Goal: Task Accomplishment & Management: Manage account settings

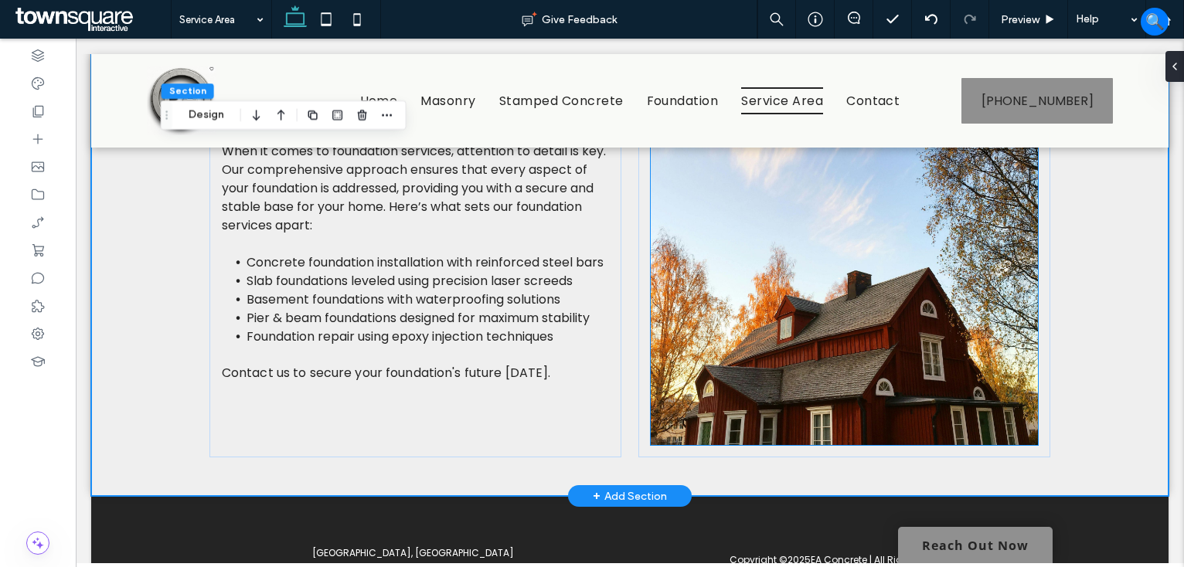
scroll to position [661, 0]
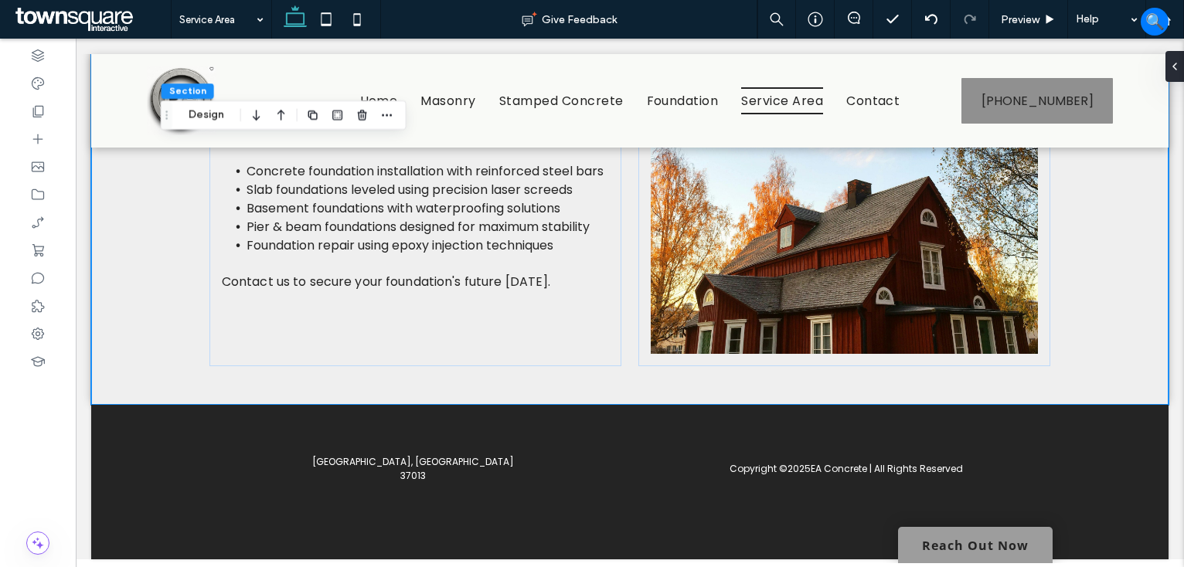
click at [948, 546] on link "Reach Out Now" at bounding box center [975, 545] width 155 height 36
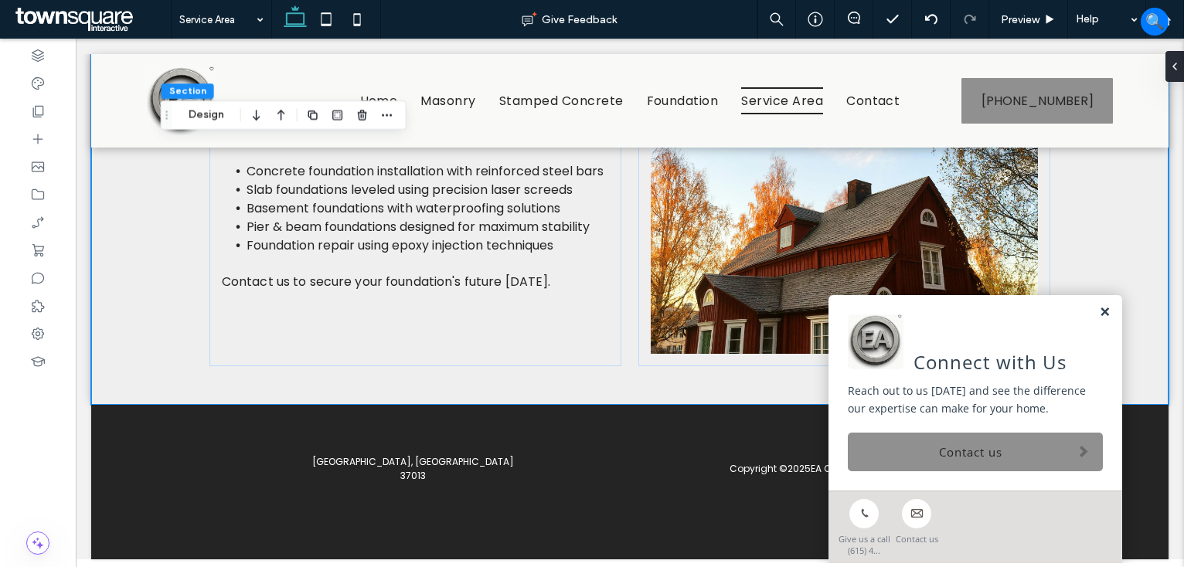
click at [1099, 311] on link at bounding box center [1105, 312] width 12 height 13
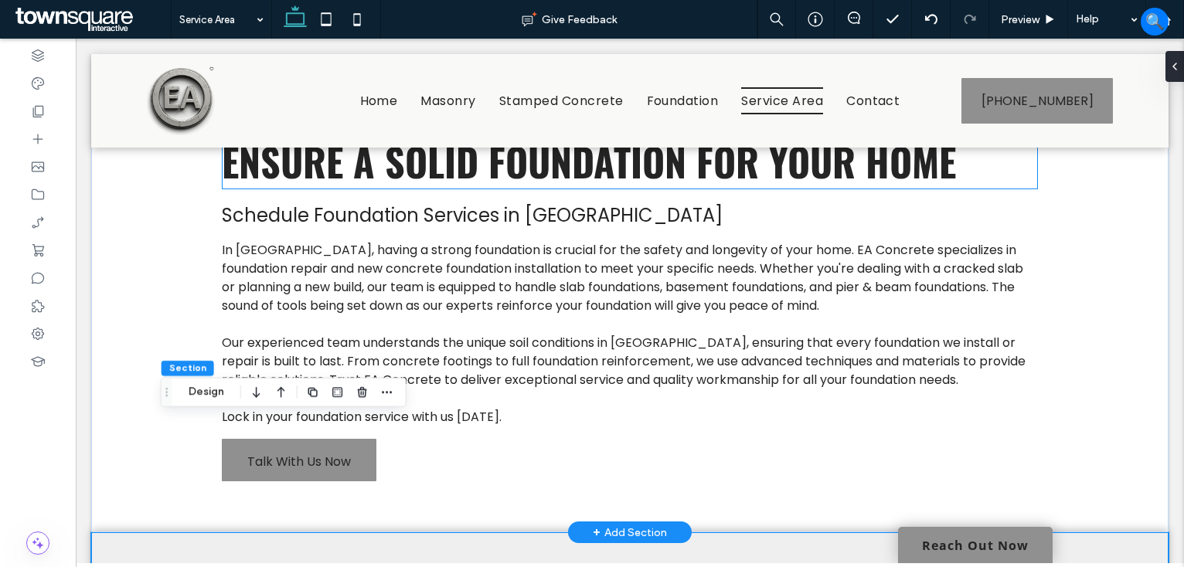
scroll to position [0, 0]
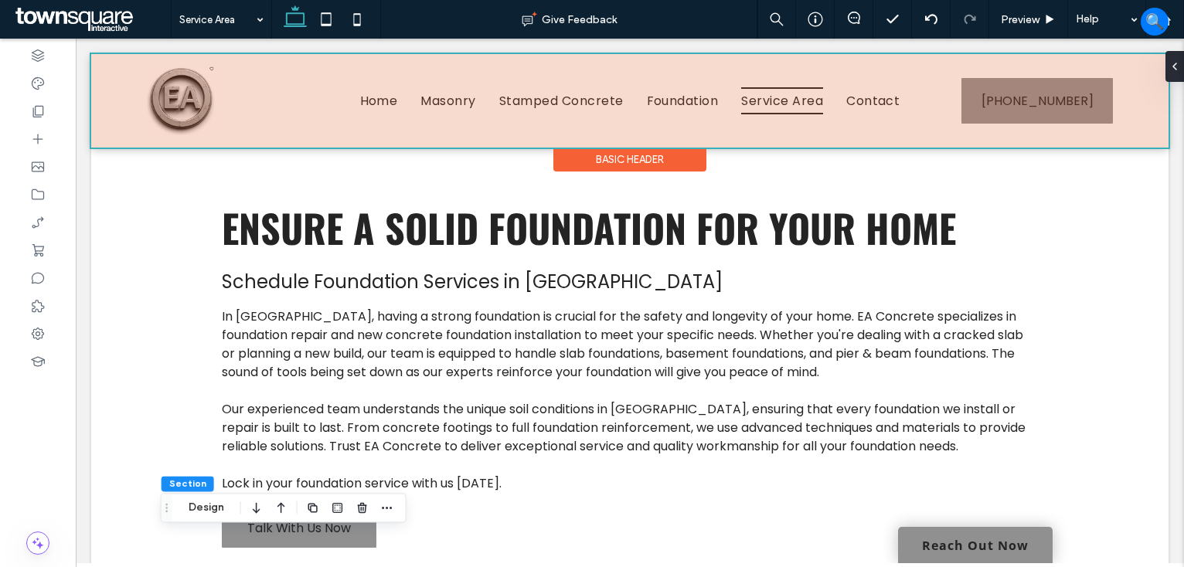
click at [550, 84] on div at bounding box center [629, 100] width 1077 height 93
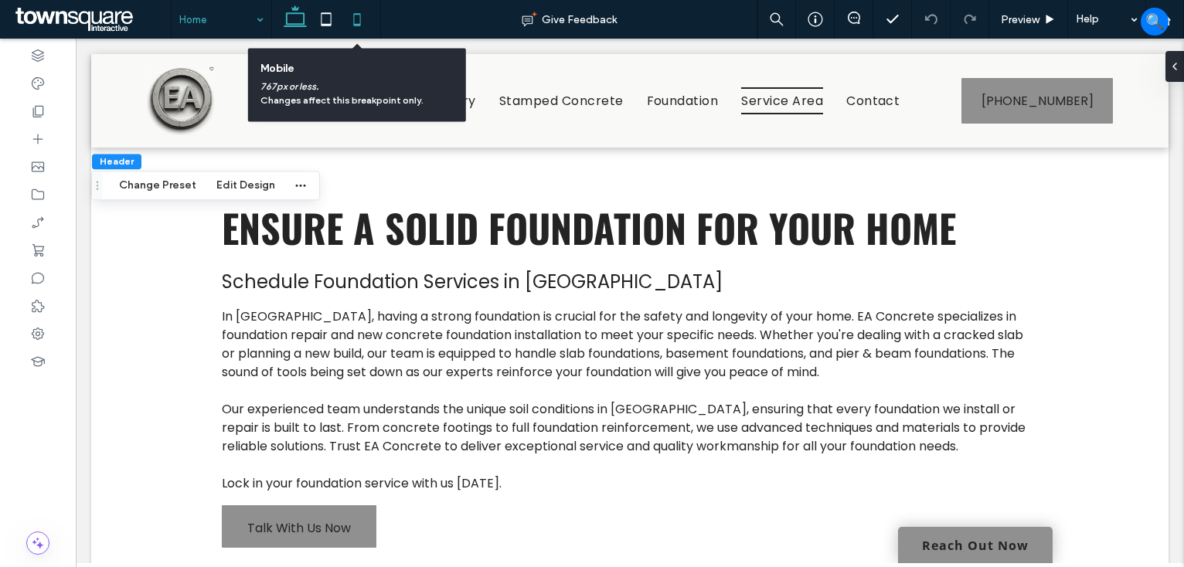
click at [352, 16] on icon at bounding box center [357, 19] width 31 height 31
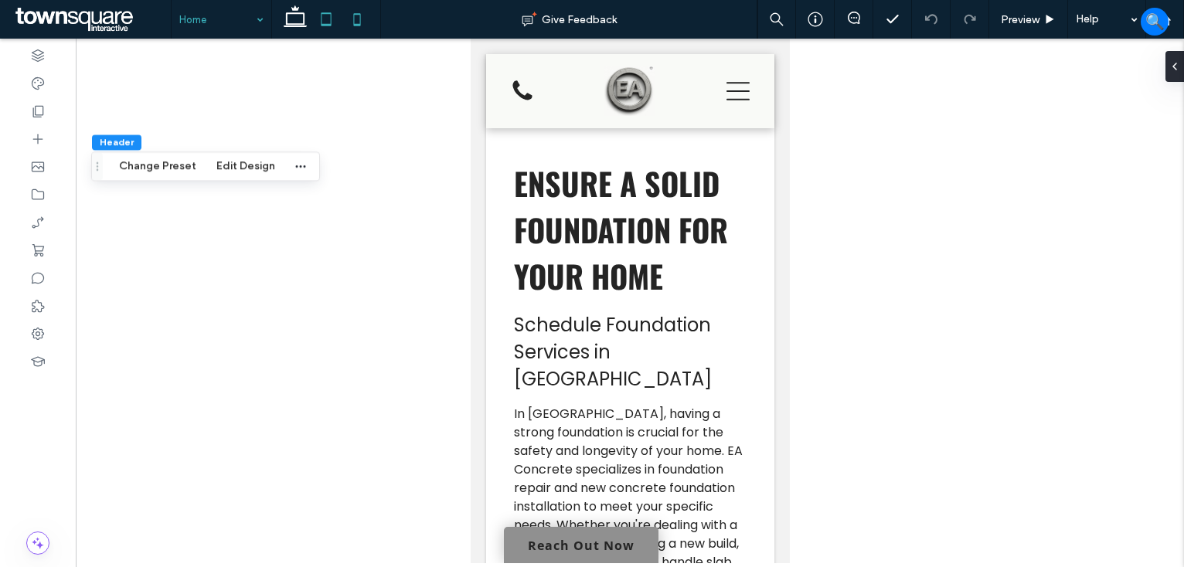
click at [318, 19] on icon at bounding box center [326, 19] width 31 height 31
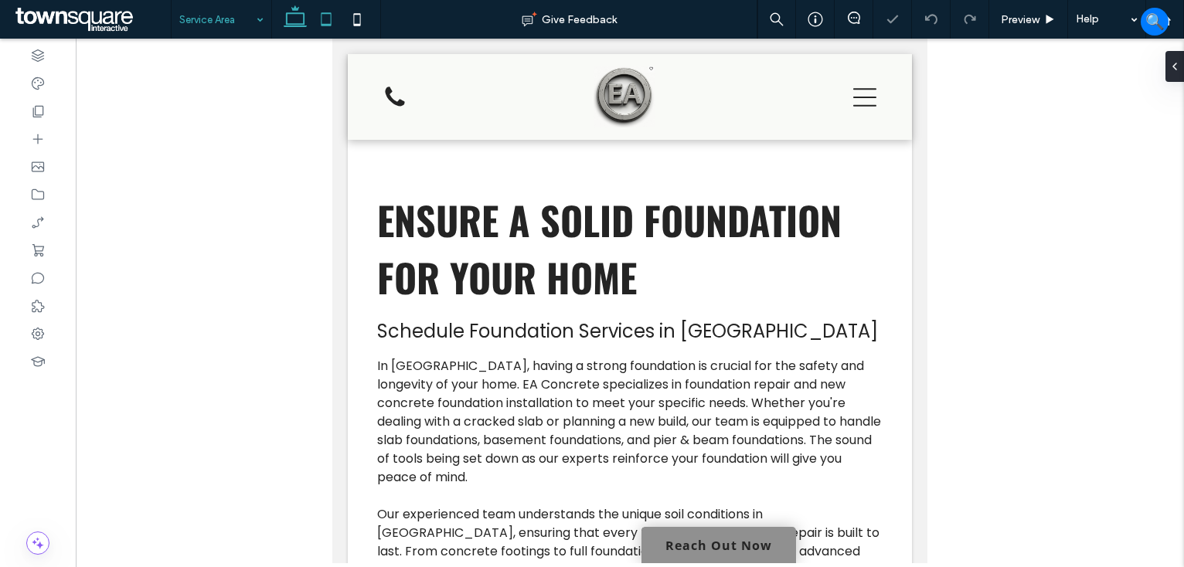
click at [288, 10] on icon at bounding box center [295, 19] width 31 height 31
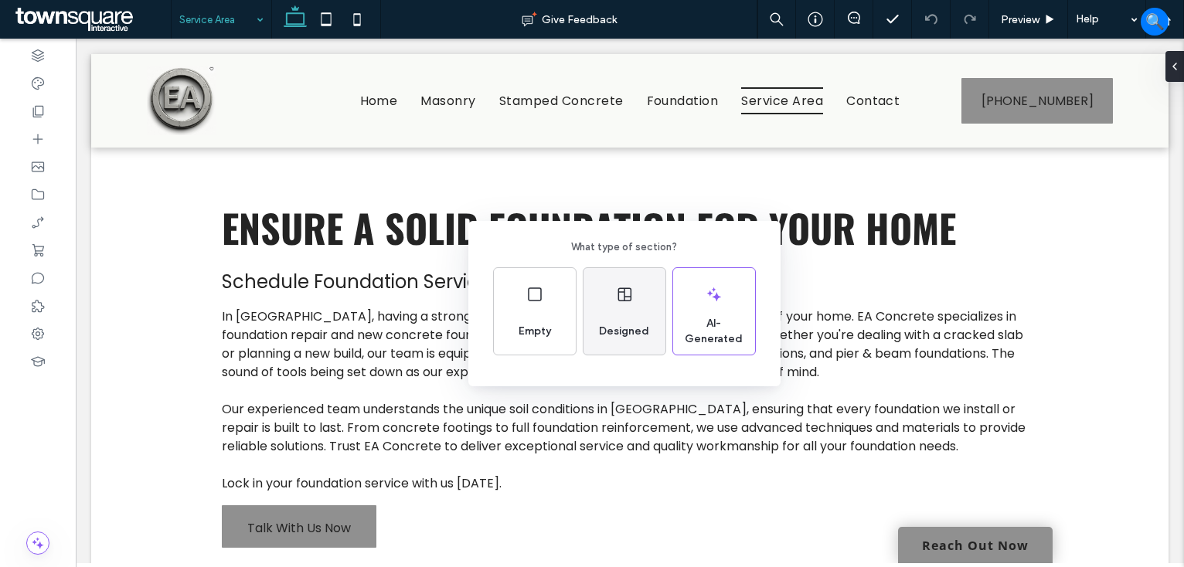
drag, startPoint x: 612, startPoint y: 301, endPoint x: 319, endPoint y: 335, distance: 294.9
click at [612, 301] on div "Designed" at bounding box center [624, 311] width 82 height 87
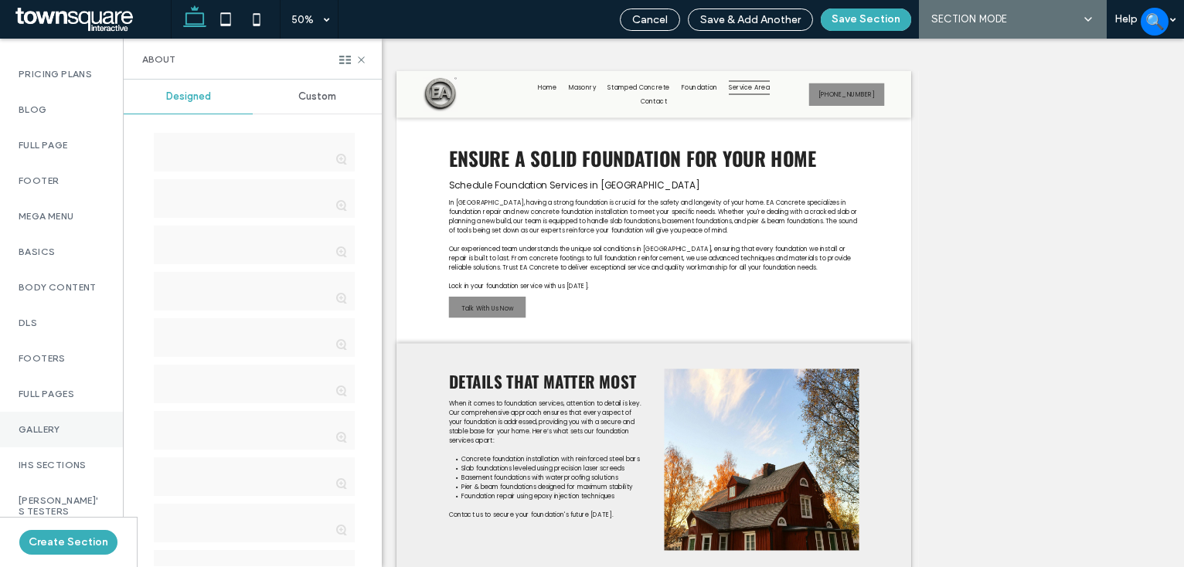
scroll to position [955, 0]
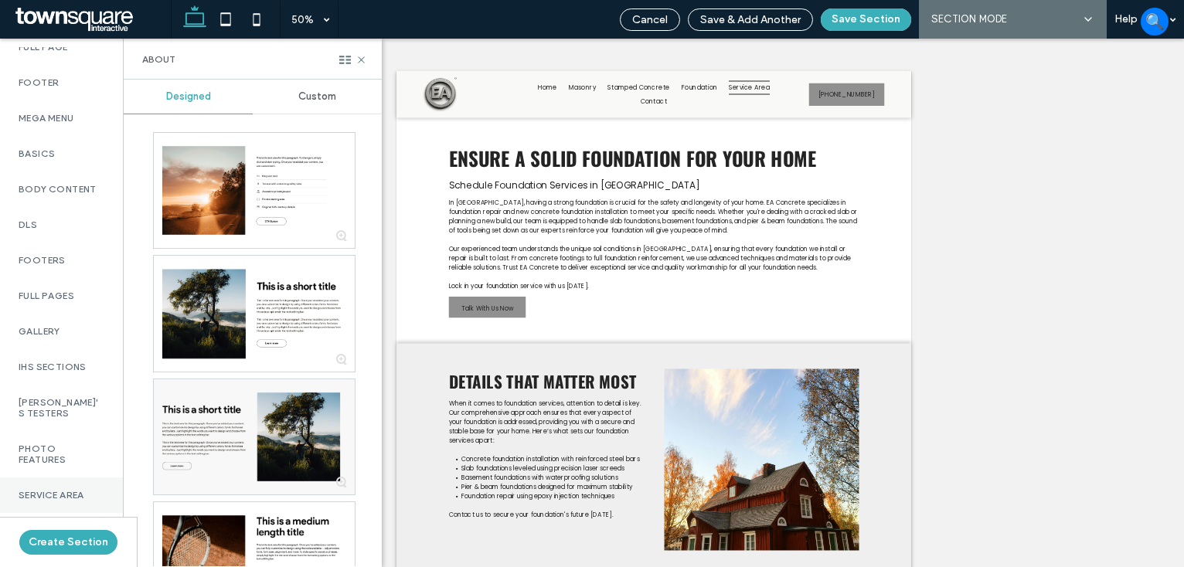
click at [53, 496] on div "Service Area" at bounding box center [61, 496] width 123 height 36
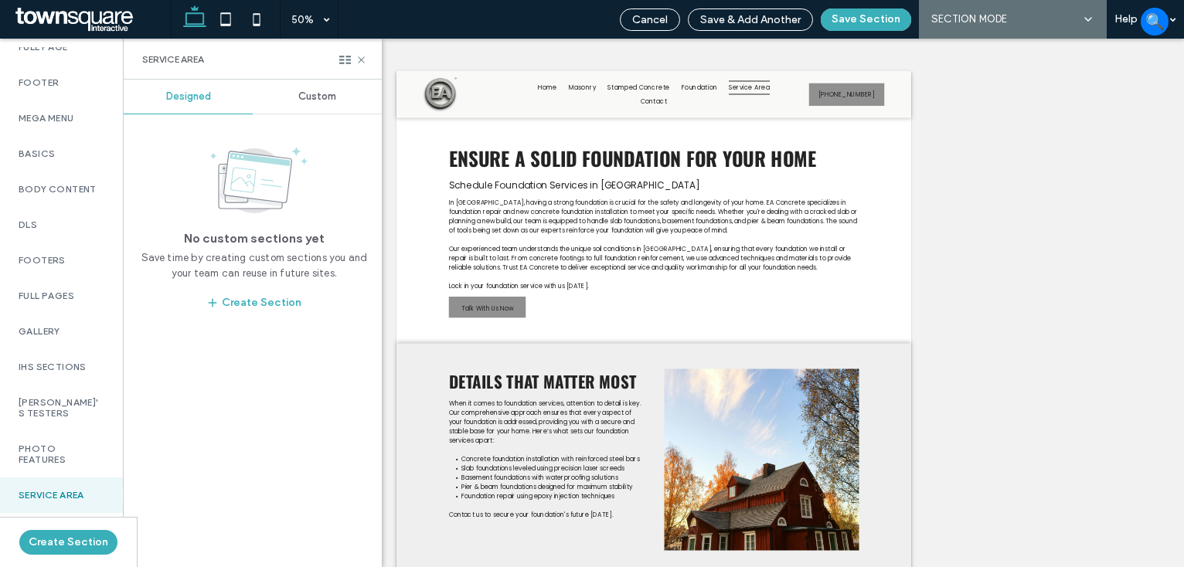
click at [315, 93] on span "Custom" at bounding box center [317, 96] width 38 height 12
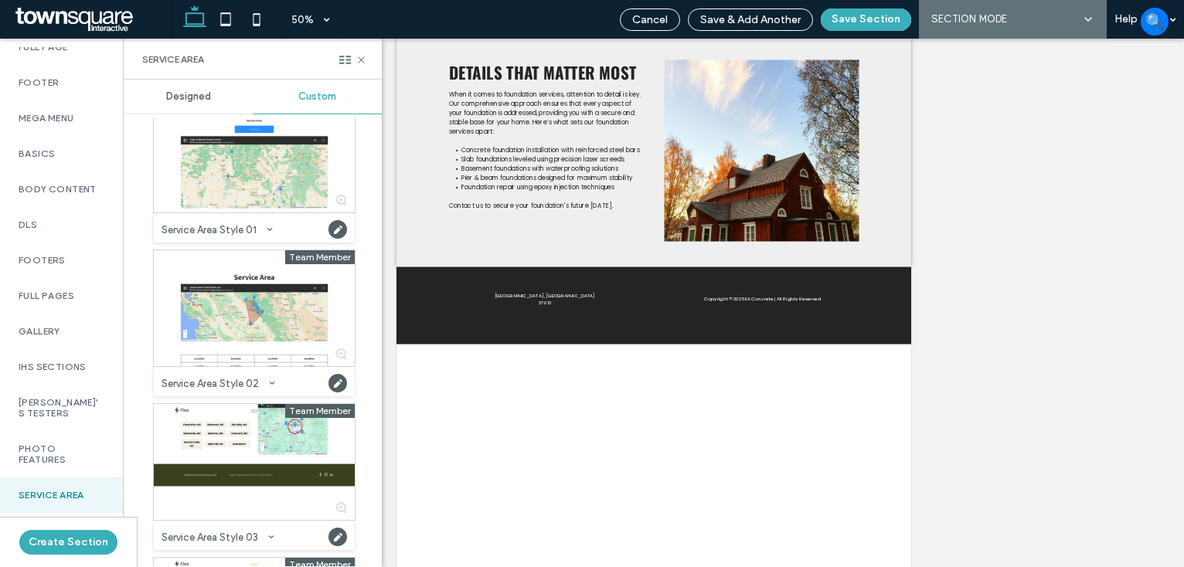
scroll to position [336, 0]
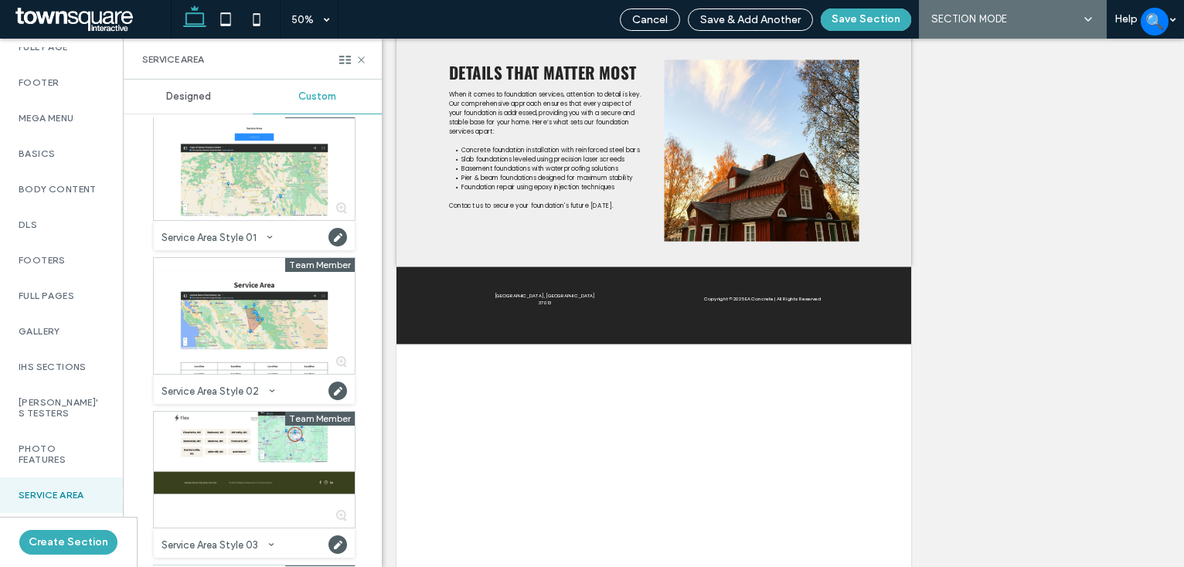
drag, startPoint x: 276, startPoint y: 427, endPoint x: 316, endPoint y: 416, distance: 41.4
click at [276, 427] on div at bounding box center [254, 470] width 201 height 116
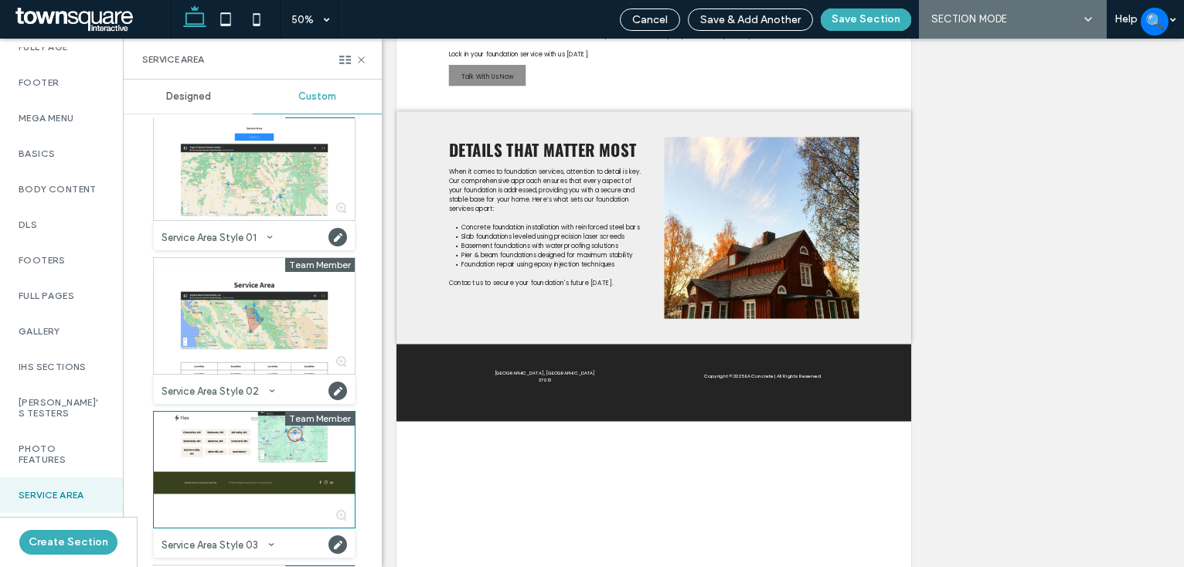
scroll to position [0, 0]
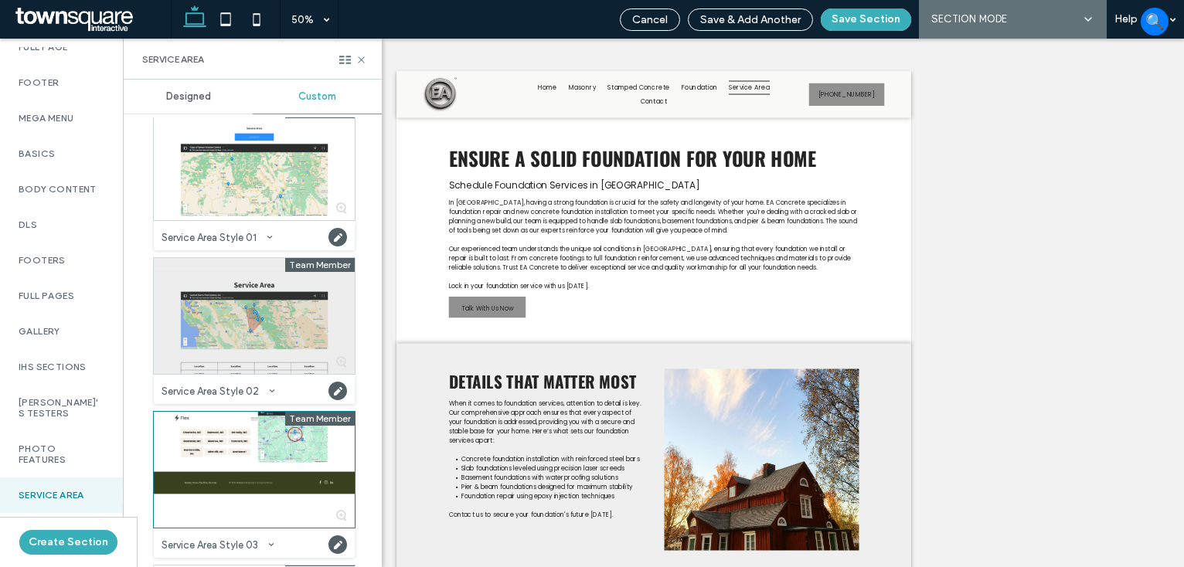
click at [267, 313] on div at bounding box center [254, 316] width 201 height 116
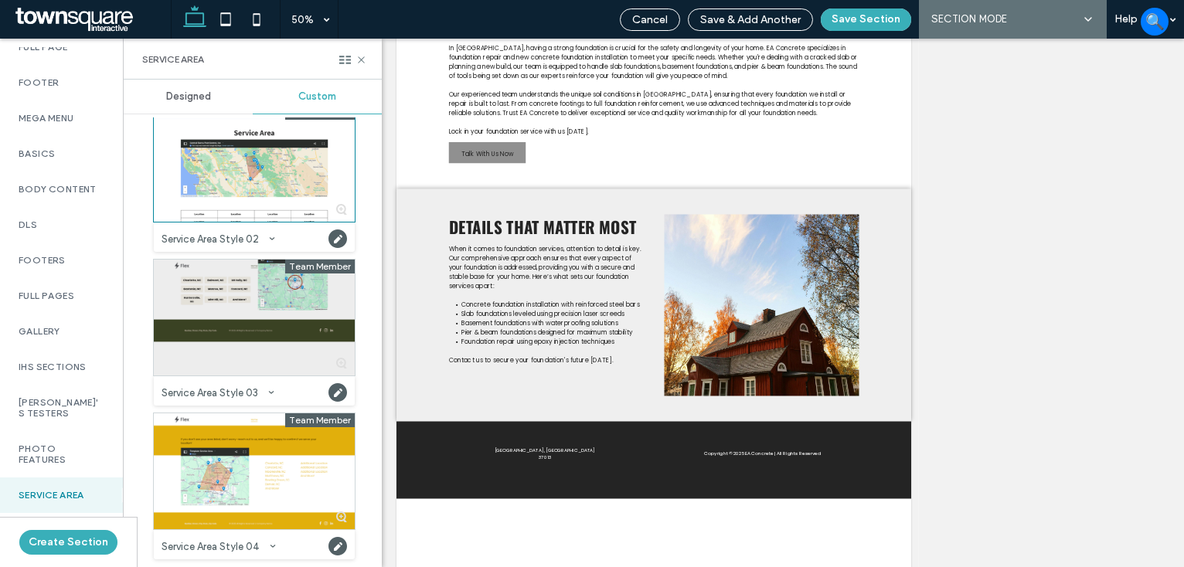
scroll to position [491, 0]
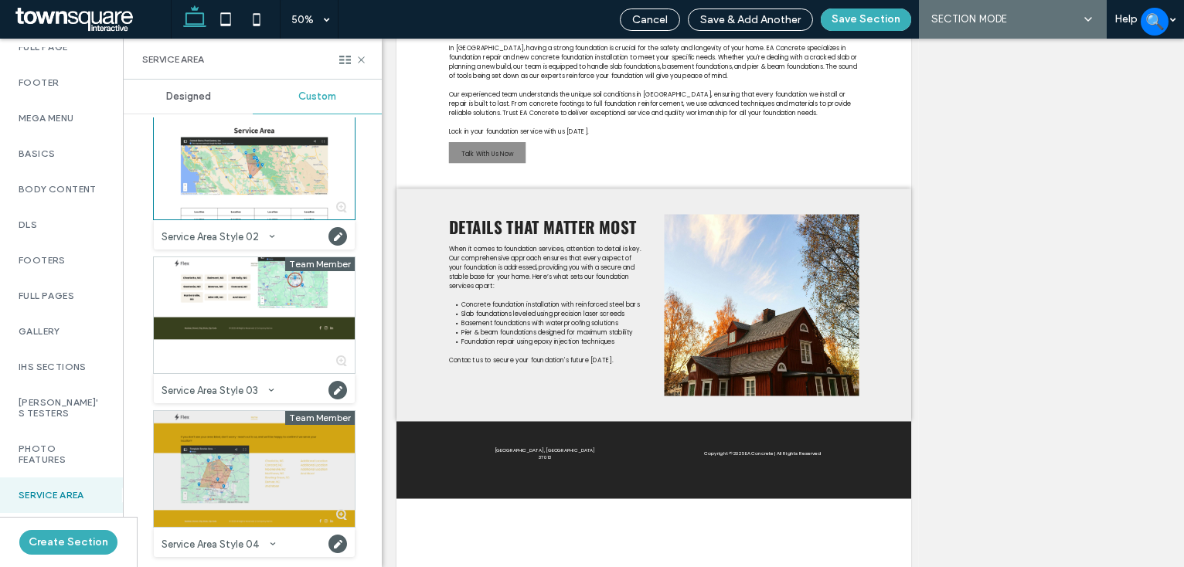
click at [269, 442] on div at bounding box center [254, 469] width 201 height 116
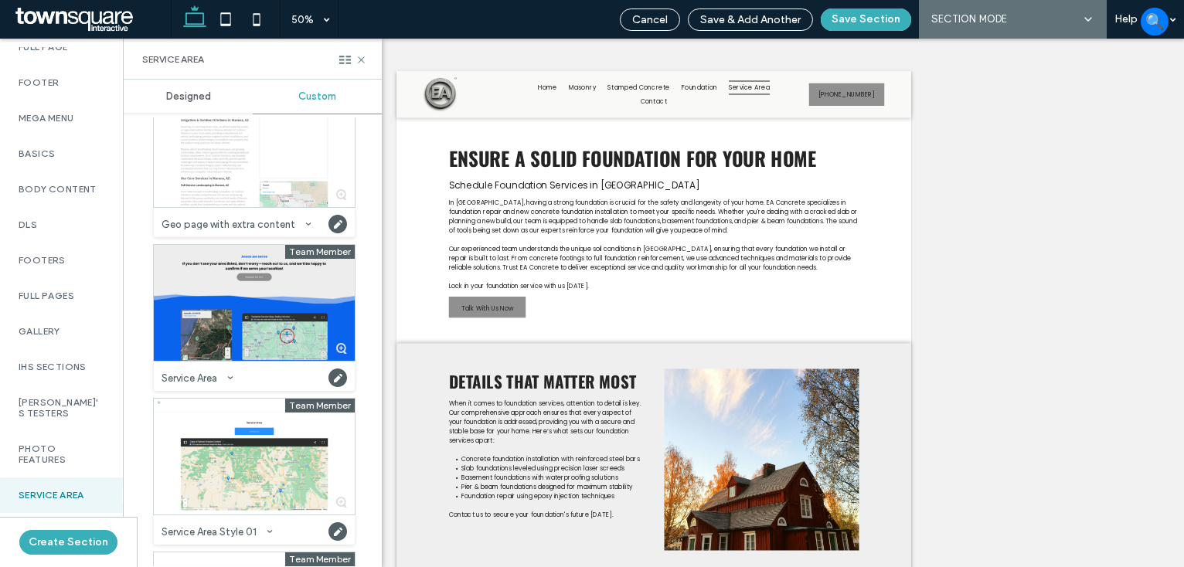
scroll to position [77, 0]
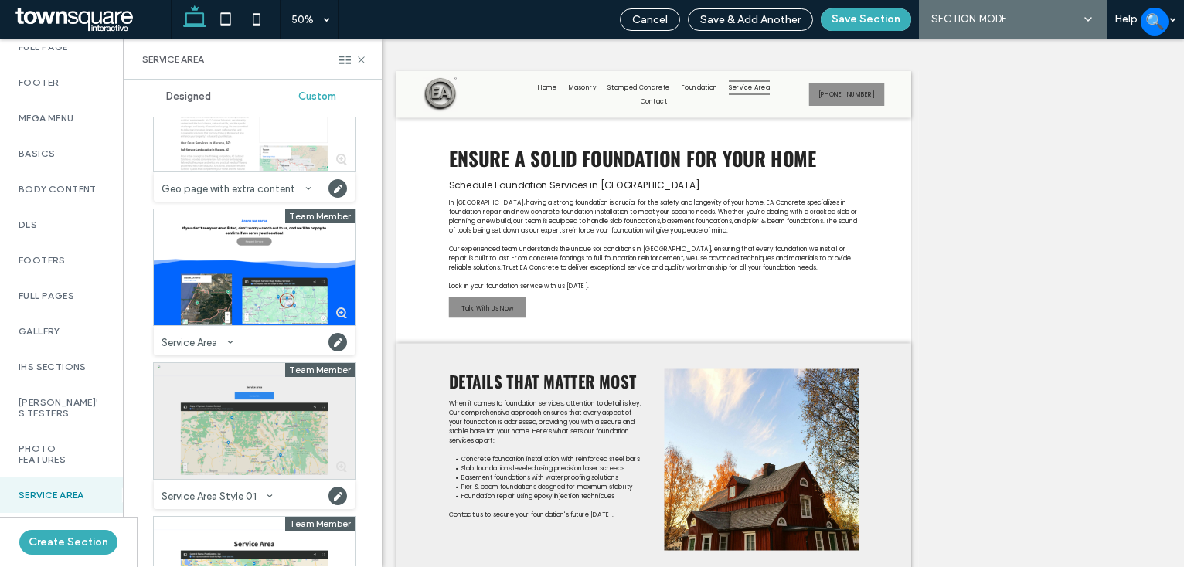
click at [232, 375] on div at bounding box center [254, 421] width 201 height 116
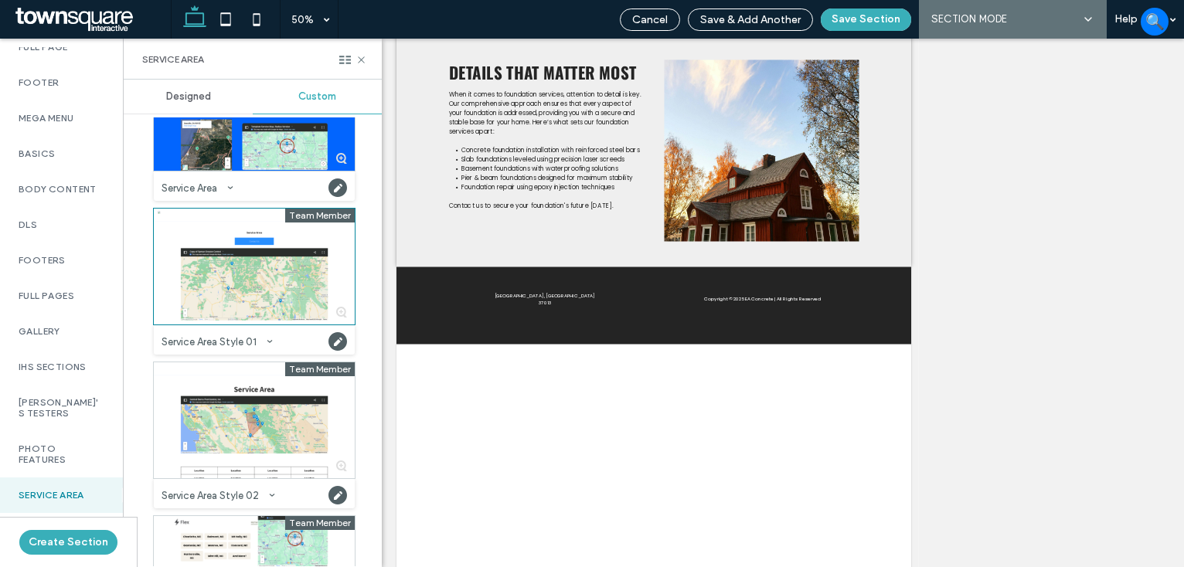
scroll to position [232, 0]
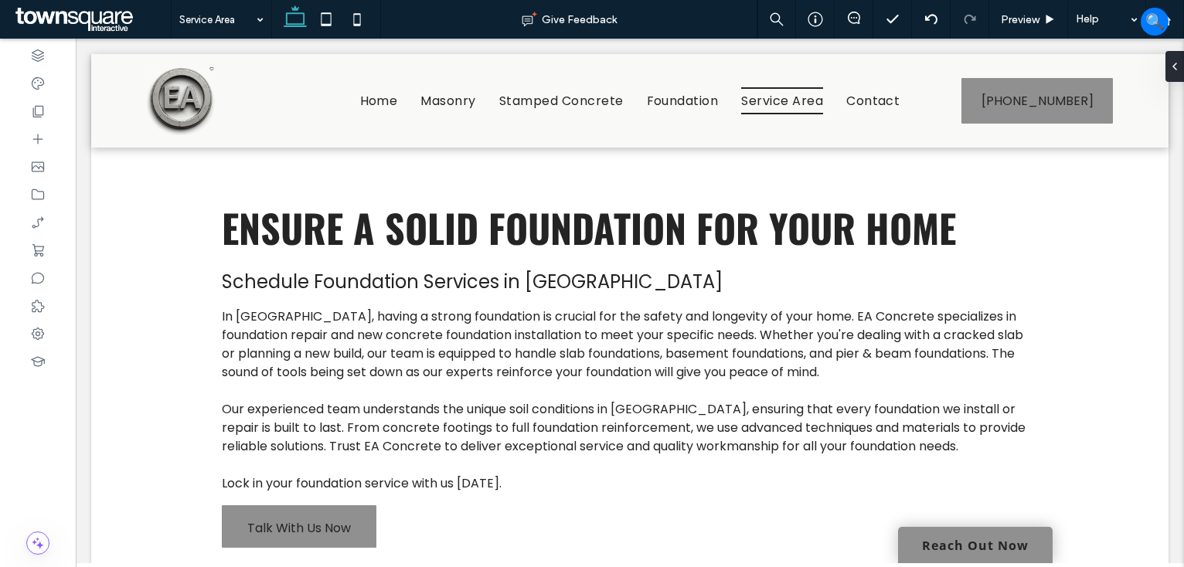
type input "******"
type input "**"
click at [369, 236] on span "button" at bounding box center [362, 235] width 19 height 19
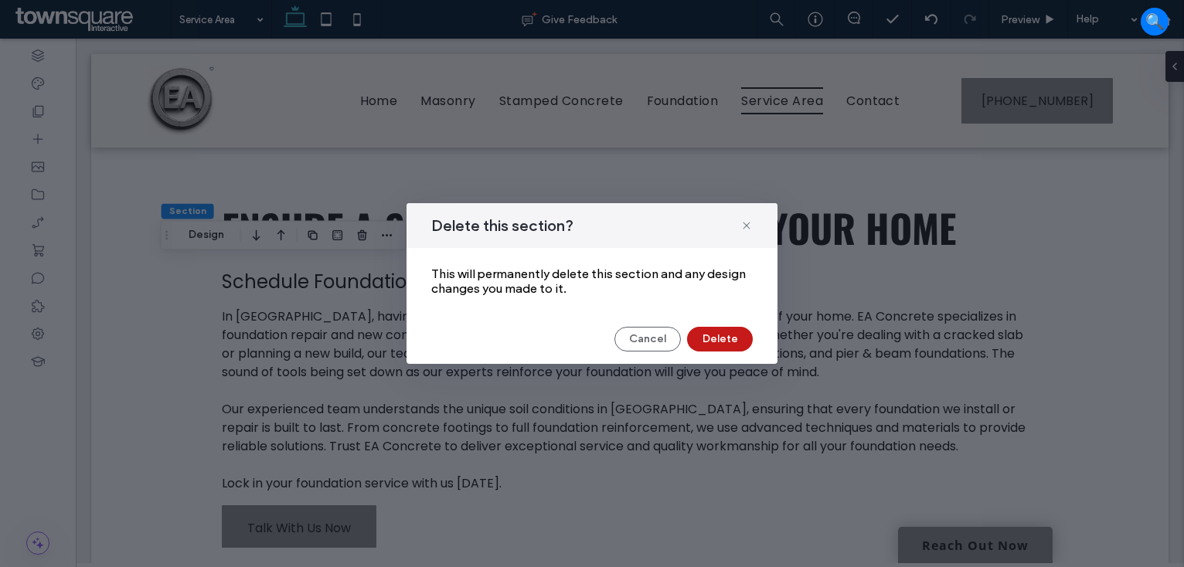
click at [722, 334] on button "Delete" at bounding box center [720, 339] width 66 height 25
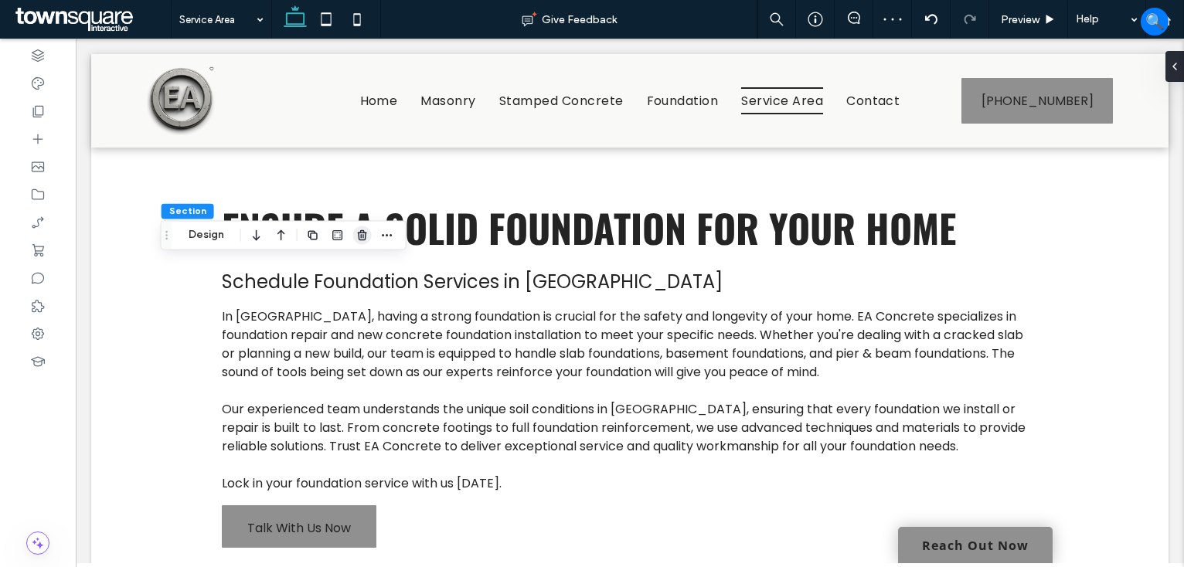
click at [356, 235] on icon "button" at bounding box center [362, 235] width 12 height 12
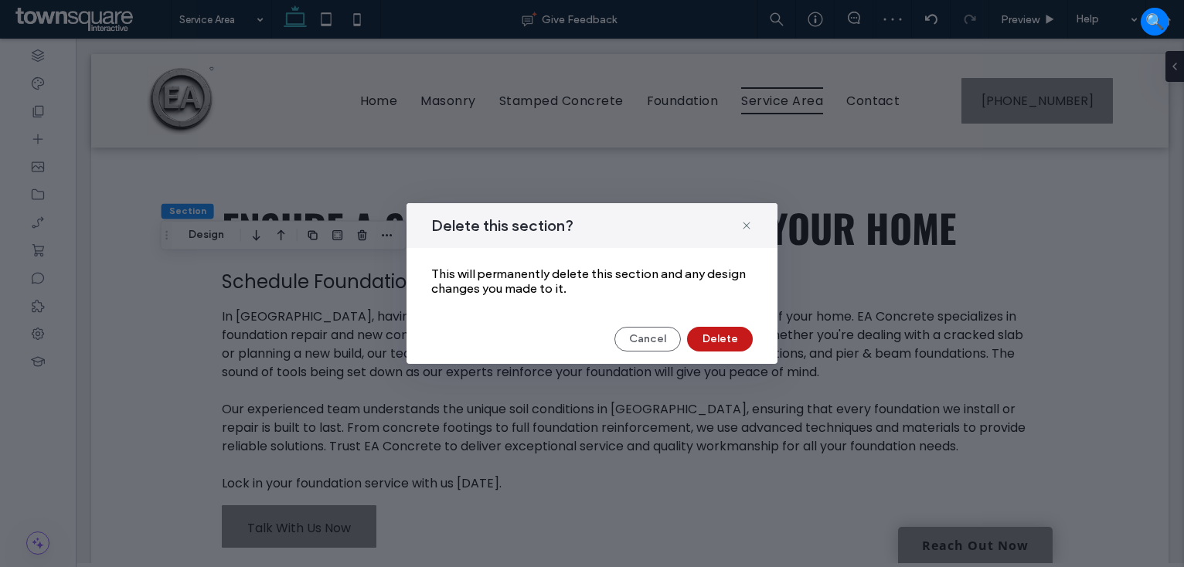
click at [717, 341] on button "Delete" at bounding box center [720, 339] width 66 height 25
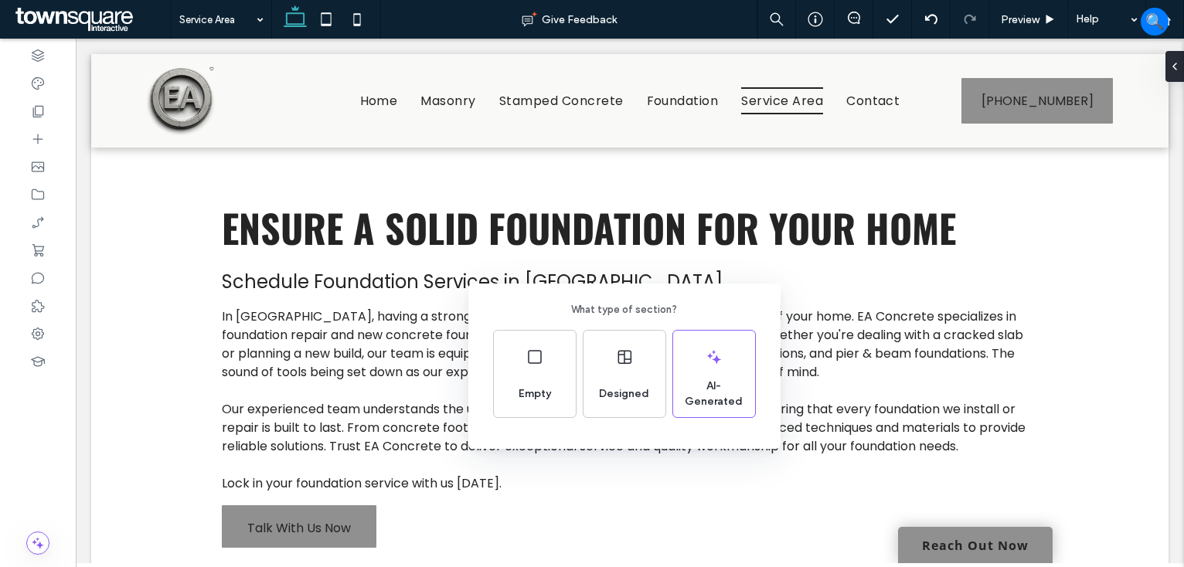
drag, startPoint x: 640, startPoint y: 365, endPoint x: 151, endPoint y: 347, distance: 488.7
click at [639, 365] on div "Designed" at bounding box center [624, 374] width 82 height 87
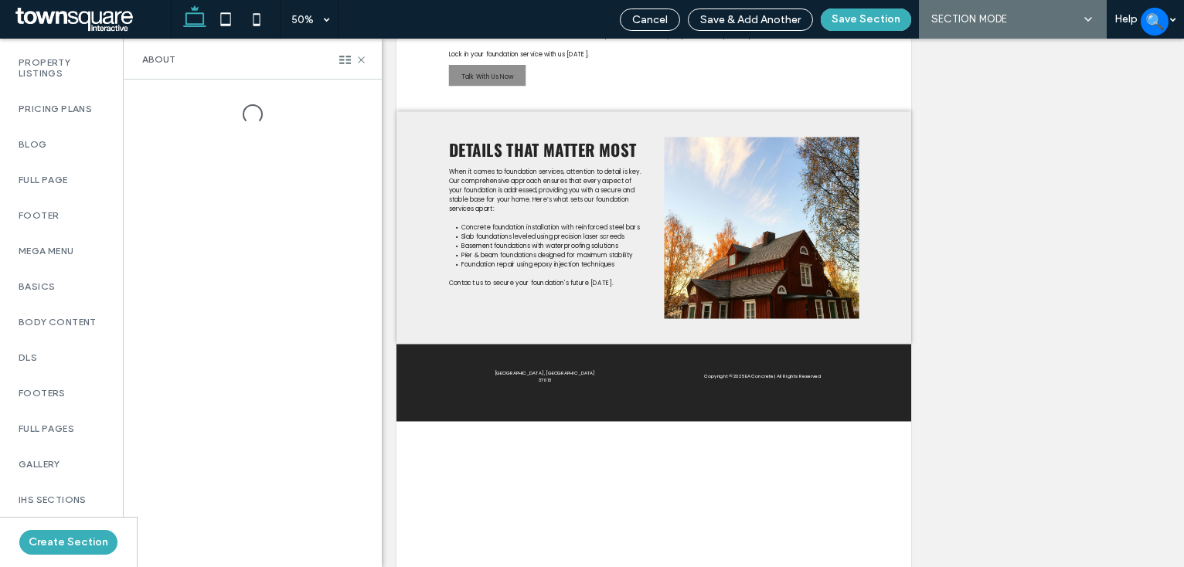
scroll to position [955, 0]
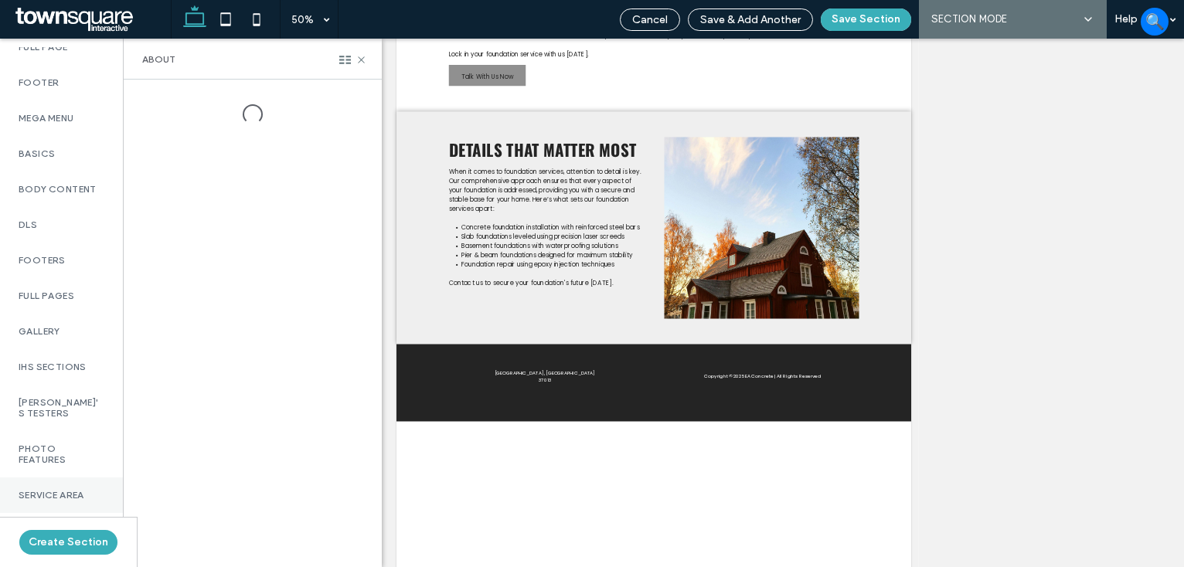
click at [52, 490] on label "Service Area" at bounding box center [62, 495] width 86 height 11
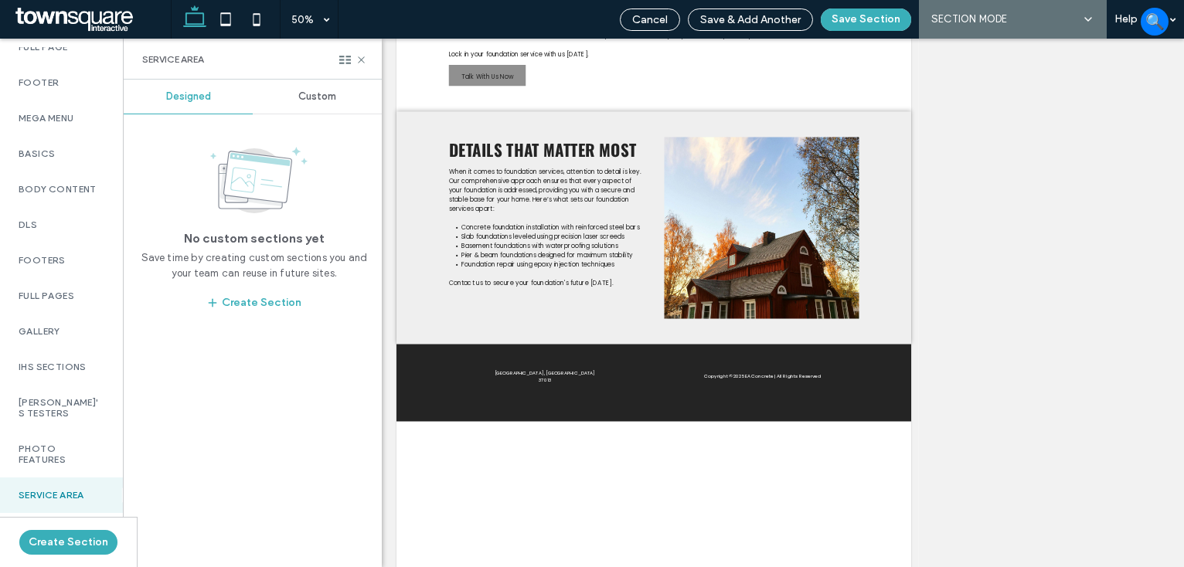
click at [312, 97] on span "Custom" at bounding box center [317, 96] width 38 height 12
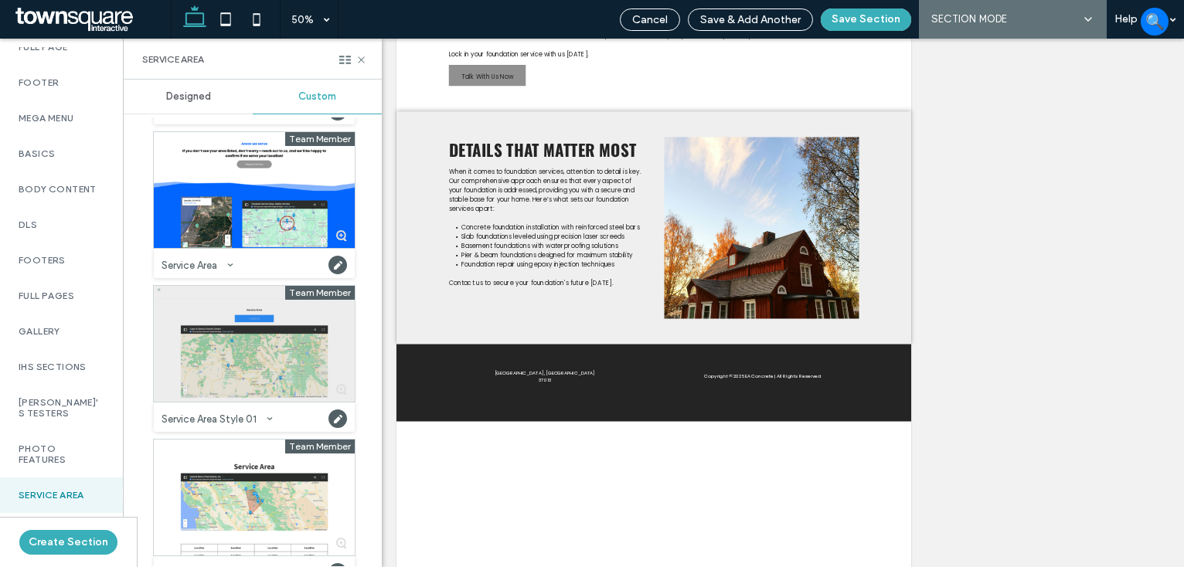
scroll to position [386, 0]
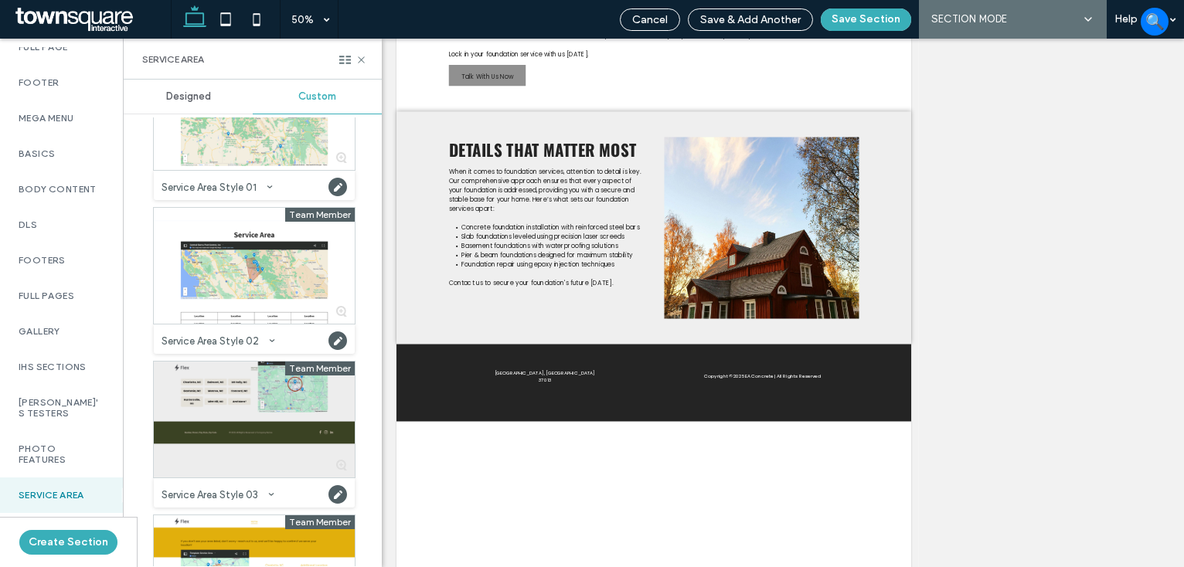
drag, startPoint x: 234, startPoint y: 409, endPoint x: 241, endPoint y: 415, distance: 9.3
click at [234, 410] on div at bounding box center [254, 420] width 201 height 116
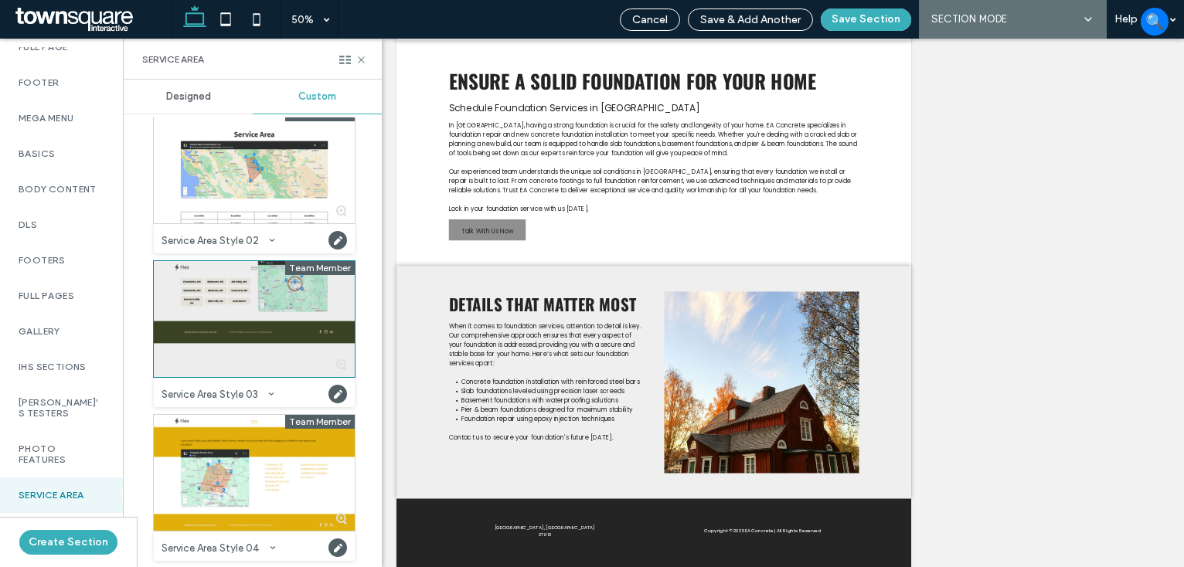
scroll to position [491, 0]
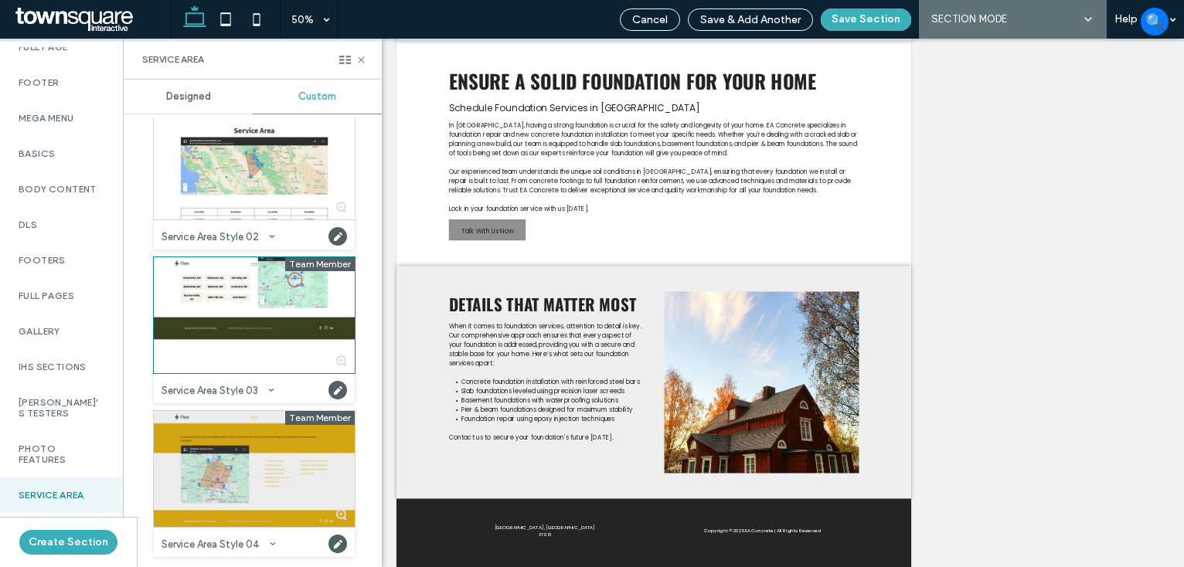
drag, startPoint x: 281, startPoint y: 440, endPoint x: 293, endPoint y: 432, distance: 14.4
click at [283, 440] on div at bounding box center [254, 469] width 201 height 116
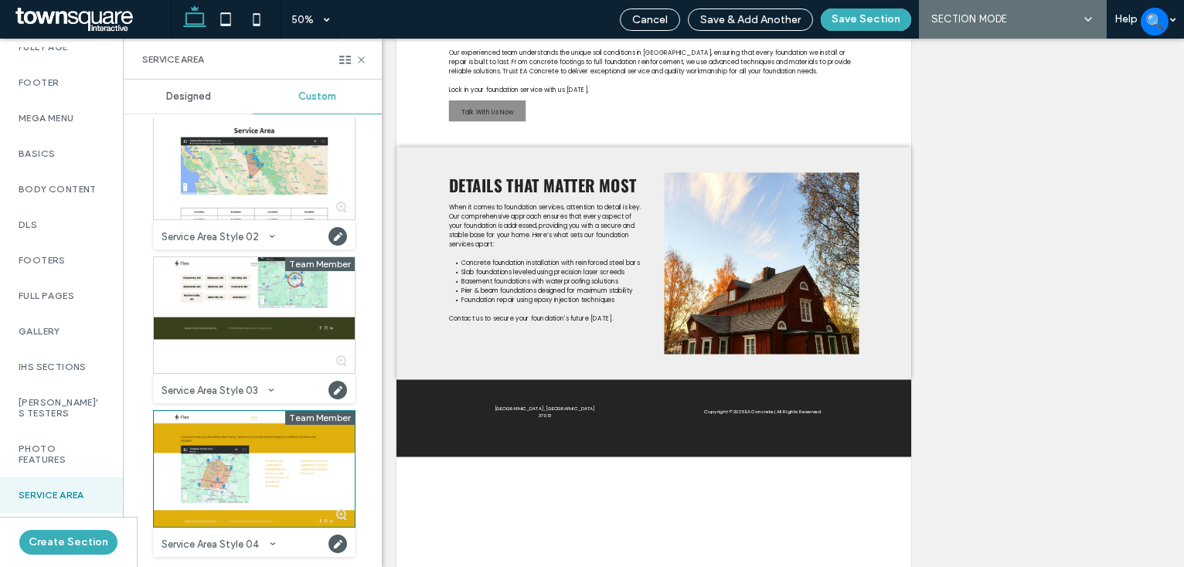
scroll to position [232, 0]
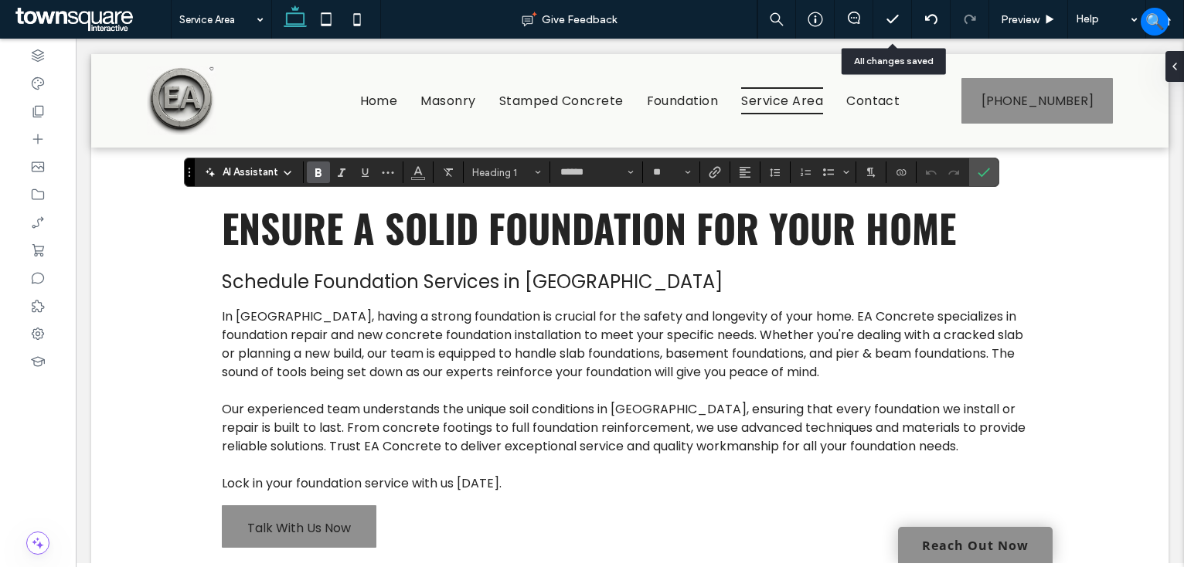
type input "**"
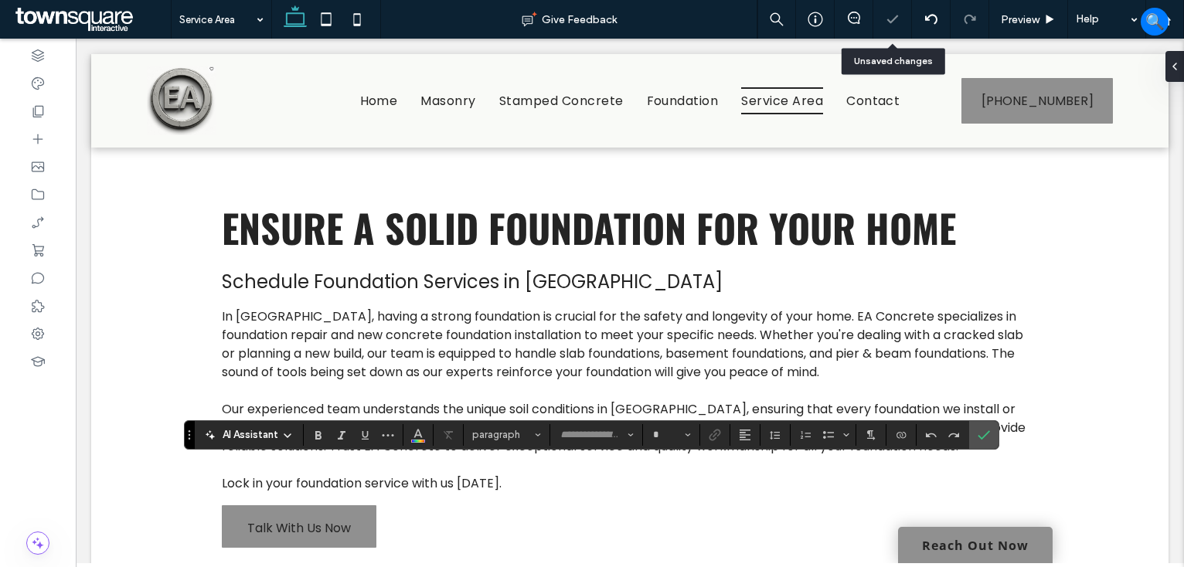
type input "*******"
type input "**"
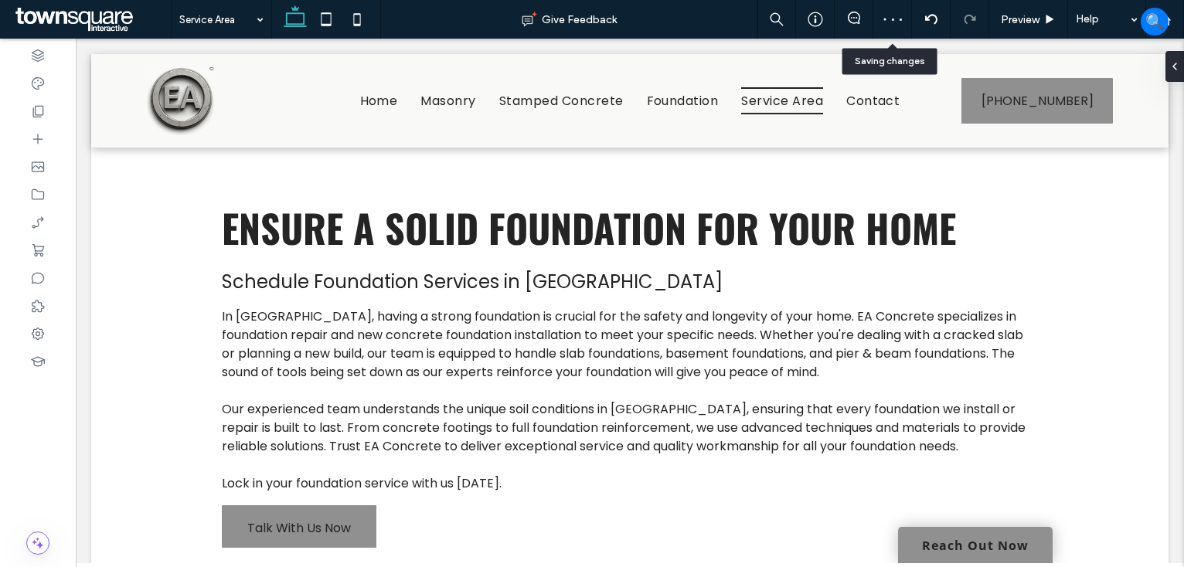
type input "*******"
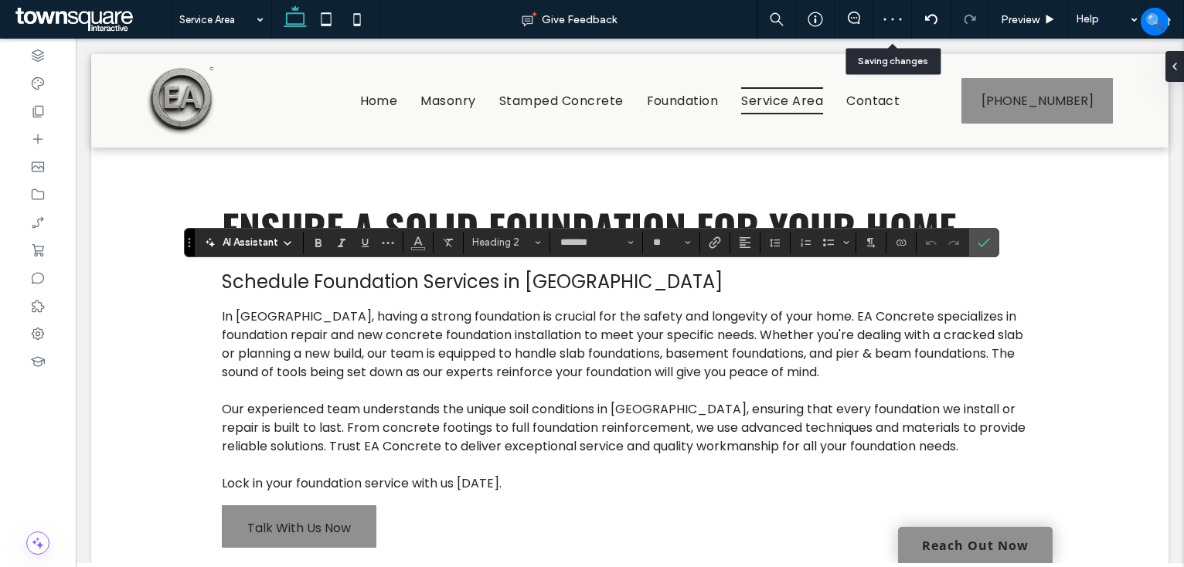
type input "**"
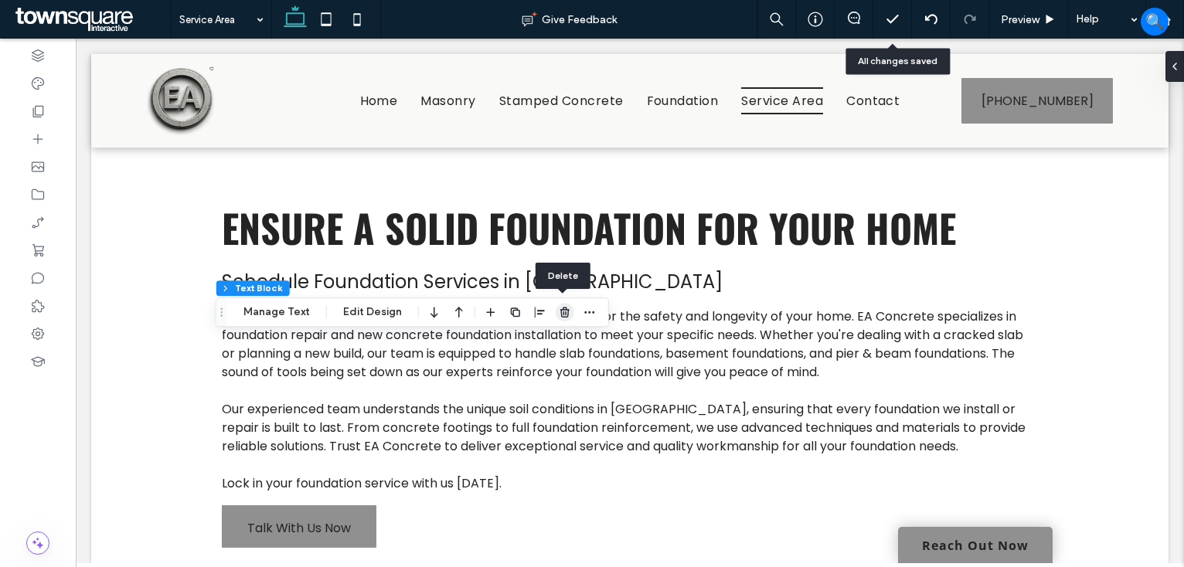
click at [560, 317] on use "button" at bounding box center [564, 313] width 9 height 10
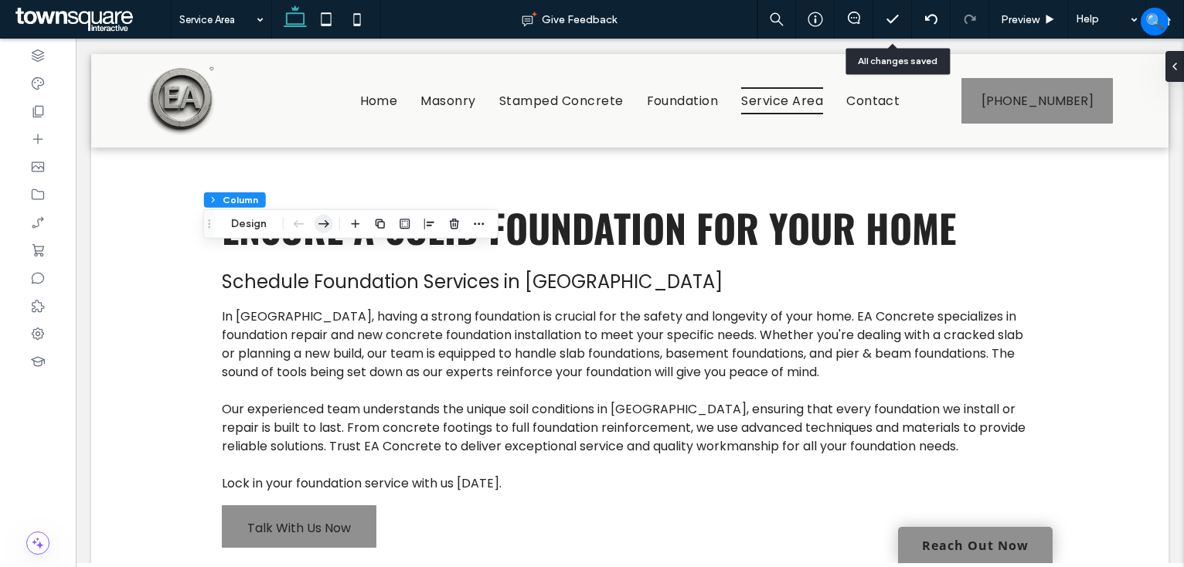
click at [324, 223] on use "button" at bounding box center [323, 224] width 11 height 8
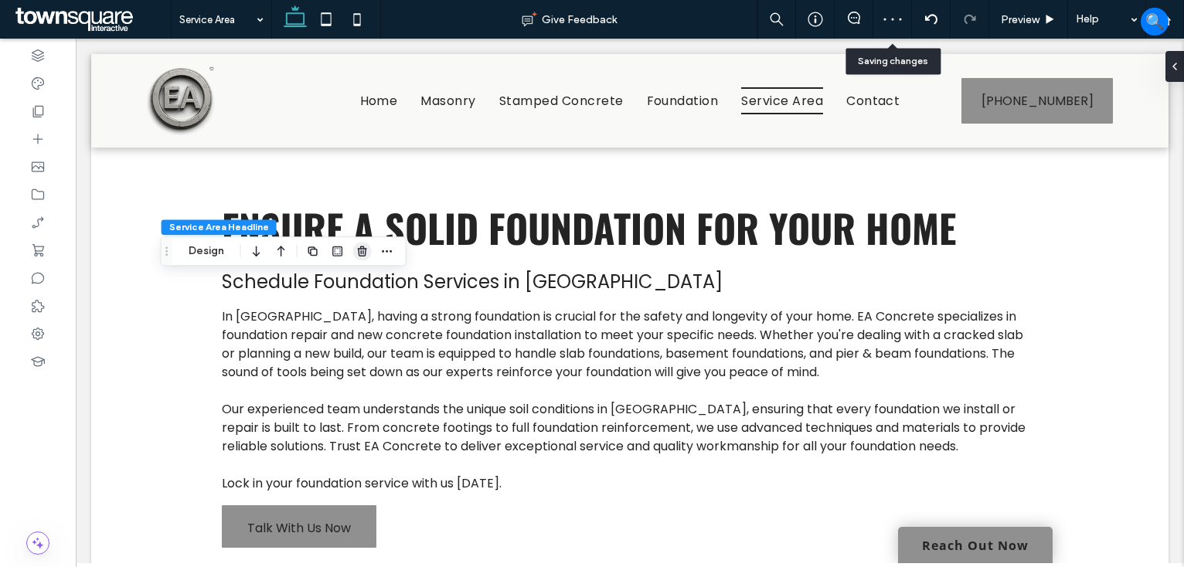
click at [362, 255] on use "button" at bounding box center [362, 251] width 9 height 10
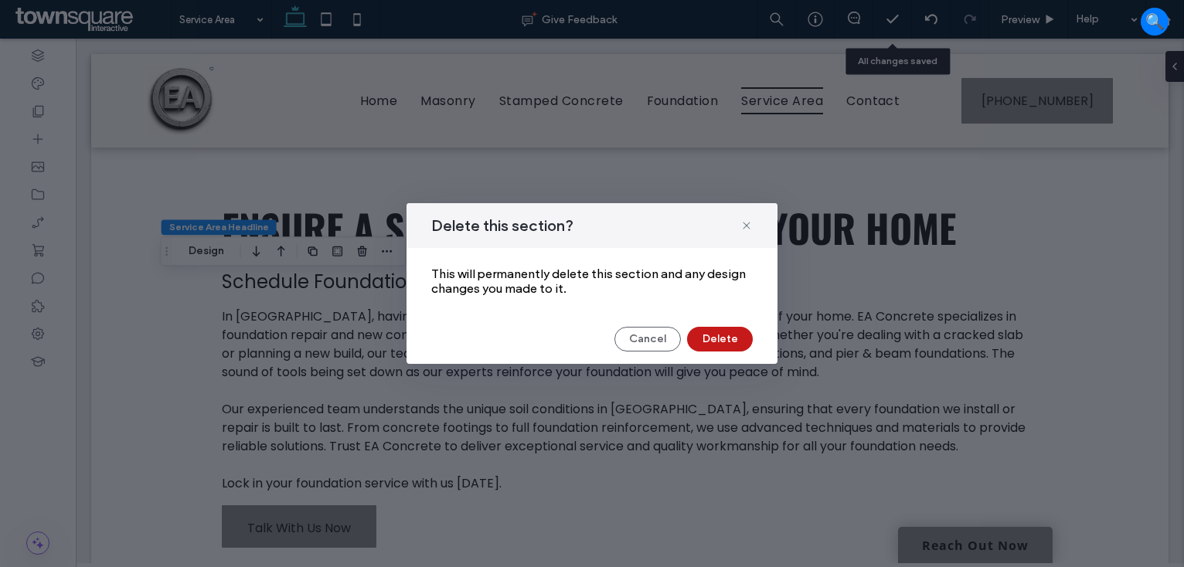
click at [729, 338] on button "Delete" at bounding box center [720, 339] width 66 height 25
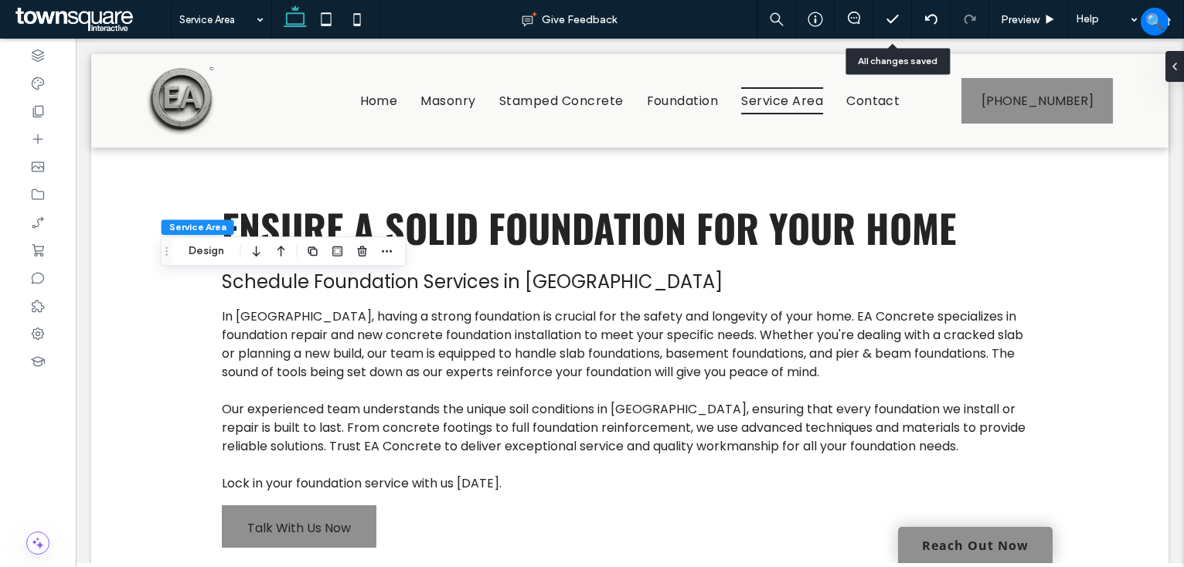
drag, startPoint x: 215, startPoint y: 254, endPoint x: 291, endPoint y: 261, distance: 76.0
click at [215, 253] on button "Design" at bounding box center [206, 251] width 56 height 19
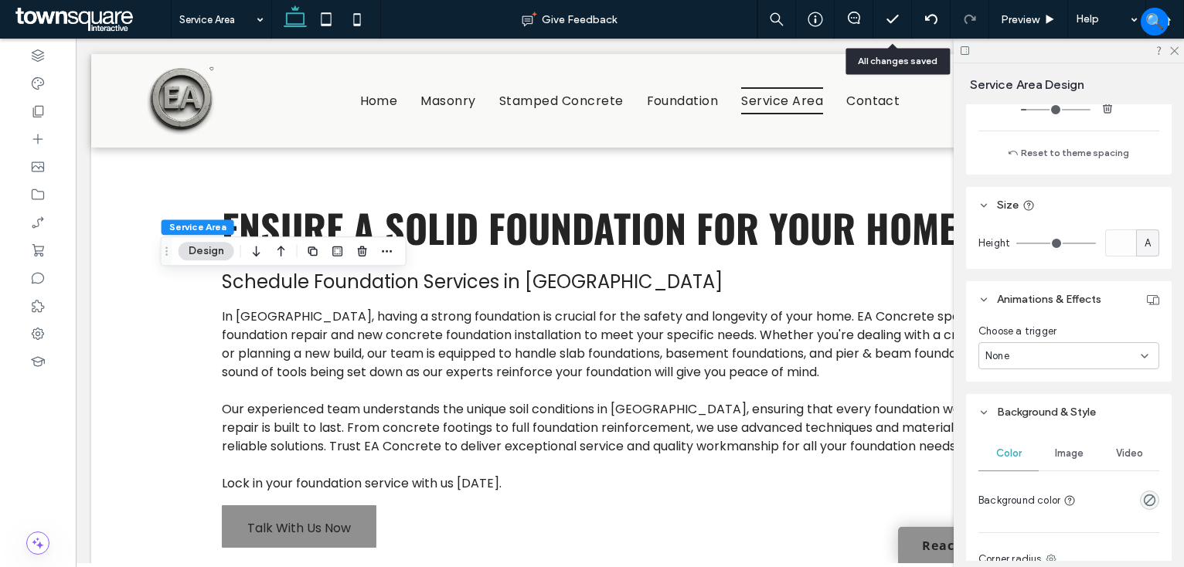
scroll to position [464, 0]
click at [1143, 495] on icon "rgba(0, 0, 0, 0)" at bounding box center [1149, 497] width 13 height 13
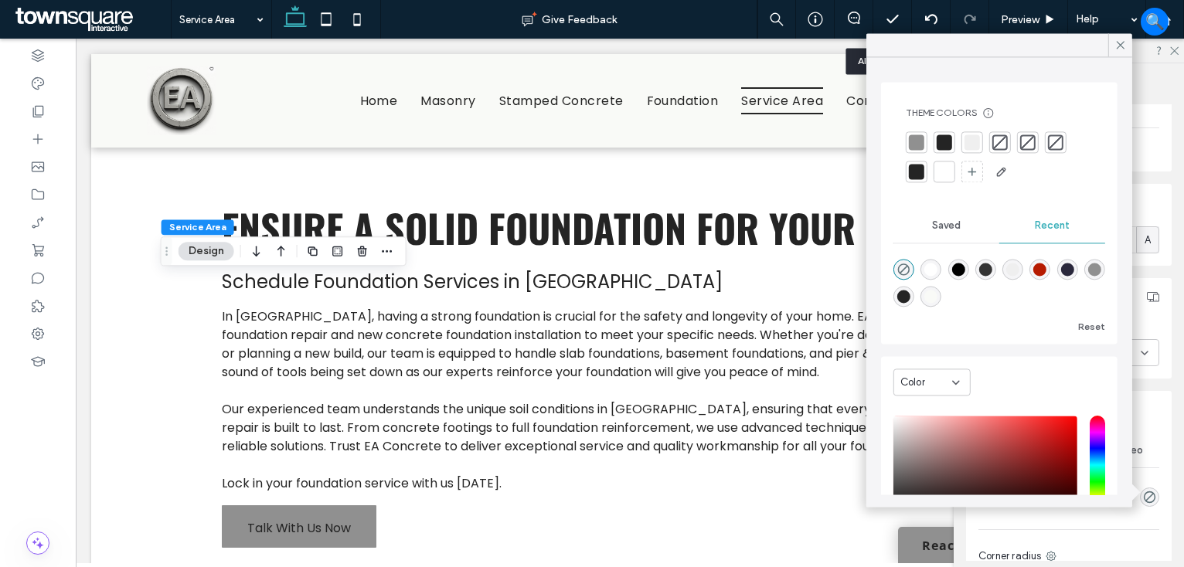
click at [974, 138] on div at bounding box center [971, 141] width 15 height 15
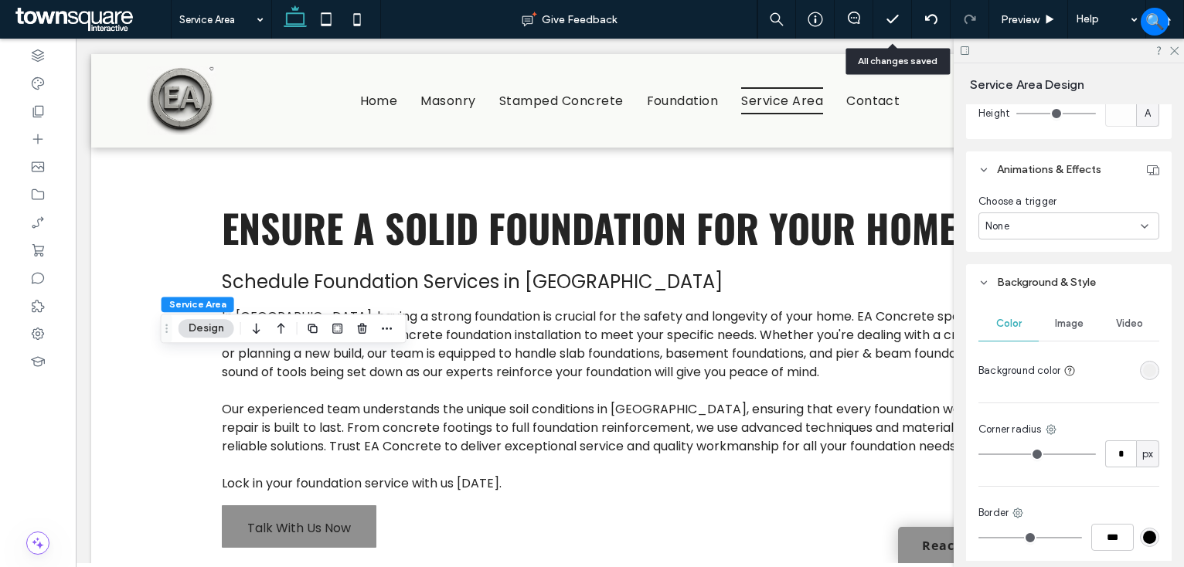
scroll to position [719, 0]
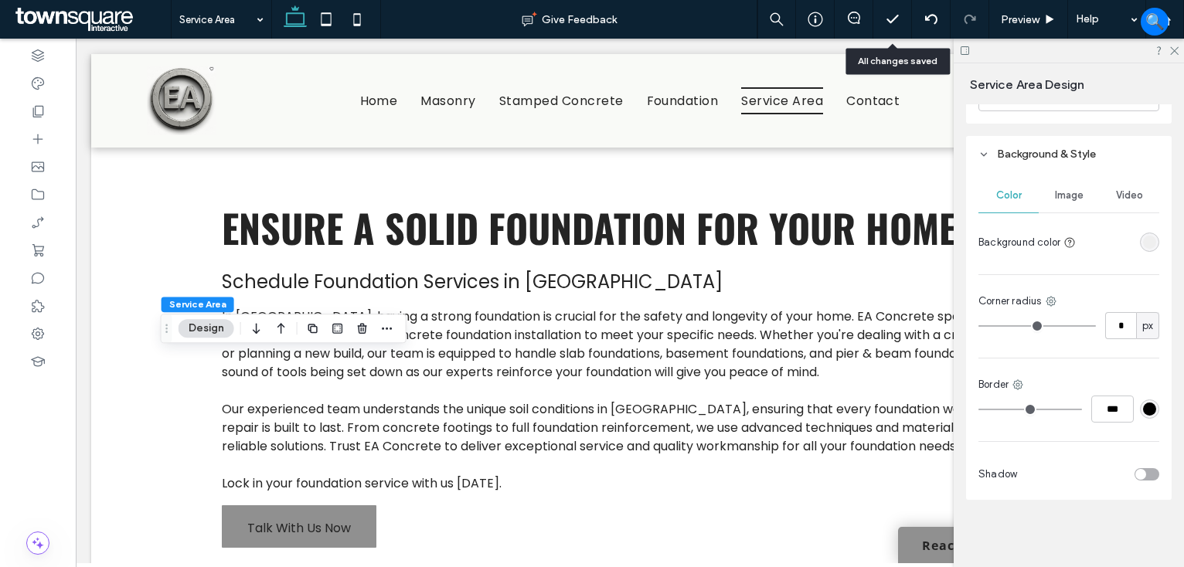
click at [1137, 476] on div "toggle" at bounding box center [1146, 474] width 25 height 12
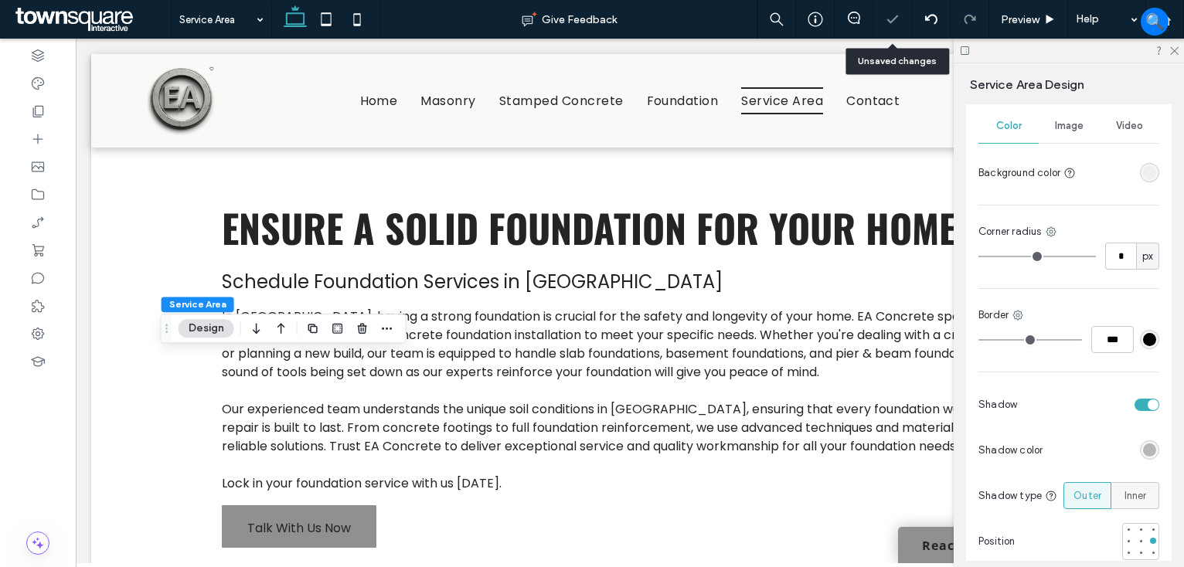
scroll to position [859, 0]
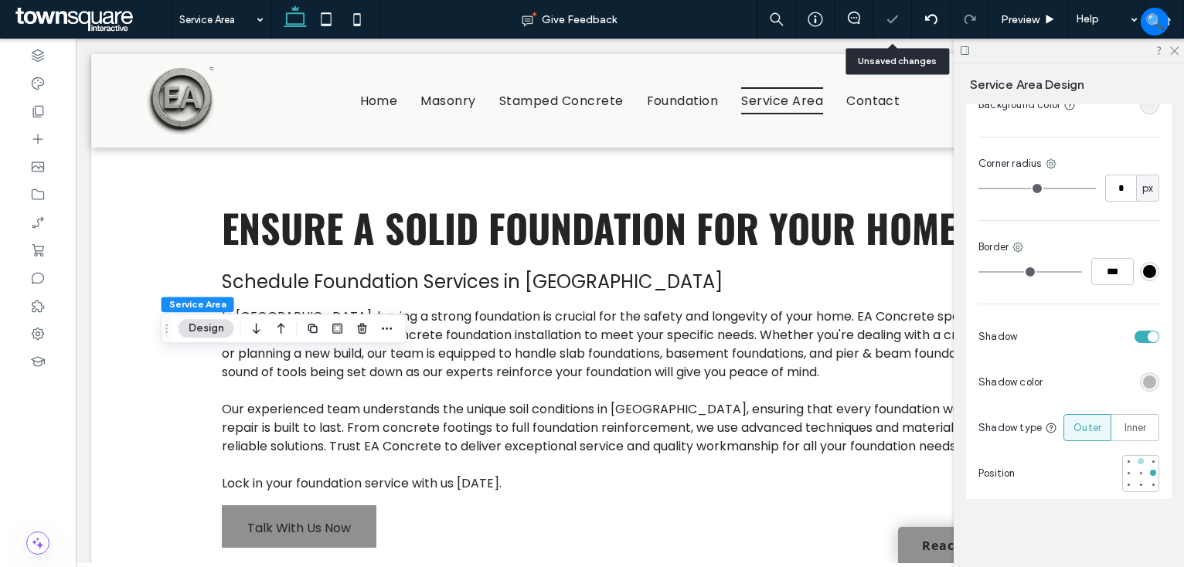
click at [1137, 464] on div at bounding box center [1140, 461] width 6 height 6
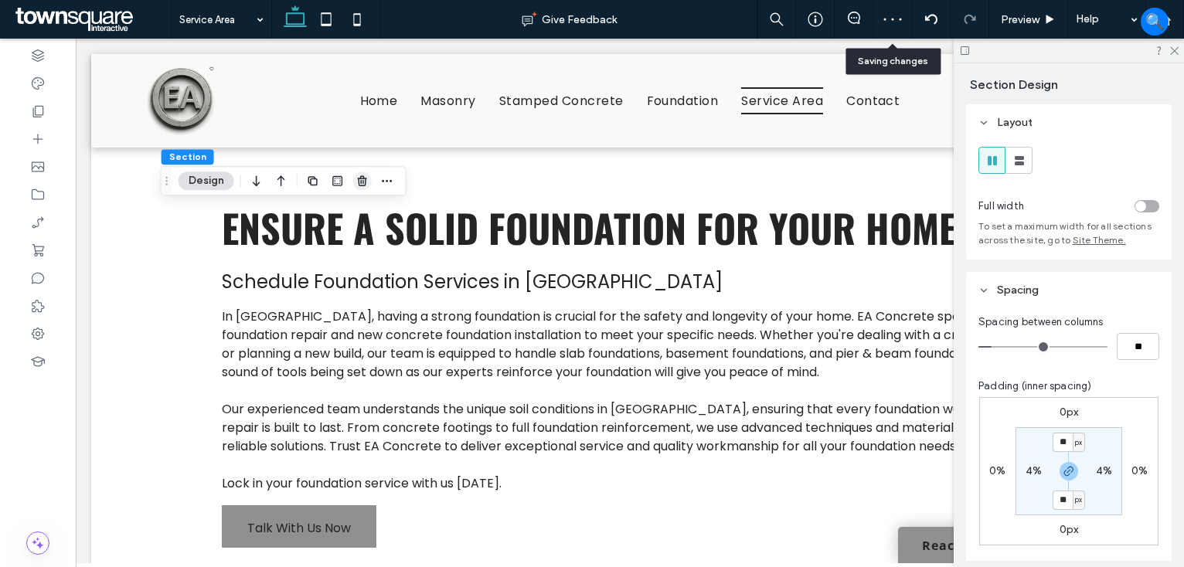
click at [364, 182] on icon "button" at bounding box center [362, 181] width 12 height 12
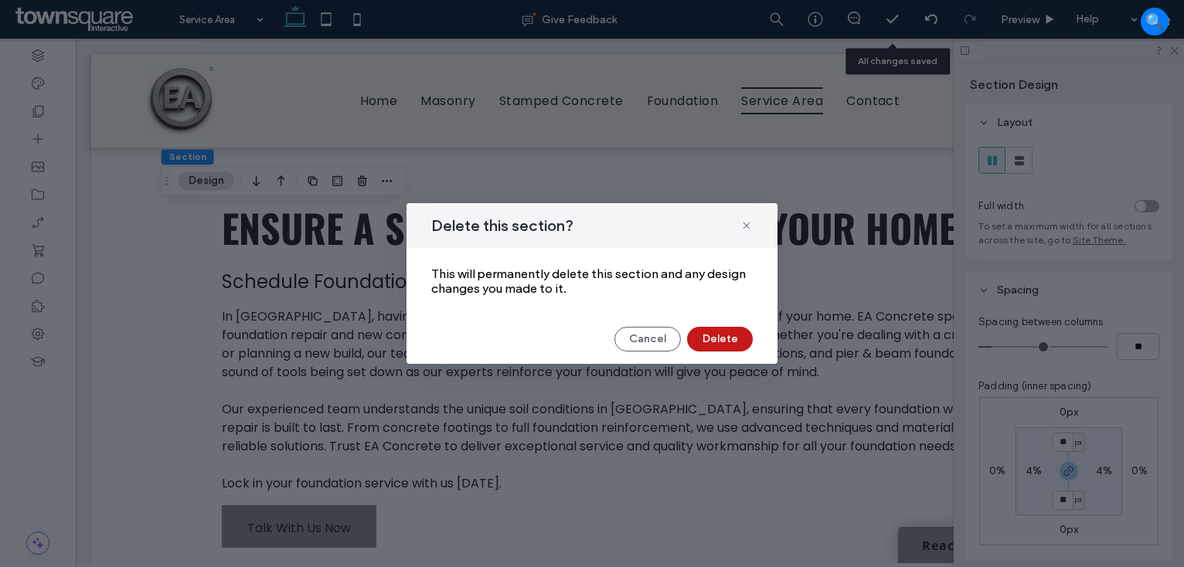
click at [732, 339] on button "Delete" at bounding box center [720, 339] width 66 height 25
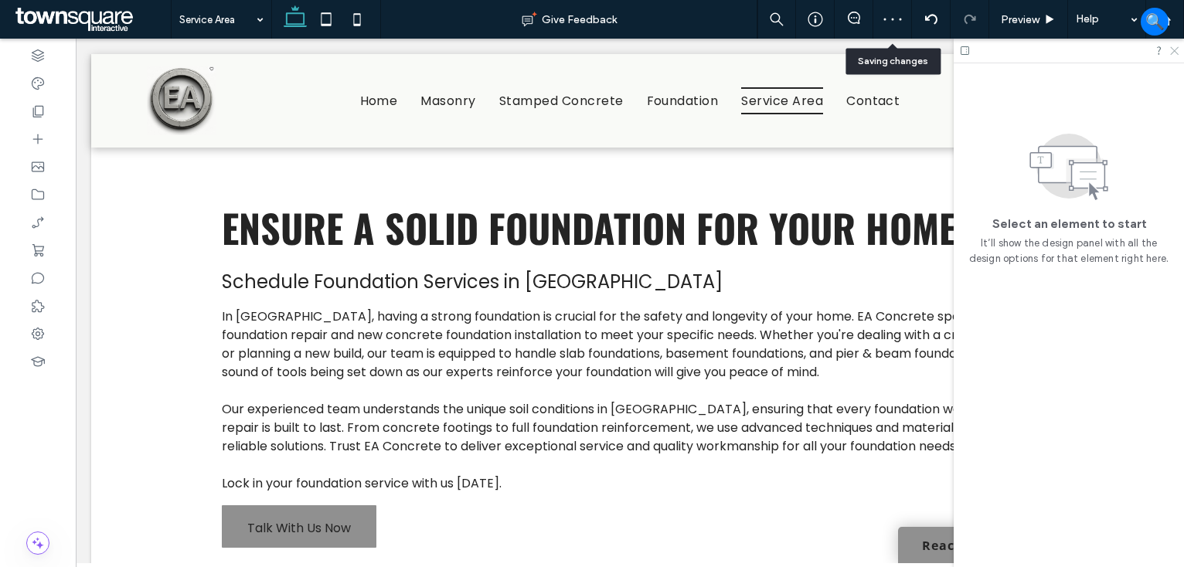
click at [1169, 49] on icon at bounding box center [1173, 50] width 10 height 10
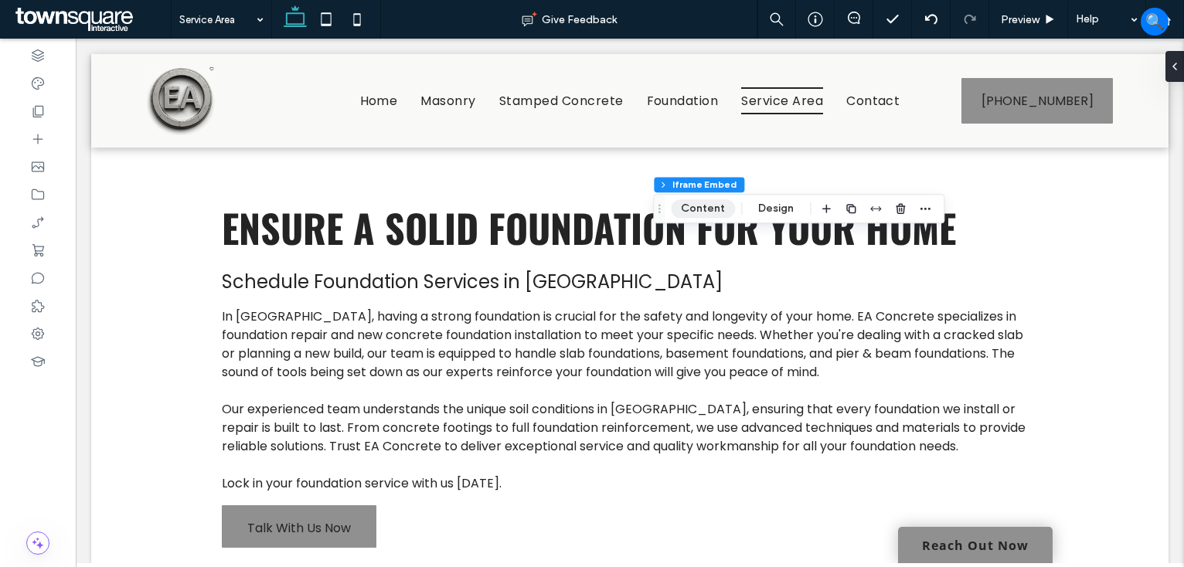
click at [714, 209] on button "Content" at bounding box center [703, 208] width 64 height 19
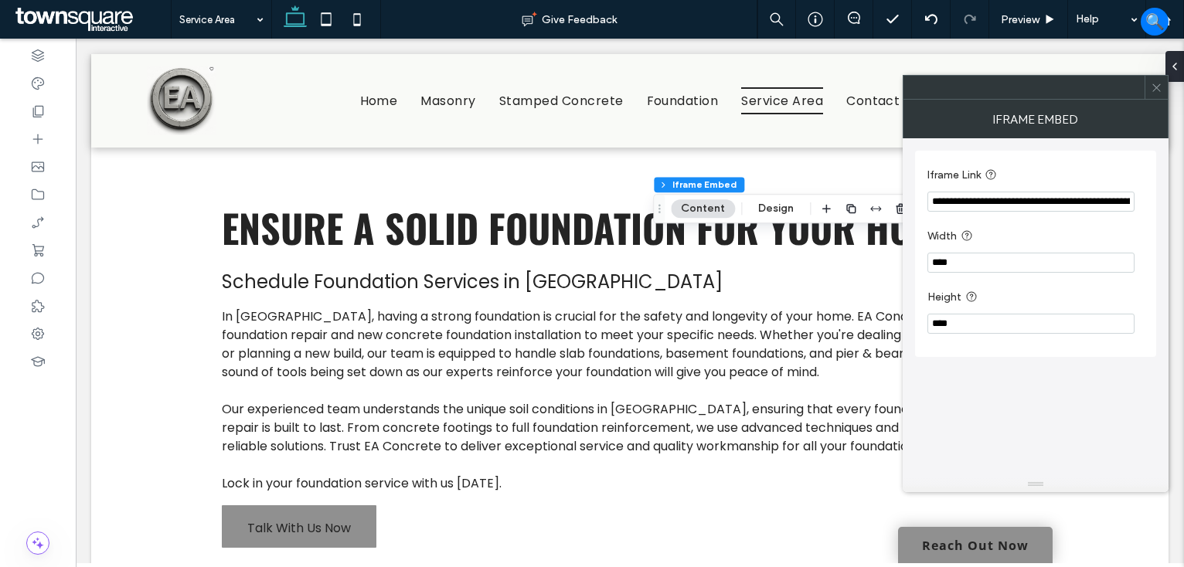
click at [1010, 205] on input "**********" at bounding box center [1030, 202] width 207 height 20
paste input "Iframe Link"
type input "**********"
click at [1021, 233] on label "Width" at bounding box center [1032, 238] width 210 height 19
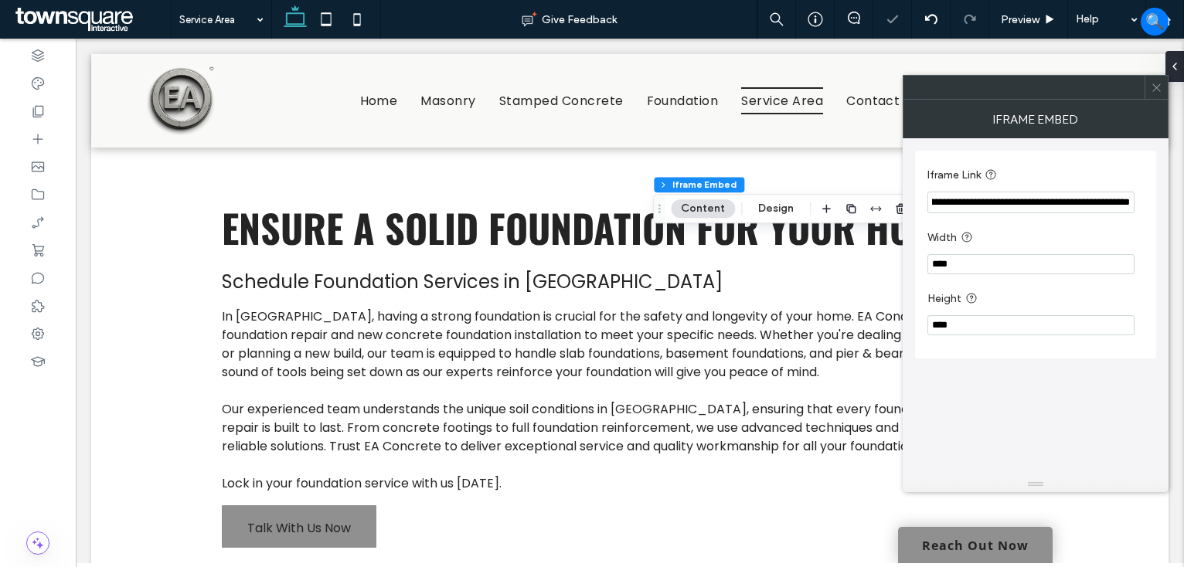
scroll to position [0, 0]
click at [1154, 90] on icon at bounding box center [1157, 88] width 12 height 12
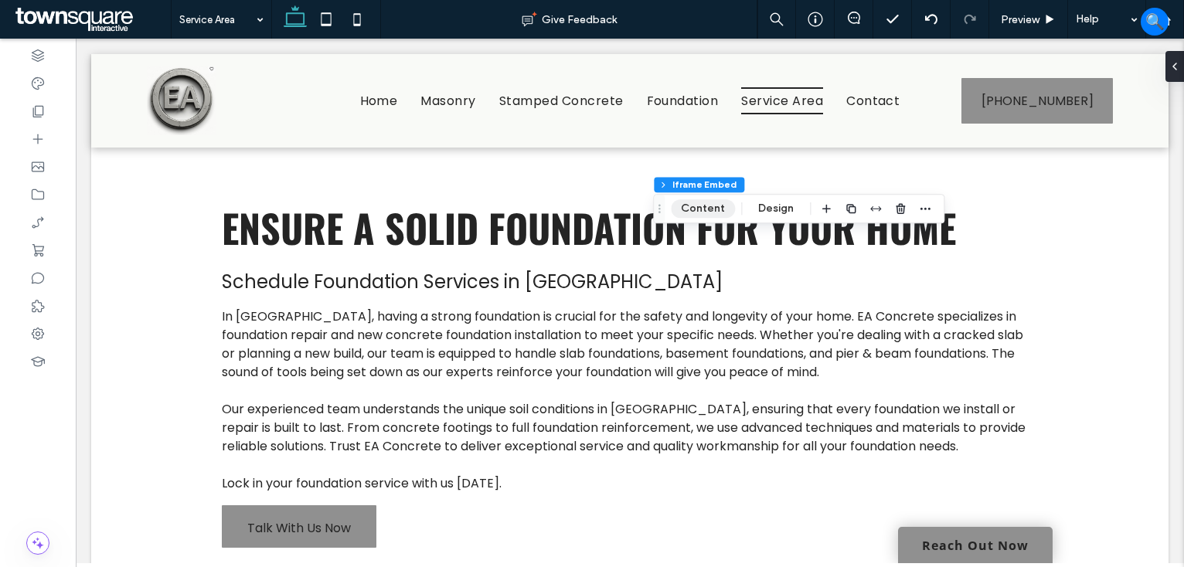
click at [703, 208] on button "Content" at bounding box center [703, 208] width 64 height 19
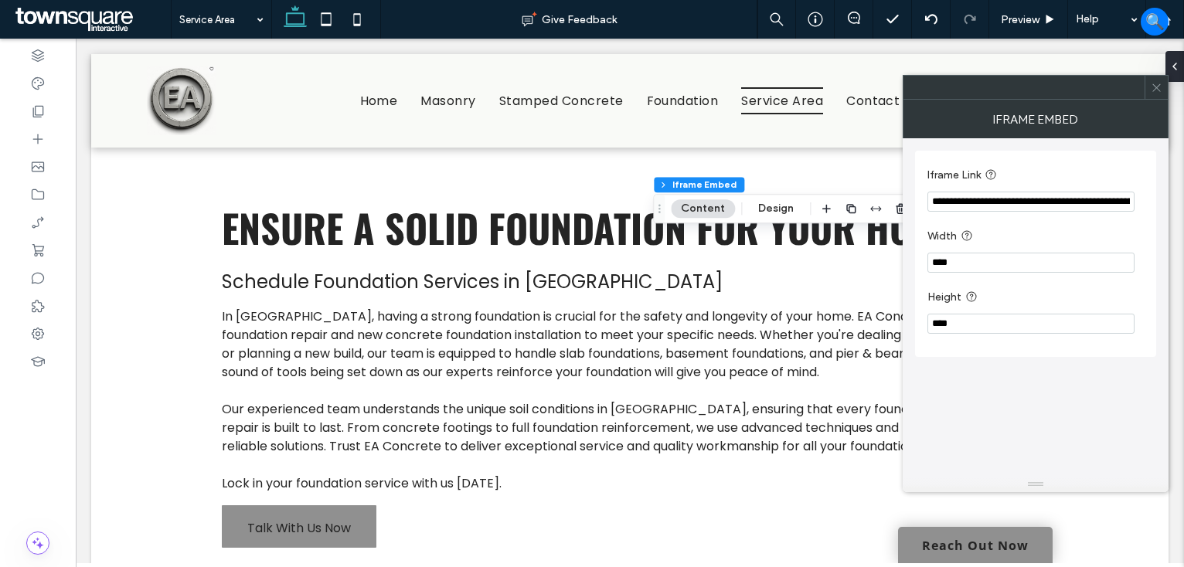
click at [1017, 194] on input "**********" at bounding box center [1030, 202] width 207 height 20
click at [1030, 226] on section "Width ****" at bounding box center [1035, 251] width 216 height 61
click at [1162, 80] on span at bounding box center [1157, 87] width 12 height 23
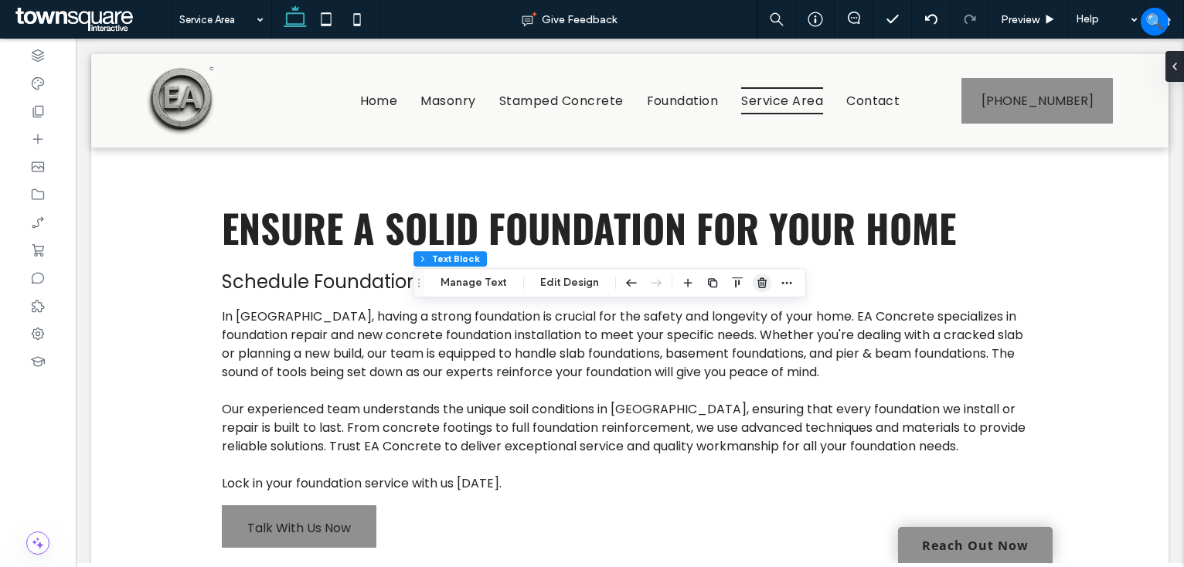
click at [757, 279] on use "button" at bounding box center [761, 283] width 9 height 10
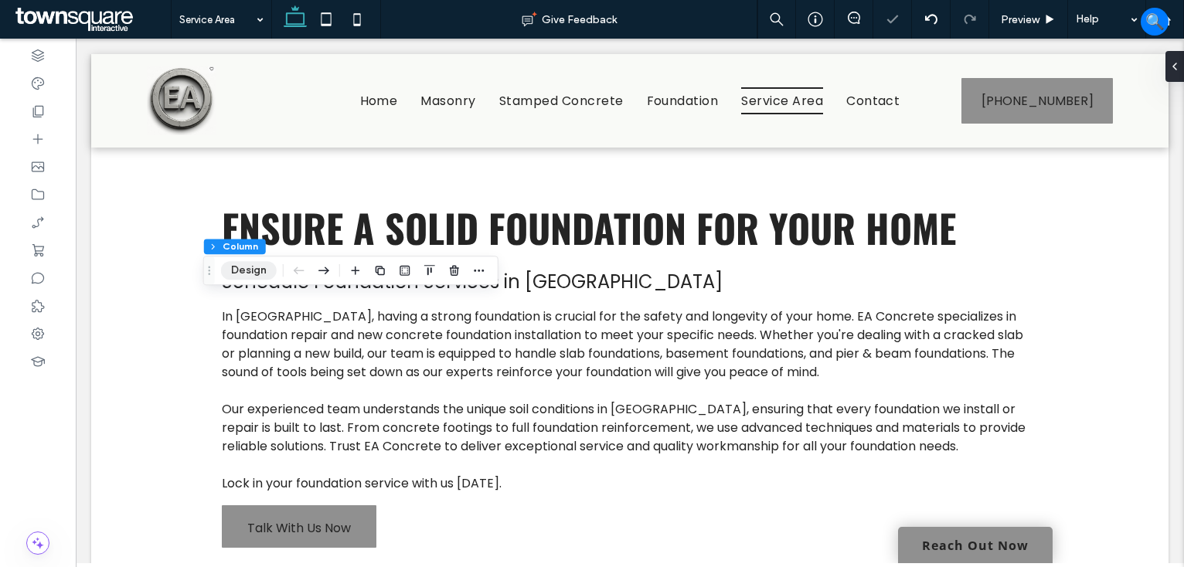
click at [245, 273] on button "Design" at bounding box center [249, 270] width 56 height 19
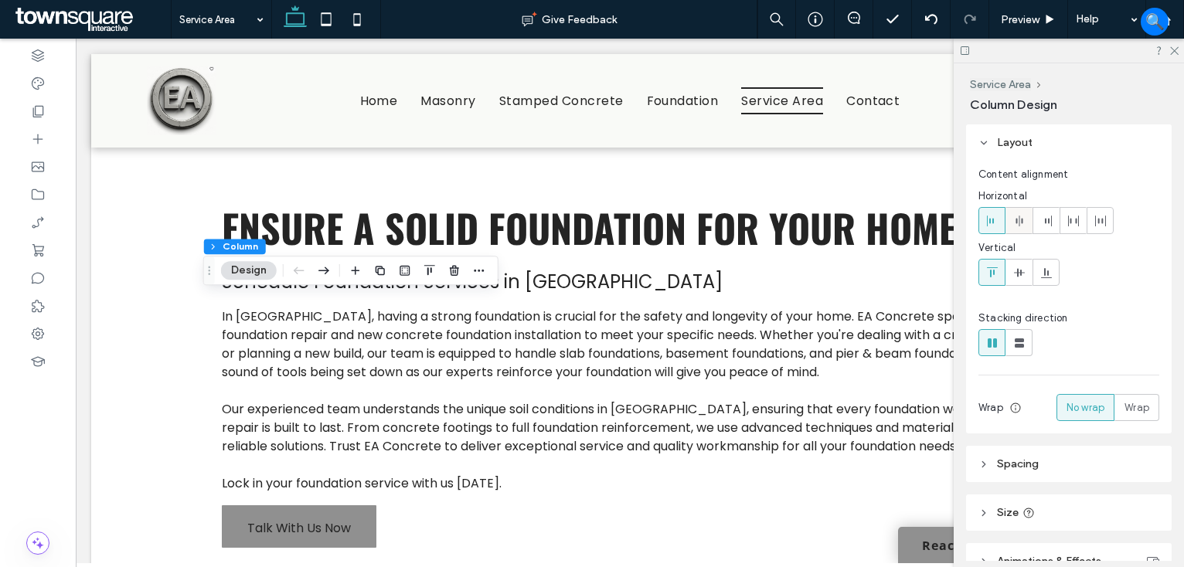
click at [1023, 219] on icon at bounding box center [1019, 221] width 12 height 12
click at [1076, 219] on icon at bounding box center [1073, 221] width 12 height 12
click at [1102, 219] on use at bounding box center [1100, 221] width 11 height 11
click at [995, 222] on icon at bounding box center [992, 221] width 12 height 12
drag, startPoint x: 1084, startPoint y: 221, endPoint x: 1072, endPoint y: 240, distance: 22.3
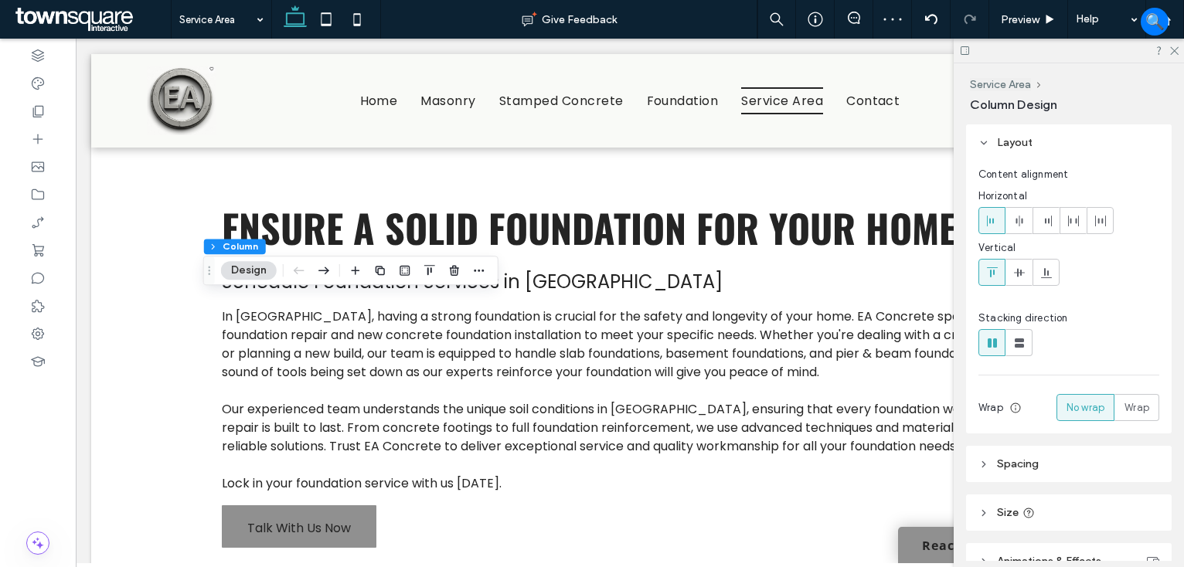
click at [1089, 213] on div at bounding box center [1068, 220] width 181 height 27
click at [1069, 240] on div "Horizontal Vertical" at bounding box center [1068, 237] width 181 height 97
click at [1049, 218] on icon at bounding box center [1046, 221] width 12 height 12
click at [998, 226] on span at bounding box center [992, 220] width 12 height 25
type input "**"
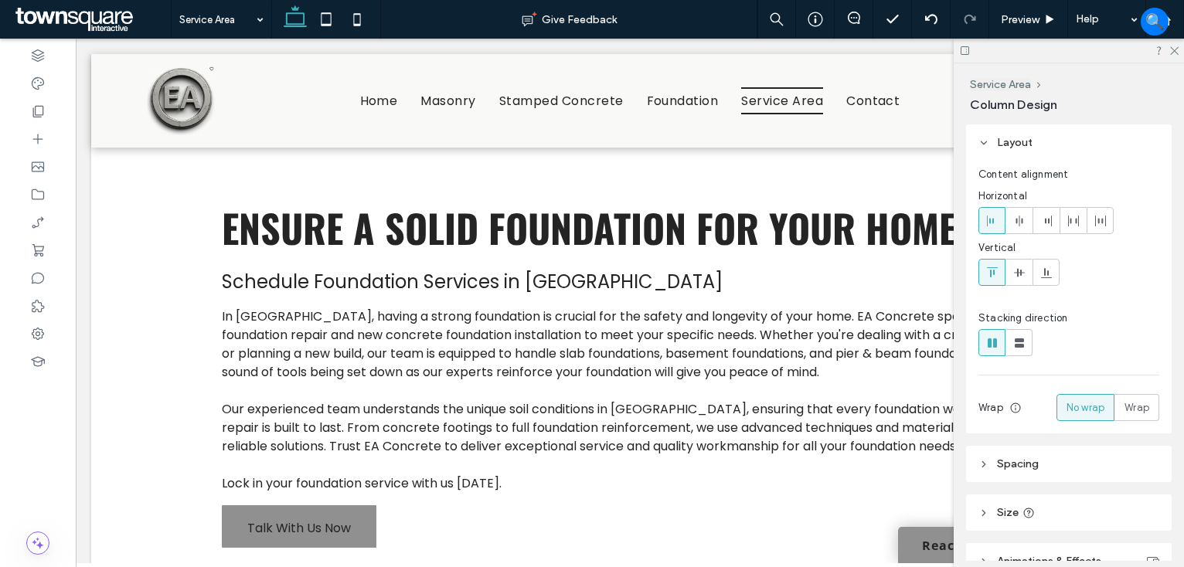
type input "***"
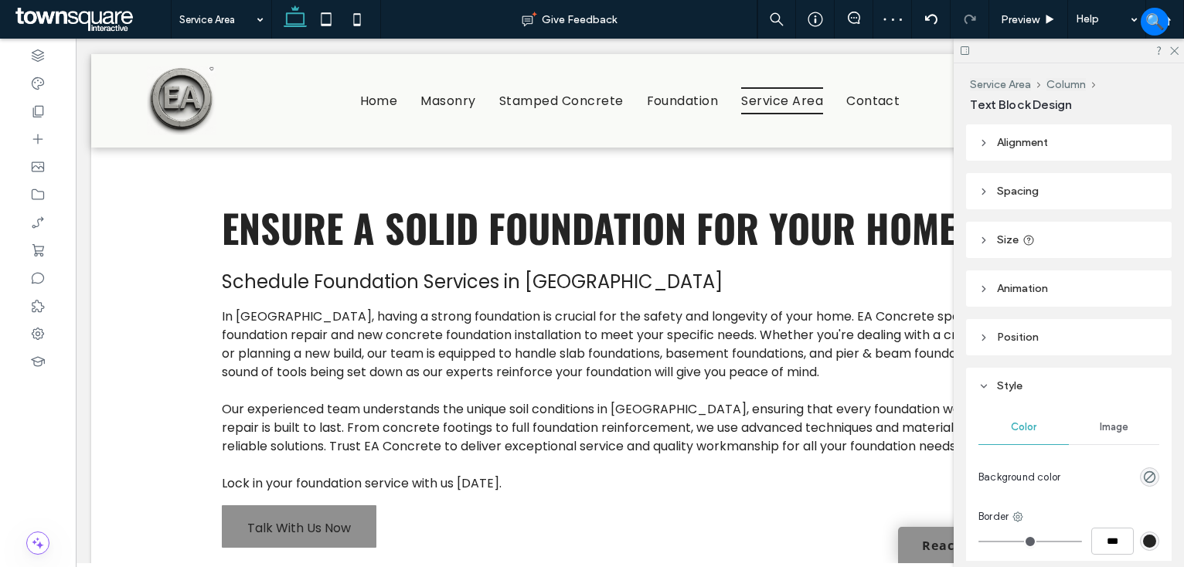
type input "***"
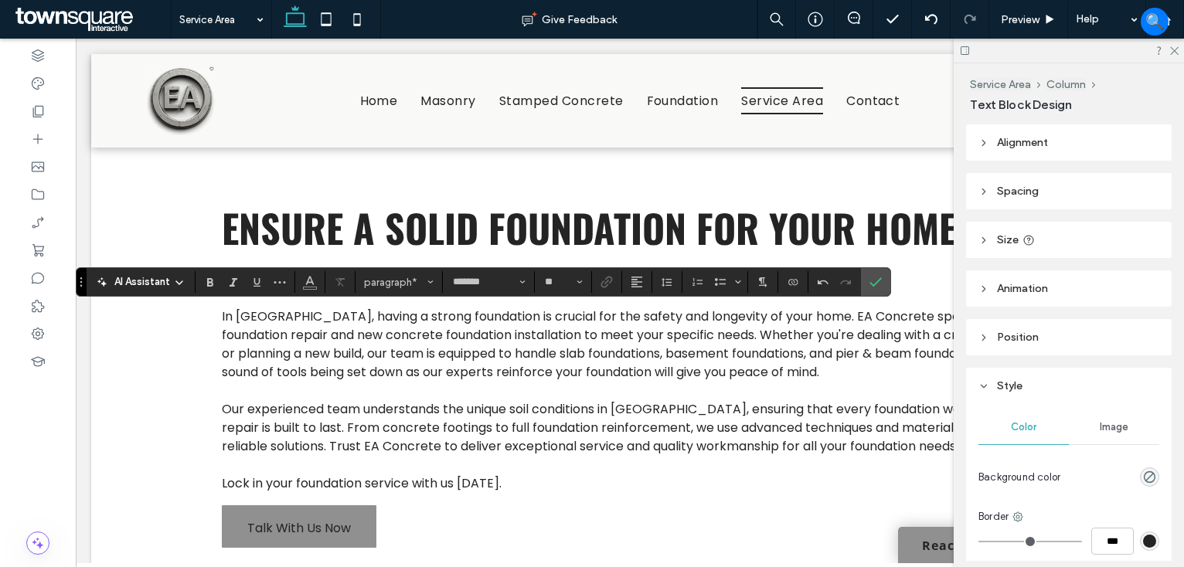
type input "**"
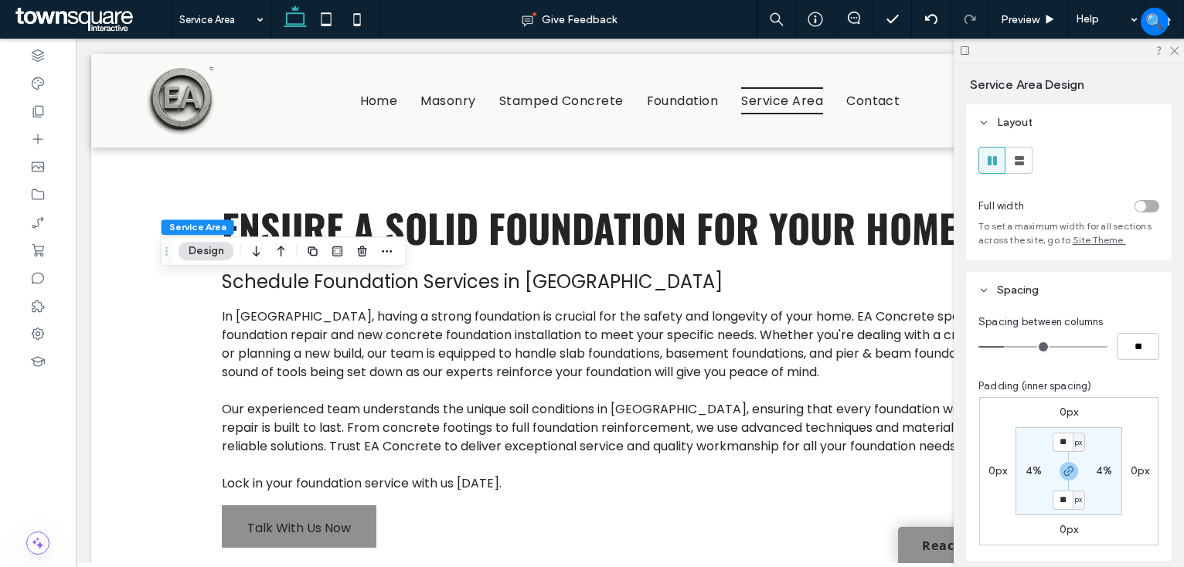
drag, startPoint x: 1174, startPoint y: 49, endPoint x: 1156, endPoint y: 58, distance: 20.7
click at [1174, 48] on icon at bounding box center [1173, 50] width 10 height 10
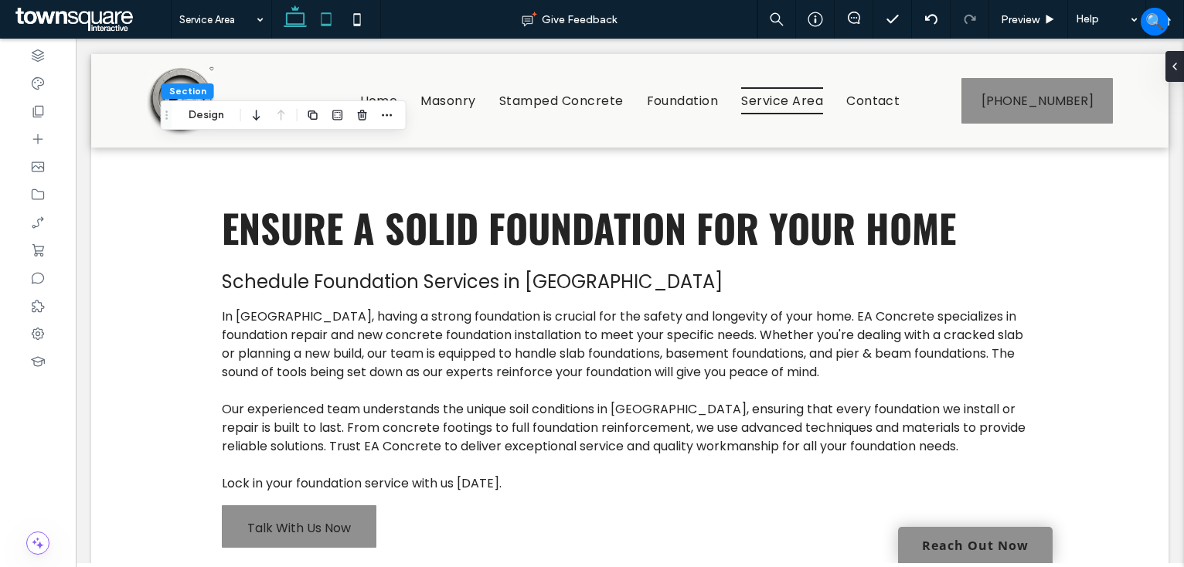
click at [320, 16] on icon at bounding box center [326, 19] width 31 height 31
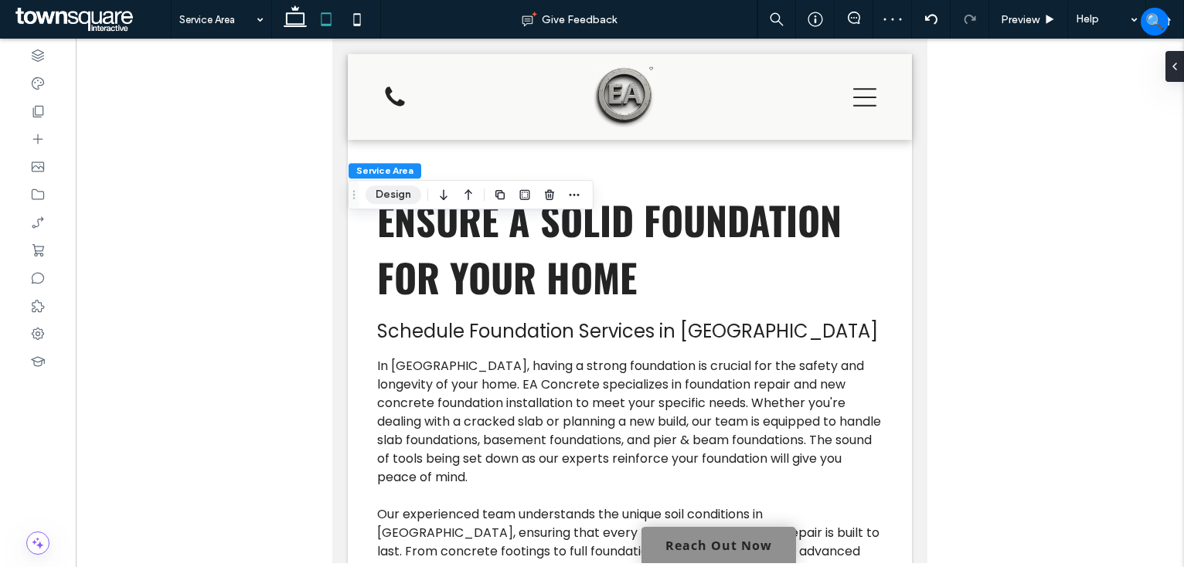
click at [399, 192] on button "Design" at bounding box center [393, 194] width 56 height 19
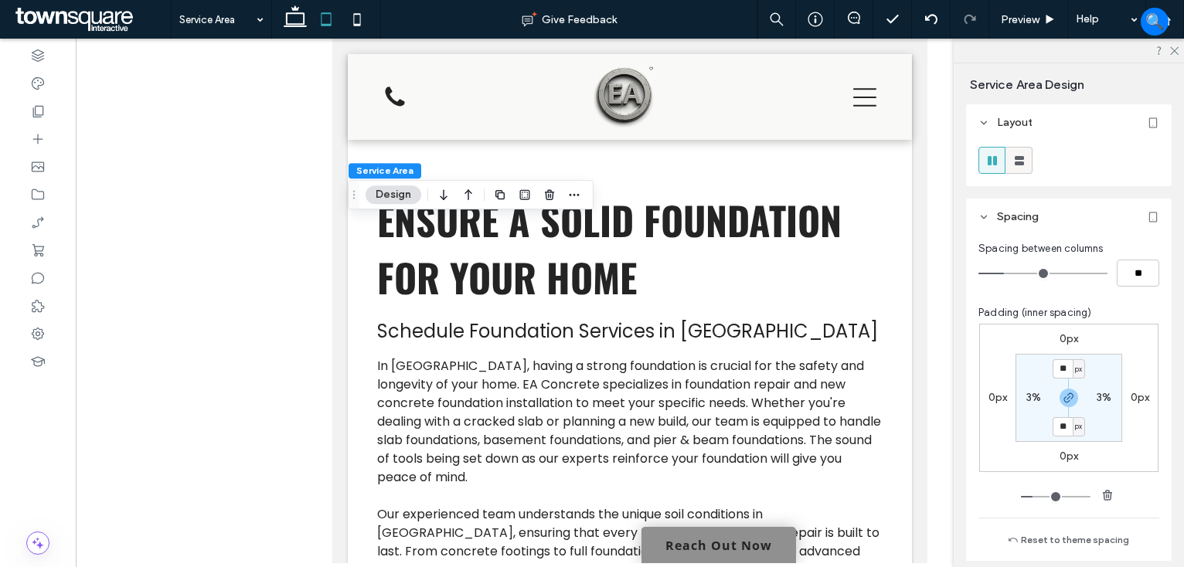
click at [1016, 160] on icon at bounding box center [1018, 160] width 15 height 15
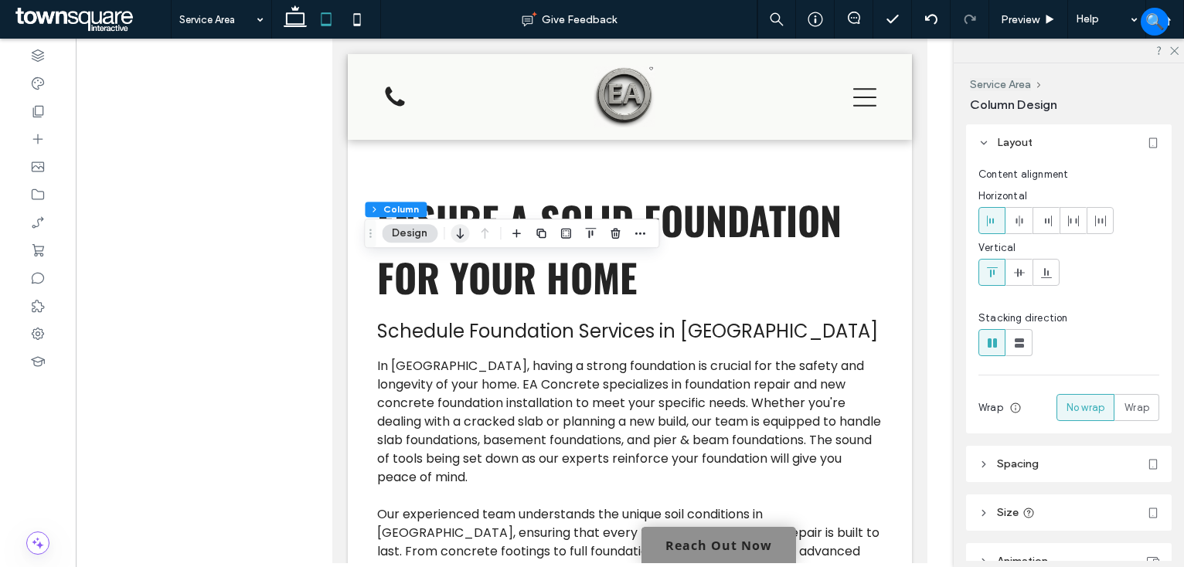
click at [461, 236] on use "button" at bounding box center [460, 233] width 7 height 11
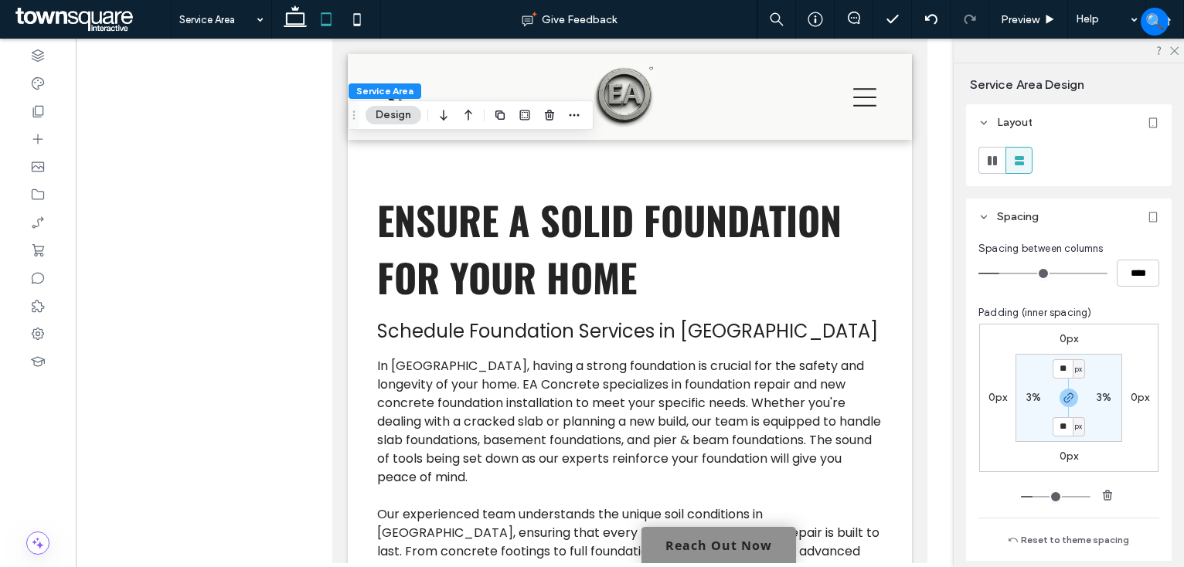
click at [247, 362] on div at bounding box center [630, 301] width 1108 height 525
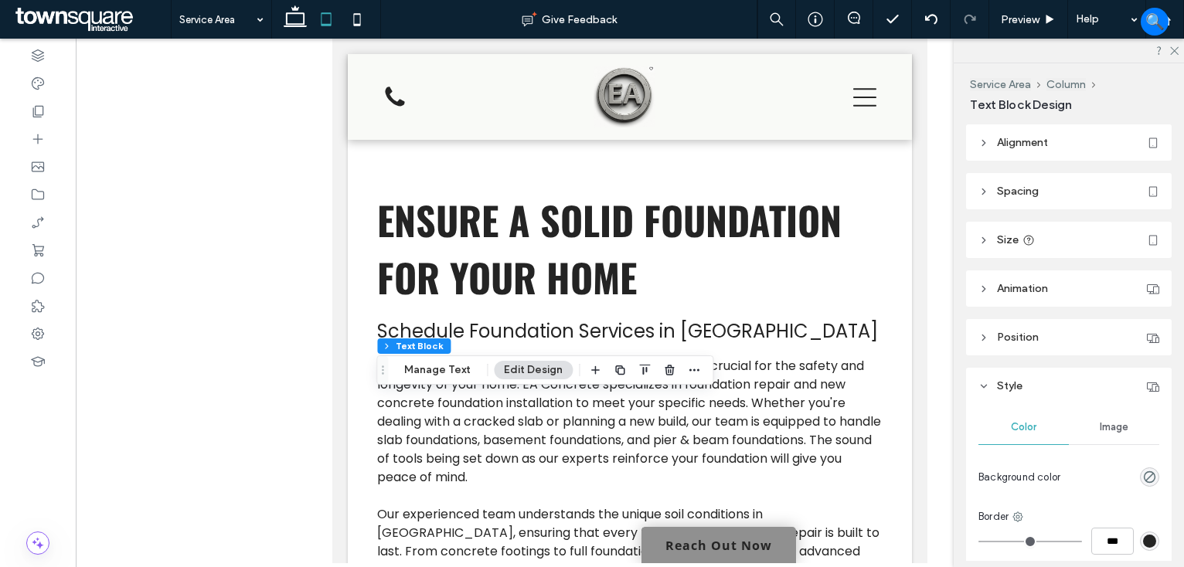
click at [1008, 144] on span "Alignment" at bounding box center [1022, 142] width 51 height 13
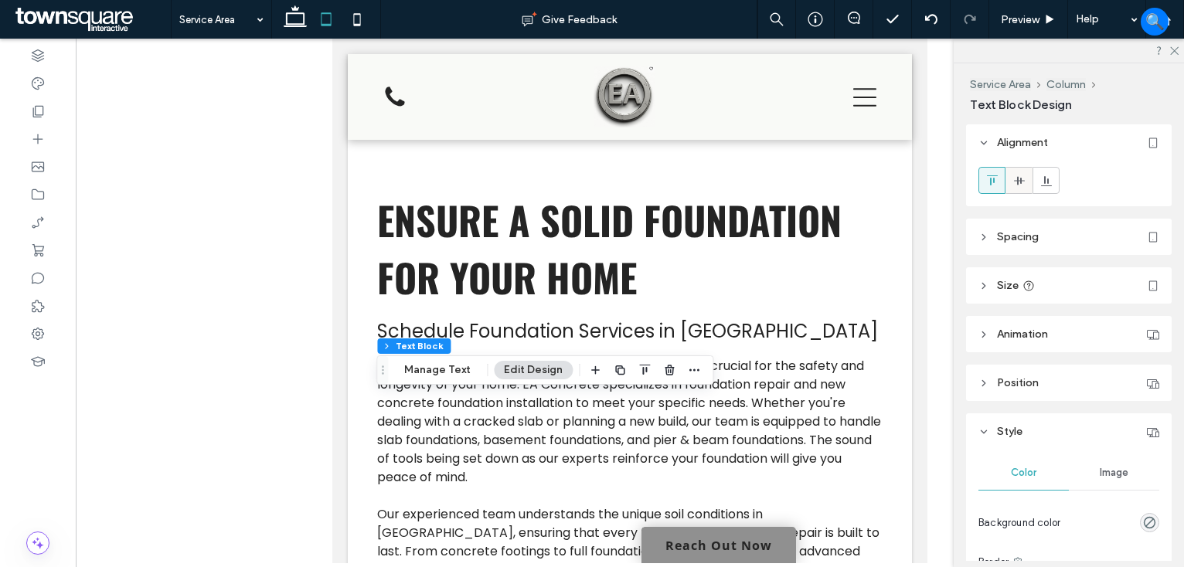
click at [1020, 189] on span at bounding box center [1019, 180] width 12 height 25
click at [995, 178] on icon at bounding box center [992, 181] width 12 height 12
click at [253, 330] on div at bounding box center [630, 301] width 1108 height 525
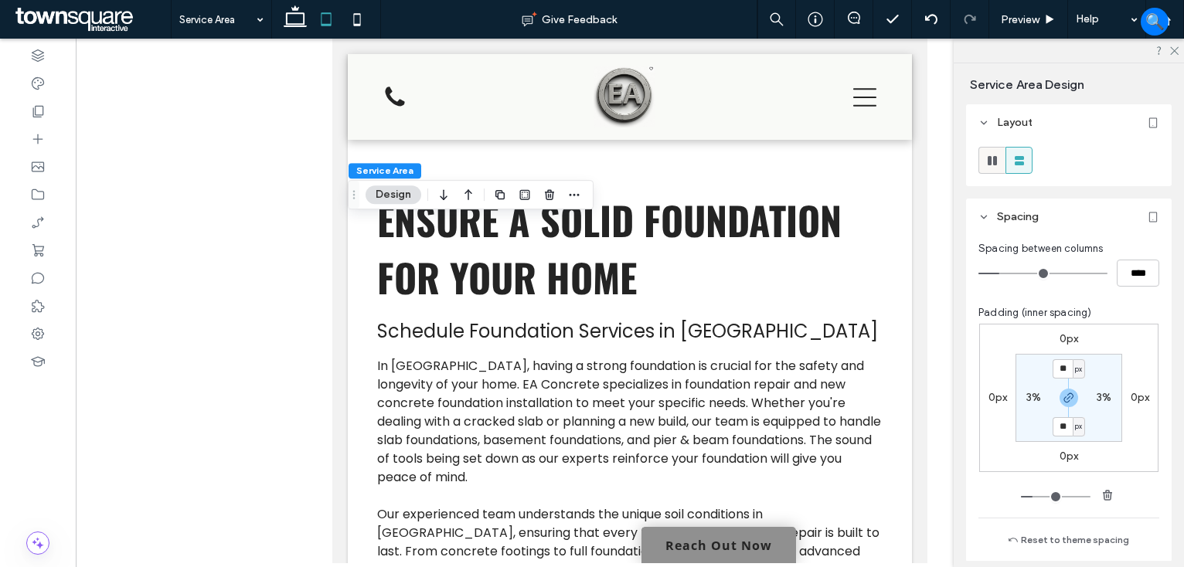
click at [990, 158] on use at bounding box center [991, 160] width 9 height 9
type input "***"
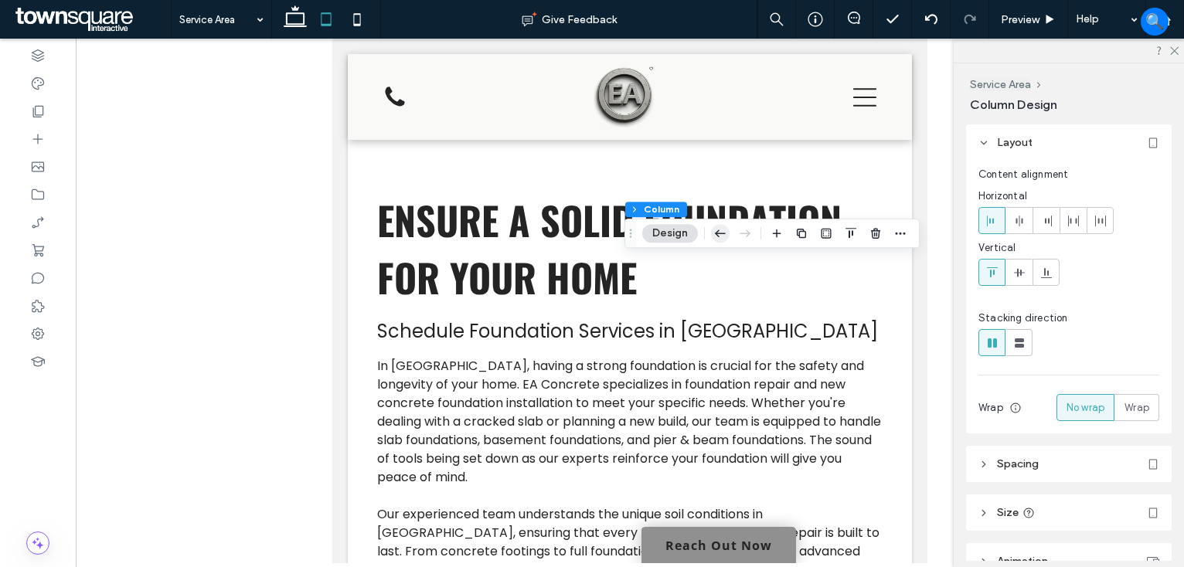
click at [714, 230] on icon "button" at bounding box center [720, 233] width 19 height 28
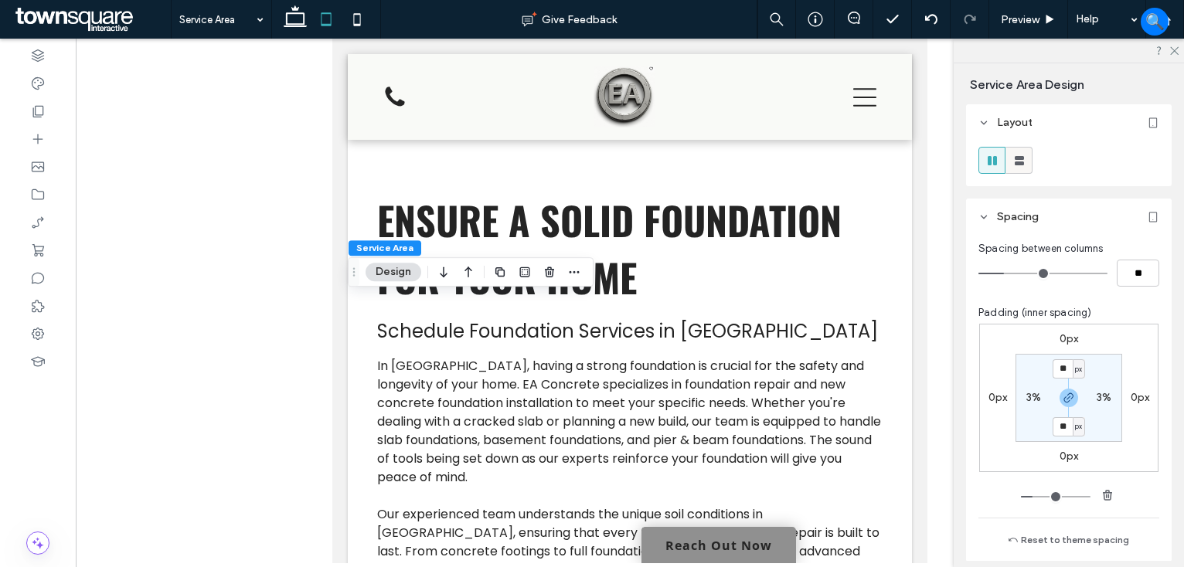
click at [1019, 158] on icon at bounding box center [1018, 160] width 15 height 15
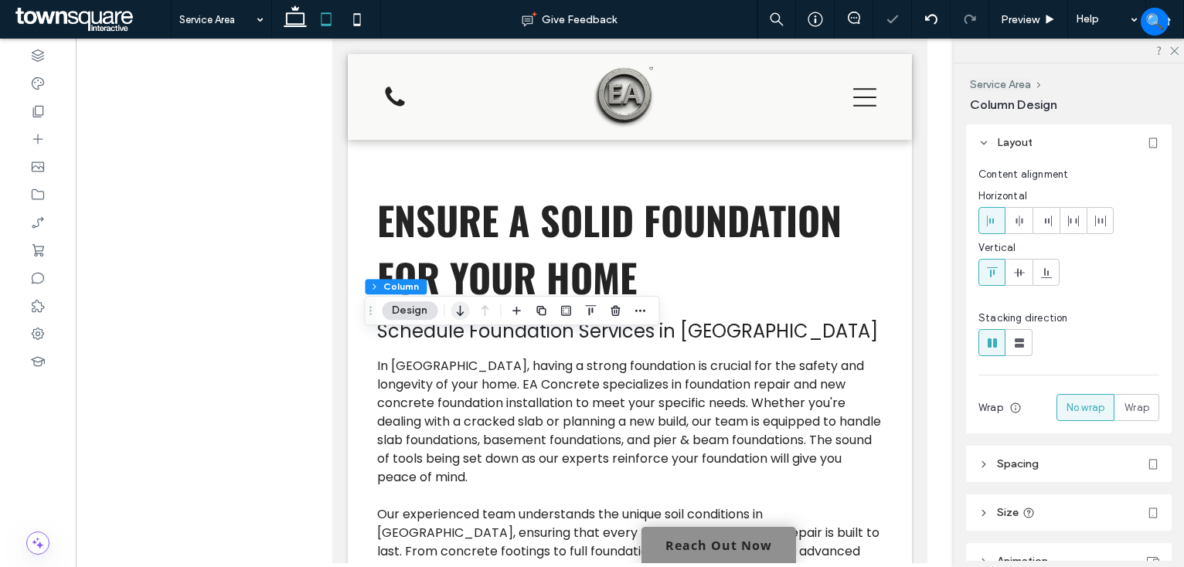
click at [462, 308] on icon "button" at bounding box center [459, 311] width 19 height 28
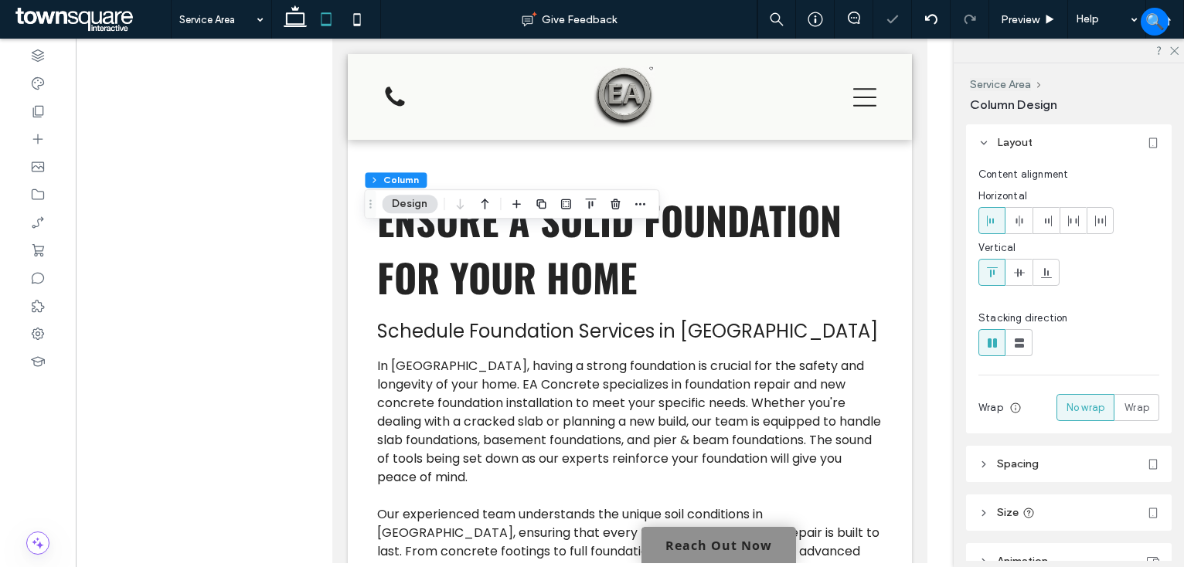
click at [294, 314] on div at bounding box center [630, 301] width 1108 height 525
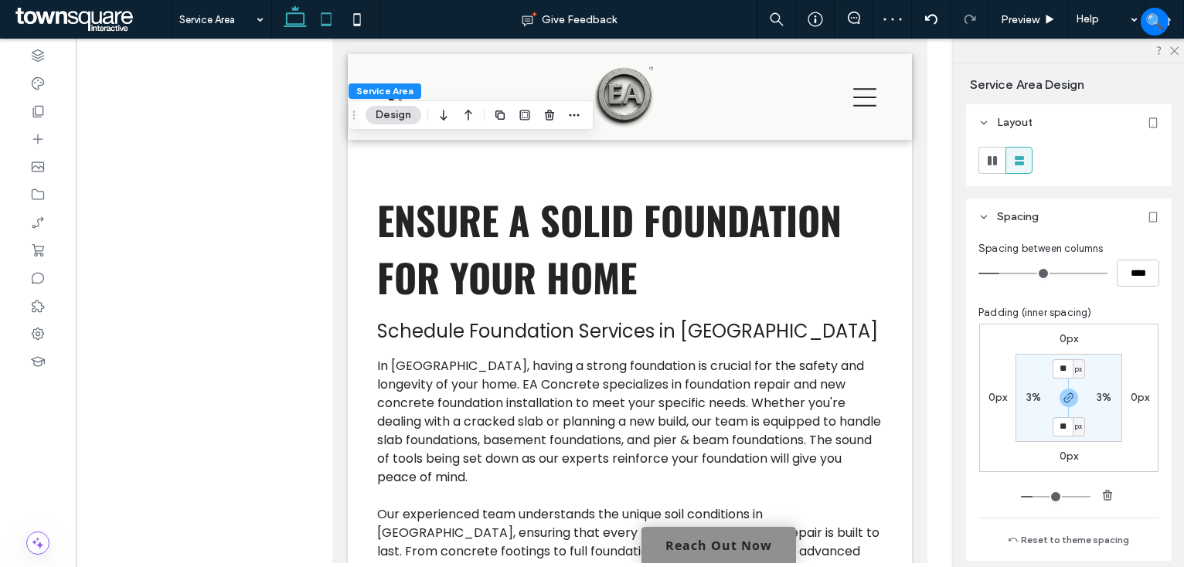
click at [297, 15] on icon at bounding box center [295, 19] width 31 height 31
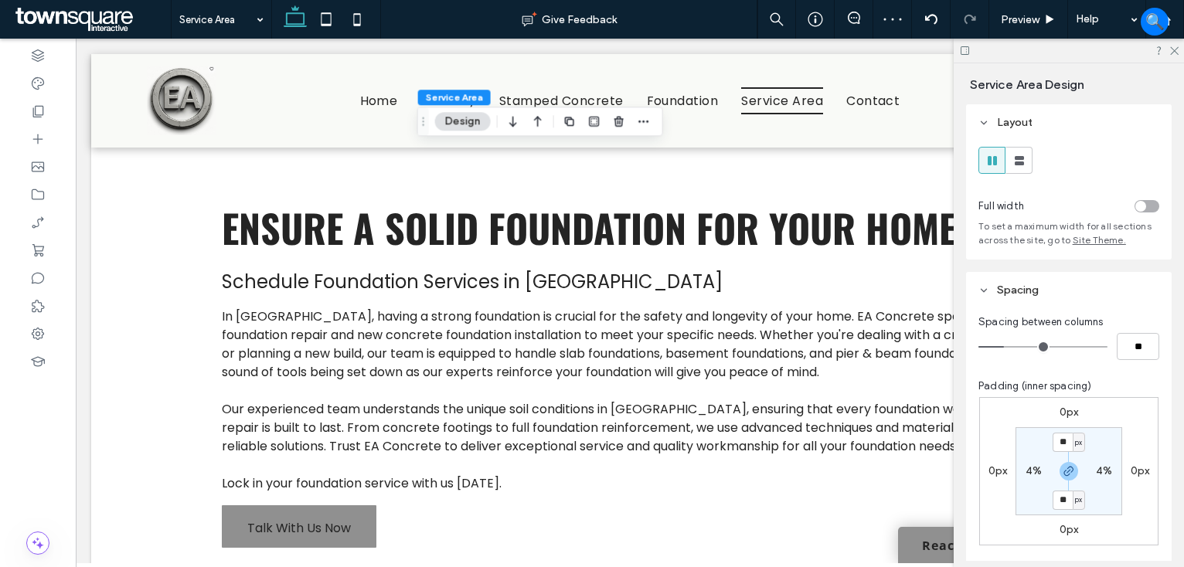
type input "**"
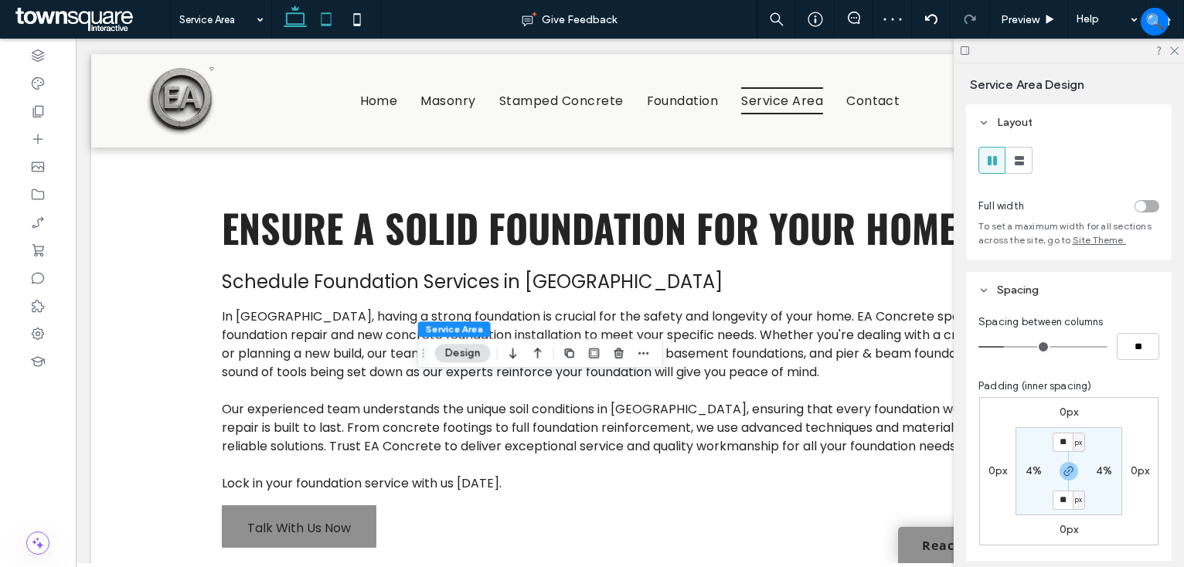
click at [322, 16] on icon at bounding box center [326, 19] width 31 height 31
type input "**"
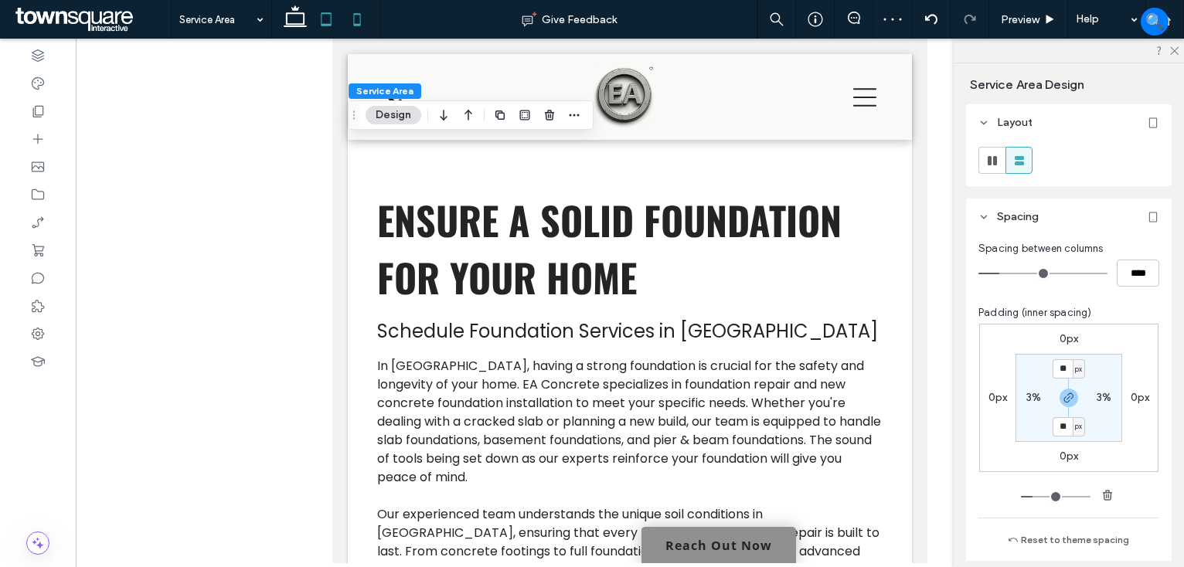
click at [352, 15] on icon at bounding box center [357, 19] width 31 height 31
type input "**"
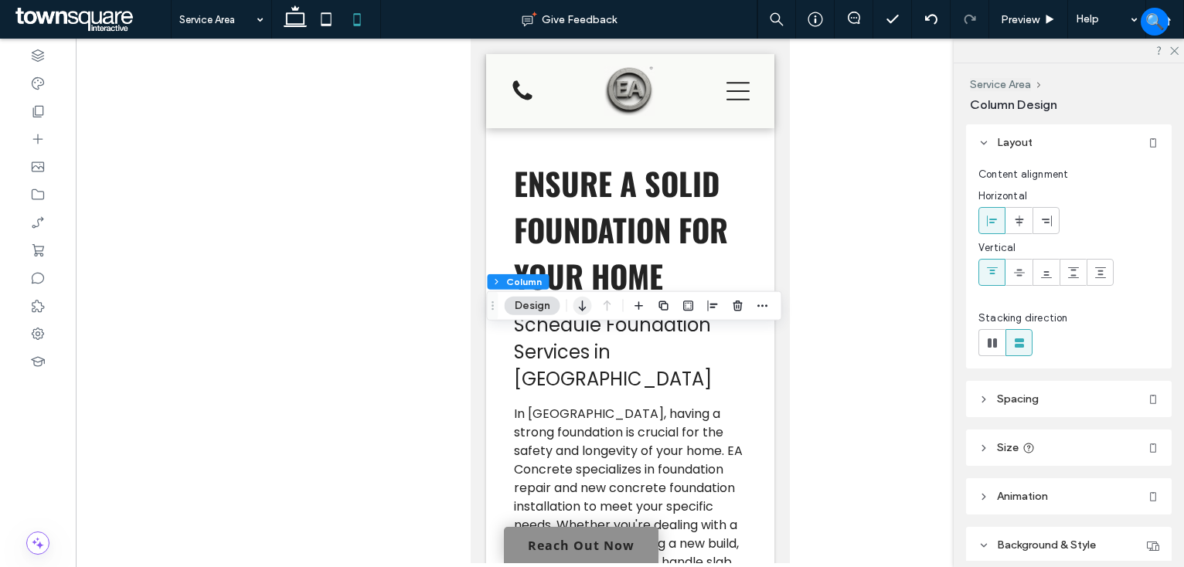
click at [581, 305] on use "button" at bounding box center [582, 306] width 7 height 11
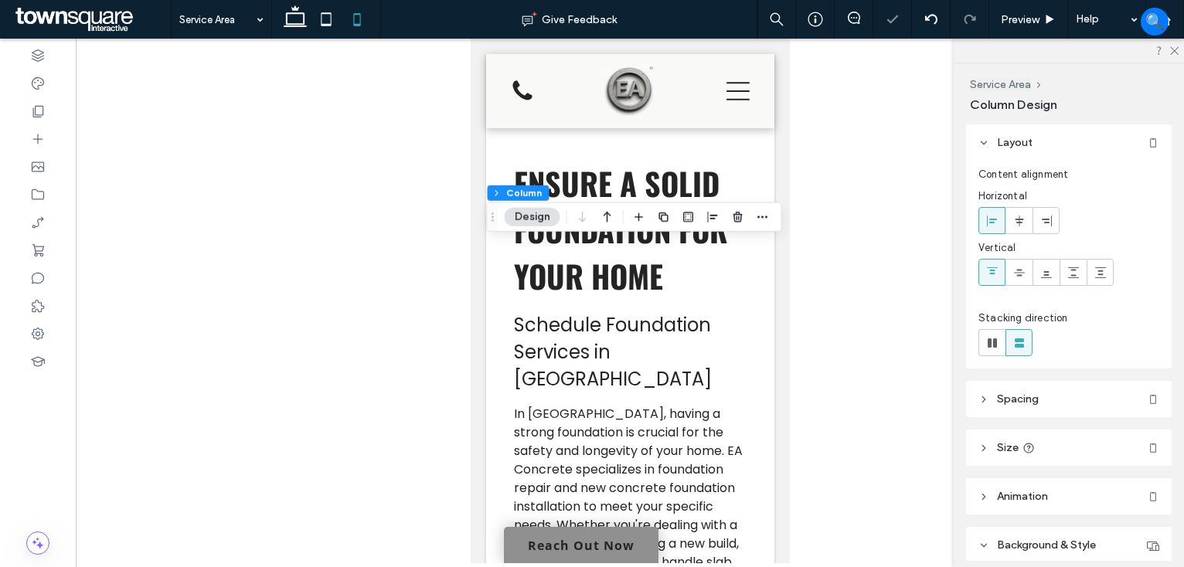
click at [811, 355] on div at bounding box center [630, 301] width 1108 height 525
type input "***"
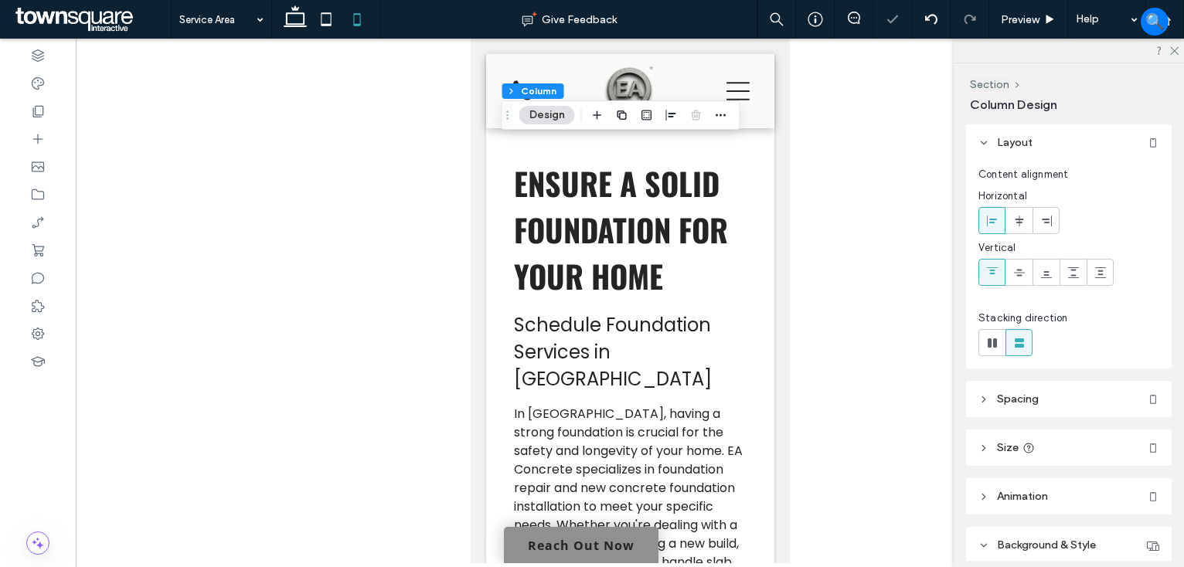
click at [828, 396] on div at bounding box center [630, 301] width 1108 height 525
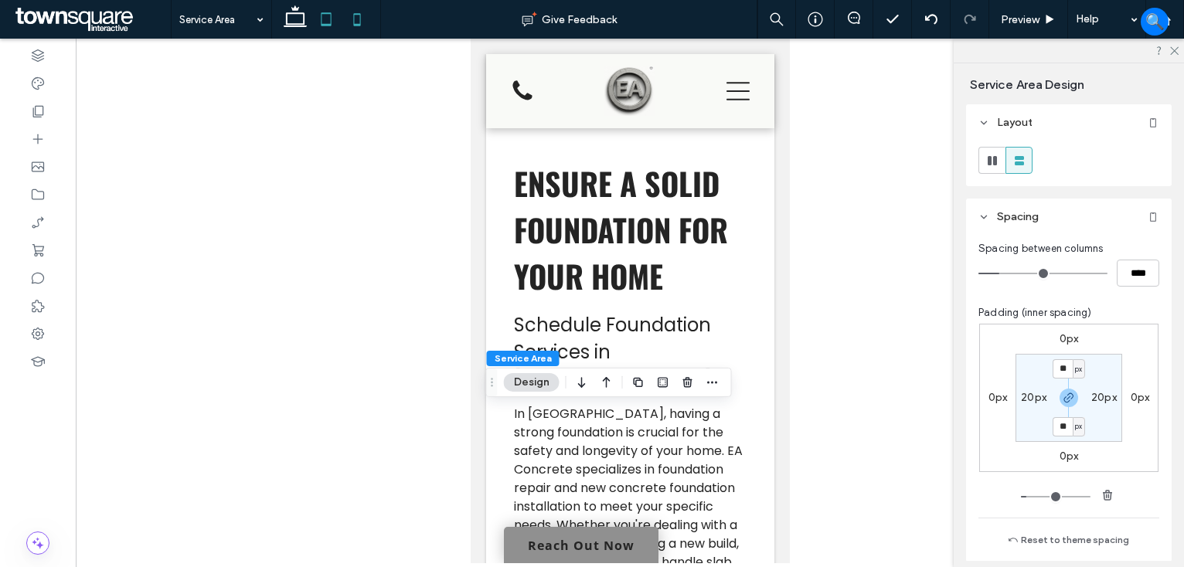
click at [319, 15] on icon at bounding box center [326, 19] width 31 height 31
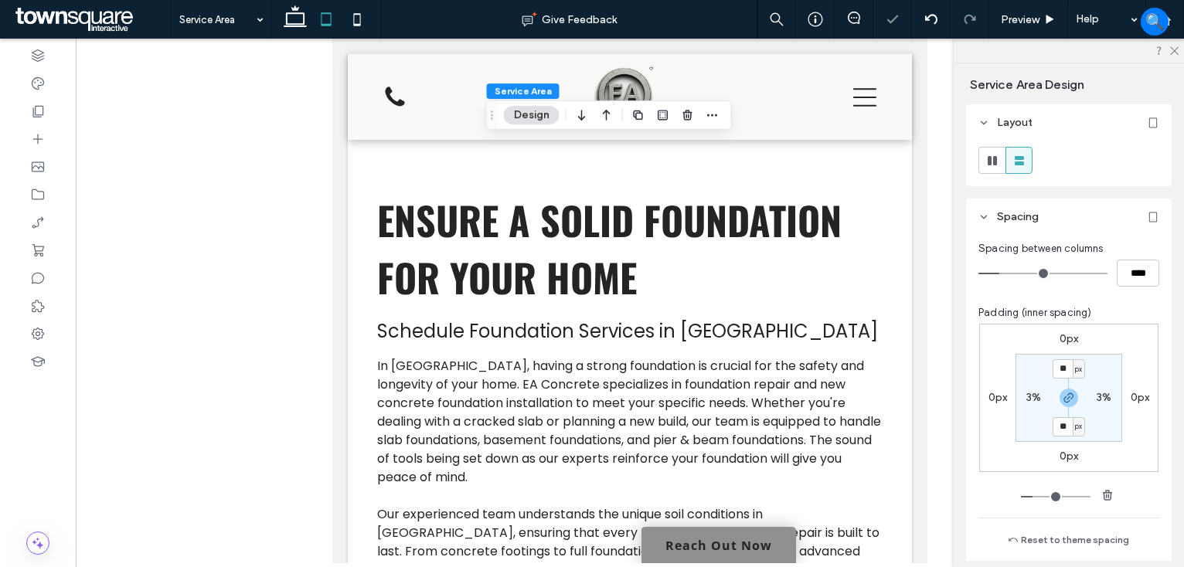
type input "**"
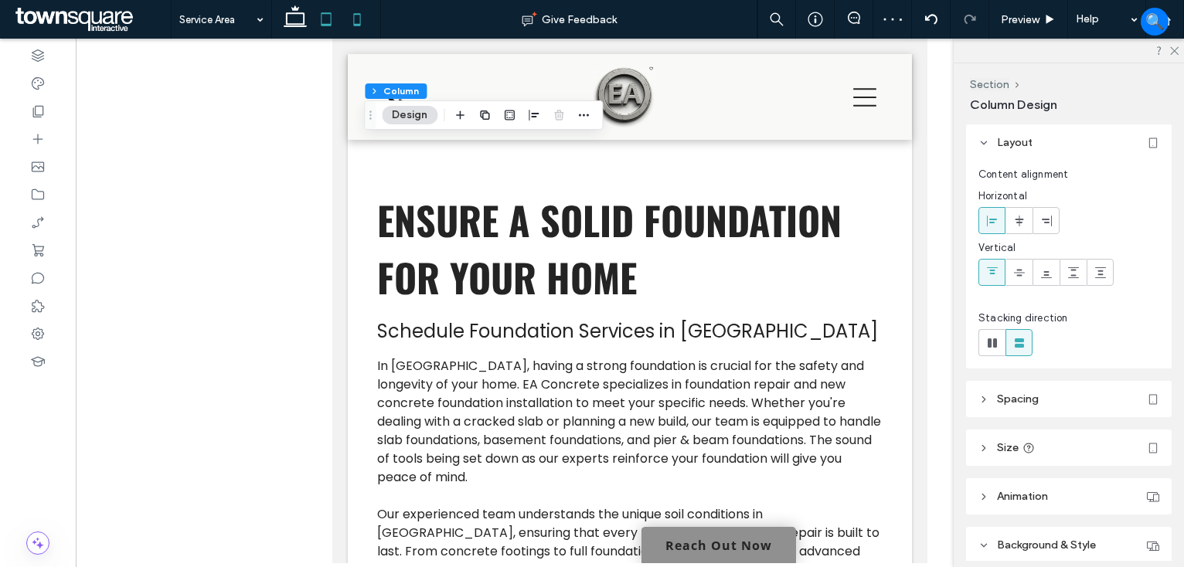
click at [364, 29] on icon at bounding box center [357, 19] width 31 height 31
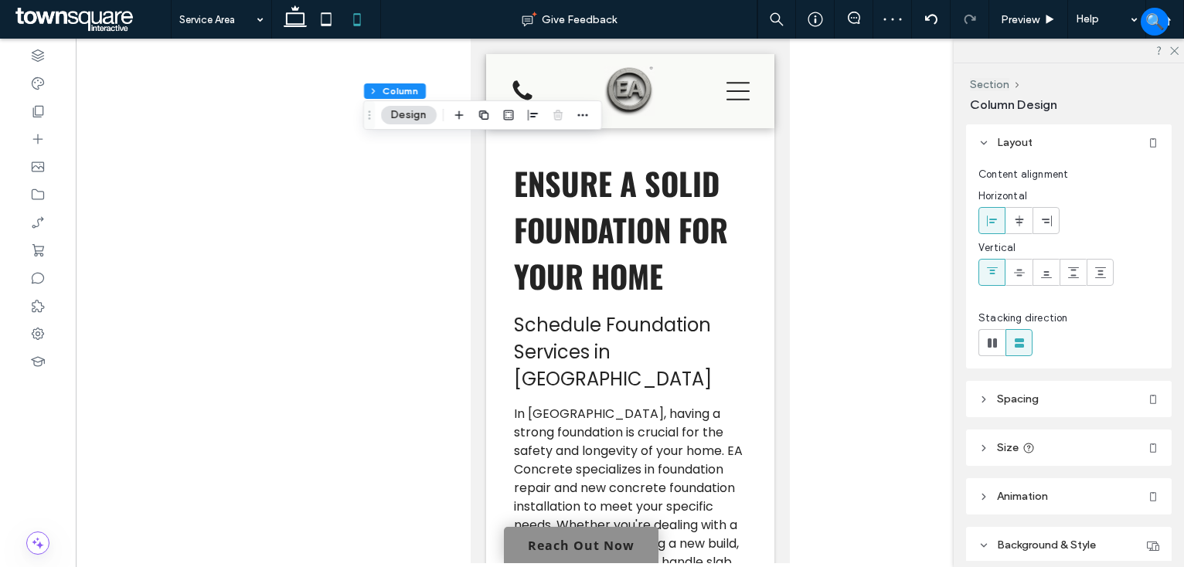
type input "***"
click at [290, 13] on use at bounding box center [295, 16] width 23 height 22
type input "****"
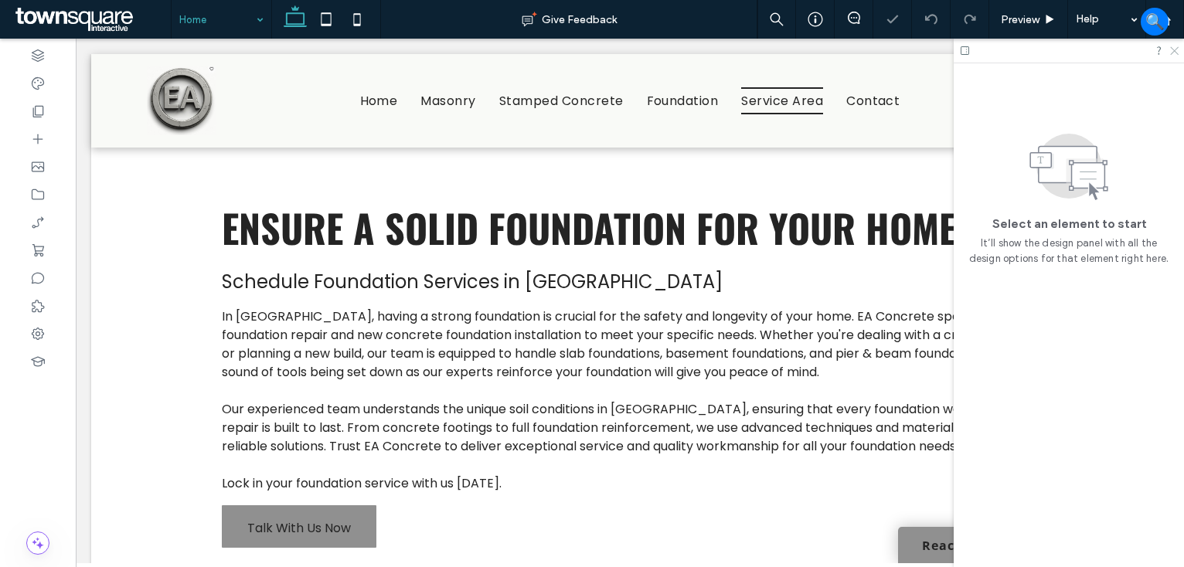
click at [1172, 50] on icon at bounding box center [1173, 50] width 10 height 10
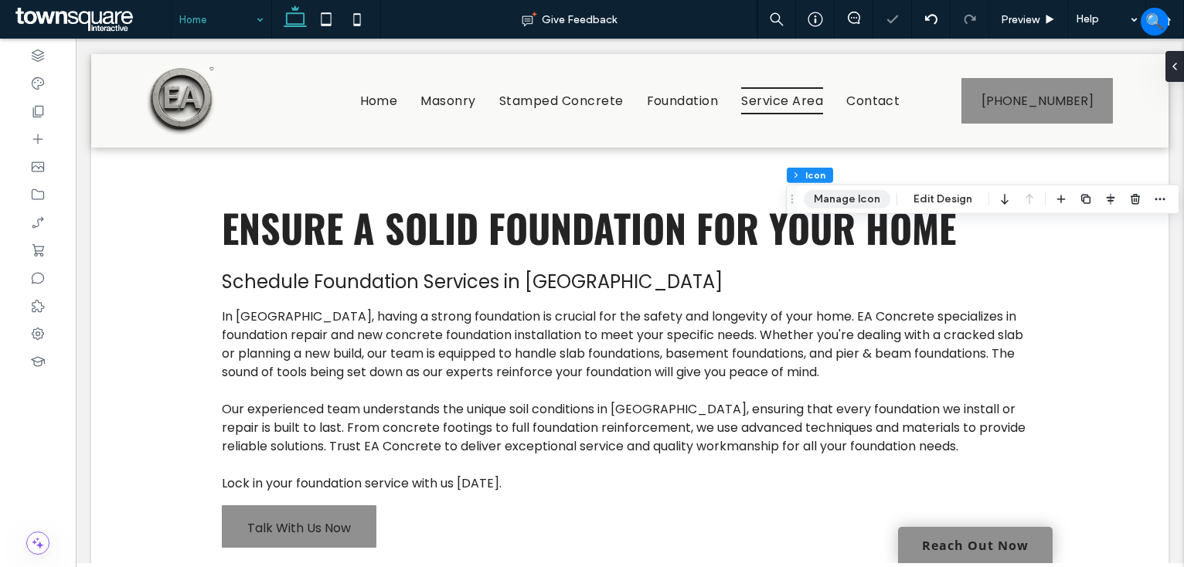
click at [859, 200] on button "Manage Icon" at bounding box center [847, 199] width 87 height 19
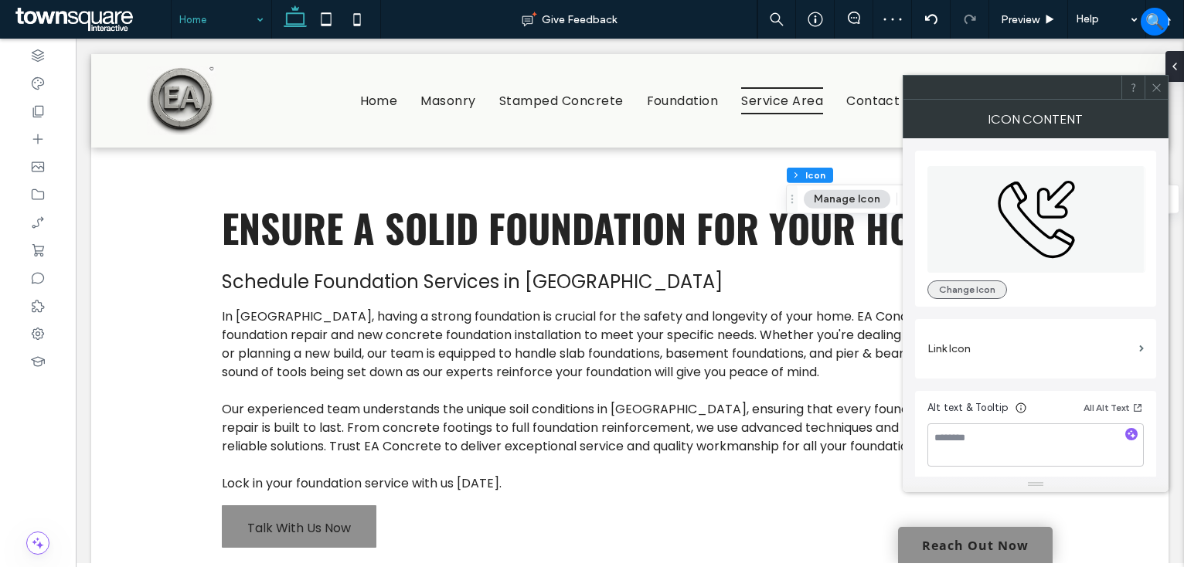
click at [980, 292] on button "Change Icon" at bounding box center [967, 289] width 80 height 19
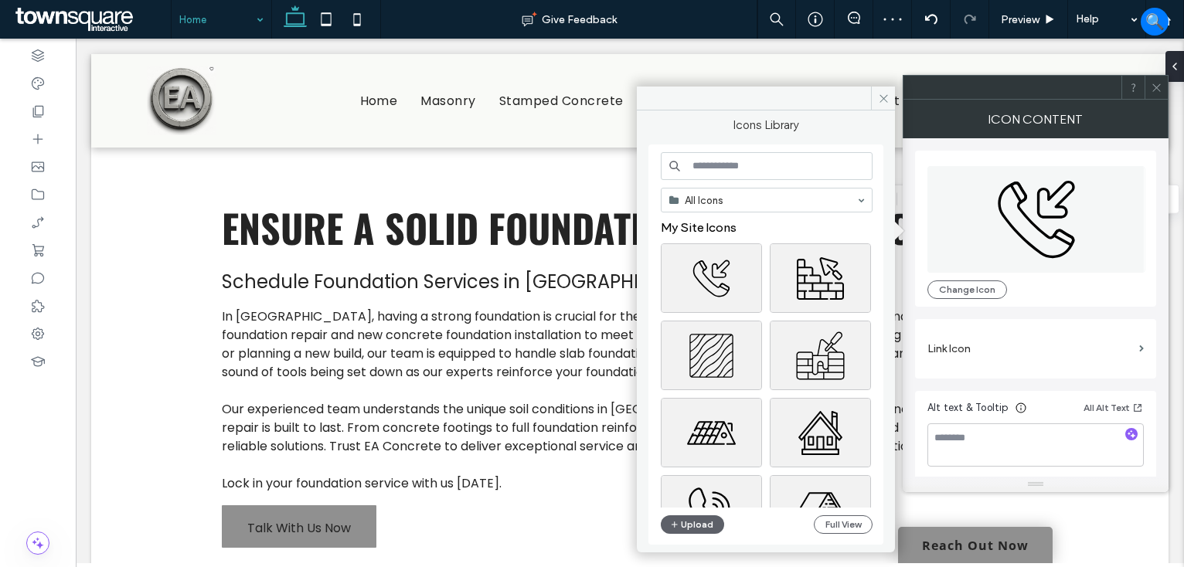
click at [779, 165] on input at bounding box center [767, 166] width 212 height 28
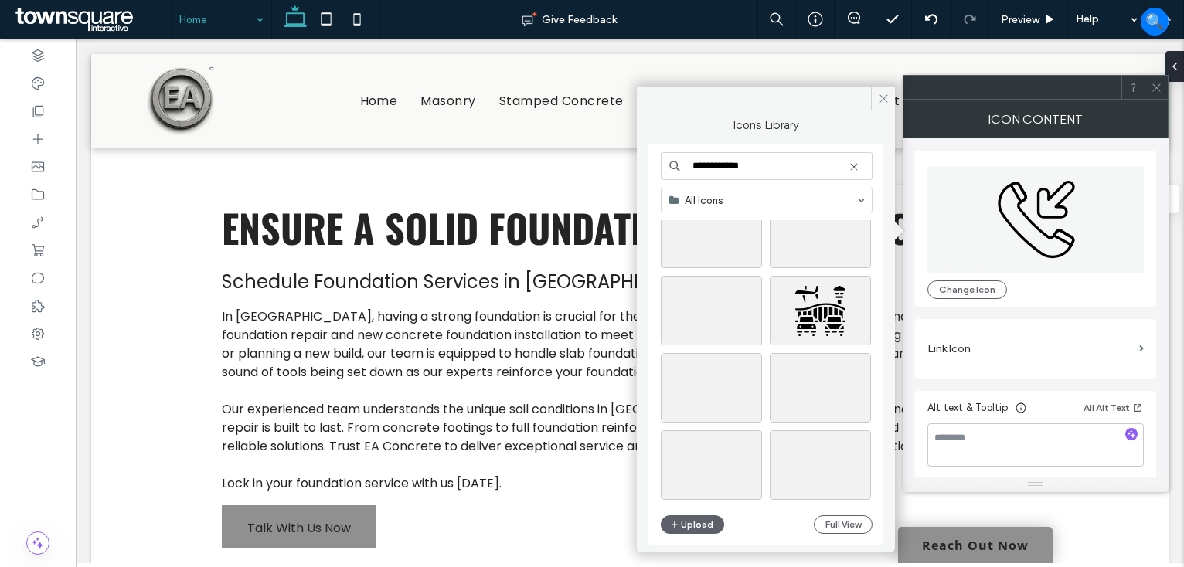
scroll to position [386, 0]
drag, startPoint x: 727, startPoint y: 166, endPoint x: 658, endPoint y: 168, distance: 68.8
click at [658, 168] on div "**********" at bounding box center [765, 344] width 235 height 400
type input "********"
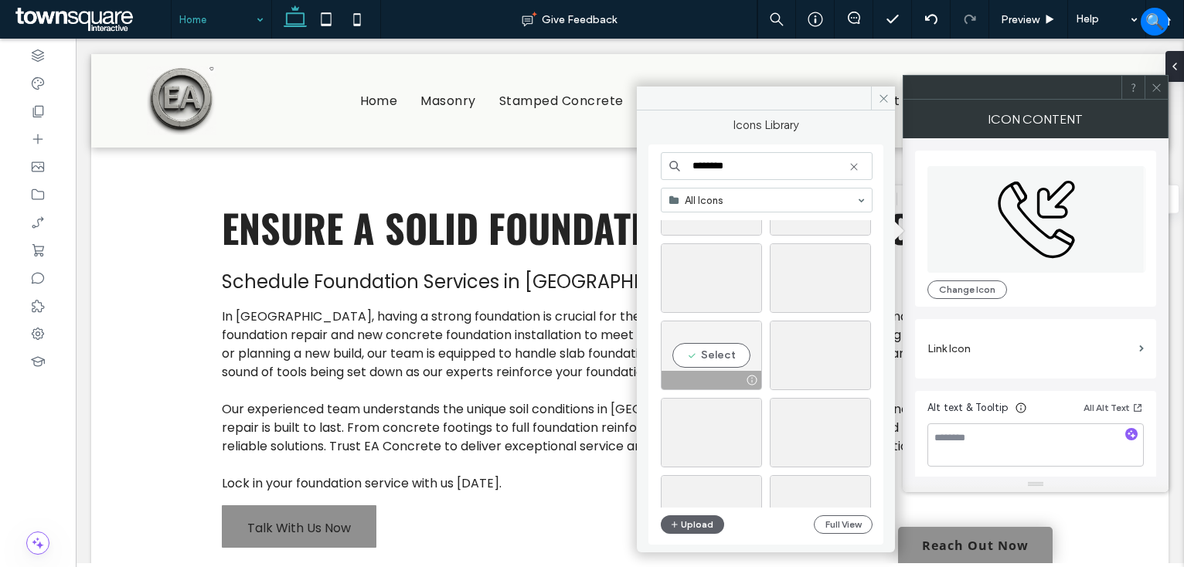
click at [705, 357] on div "Select" at bounding box center [711, 356] width 101 height 70
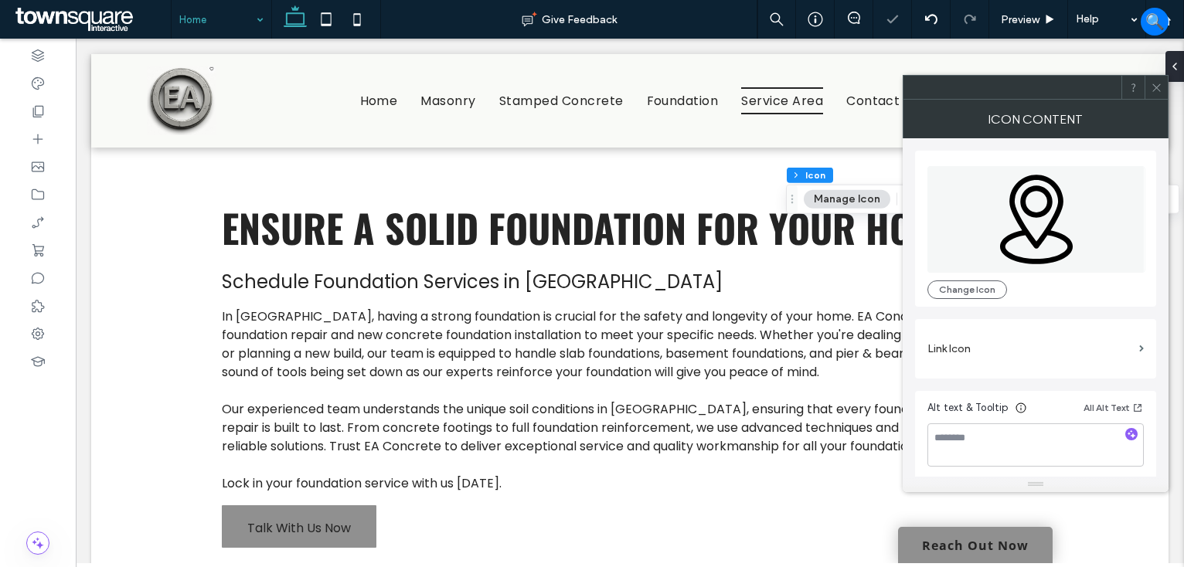
click at [1158, 85] on use at bounding box center [1156, 87] width 8 height 8
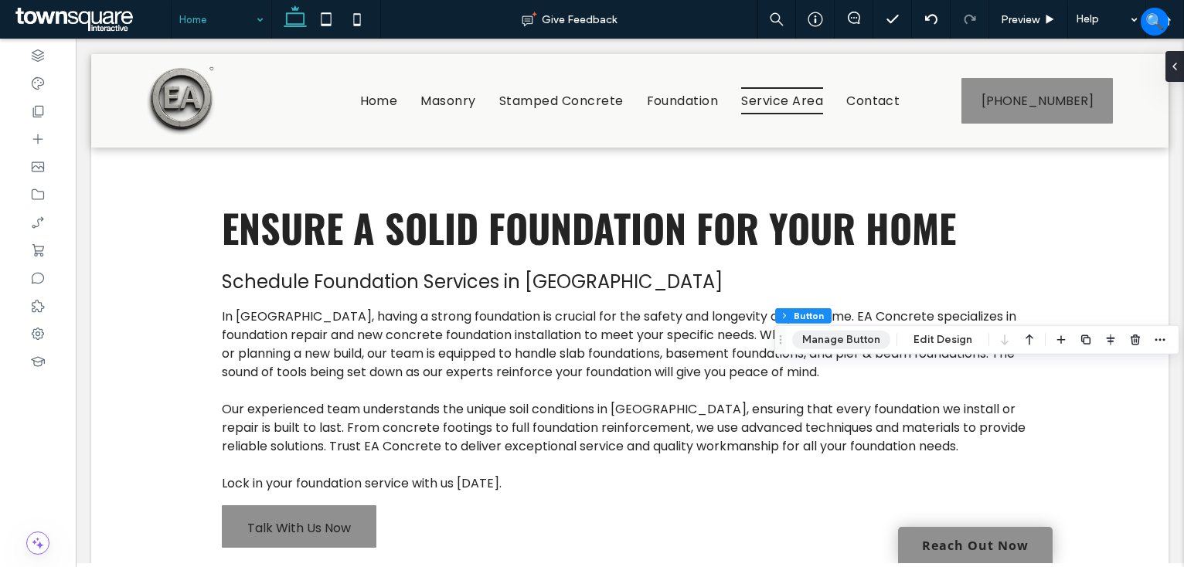
click at [824, 338] on button "Manage Button" at bounding box center [841, 340] width 98 height 19
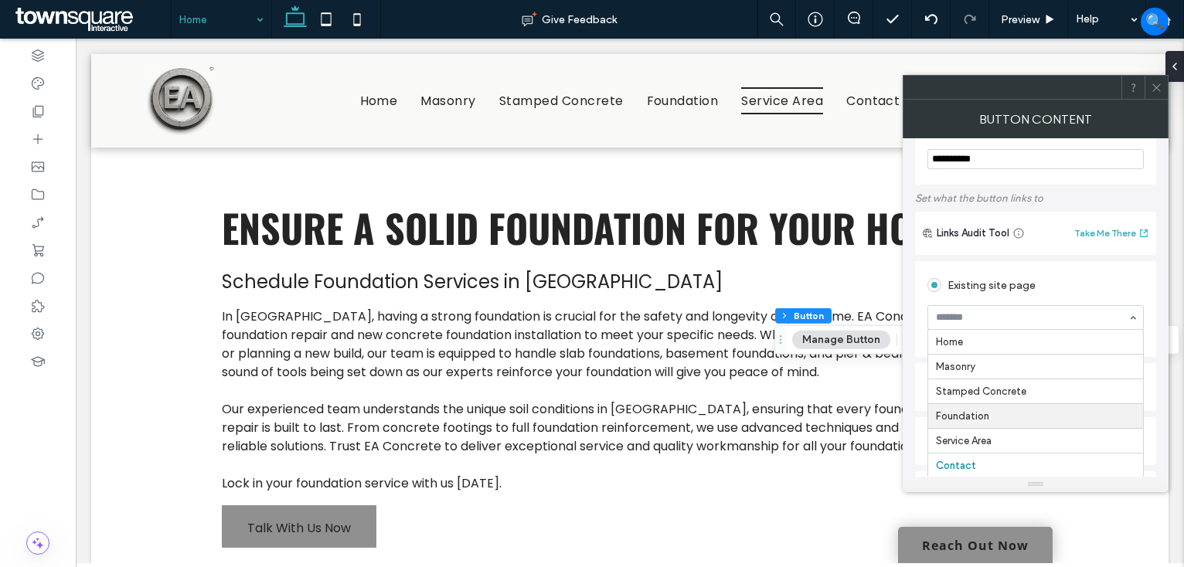
scroll to position [77, 0]
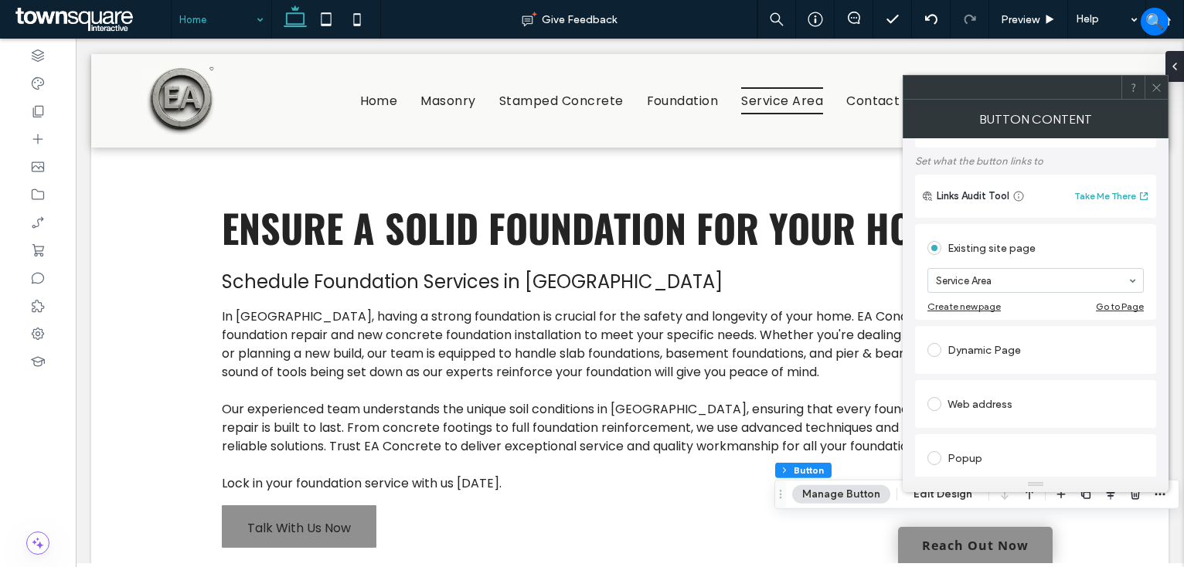
click at [1151, 88] on icon at bounding box center [1157, 88] width 12 height 12
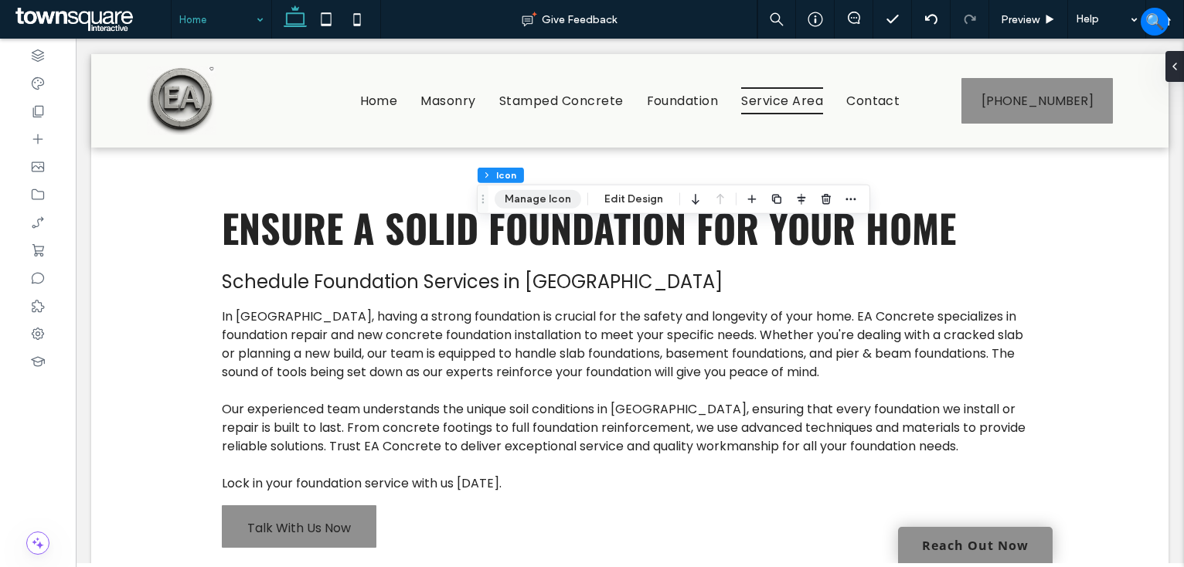
click at [532, 200] on button "Manage Icon" at bounding box center [538, 199] width 87 height 19
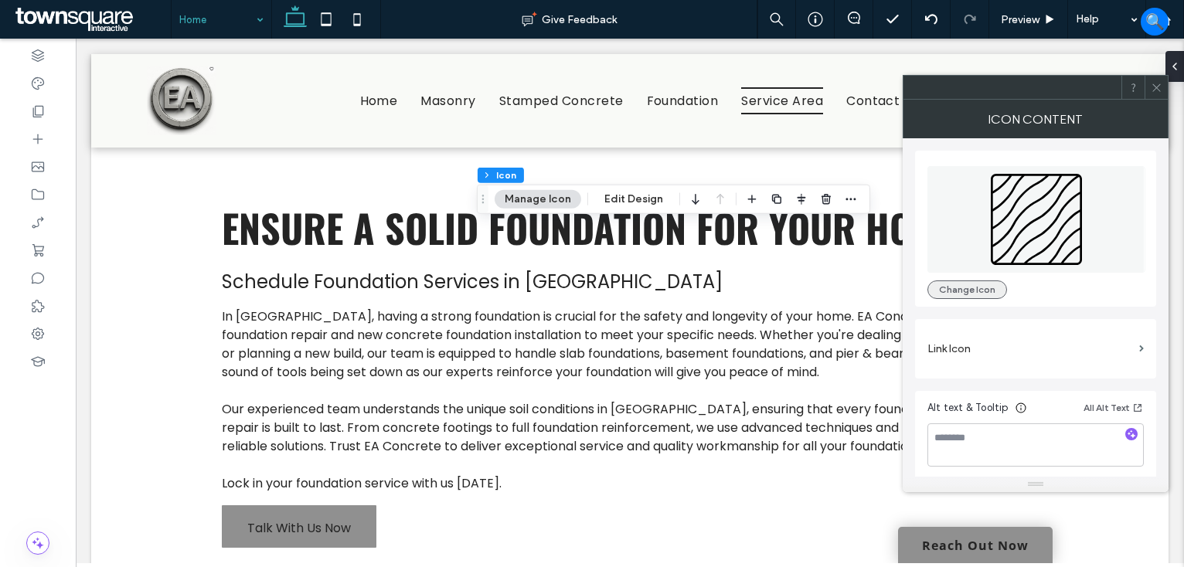
click at [973, 292] on button "Change Icon" at bounding box center [967, 289] width 80 height 19
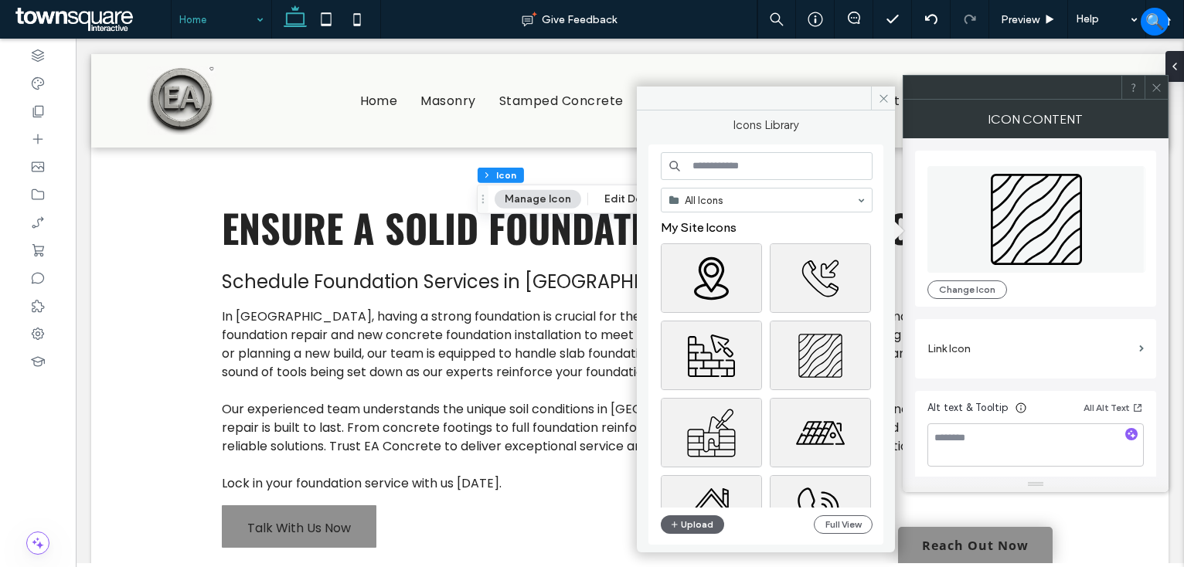
click at [735, 172] on input at bounding box center [767, 166] width 212 height 28
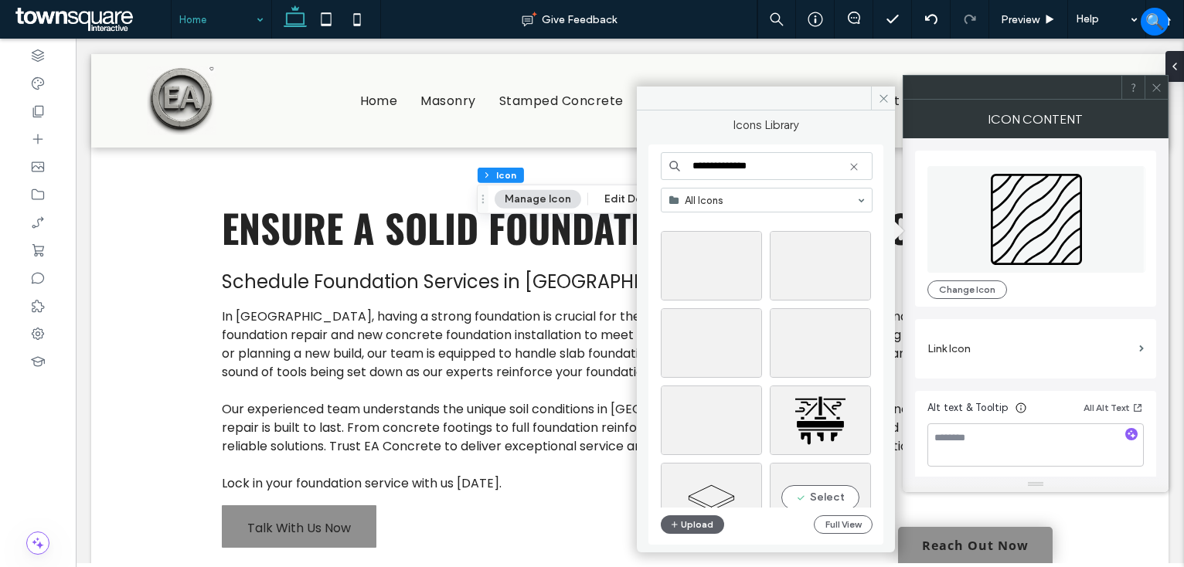
scroll to position [0, 0]
type input "**********"
click at [719, 427] on div "Select" at bounding box center [711, 433] width 101 height 70
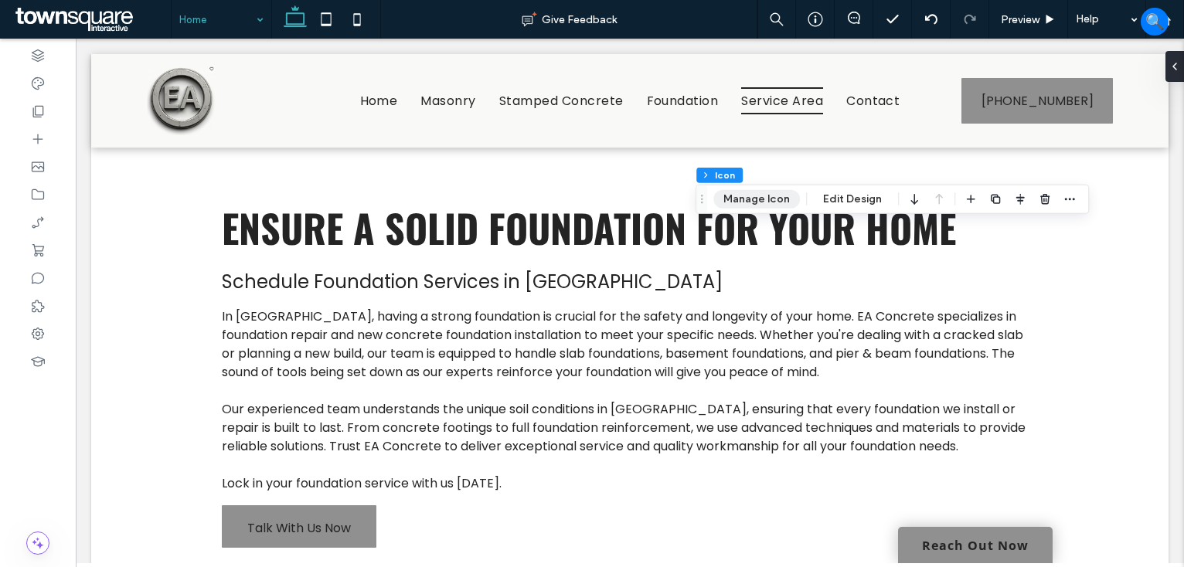
click at [756, 193] on button "Manage Icon" at bounding box center [756, 199] width 87 height 19
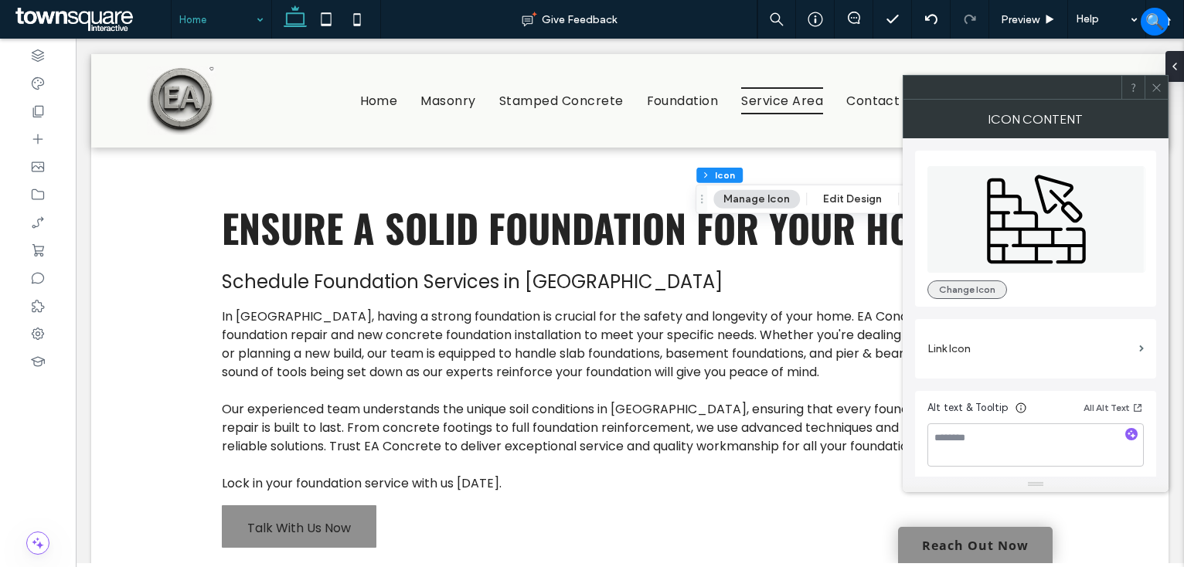
click at [989, 298] on div "Change Icon" at bounding box center [1035, 229] width 241 height 156
click at [949, 288] on button "Change Icon" at bounding box center [967, 289] width 80 height 19
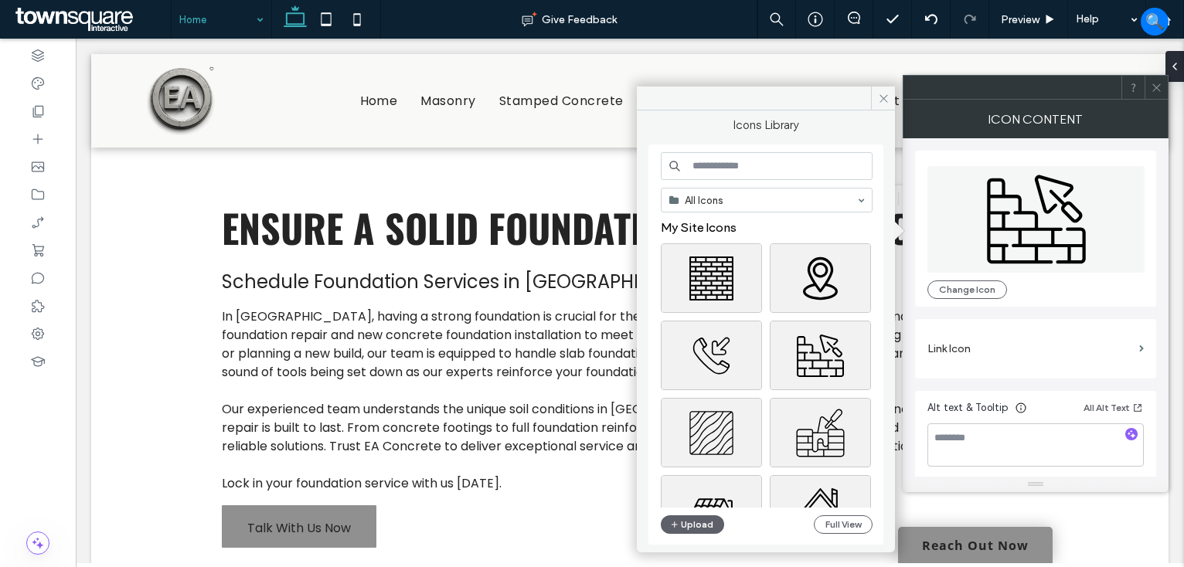
click at [729, 175] on input at bounding box center [767, 166] width 212 height 28
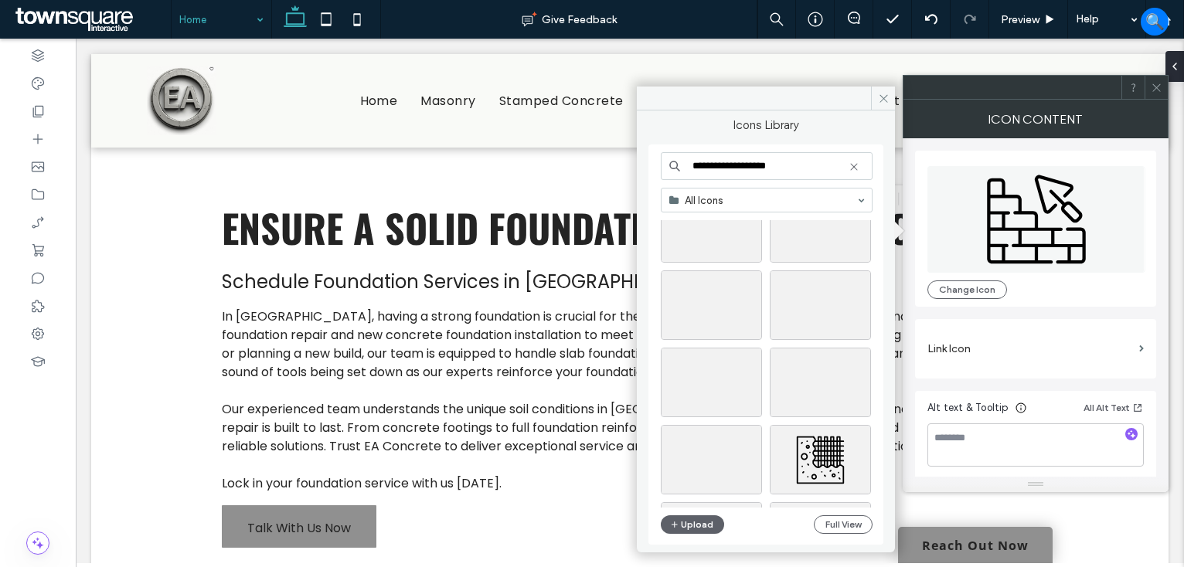
scroll to position [232, 0]
type input "**********"
click at [828, 356] on div "Select" at bounding box center [820, 356] width 101 height 70
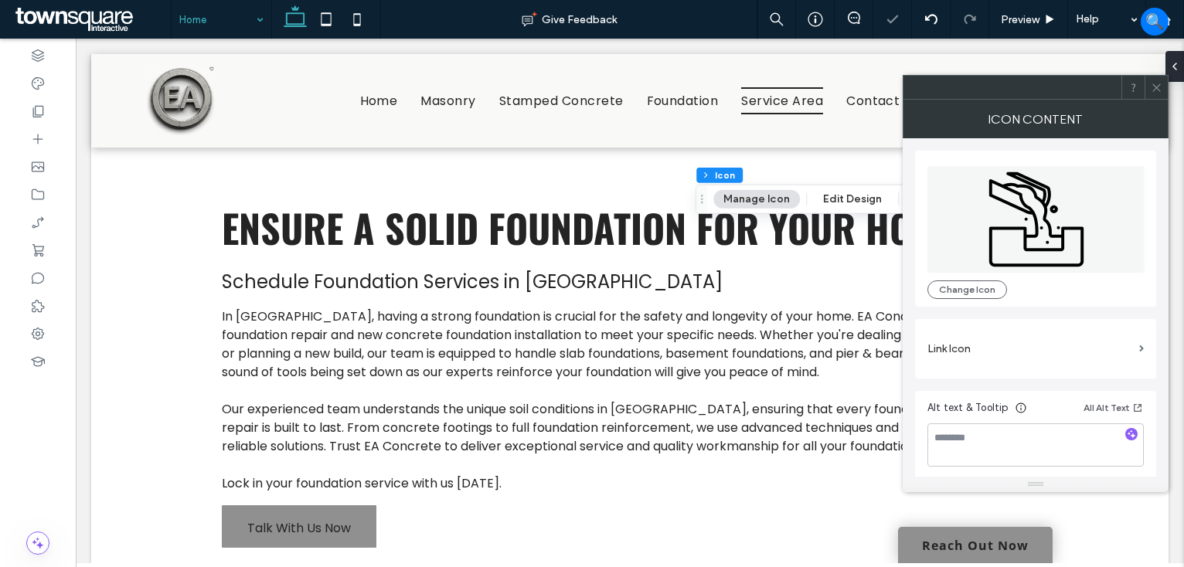
click at [1154, 88] on use at bounding box center [1156, 87] width 8 height 8
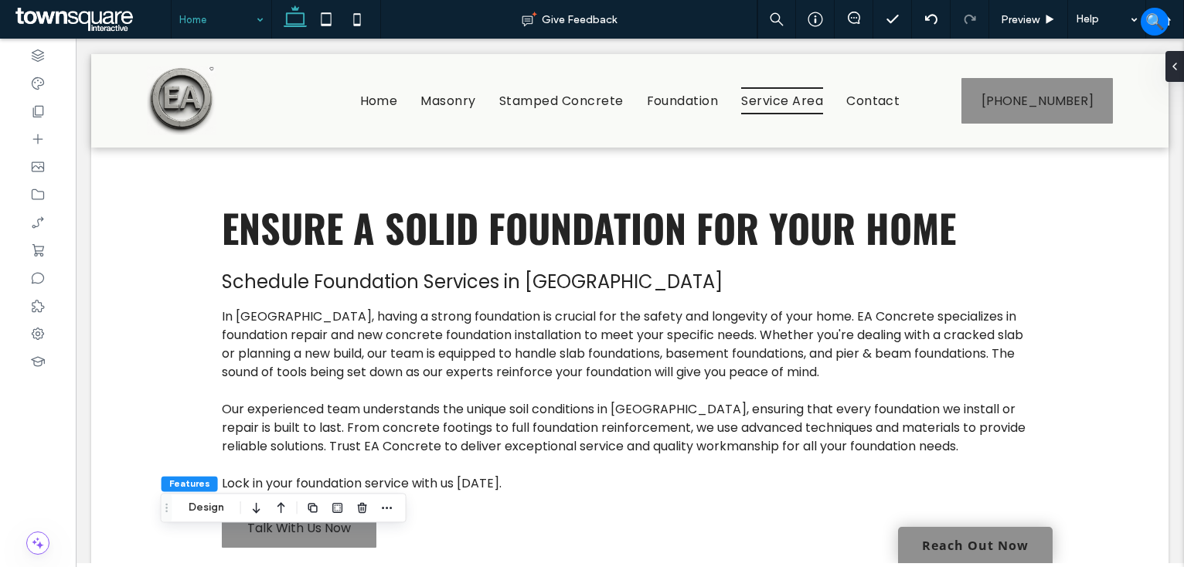
drag, startPoint x: 213, startPoint y: 7, endPoint x: 212, endPoint y: 32, distance: 24.7
click at [36, 171] on icon at bounding box center [37, 166] width 15 height 15
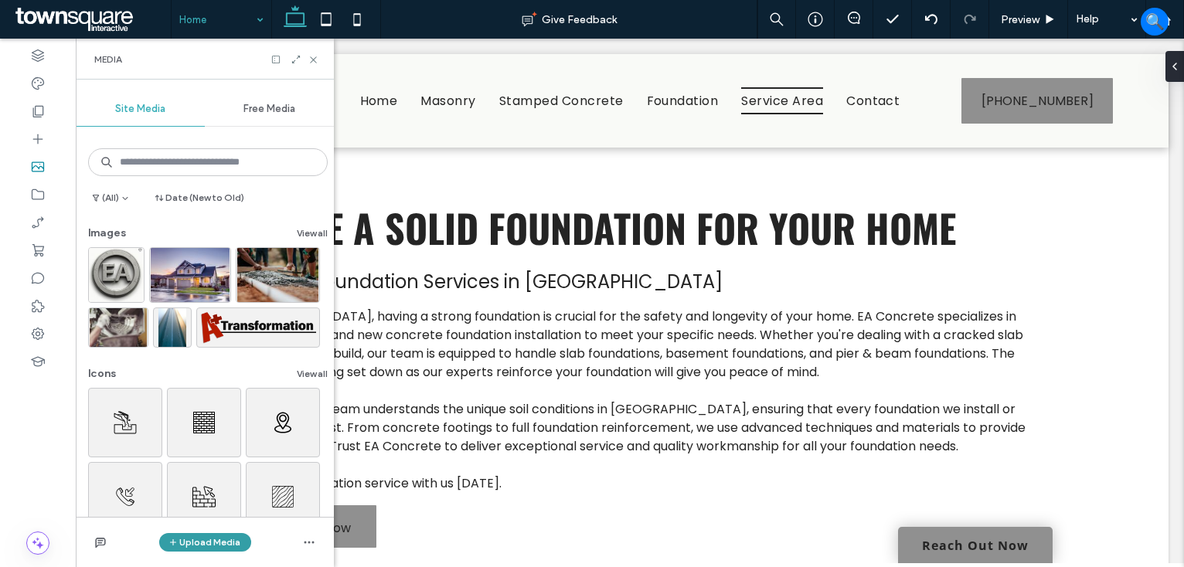
click at [191, 547] on button "Upload Media" at bounding box center [205, 542] width 92 height 19
click at [223, 450] on span "Images" at bounding box center [209, 447] width 34 height 15
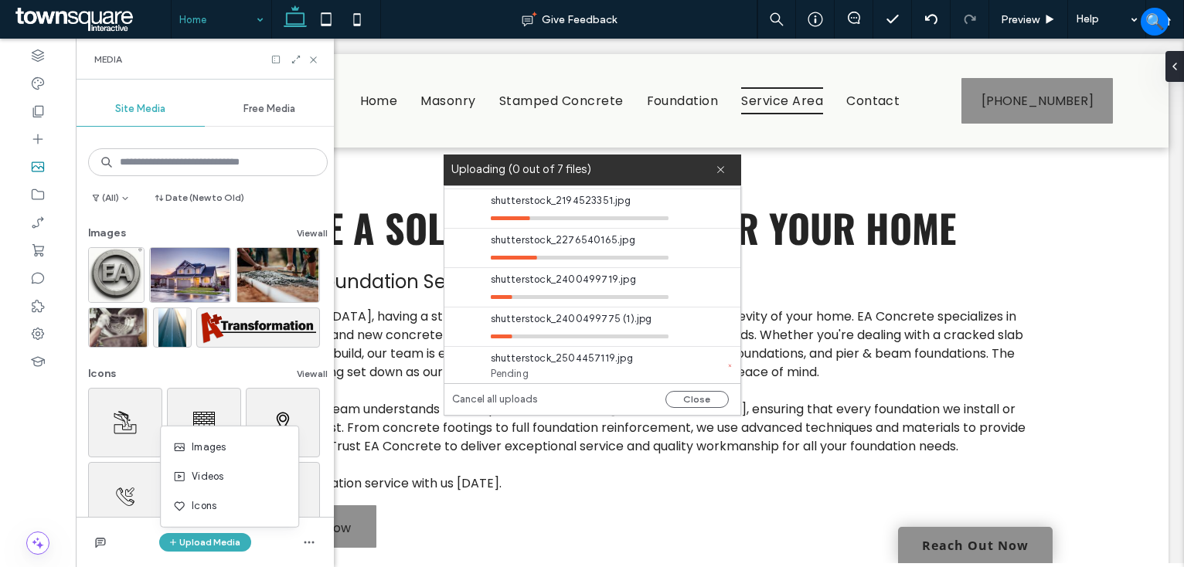
scroll to position [0, 0]
click at [309, 54] on icon at bounding box center [314, 60] width 12 height 12
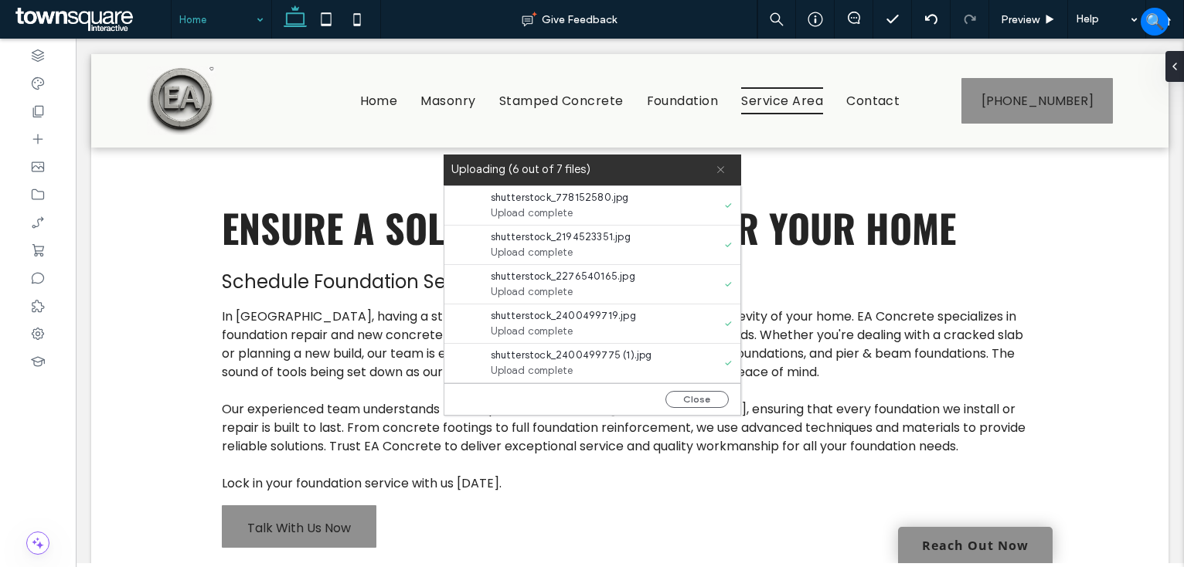
click at [720, 169] on use at bounding box center [720, 169] width 7 height 7
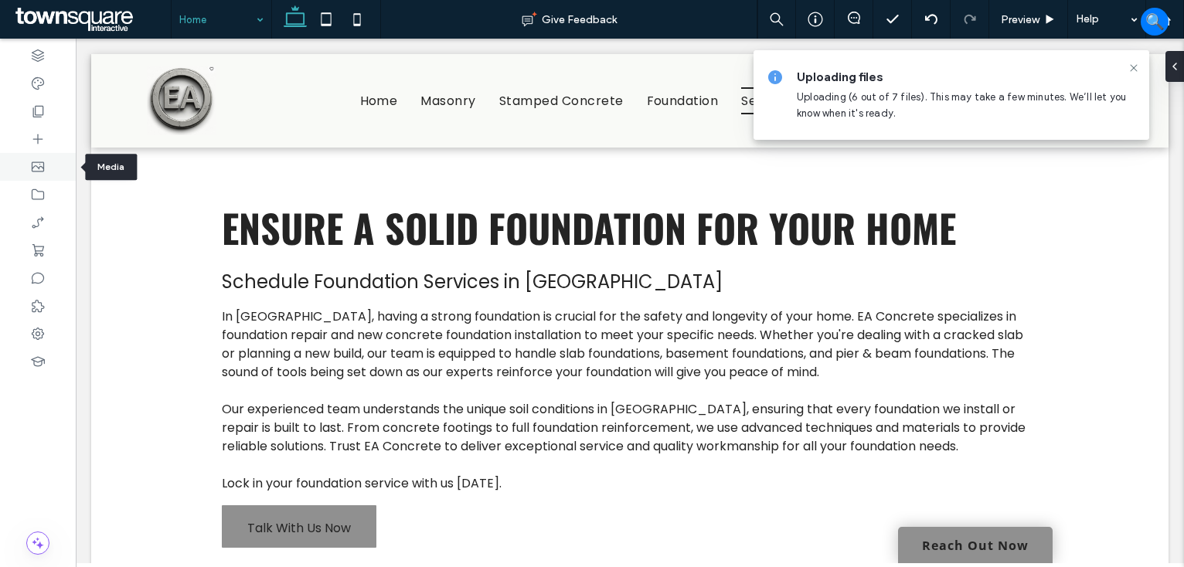
click at [40, 164] on icon at bounding box center [37, 166] width 15 height 15
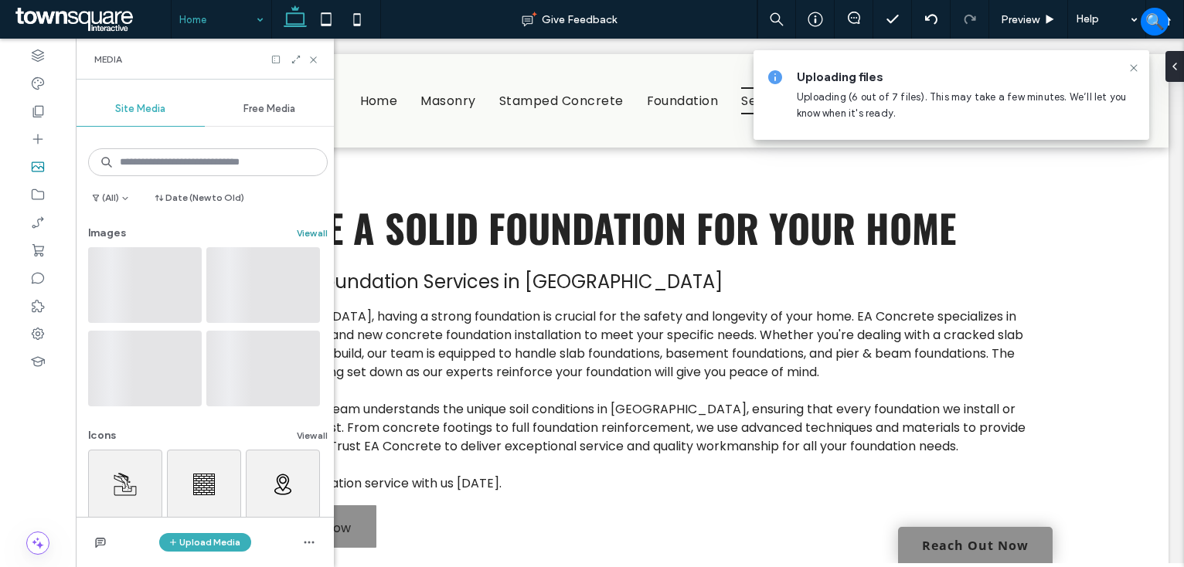
click at [300, 232] on button "View all" at bounding box center [312, 233] width 31 height 19
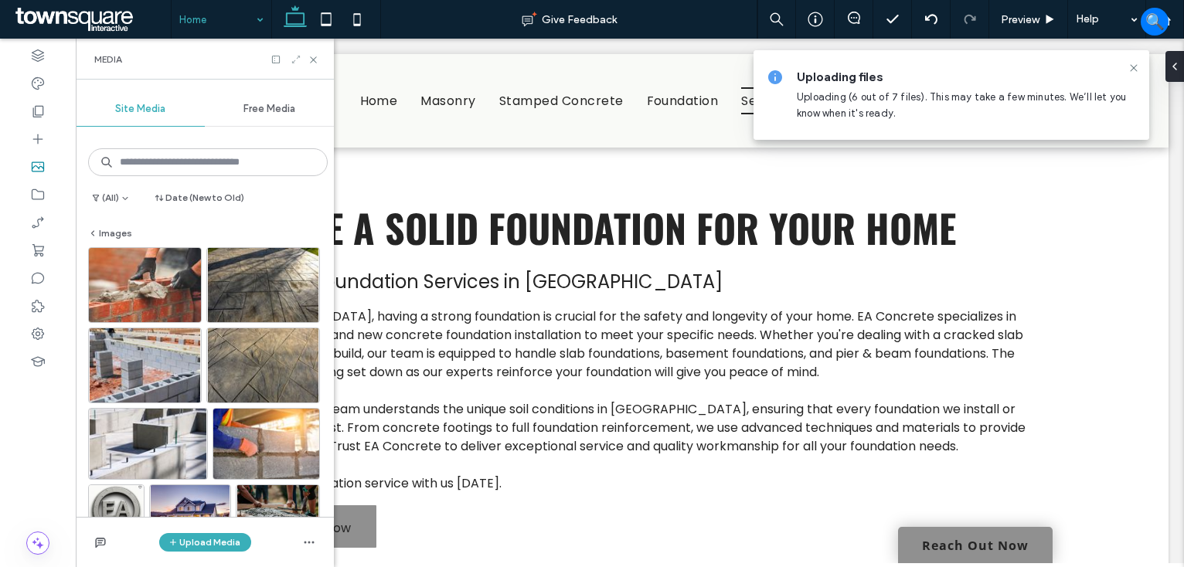
click at [296, 63] on icon at bounding box center [296, 59] width 11 height 11
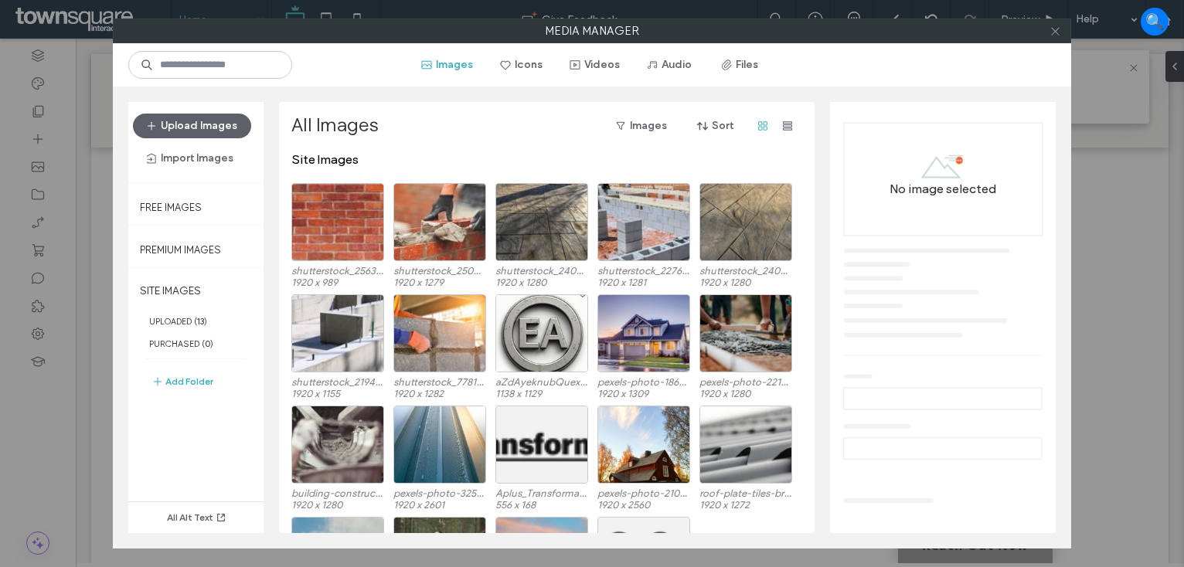
click at [1055, 37] on span at bounding box center [1055, 30] width 12 height 23
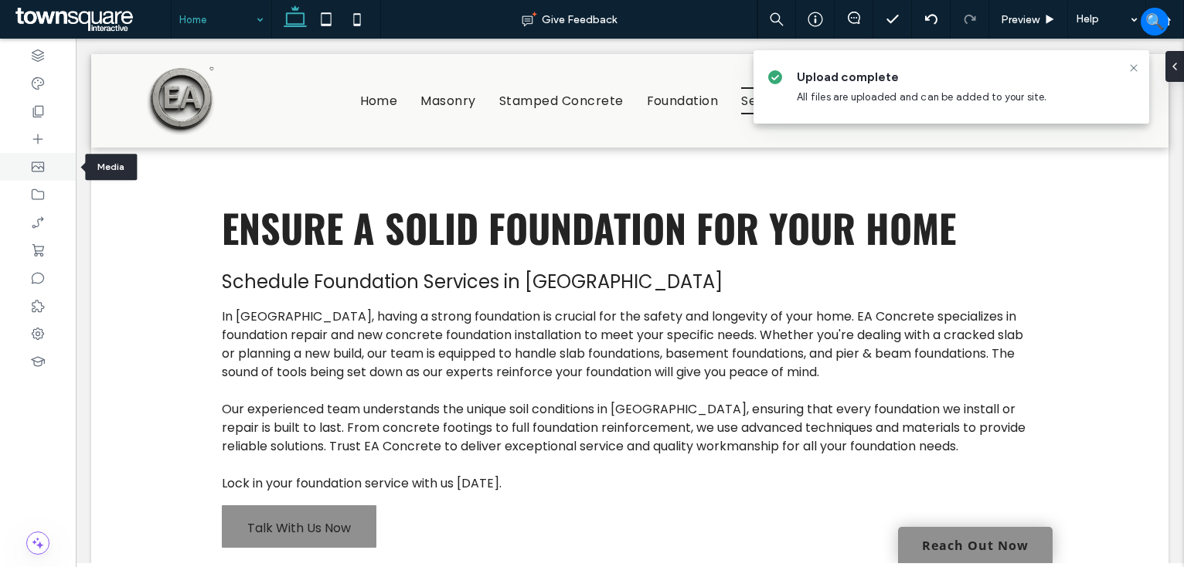
click at [45, 161] on icon at bounding box center [37, 166] width 15 height 15
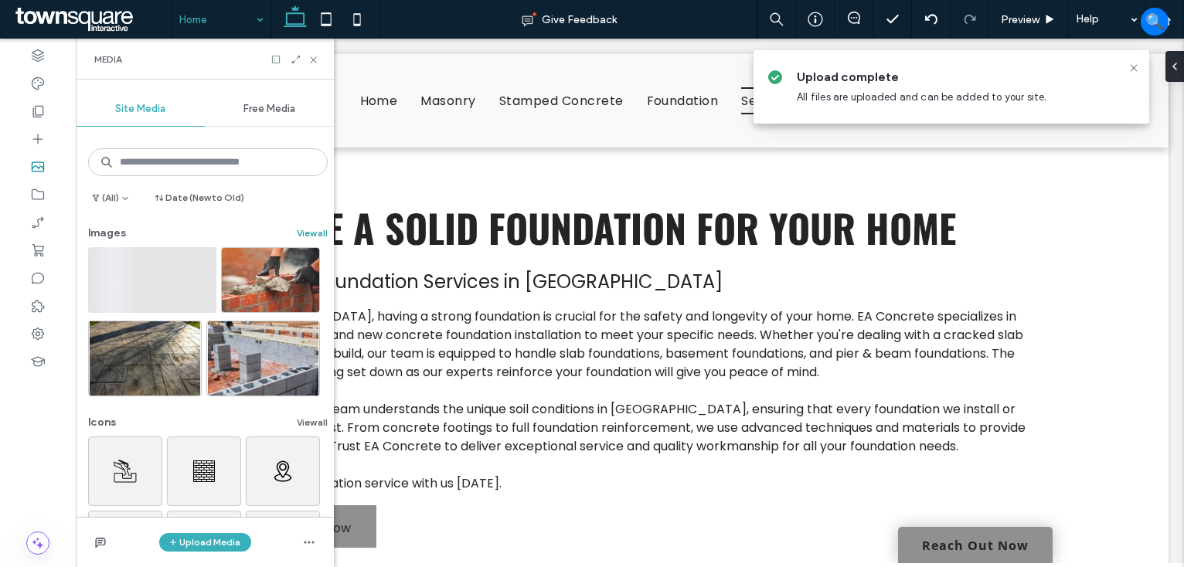
click at [303, 232] on button "View all" at bounding box center [312, 233] width 31 height 19
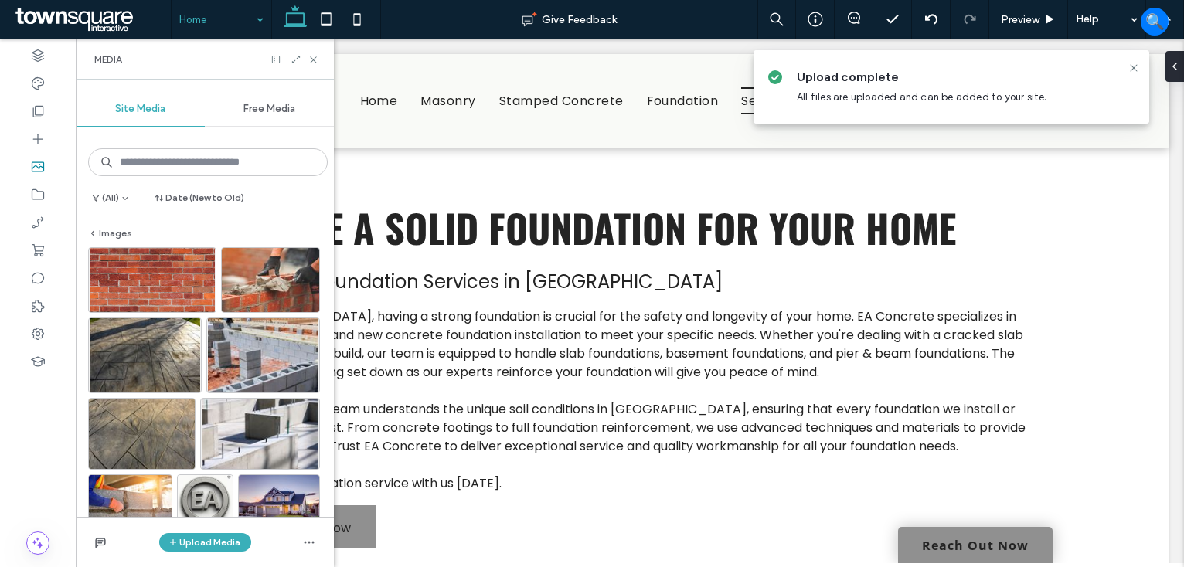
click at [314, 50] on div "Media" at bounding box center [205, 59] width 258 height 41
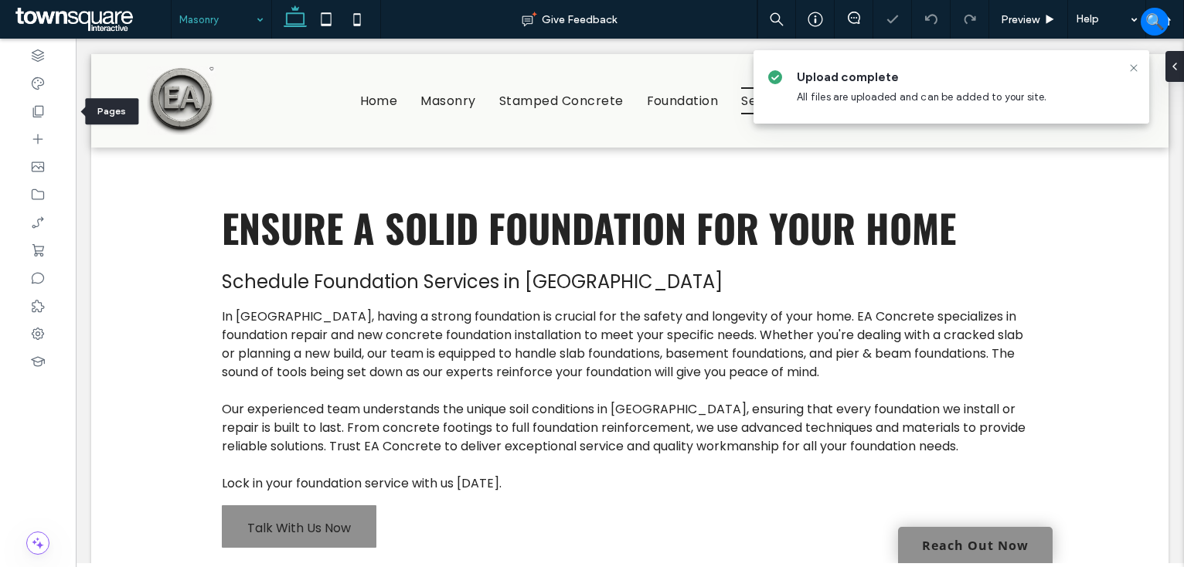
drag, startPoint x: 32, startPoint y: 112, endPoint x: 89, endPoint y: 123, distance: 57.4
click at [33, 112] on icon at bounding box center [37, 111] width 15 height 15
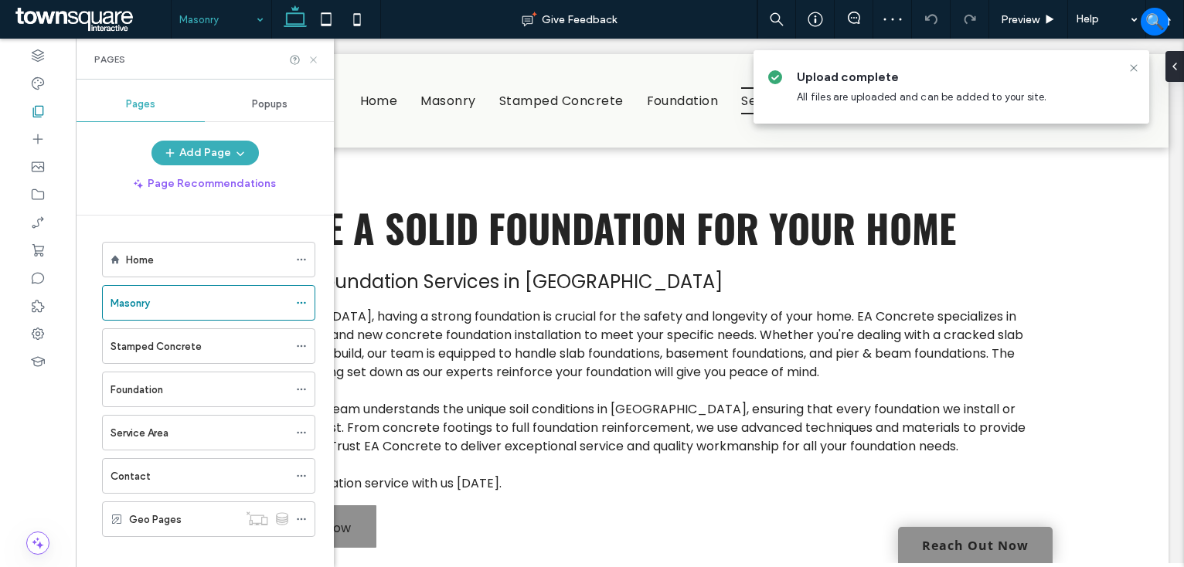
click at [314, 58] on icon at bounding box center [314, 60] width 12 height 12
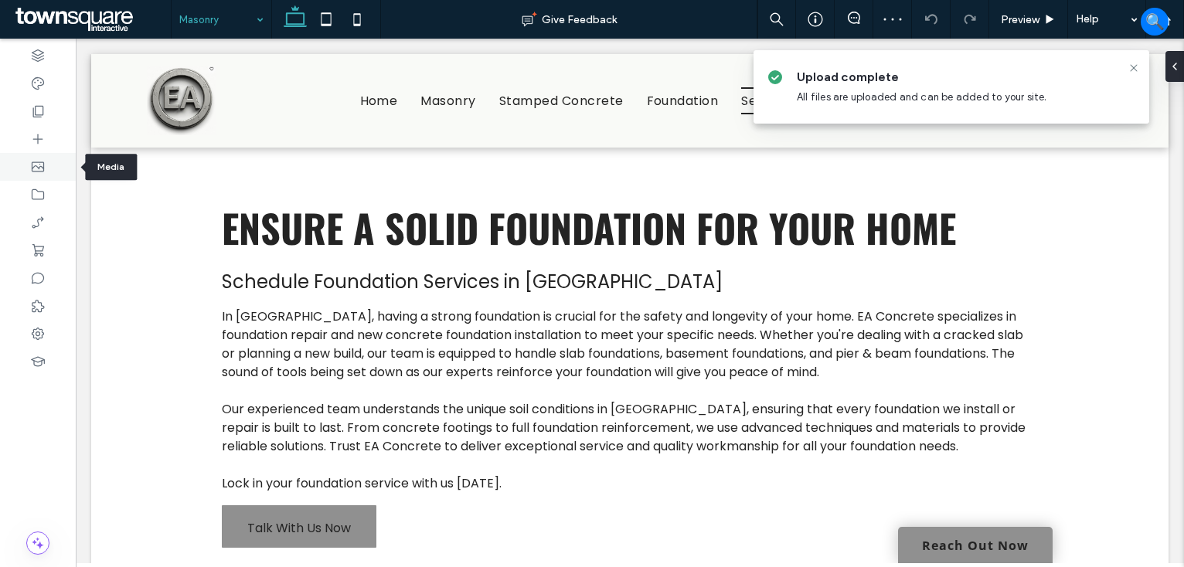
click at [33, 174] on icon at bounding box center [37, 166] width 15 height 15
click at [39, 168] on icon at bounding box center [37, 166] width 15 height 15
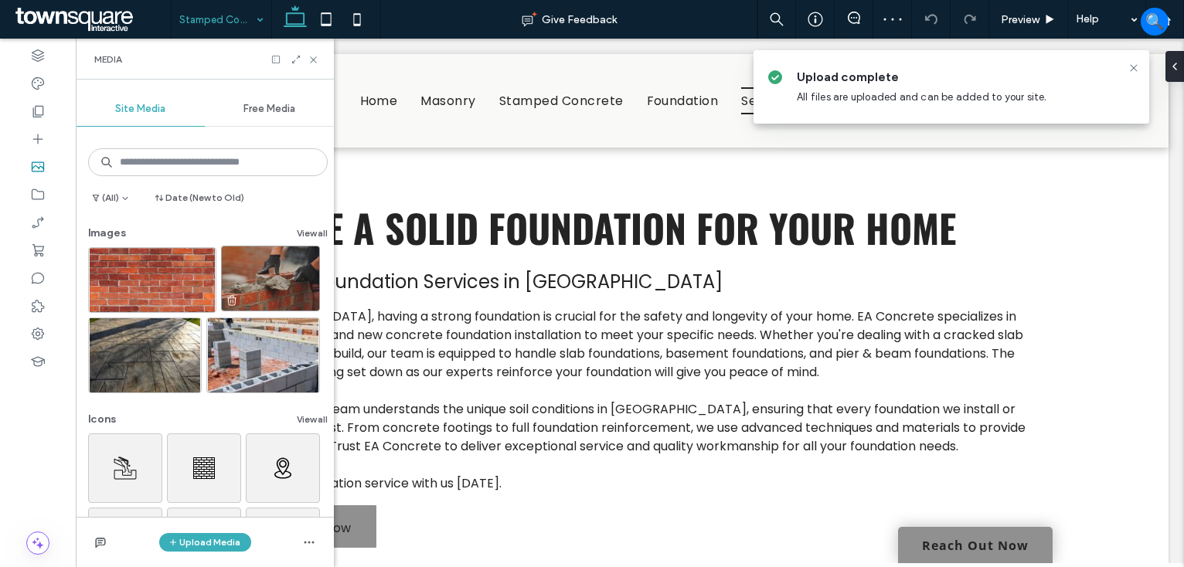
scroll to position [83, 0]
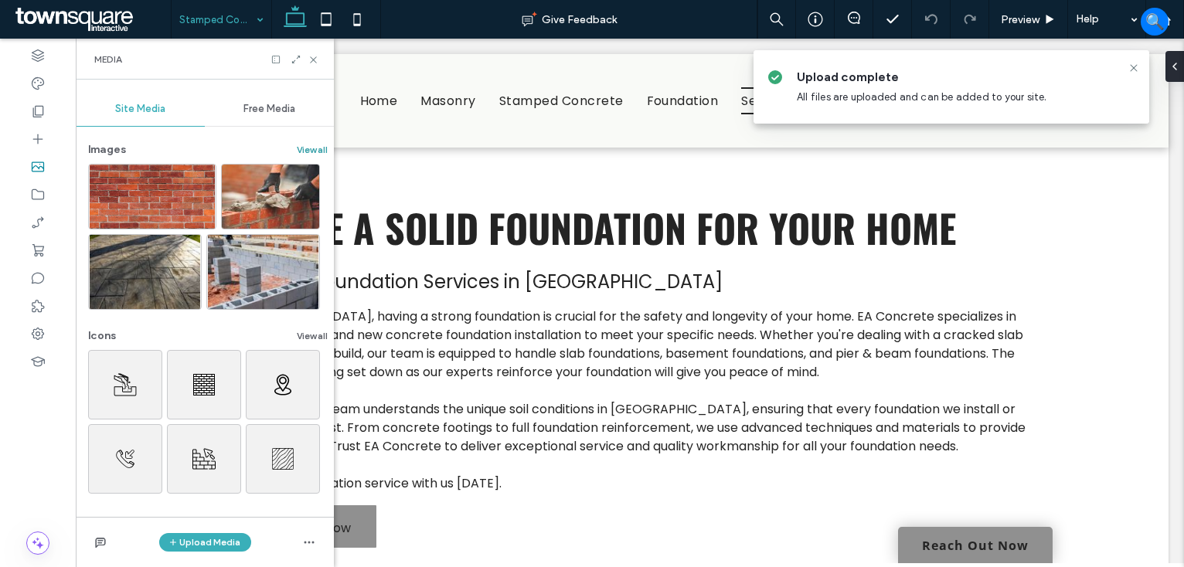
click at [297, 153] on button "View all" at bounding box center [312, 150] width 31 height 19
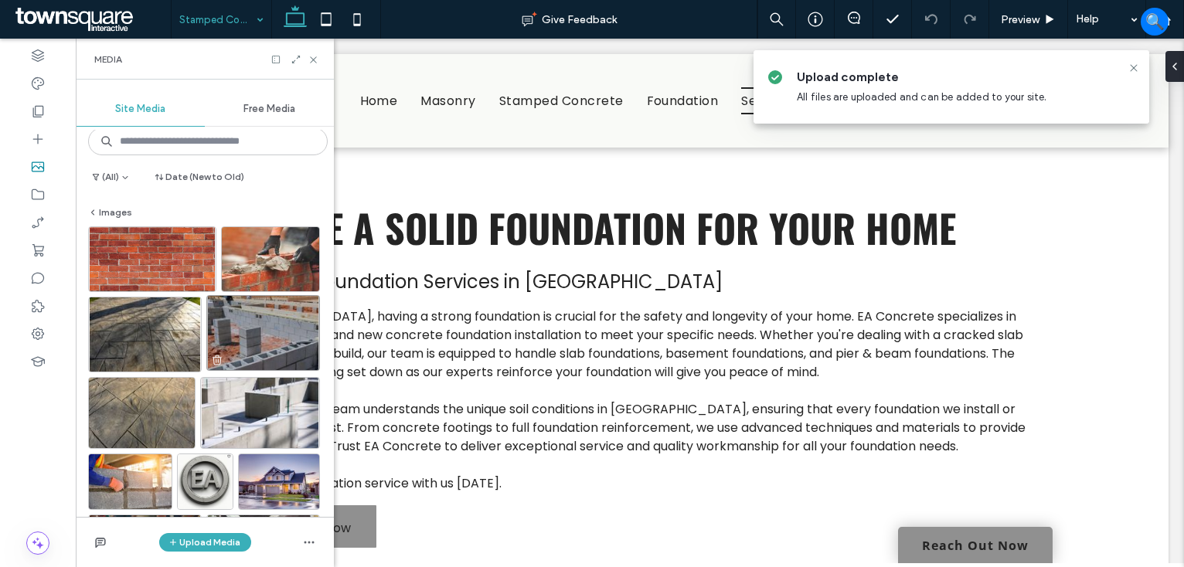
scroll to position [77, 0]
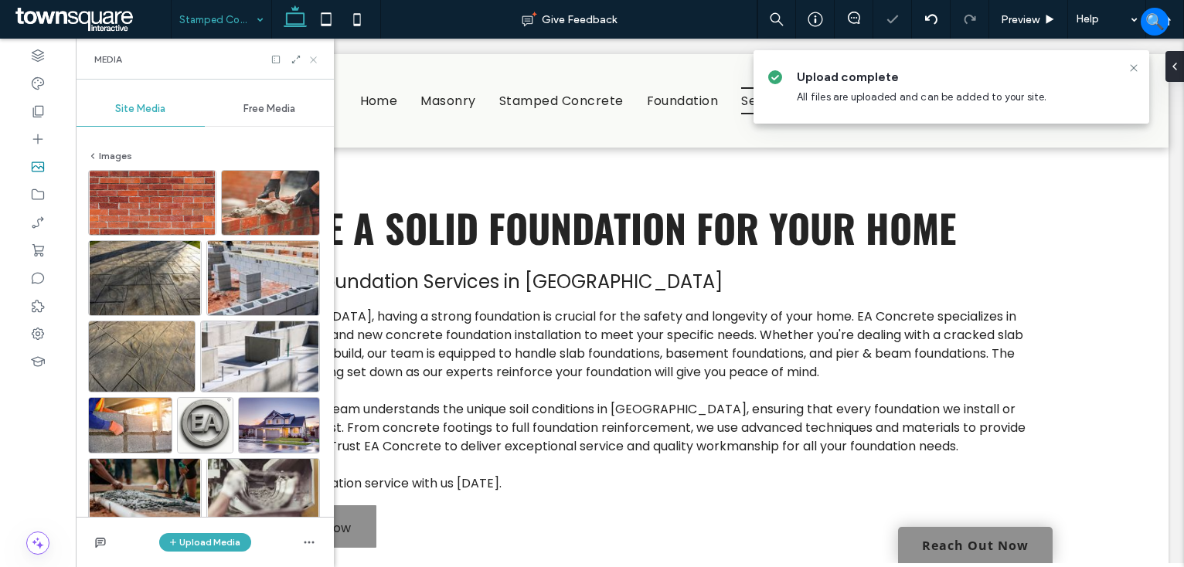
click at [308, 56] on icon at bounding box center [314, 60] width 12 height 12
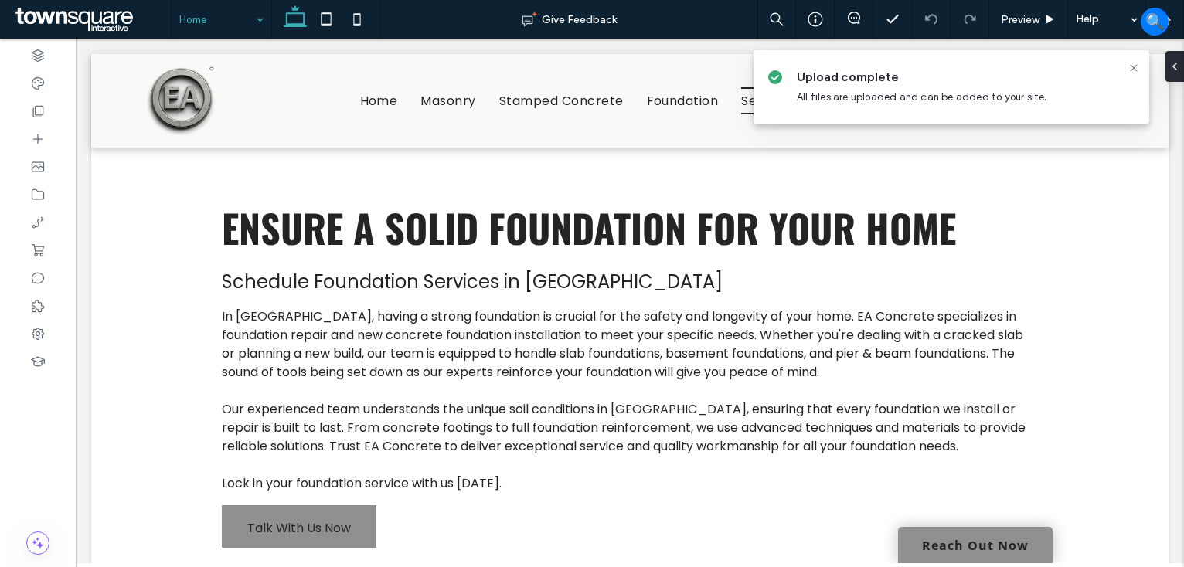
click at [226, 15] on input at bounding box center [217, 19] width 76 height 39
click at [36, 162] on use at bounding box center [38, 167] width 12 height 10
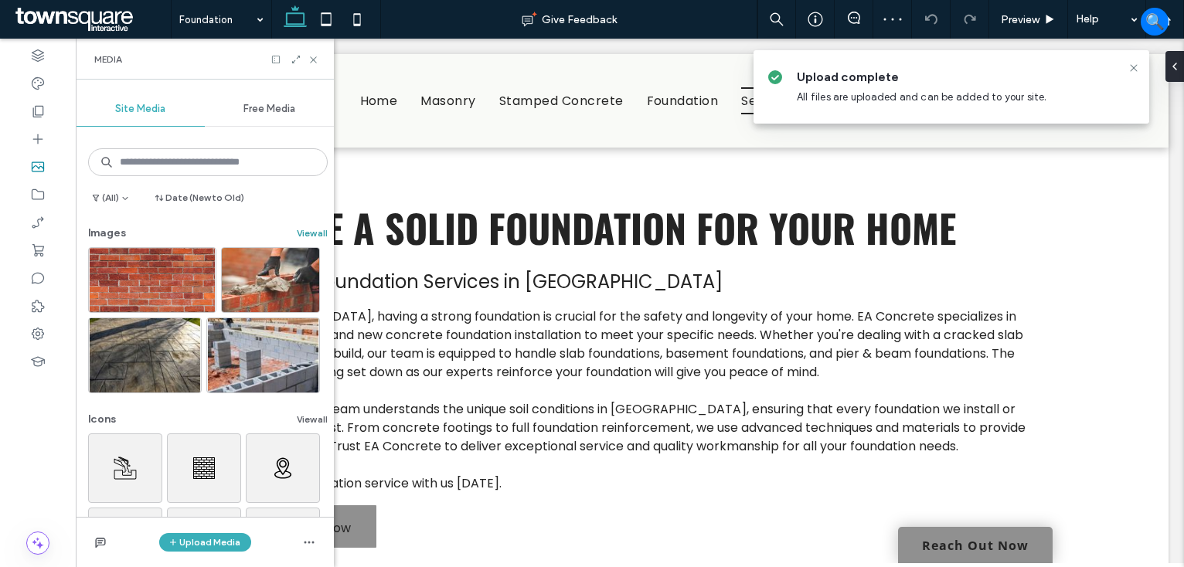
click at [303, 239] on button "View all" at bounding box center [312, 233] width 31 height 19
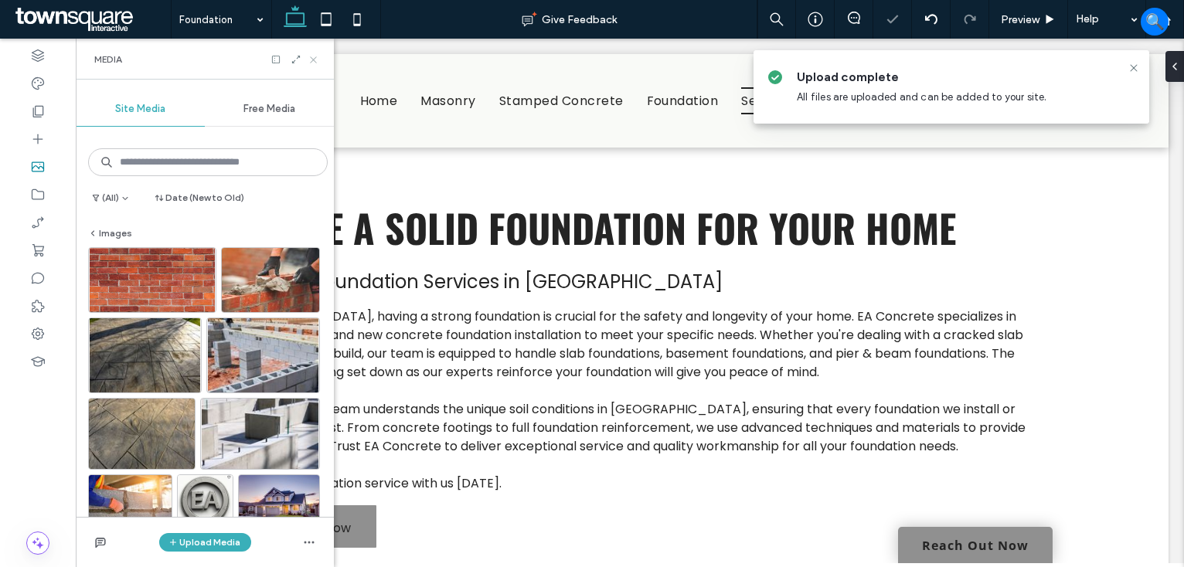
click at [315, 58] on icon at bounding box center [314, 60] width 12 height 12
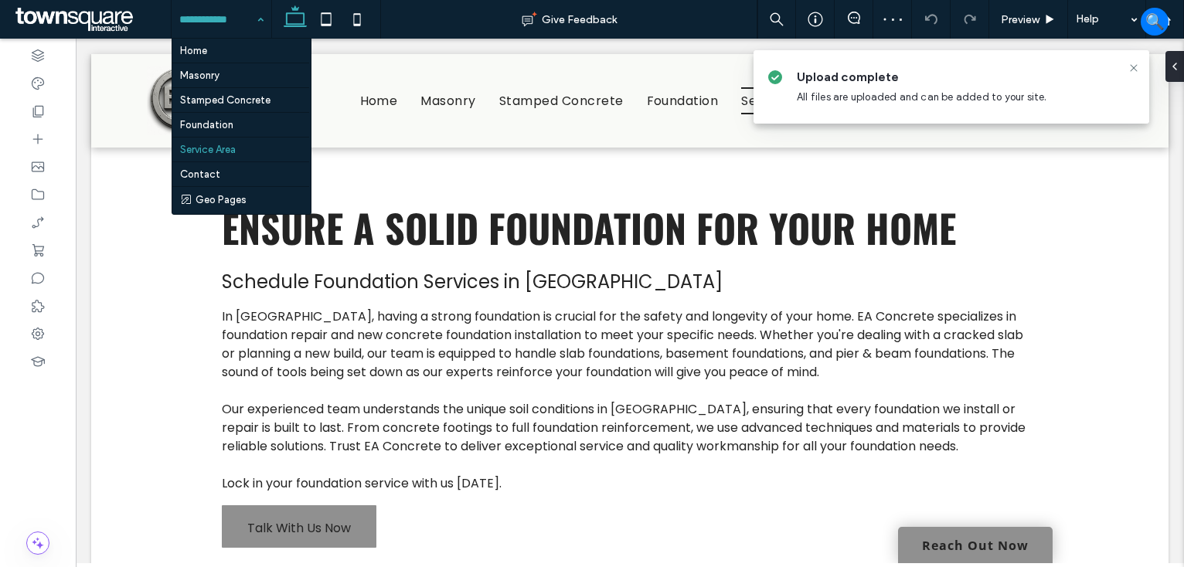
click at [240, 23] on input at bounding box center [217, 19] width 76 height 39
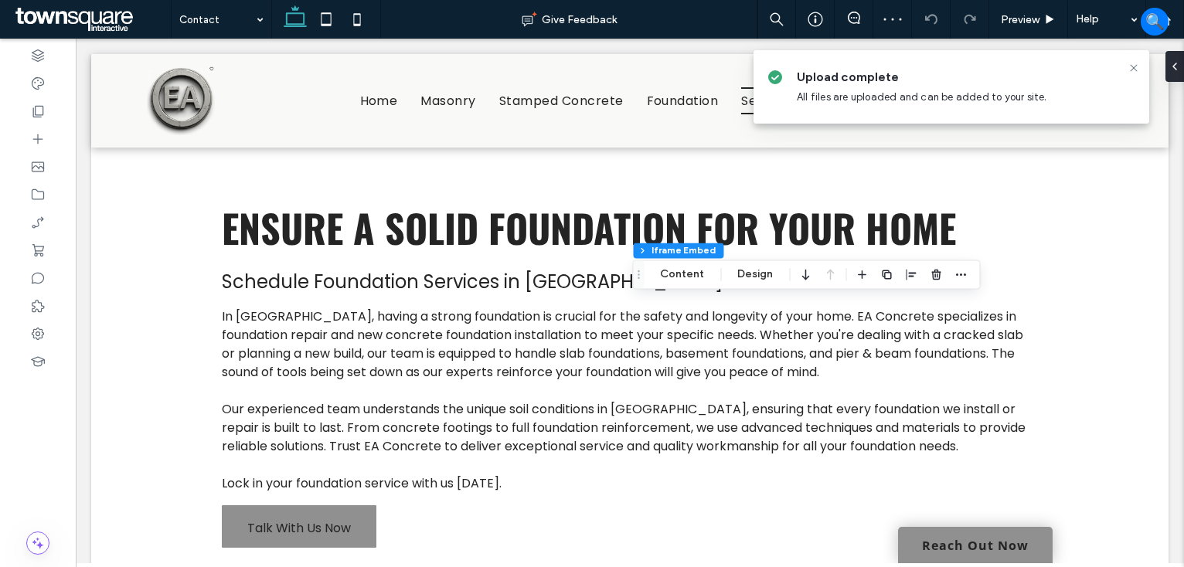
drag, startPoint x: 864, startPoint y: 275, endPoint x: 821, endPoint y: 274, distance: 43.3
click at [864, 274] on icon "button" at bounding box center [861, 274] width 12 height 12
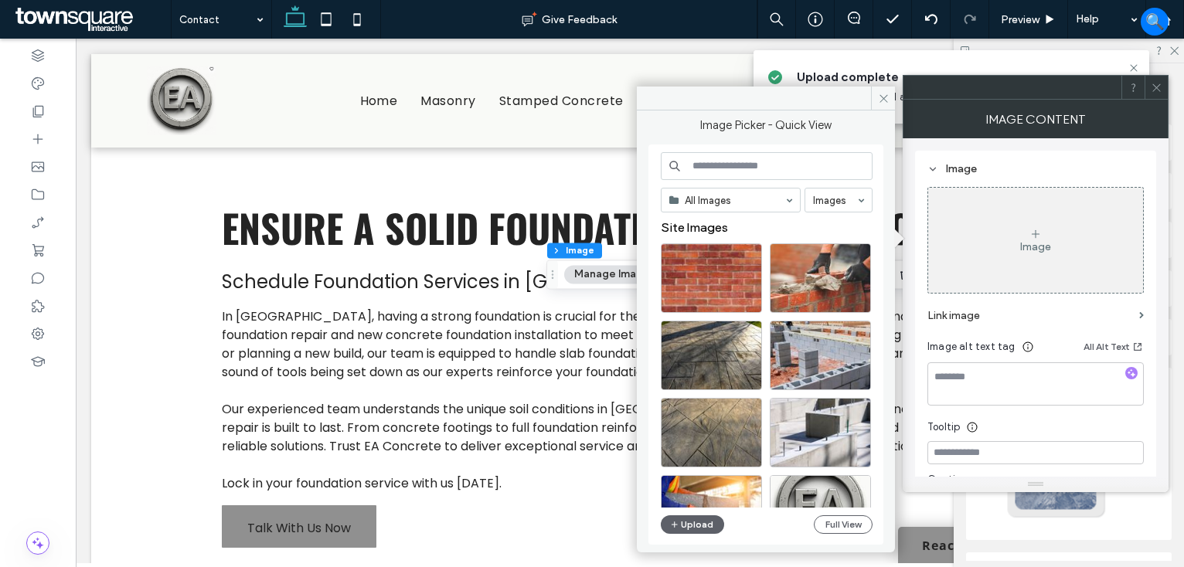
click at [765, 165] on input at bounding box center [767, 166] width 212 height 28
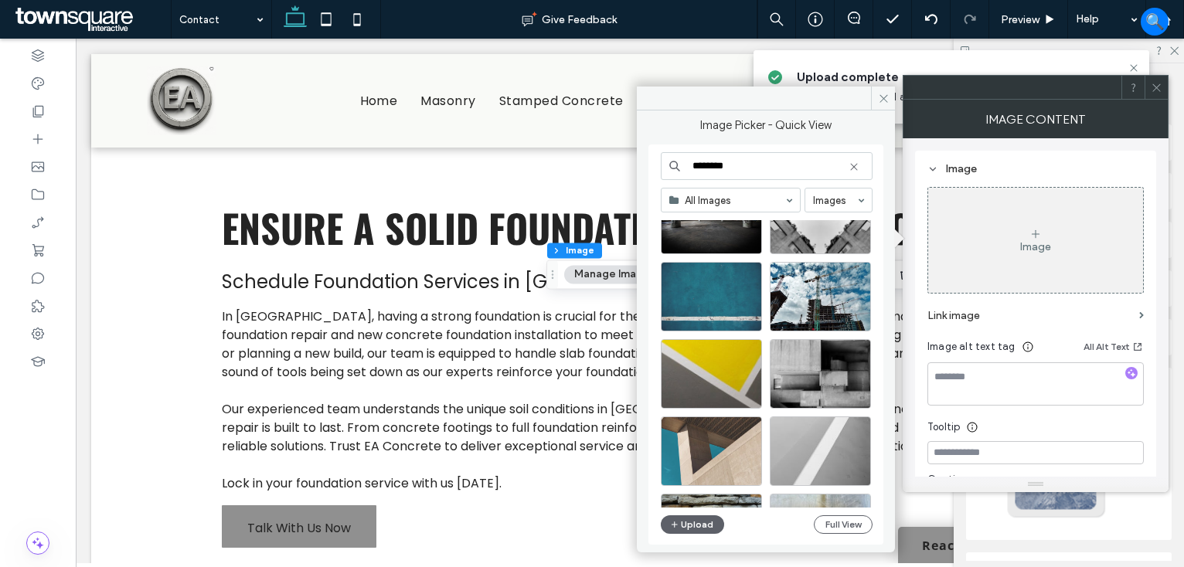
scroll to position [986, 0]
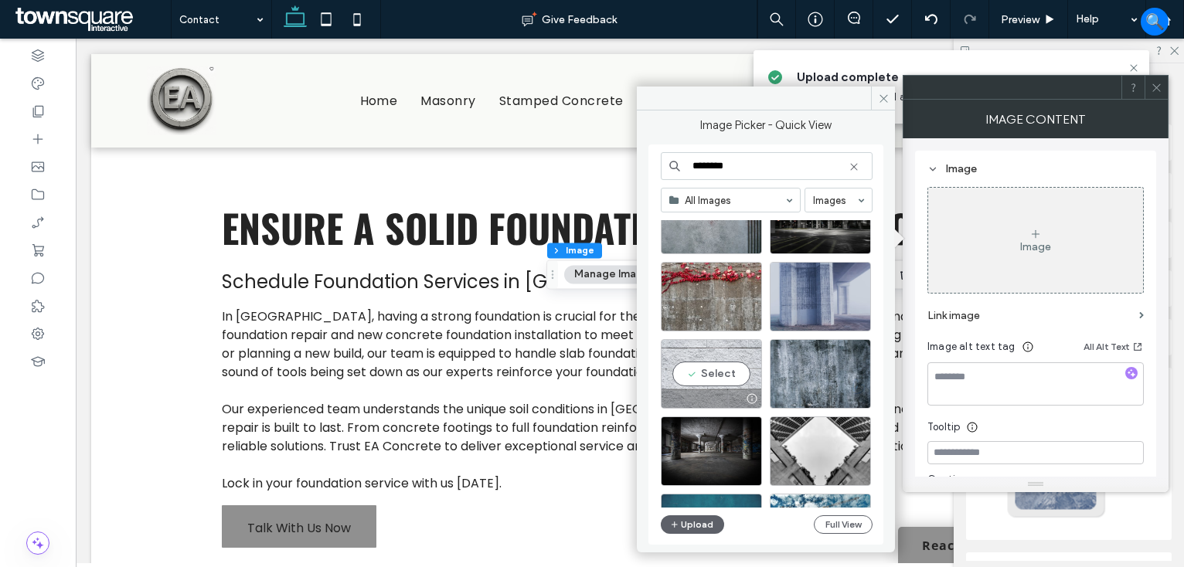
type input "********"
click at [729, 369] on div "Select" at bounding box center [711, 374] width 101 height 70
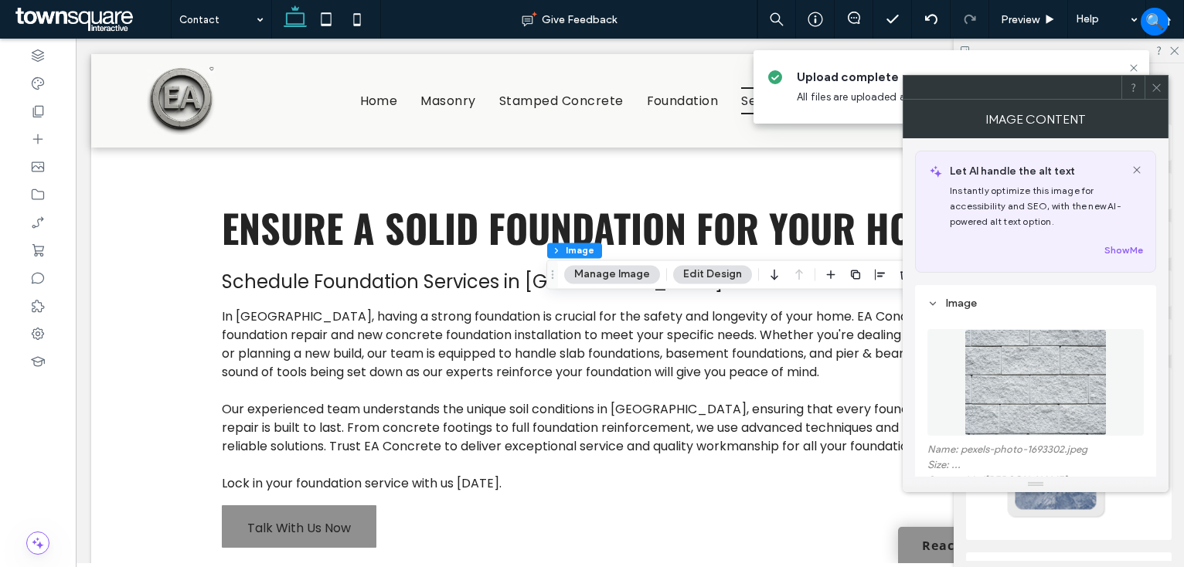
click at [1156, 84] on icon at bounding box center [1157, 88] width 12 height 12
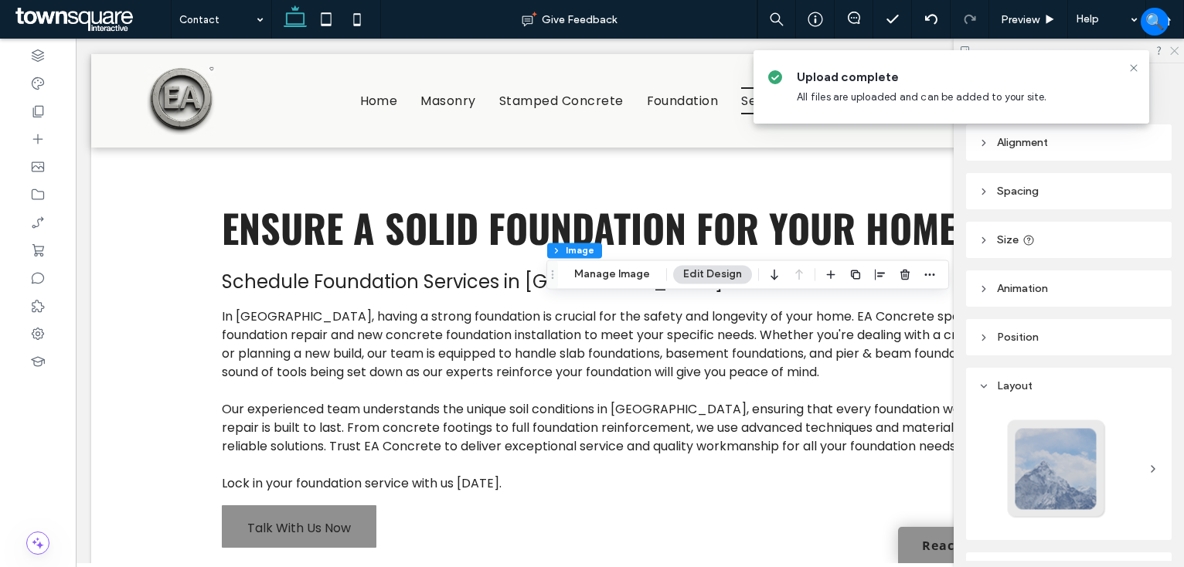
click at [1172, 50] on icon at bounding box center [1173, 50] width 10 height 10
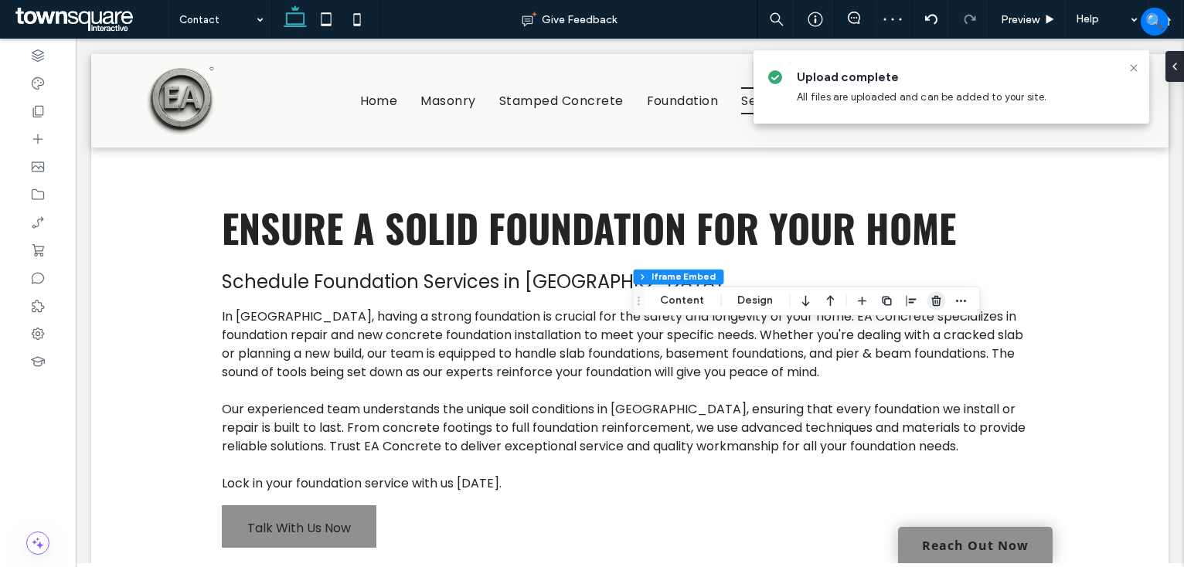
click at [937, 297] on icon "button" at bounding box center [936, 300] width 12 height 12
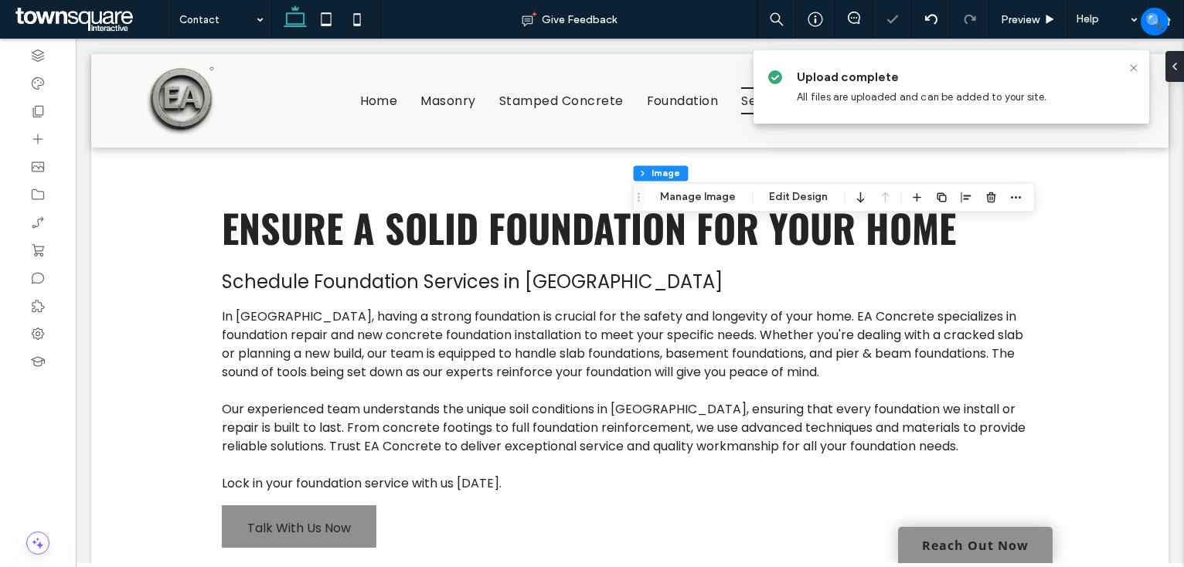
drag, startPoint x: 699, startPoint y: 192, endPoint x: 754, endPoint y: 193, distance: 55.6
click at [699, 192] on button "Manage Image" at bounding box center [698, 197] width 96 height 19
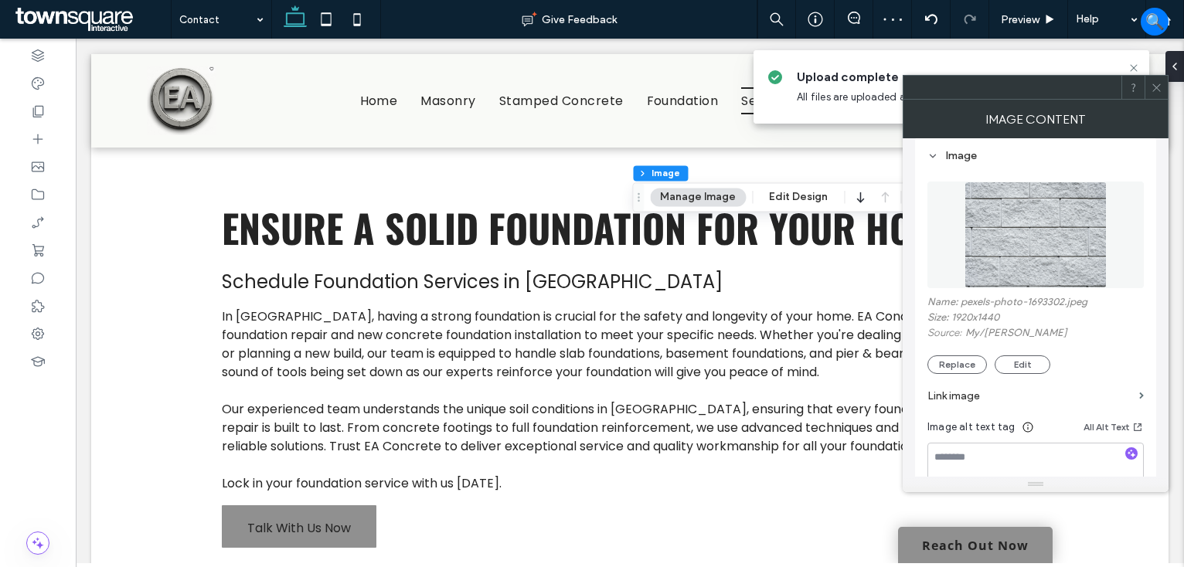
scroll to position [155, 0]
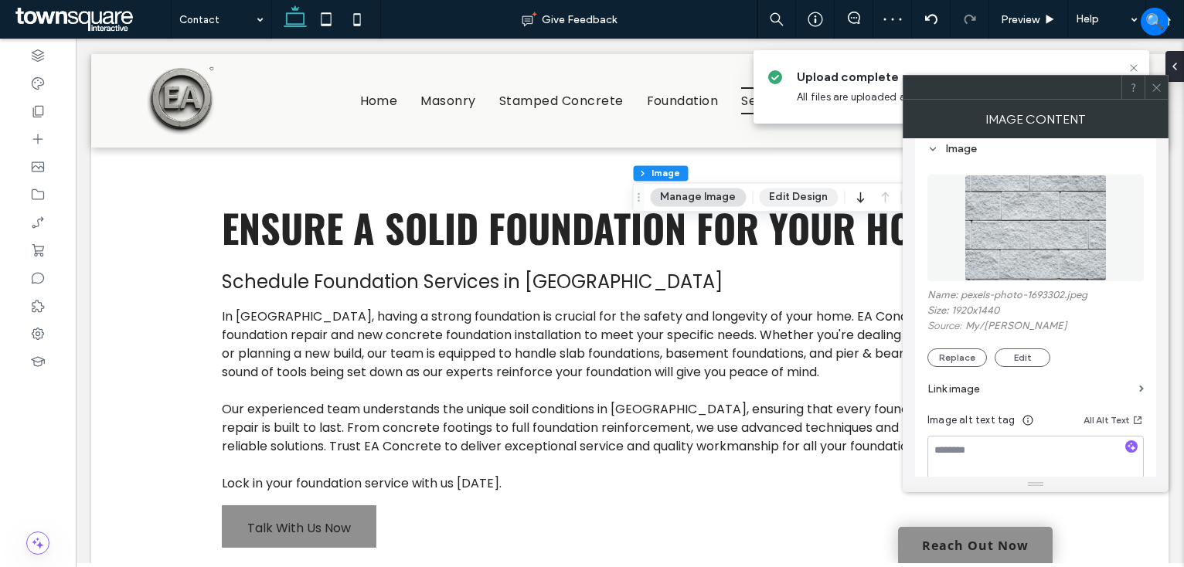
click at [792, 204] on button "Edit Design" at bounding box center [798, 197] width 79 height 19
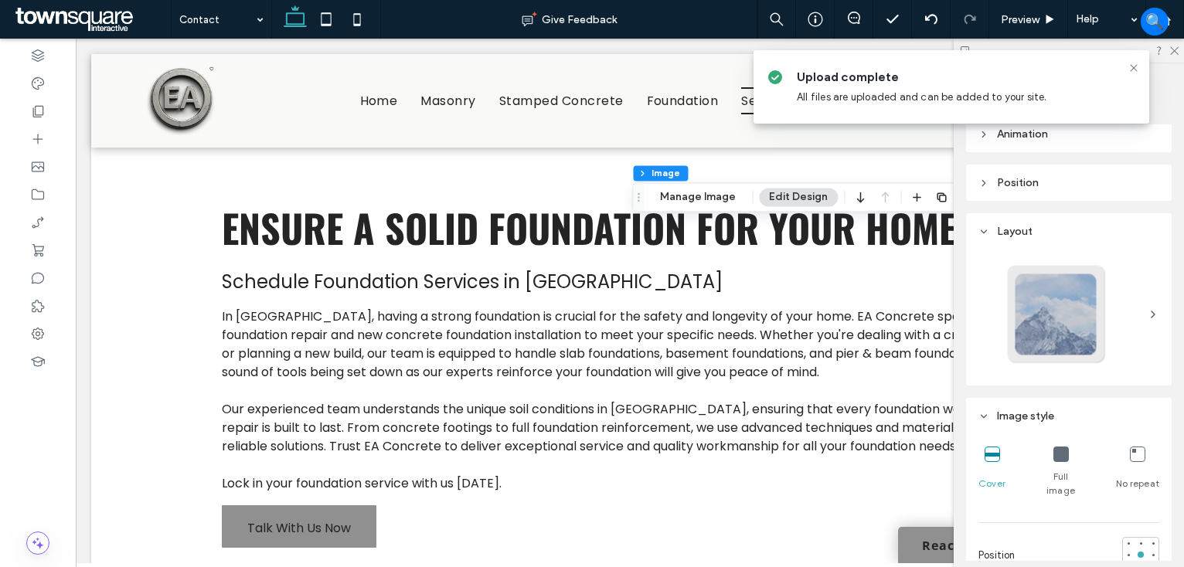
scroll to position [0, 0]
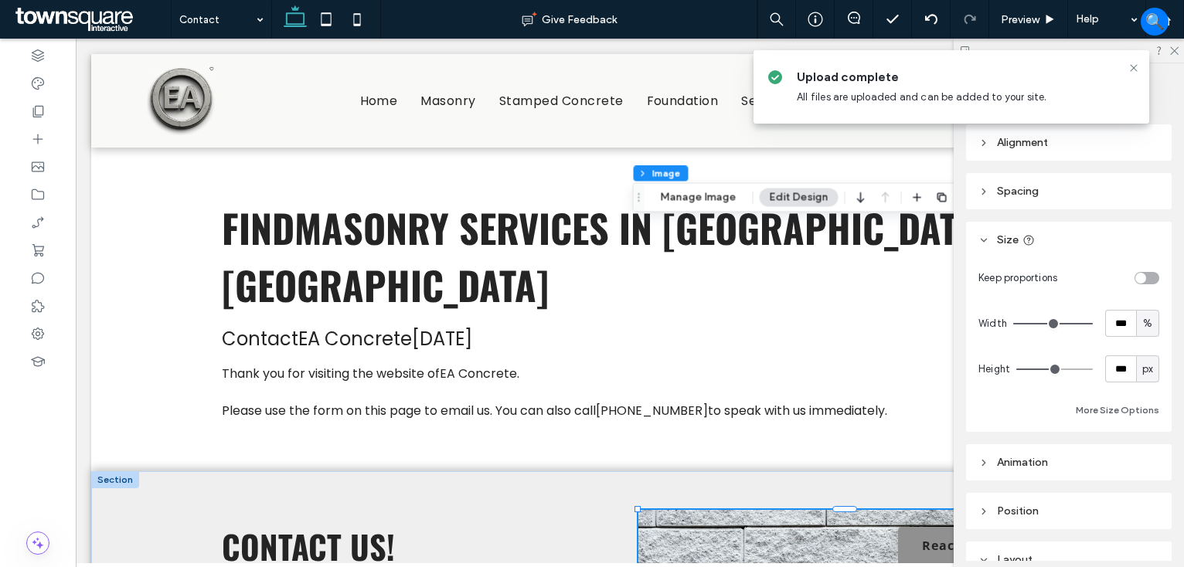
scroll to position [232, 0]
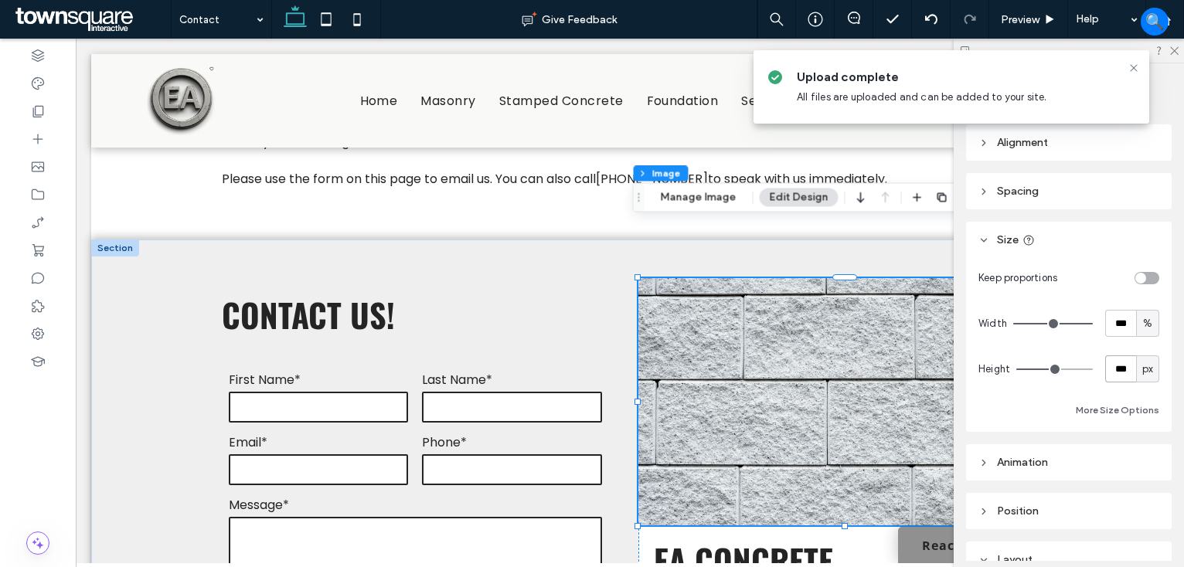
click at [1114, 363] on input "***" at bounding box center [1120, 368] width 31 height 27
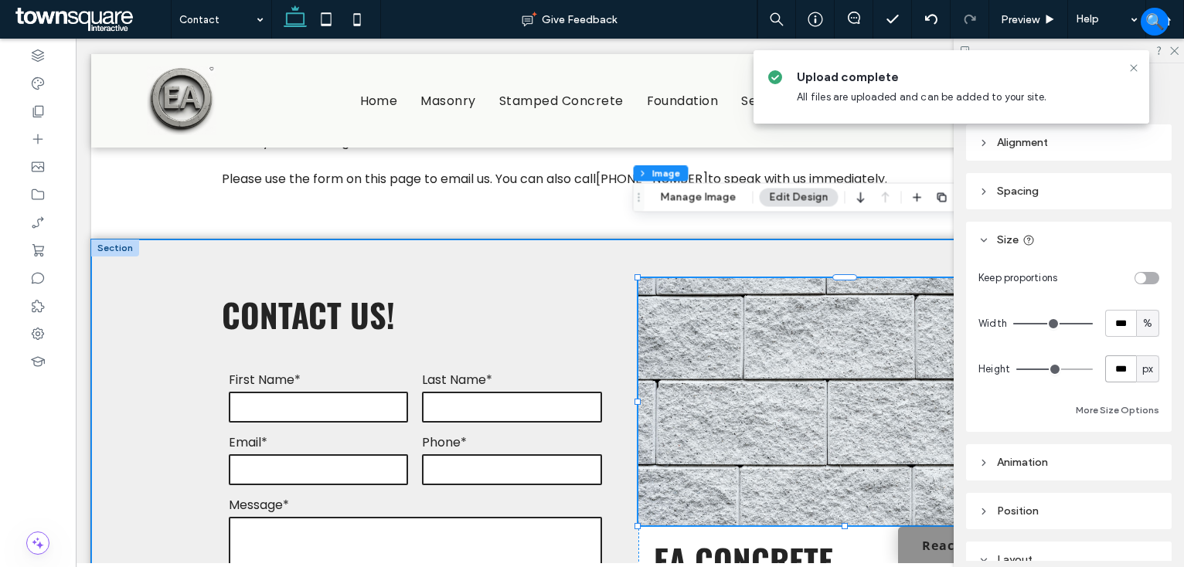
type input "***"
click at [616, 240] on div "**********" at bounding box center [629, 576] width 927 height 673
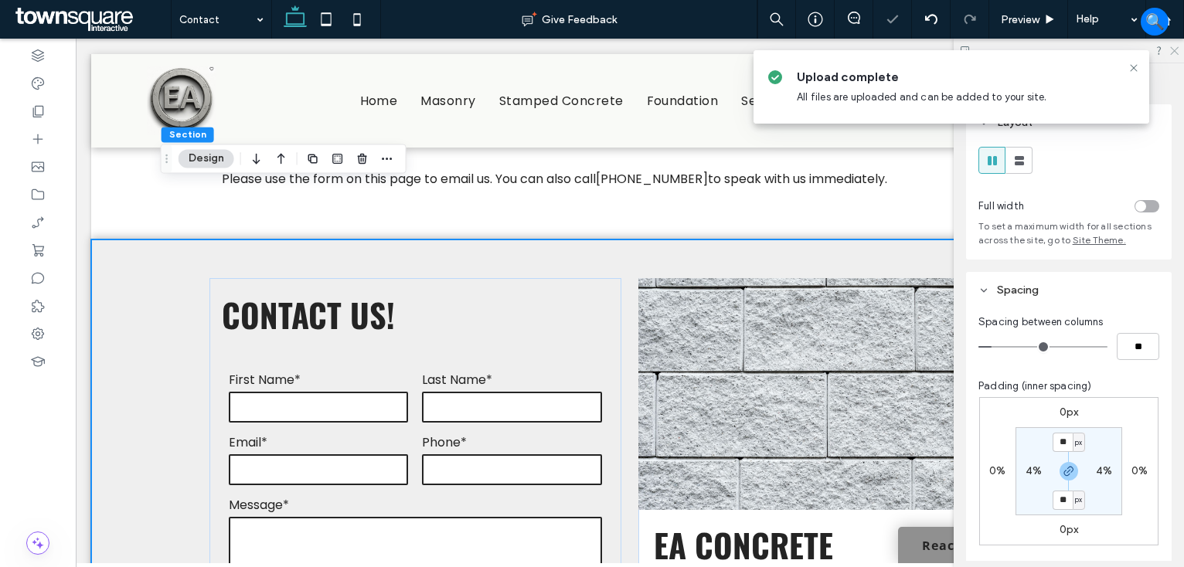
click at [1171, 52] on icon at bounding box center [1173, 50] width 10 height 10
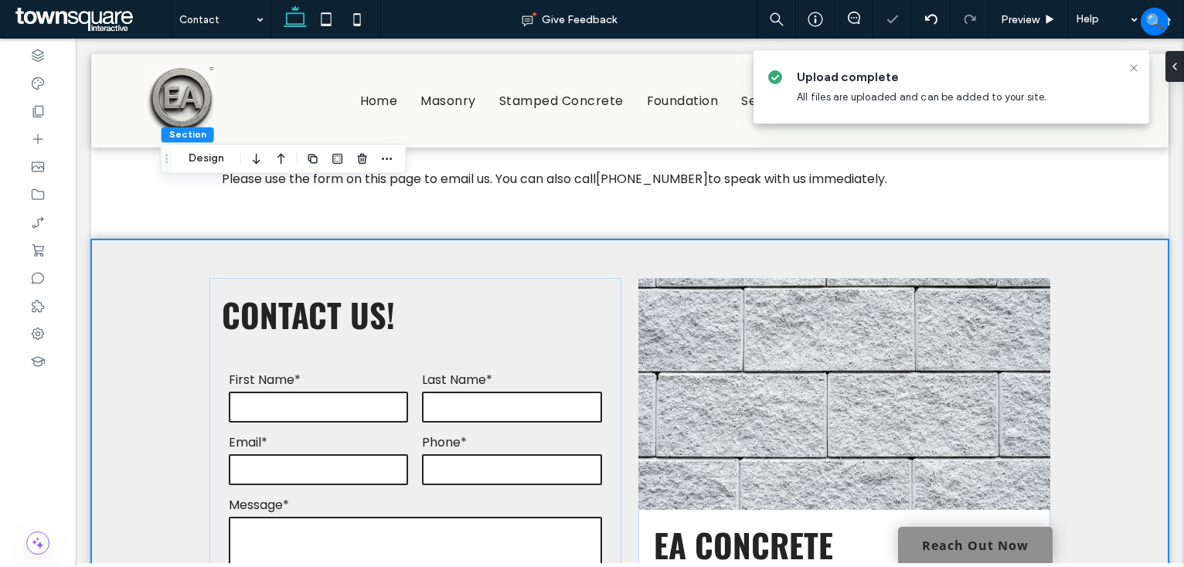
click at [1110, 280] on div "**********" at bounding box center [629, 569] width 1077 height 658
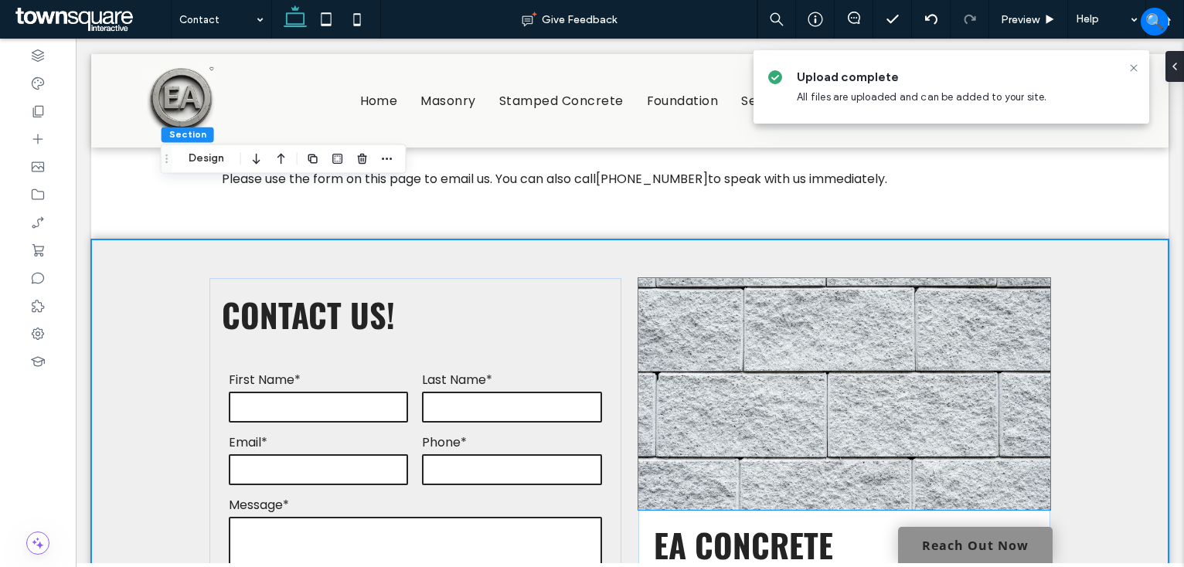
click at [995, 325] on img at bounding box center [844, 394] width 412 height 232
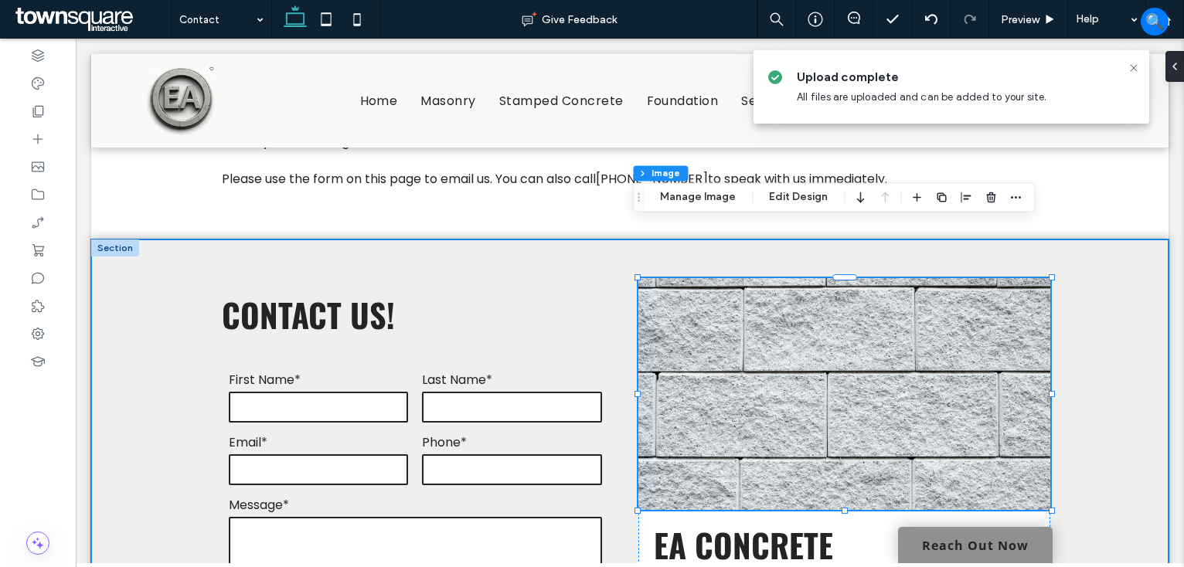
click at [1097, 378] on div "**********" at bounding box center [629, 569] width 1077 height 658
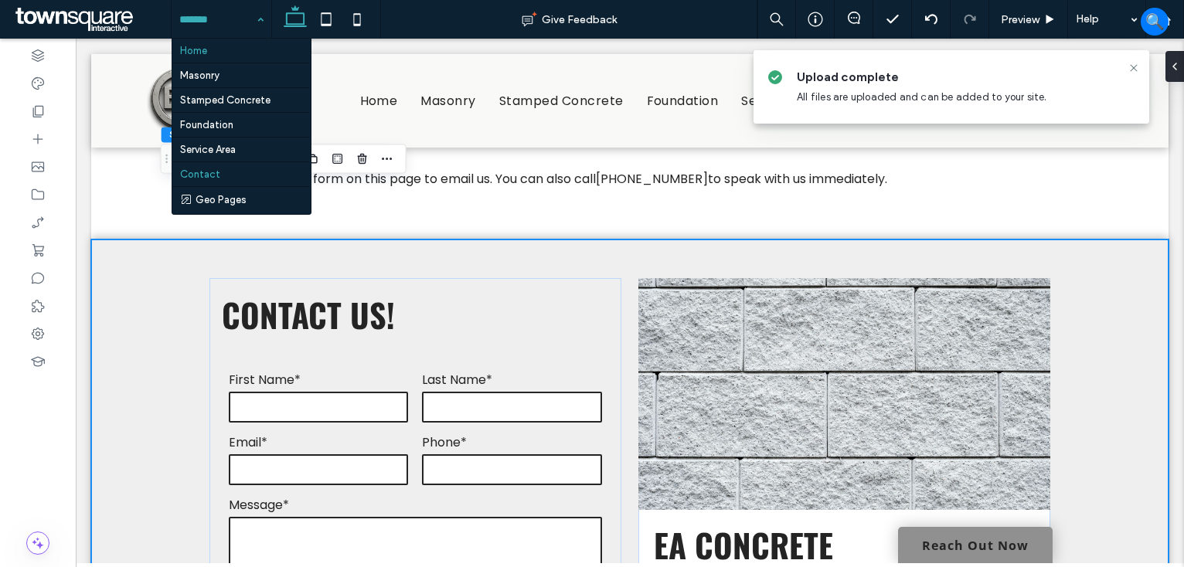
drag, startPoint x: 221, startPoint y: 46, endPoint x: 379, endPoint y: 61, distance: 159.1
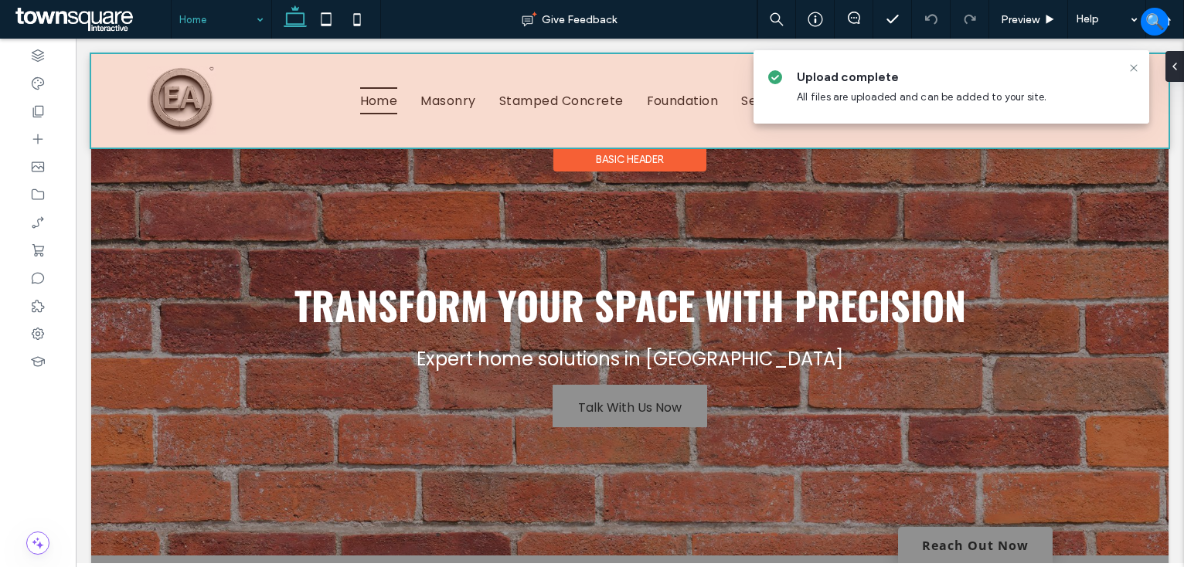
click at [623, 168] on div "Basic Header" at bounding box center [629, 160] width 153 height 24
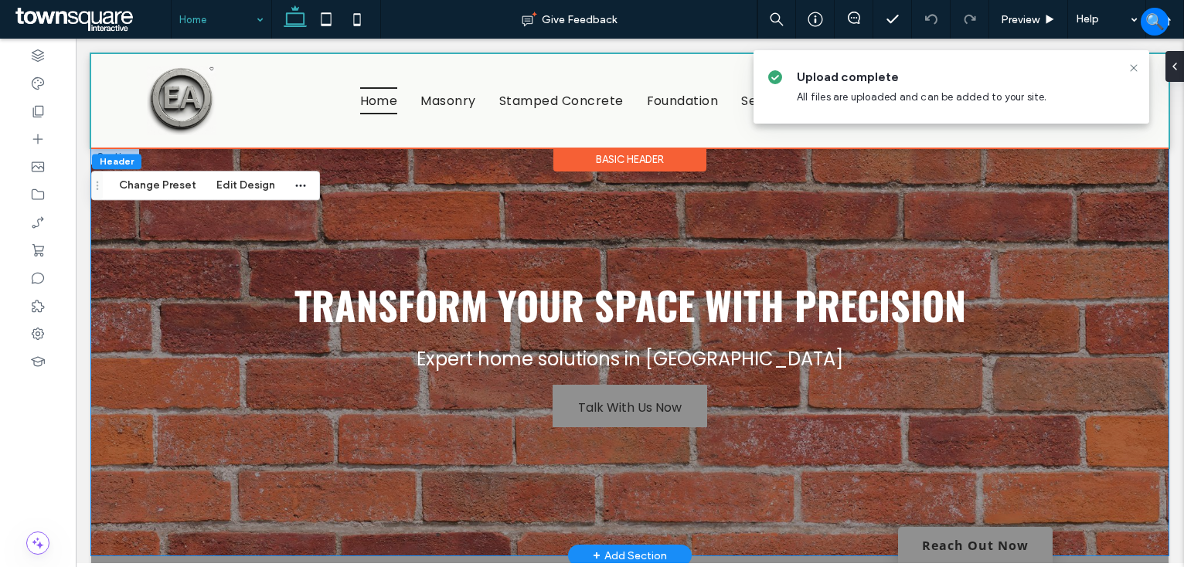
click at [598, 212] on div "Transform Your Space with Precision Expert home solutions in Antioch Talk With …" at bounding box center [629, 352] width 927 height 408
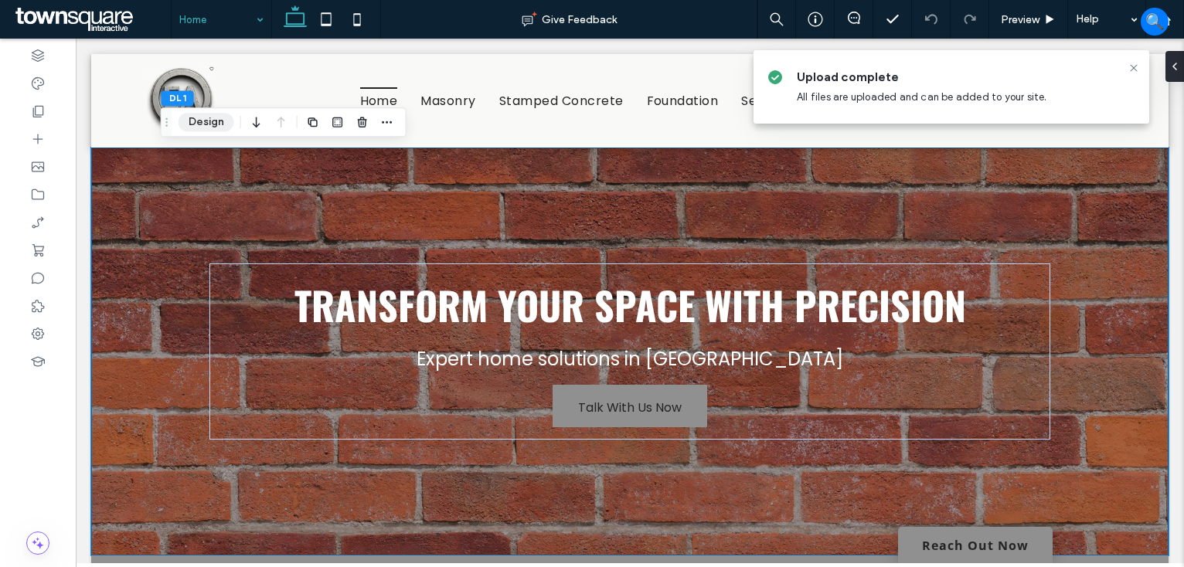
drag, startPoint x: 198, startPoint y: 121, endPoint x: 236, endPoint y: 135, distance: 41.3
click at [199, 120] on button "Design" at bounding box center [206, 122] width 56 height 19
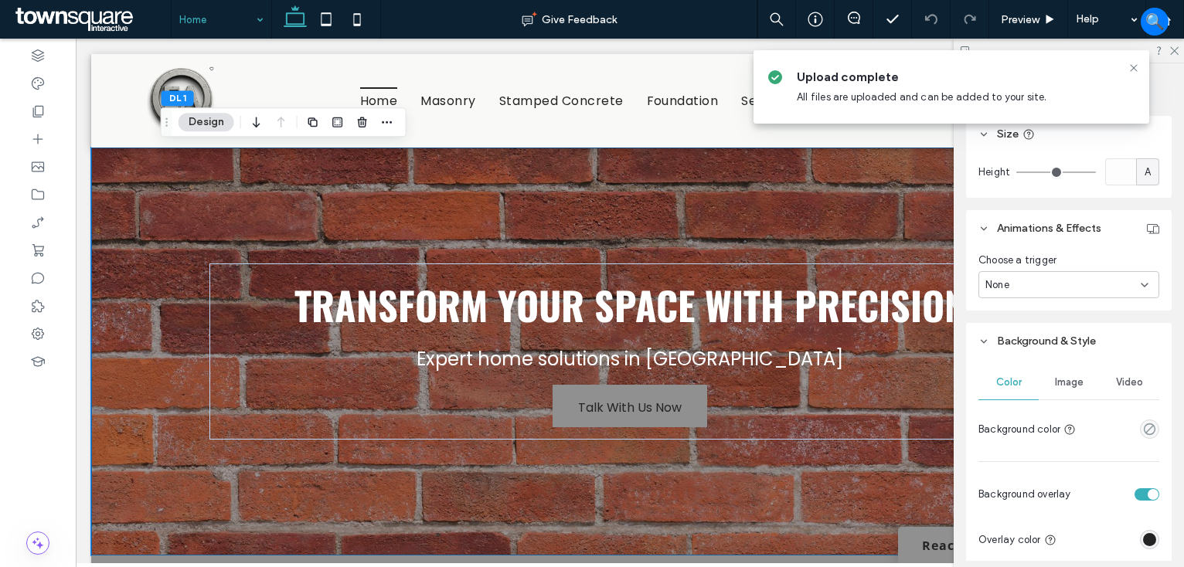
scroll to position [695, 0]
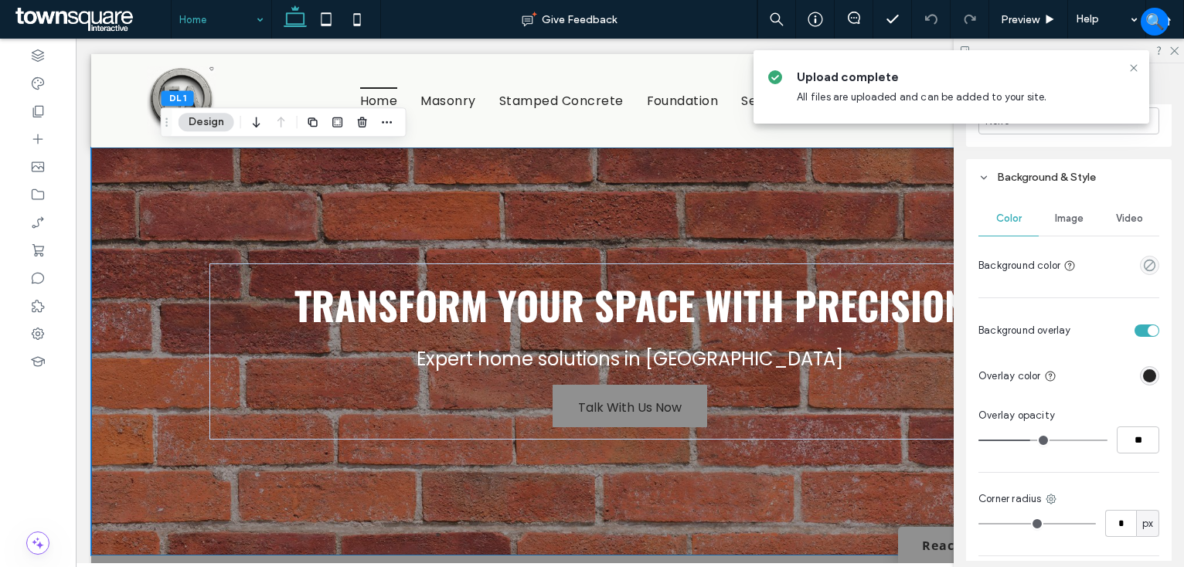
click at [1066, 219] on span "Image" at bounding box center [1069, 218] width 29 height 12
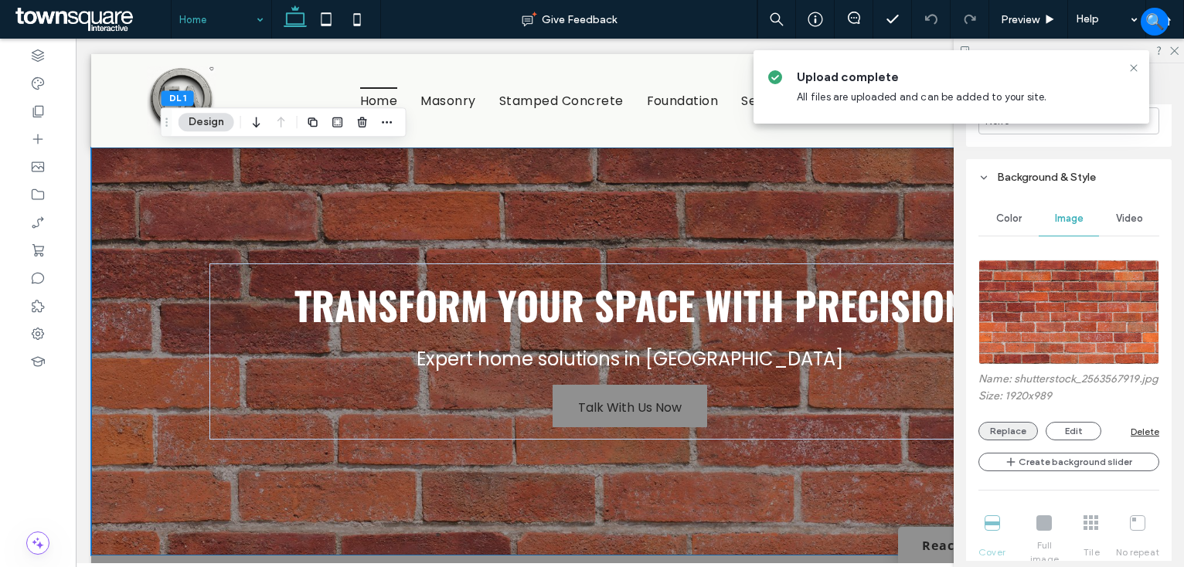
click at [994, 439] on button "Replace" at bounding box center [1007, 431] width 59 height 19
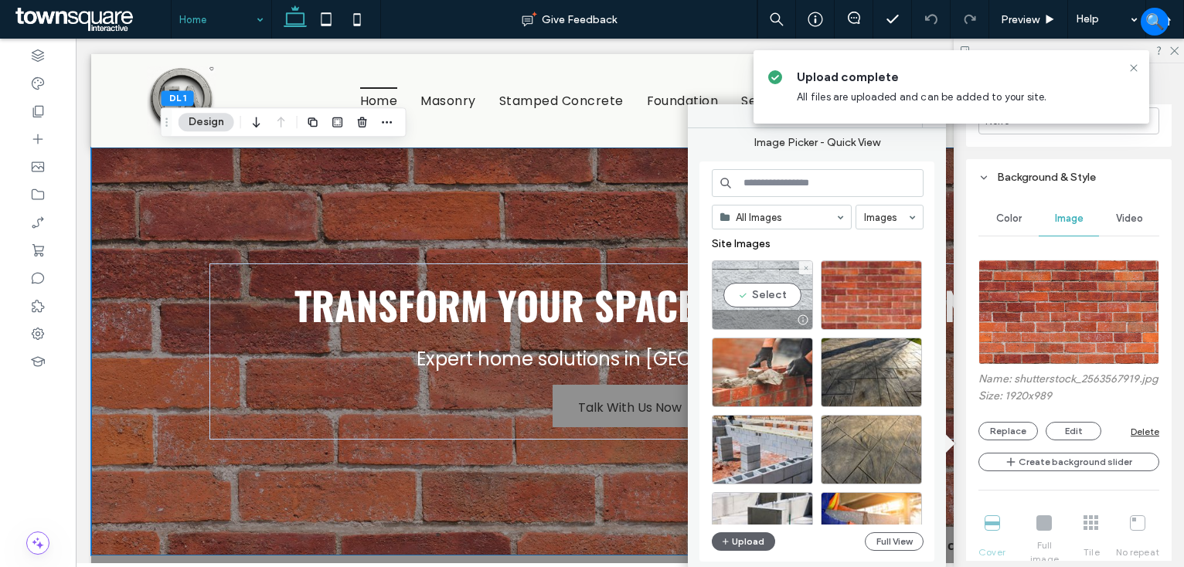
click at [751, 293] on div "Select" at bounding box center [762, 295] width 101 height 70
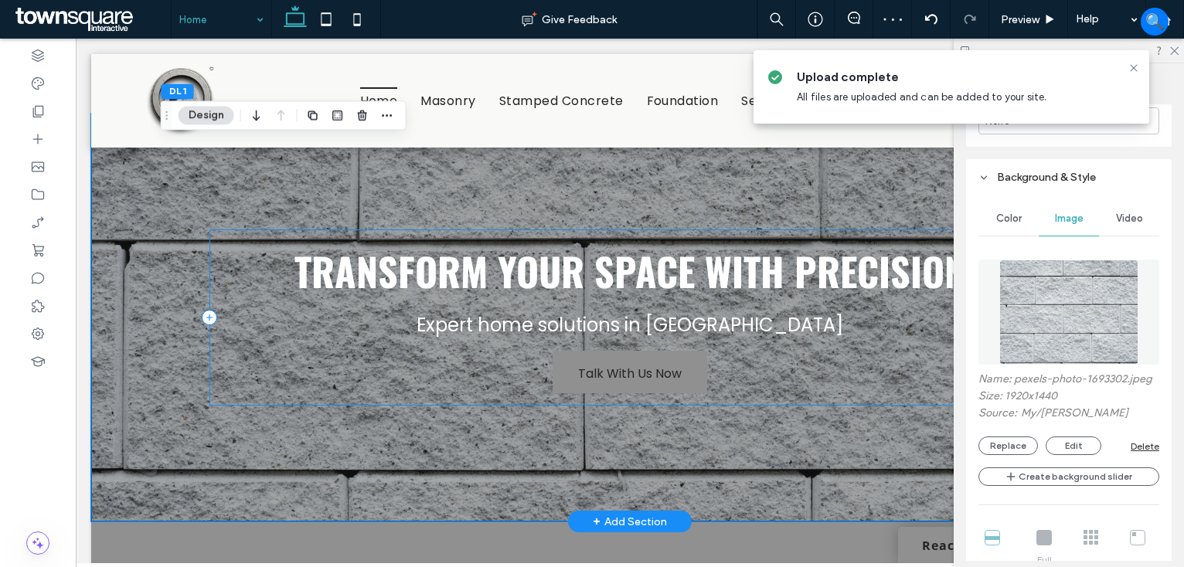
scroll to position [0, 0]
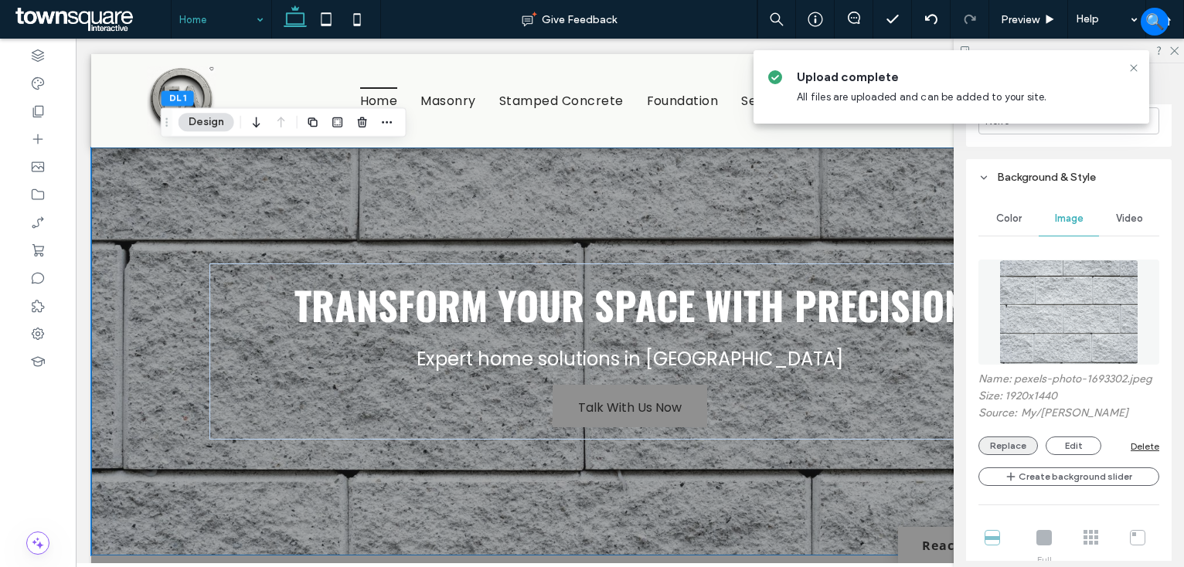
click at [1011, 455] on button "Replace" at bounding box center [1007, 446] width 59 height 19
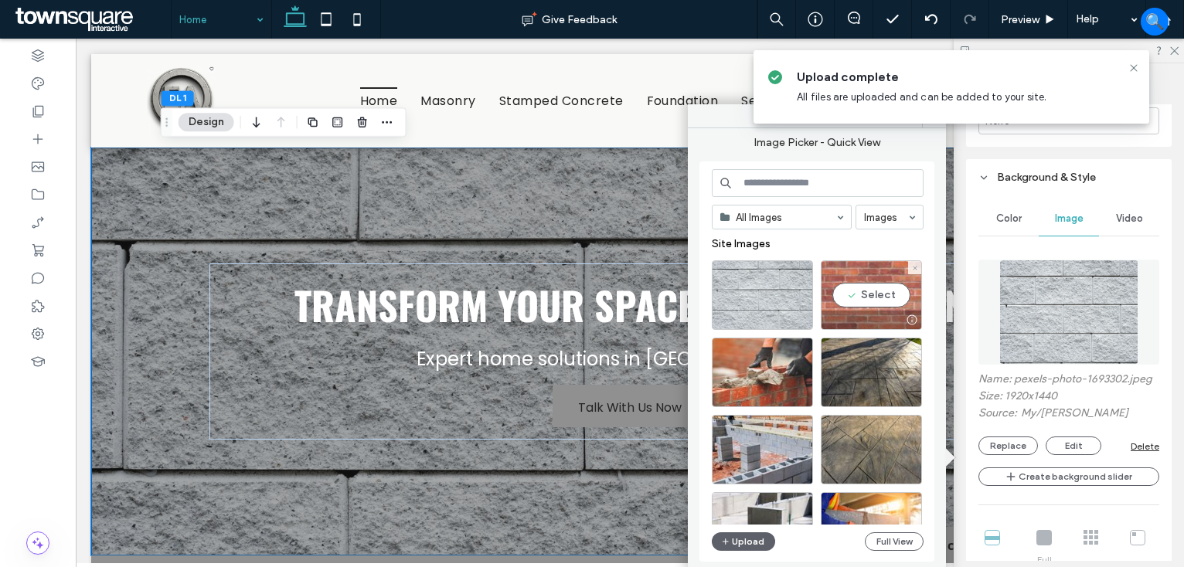
click at [881, 294] on div "Select" at bounding box center [871, 295] width 101 height 70
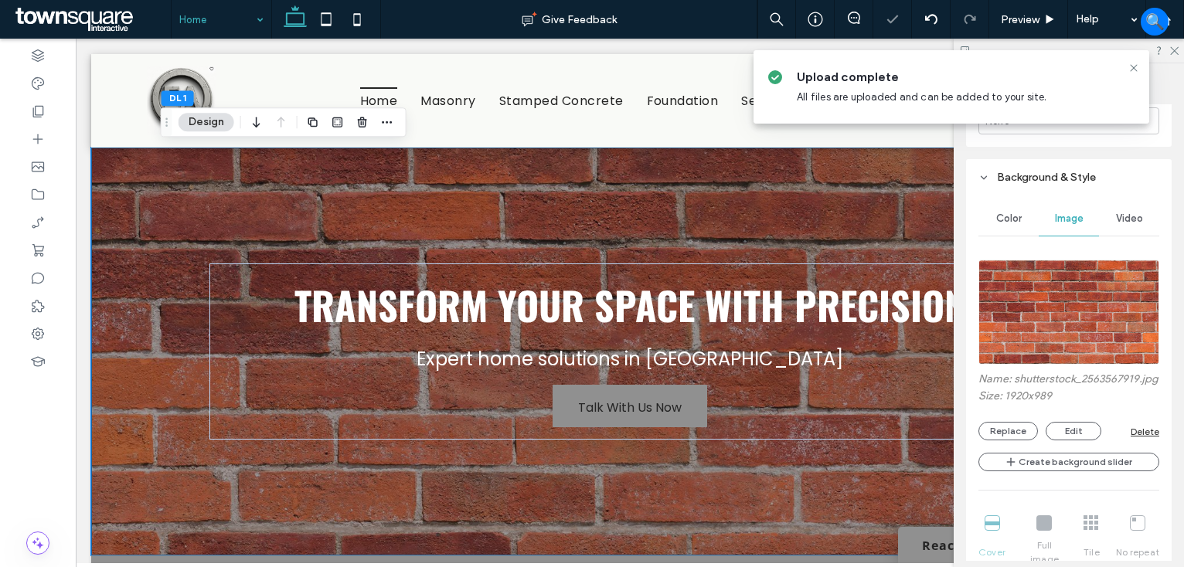
click at [1169, 47] on icon at bounding box center [1173, 50] width 10 height 10
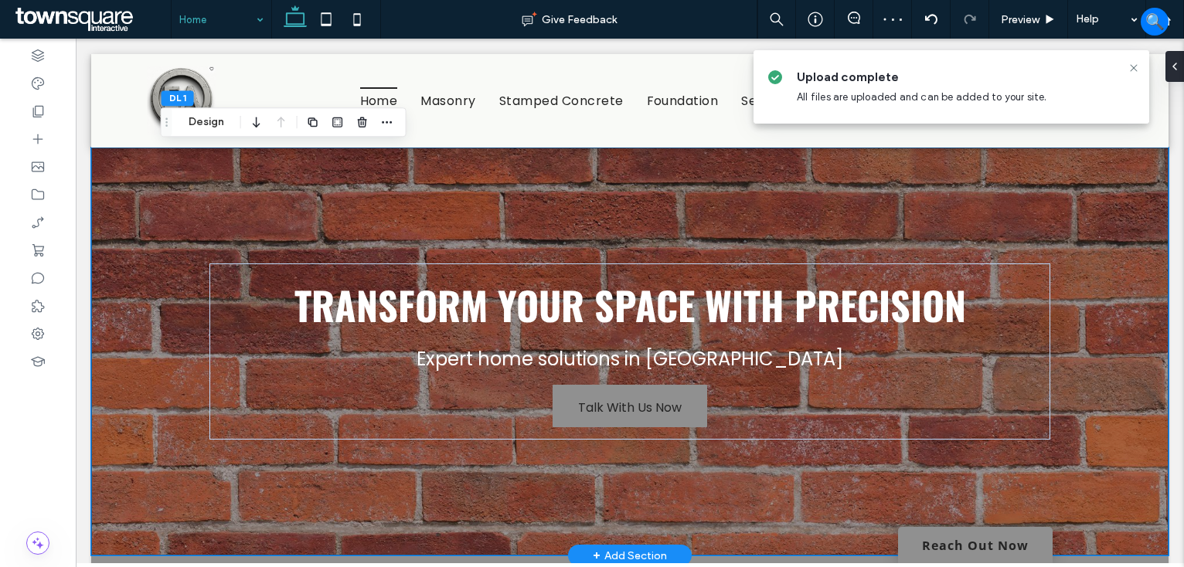
click at [376, 196] on div "Transform Your Space with Precision Expert home solutions in Antioch Talk With …" at bounding box center [629, 352] width 927 height 408
drag, startPoint x: 202, startPoint y: 124, endPoint x: 304, endPoint y: 127, distance: 102.0
click at [202, 124] on button "Design" at bounding box center [206, 122] width 56 height 19
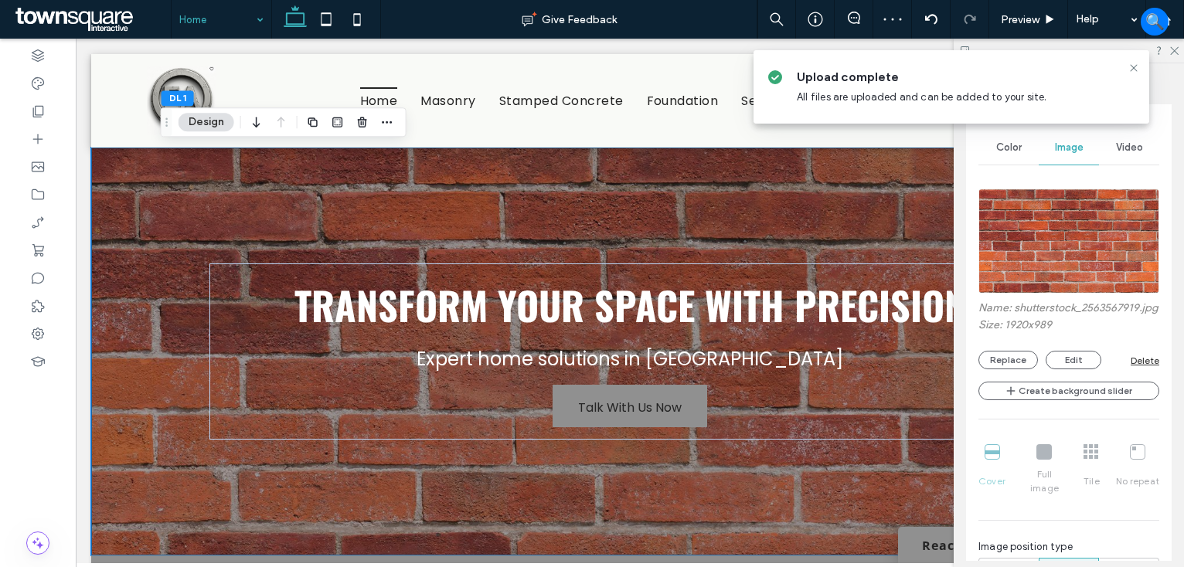
scroll to position [850, 0]
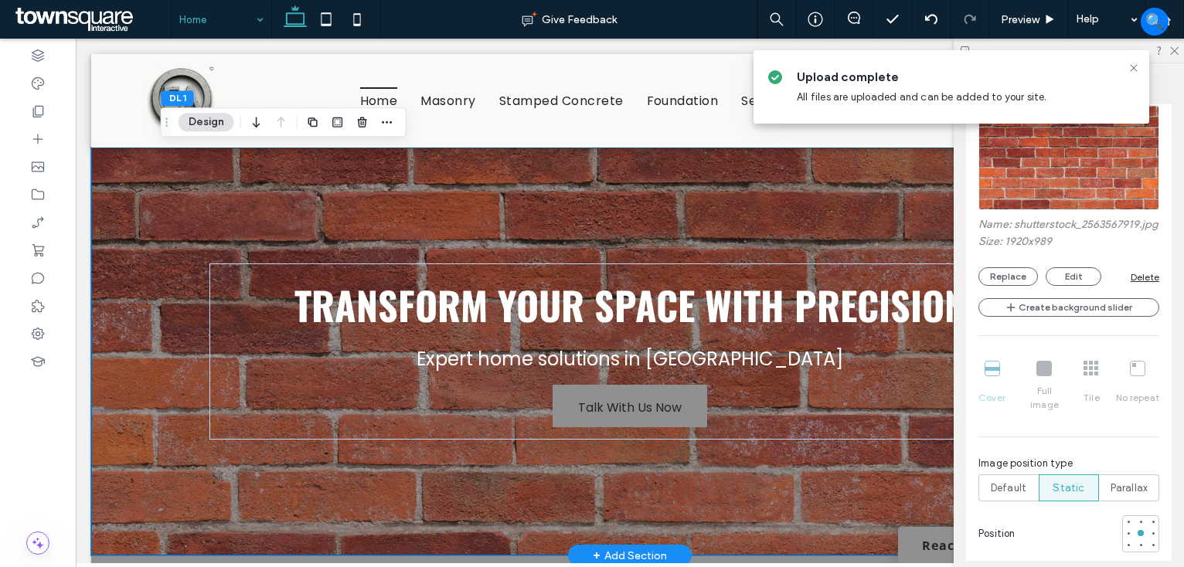
click at [841, 211] on div "Transform Your Space with Precision Expert home solutions in Antioch Talk With …" at bounding box center [629, 352] width 927 height 408
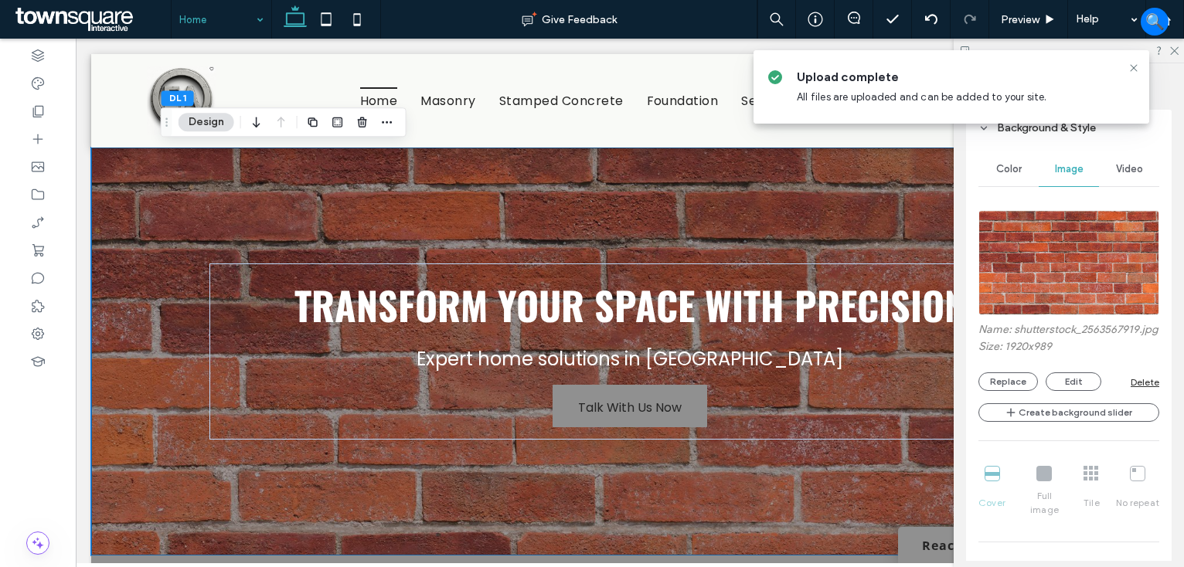
scroll to position [695, 0]
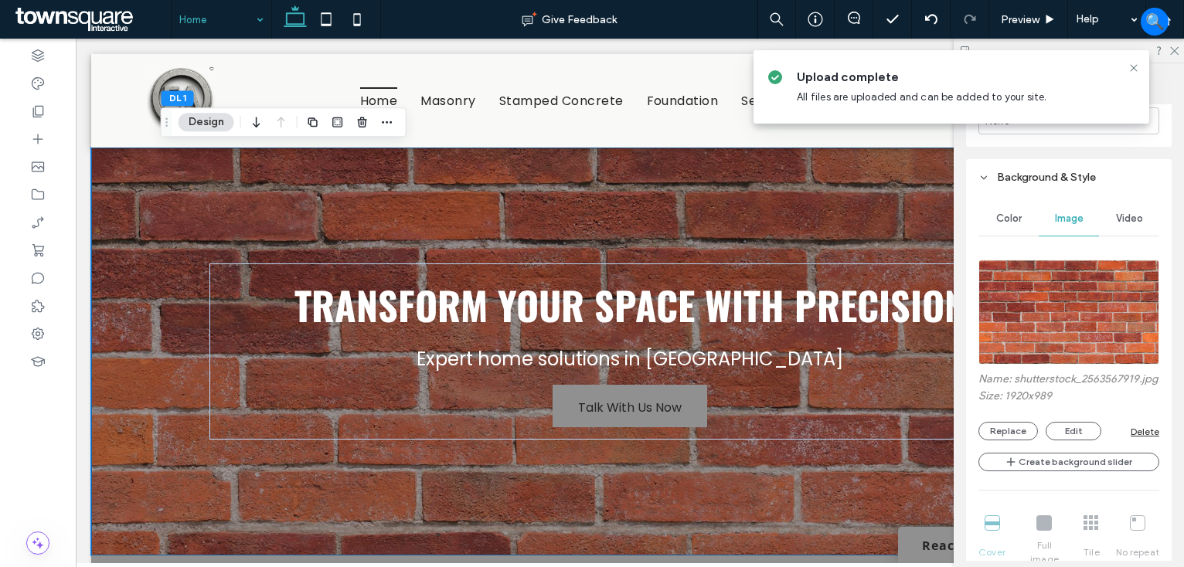
drag, startPoint x: 1054, startPoint y: 298, endPoint x: 998, endPoint y: 291, distance: 56.2
click at [1054, 298] on img at bounding box center [1068, 312] width 181 height 105
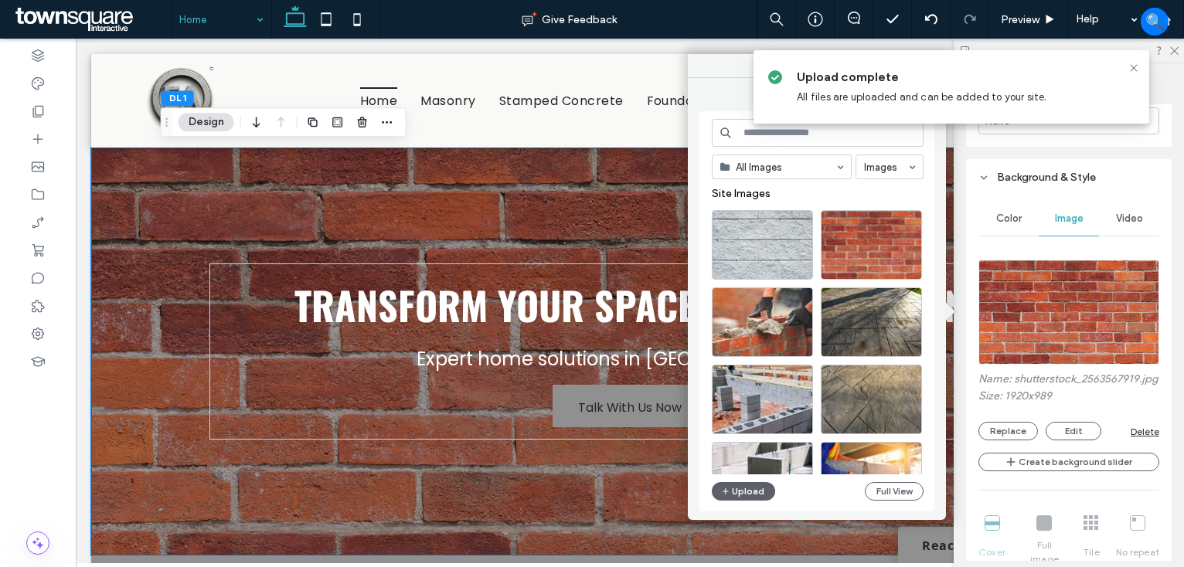
click at [767, 137] on input at bounding box center [818, 133] width 212 height 28
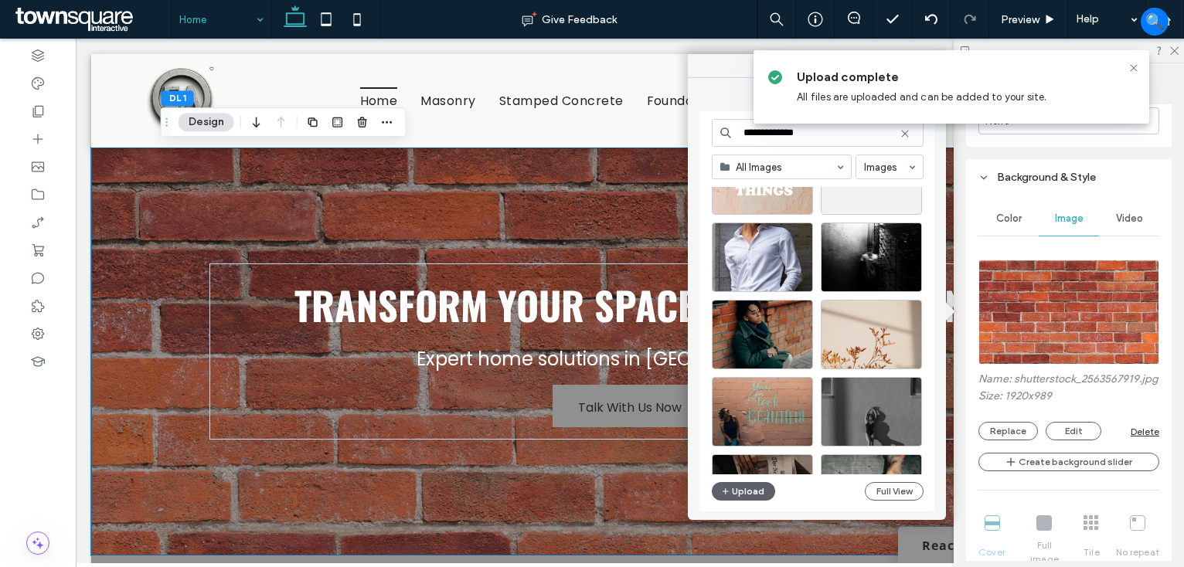
scroll to position [3459, 0]
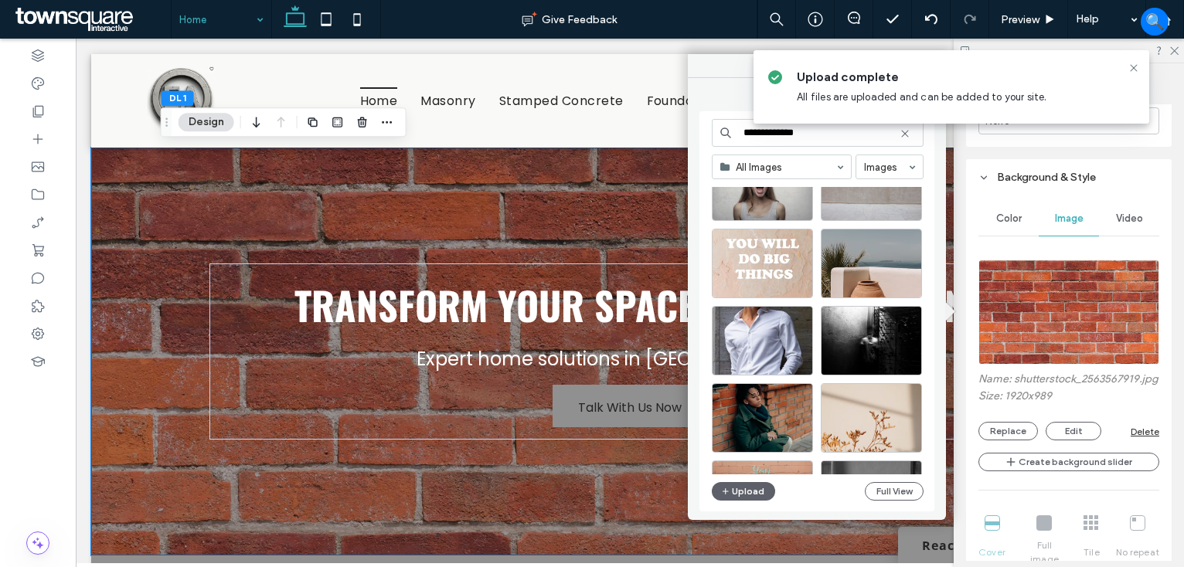
type input "**********"
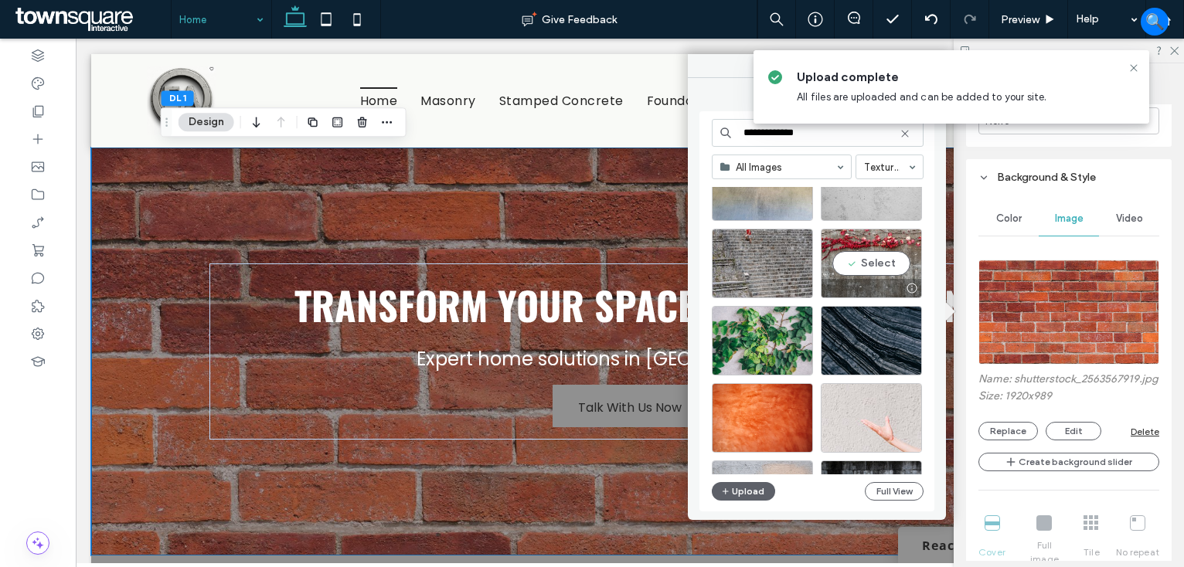
scroll to position [3768, 0]
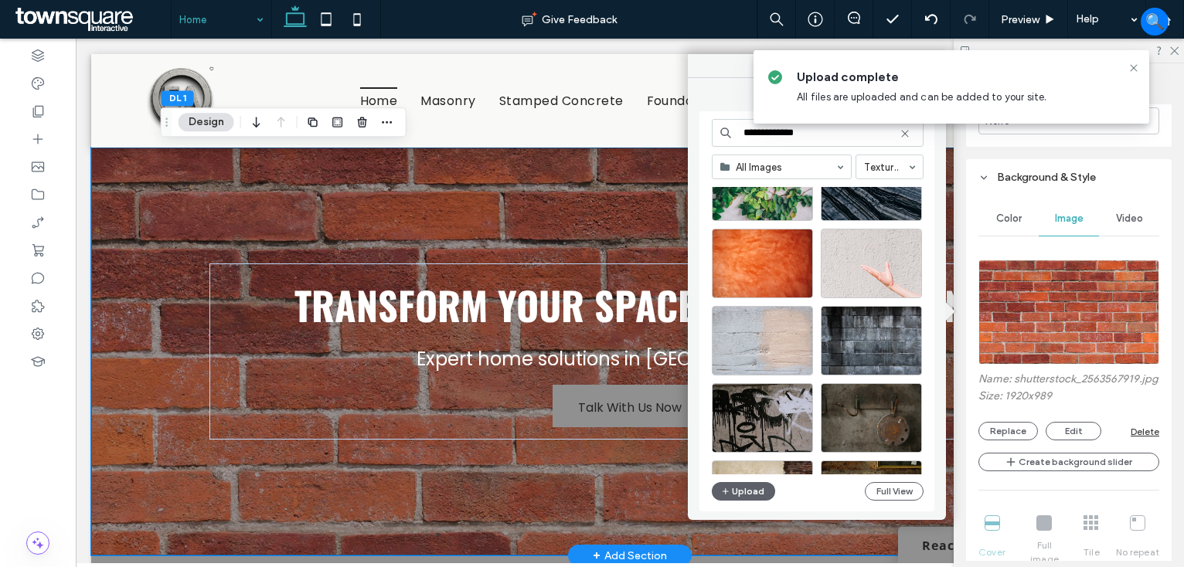
click at [473, 218] on div "Transform Your Space with Precision Expert home solutions in Antioch Talk With …" at bounding box center [629, 352] width 927 height 408
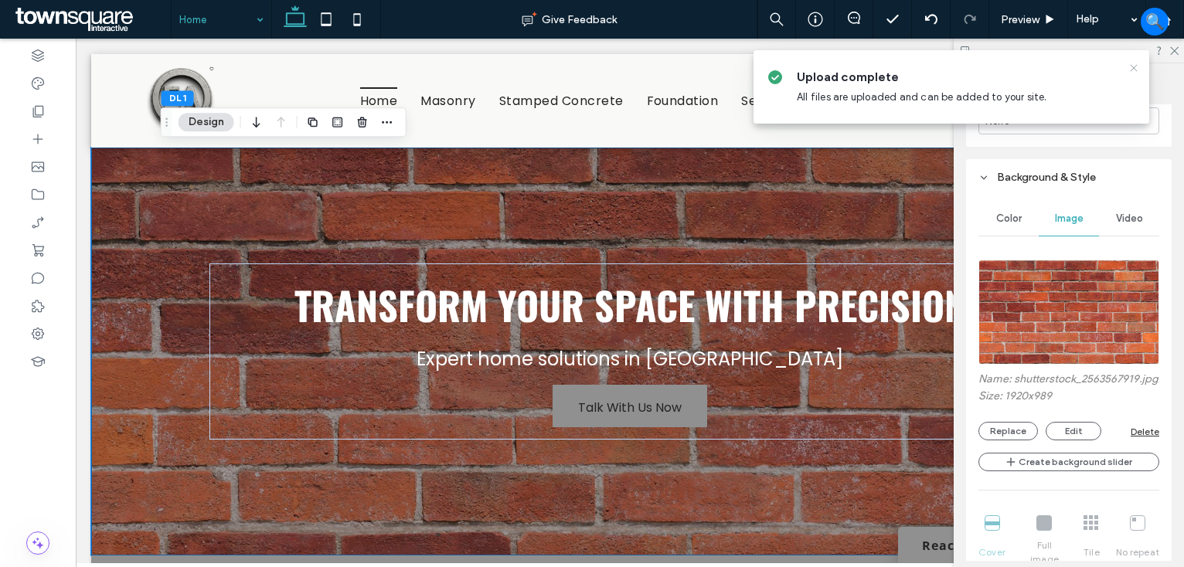
click at [1133, 69] on icon at bounding box center [1133, 68] width 12 height 12
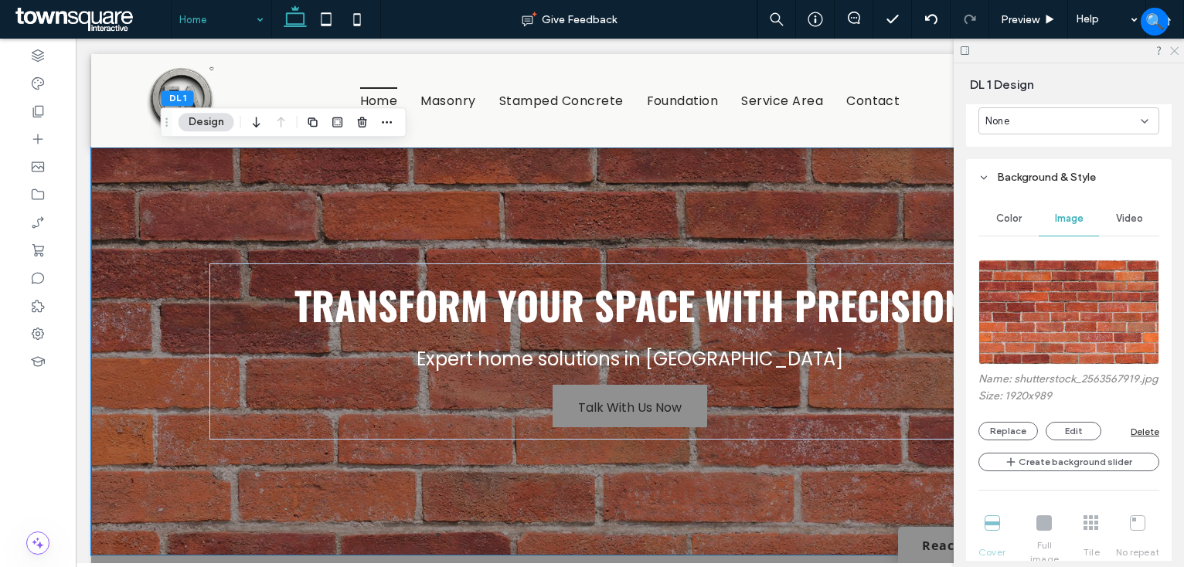
click at [1174, 48] on icon at bounding box center [1173, 50] width 10 height 10
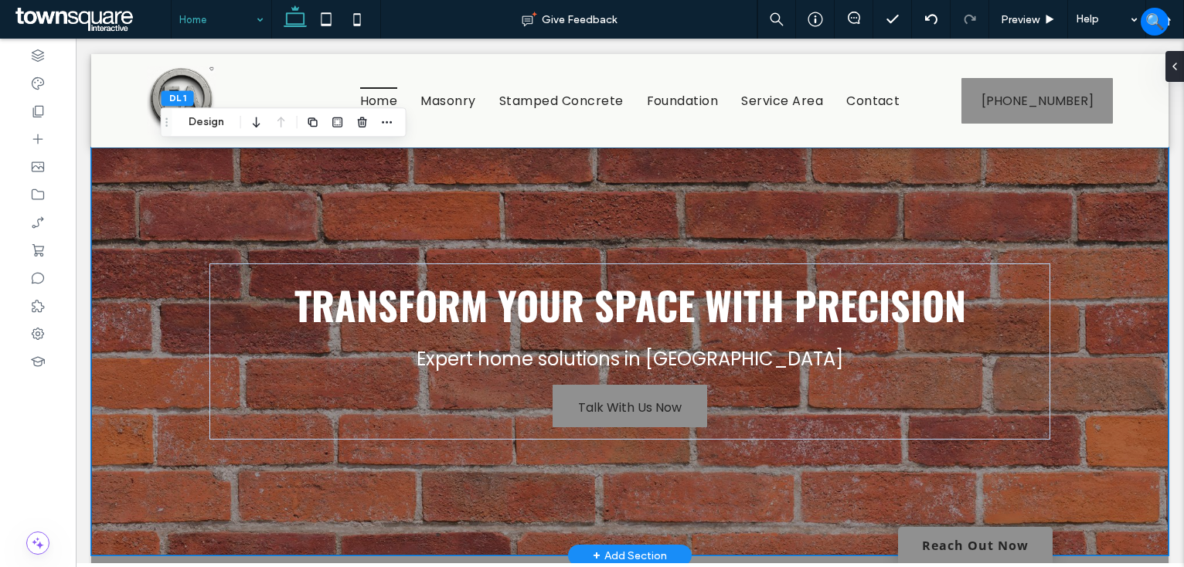
click at [1110, 297] on div "Transform Your Space with Precision Expert home solutions in Antioch Talk With …" at bounding box center [629, 352] width 1077 height 408
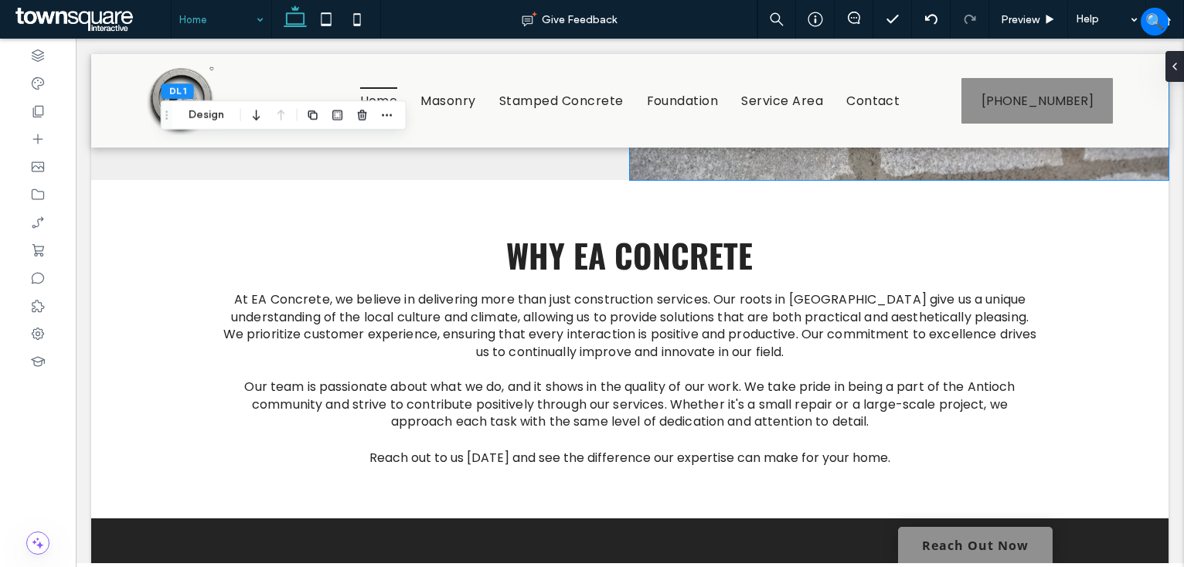
scroll to position [2137, 0]
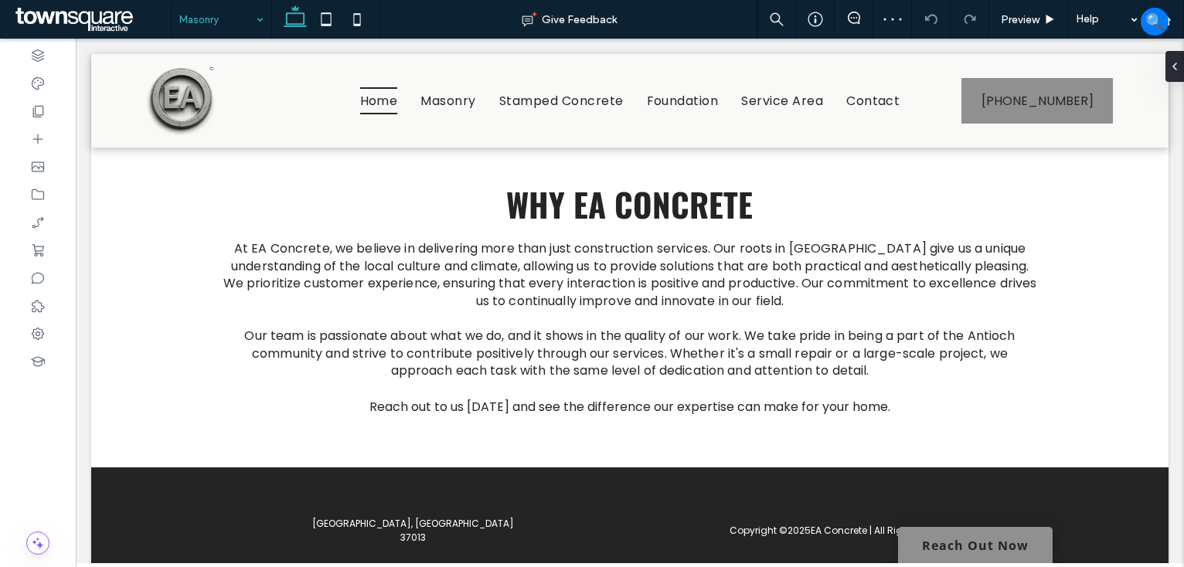
click at [234, 18] on input at bounding box center [217, 19] width 76 height 39
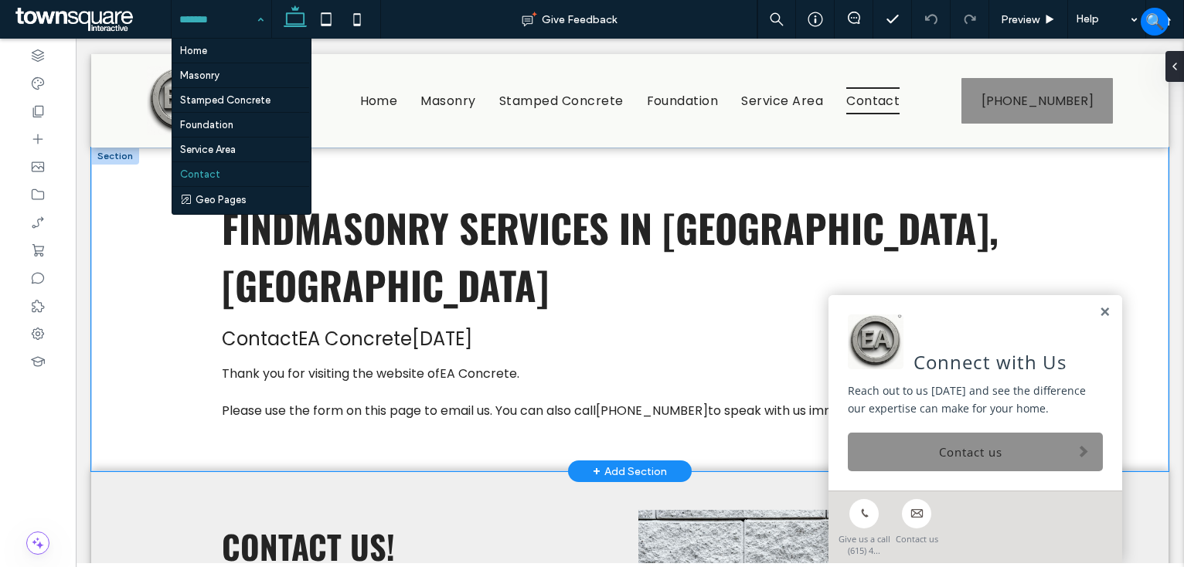
click at [716, 179] on div "Find Masonry Services in Antioch, TN Contact EA Concrete today Thank you for vi…" at bounding box center [629, 310] width 927 height 324
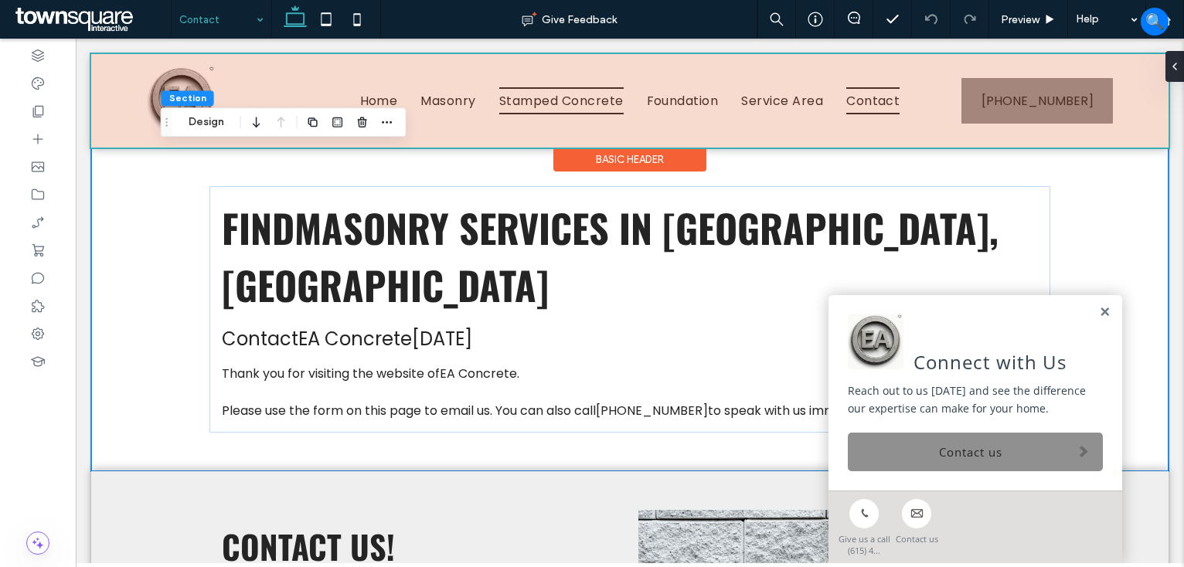
click at [570, 80] on div at bounding box center [629, 100] width 1077 height 93
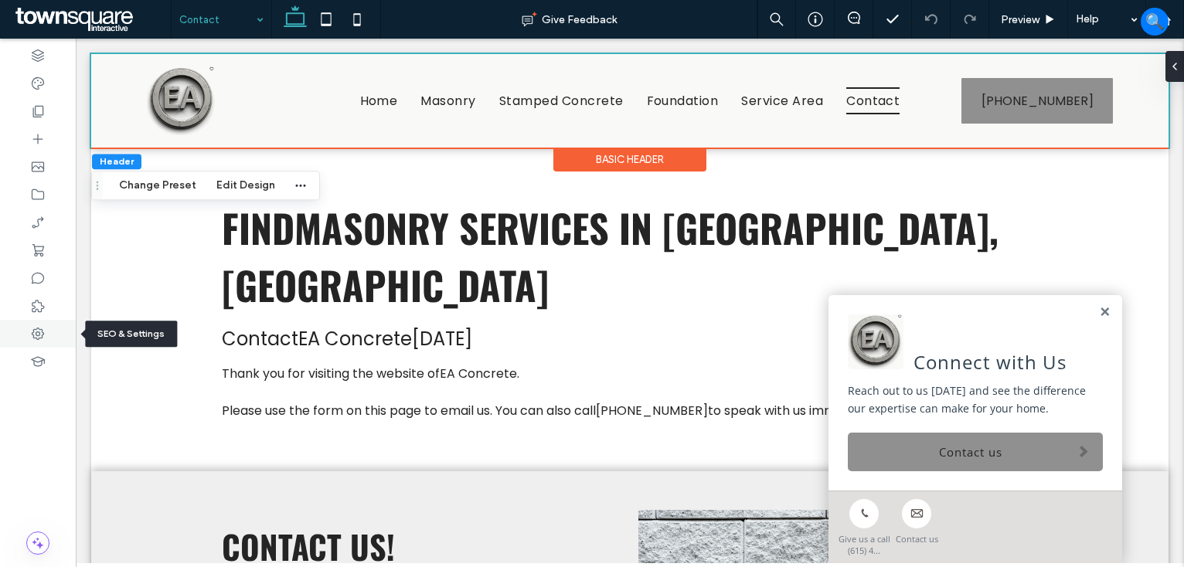
click at [37, 329] on icon at bounding box center [37, 333] width 15 height 15
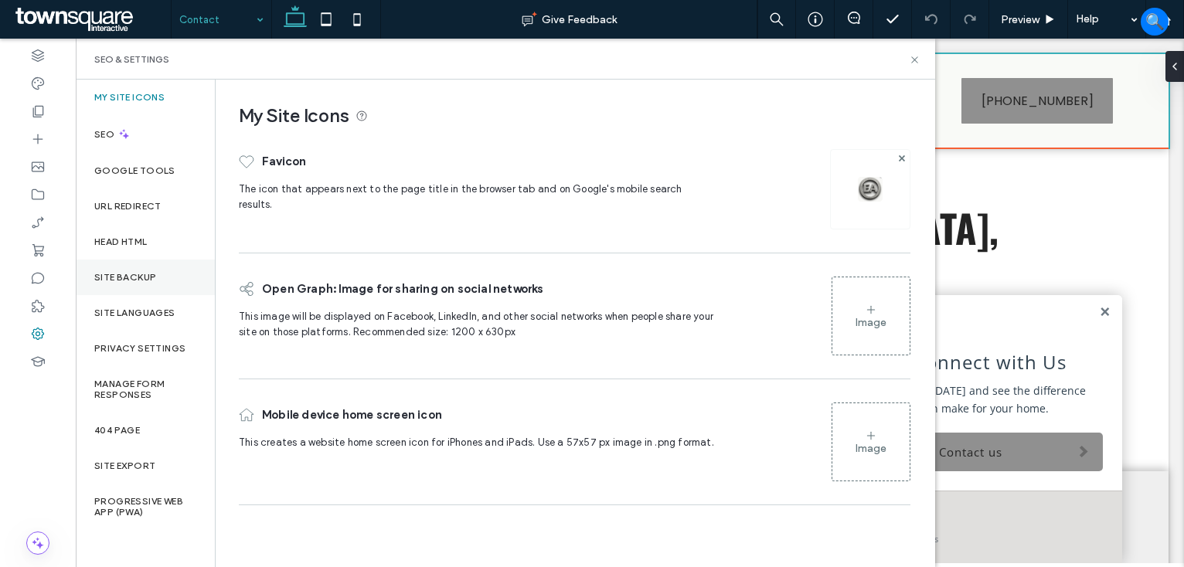
click at [134, 278] on label "Site Backup" at bounding box center [125, 277] width 62 height 11
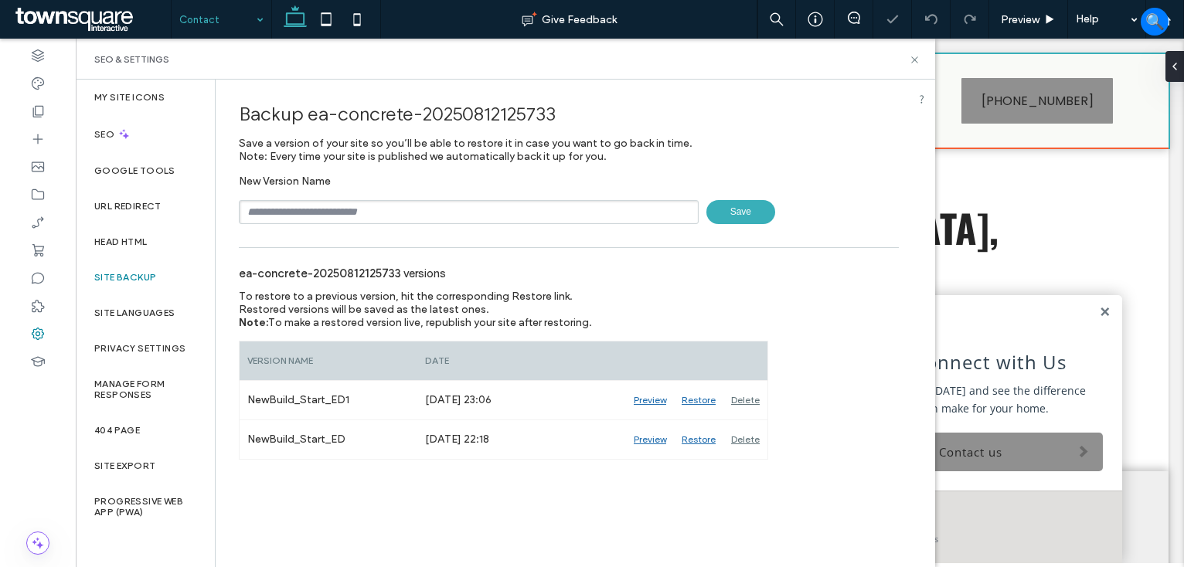
drag, startPoint x: 295, startPoint y: 212, endPoint x: 294, endPoint y: 223, distance: 10.2
click at [295, 212] on input "text" at bounding box center [469, 212] width 460 height 24
type input "**********"
click at [733, 206] on span "Save" at bounding box center [740, 212] width 69 height 24
click at [913, 59] on use at bounding box center [914, 59] width 6 height 6
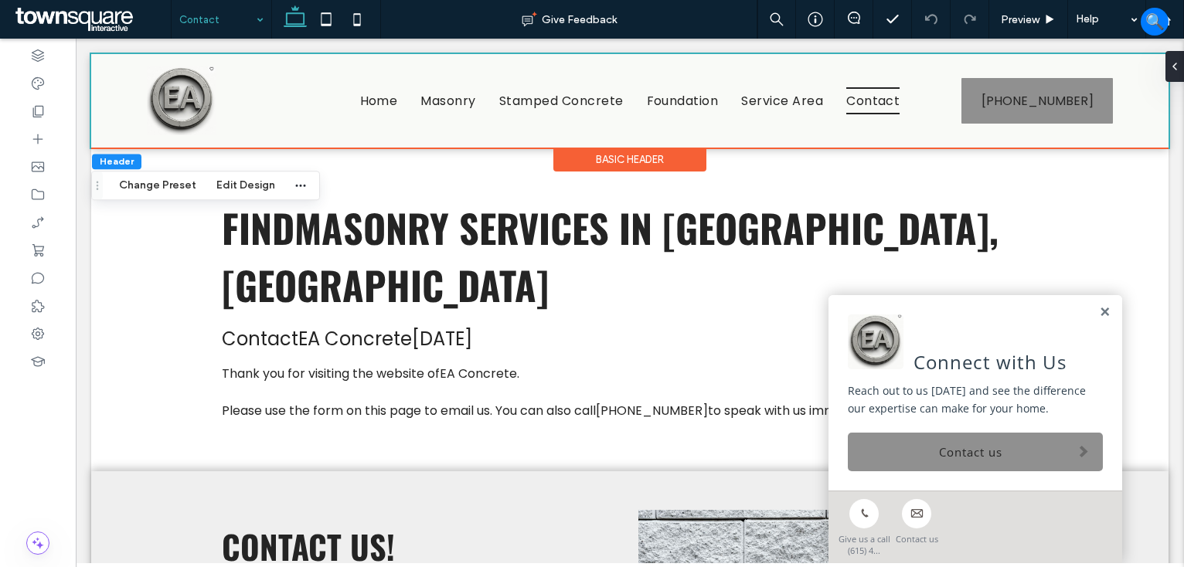
click at [82, 22] on span at bounding box center [91, 19] width 159 height 31
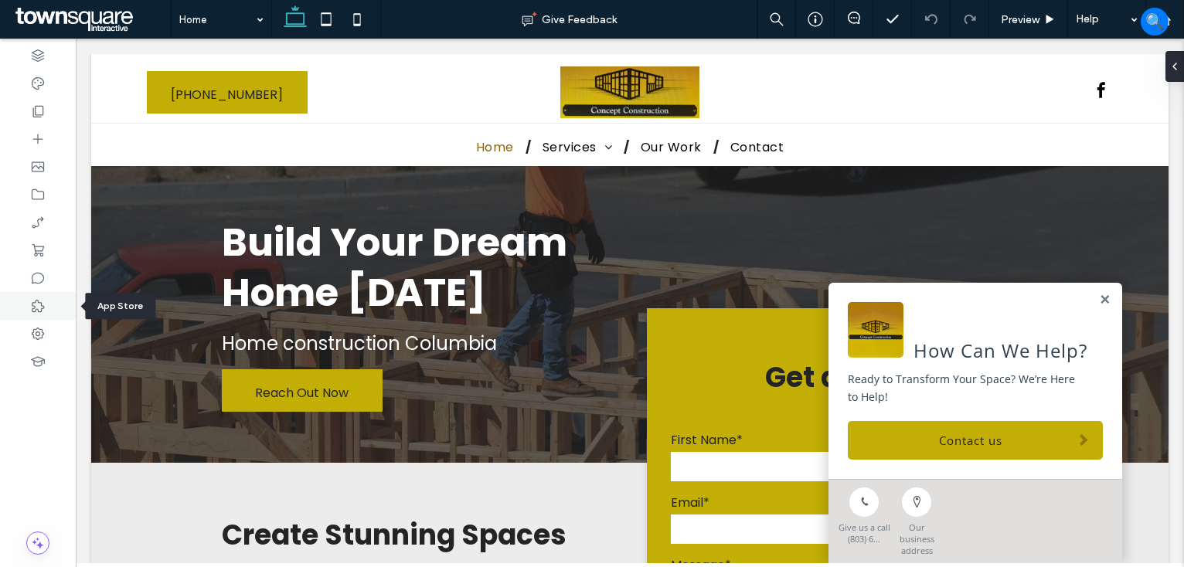
click at [42, 301] on icon at bounding box center [37, 305] width 15 height 15
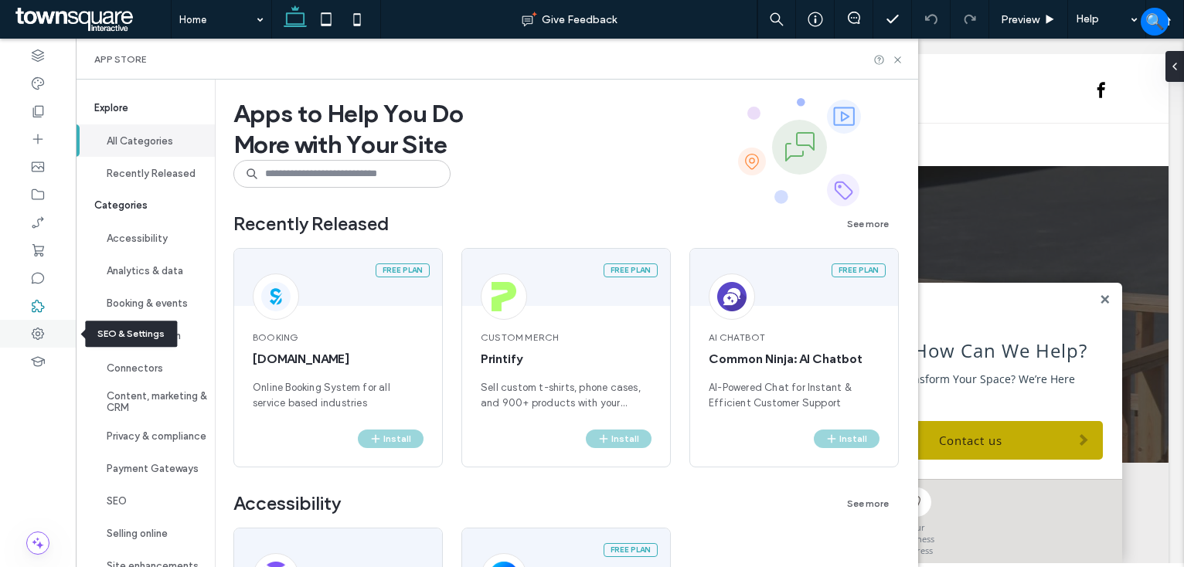
click at [40, 338] on icon at bounding box center [37, 333] width 15 height 15
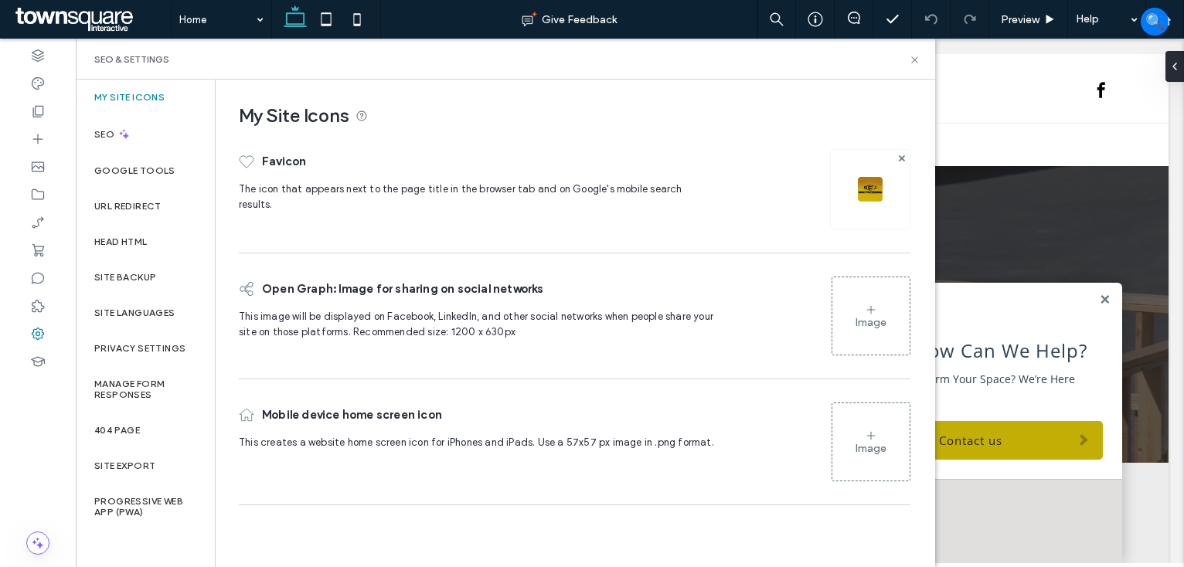
scroll to position [37, 0]
click at [156, 273] on div "Site Backup" at bounding box center [145, 278] width 139 height 36
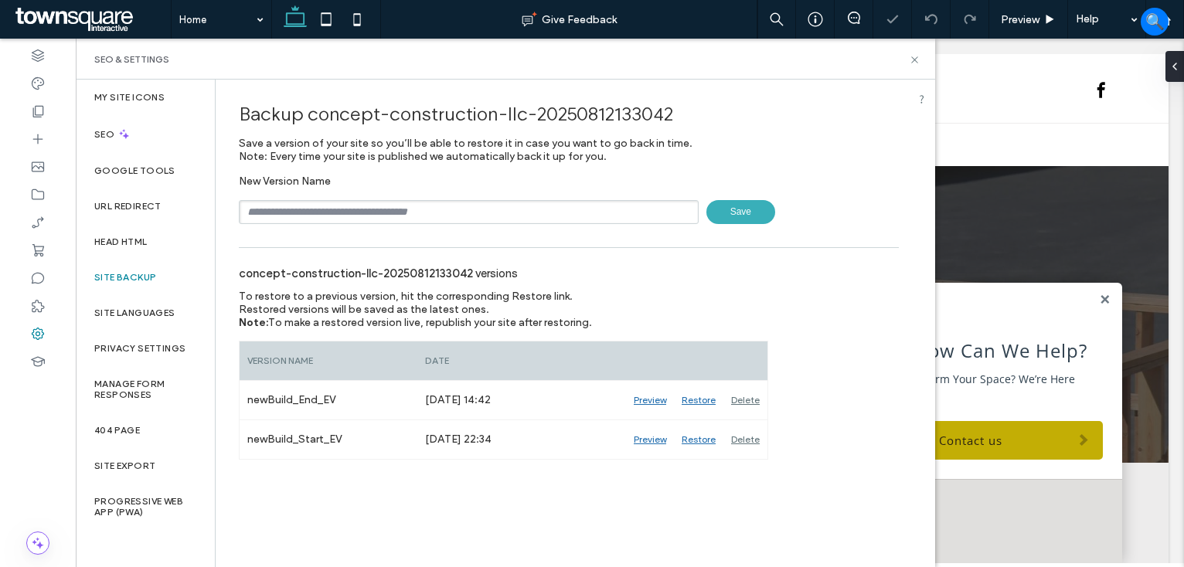
click at [371, 208] on input "text" at bounding box center [469, 212] width 460 height 24
type input "*********"
drag, startPoint x: 733, startPoint y: 214, endPoint x: 837, endPoint y: 175, distance: 111.5
click at [736, 211] on span "Save" at bounding box center [740, 212] width 69 height 24
click at [916, 56] on icon at bounding box center [915, 60] width 12 height 12
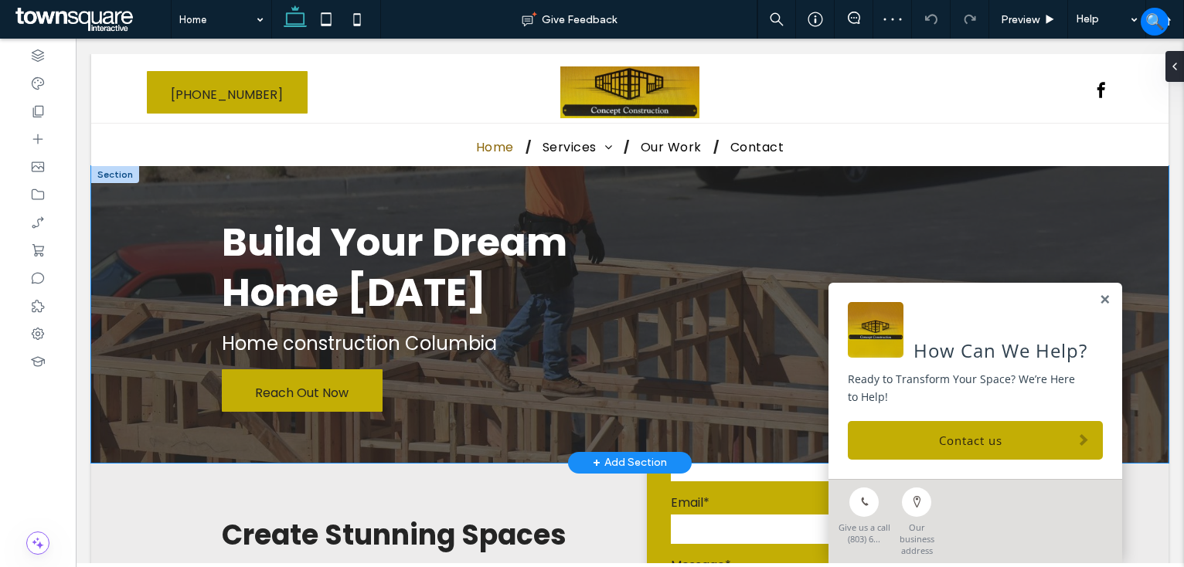
click at [608, 192] on div "Build Your Dream Home Today Home construction Columbia Reach Out Now" at bounding box center [629, 314] width 927 height 297
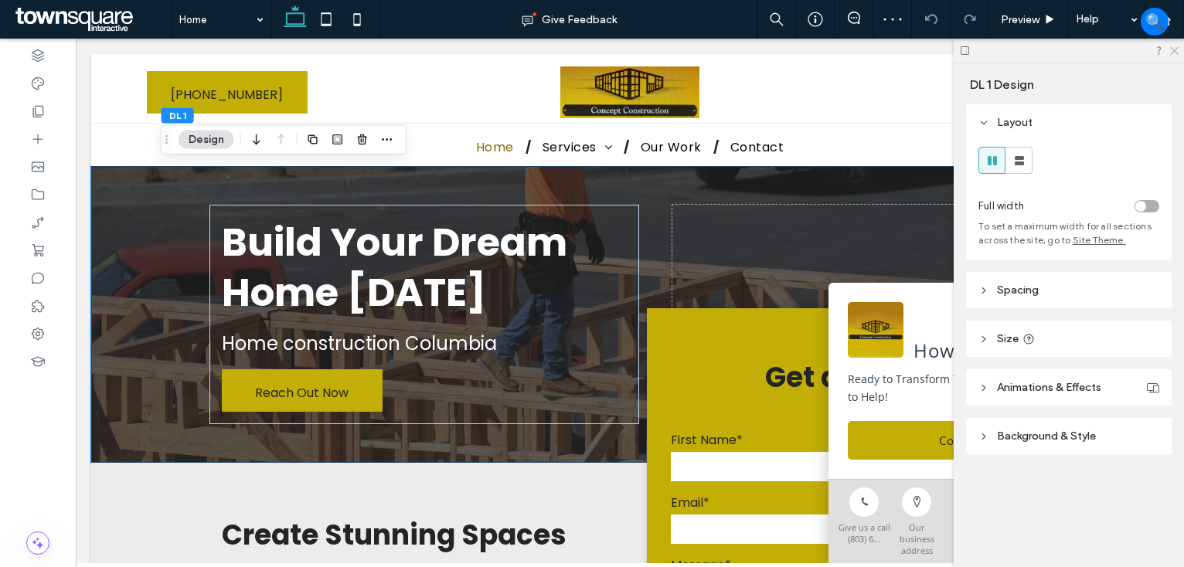
click at [1173, 51] on use at bounding box center [1174, 51] width 8 height 8
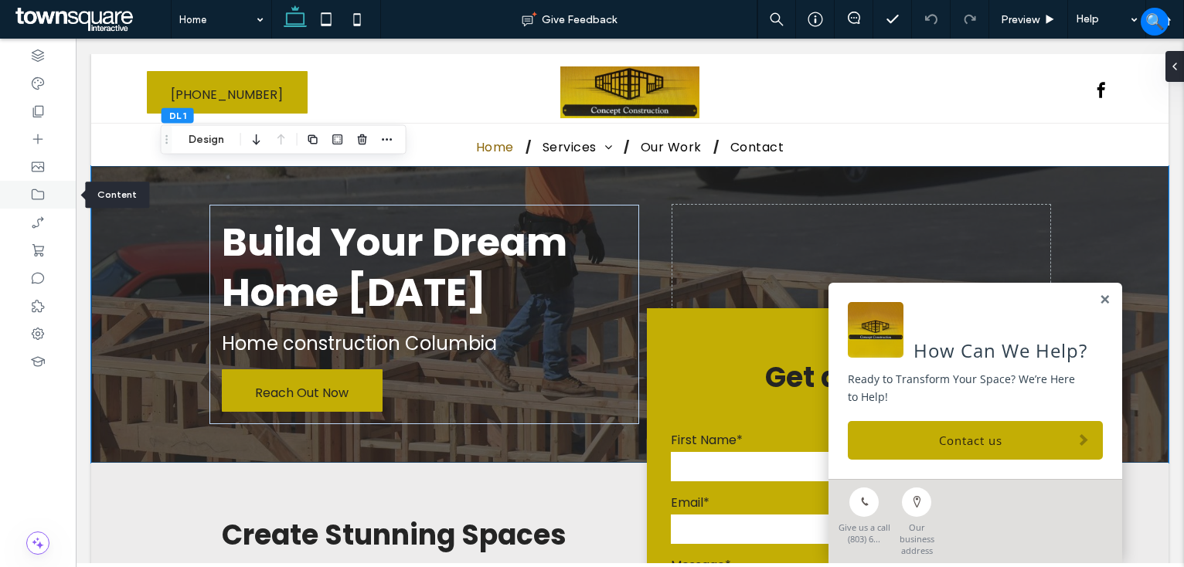
click at [37, 202] on icon at bounding box center [37, 194] width 15 height 15
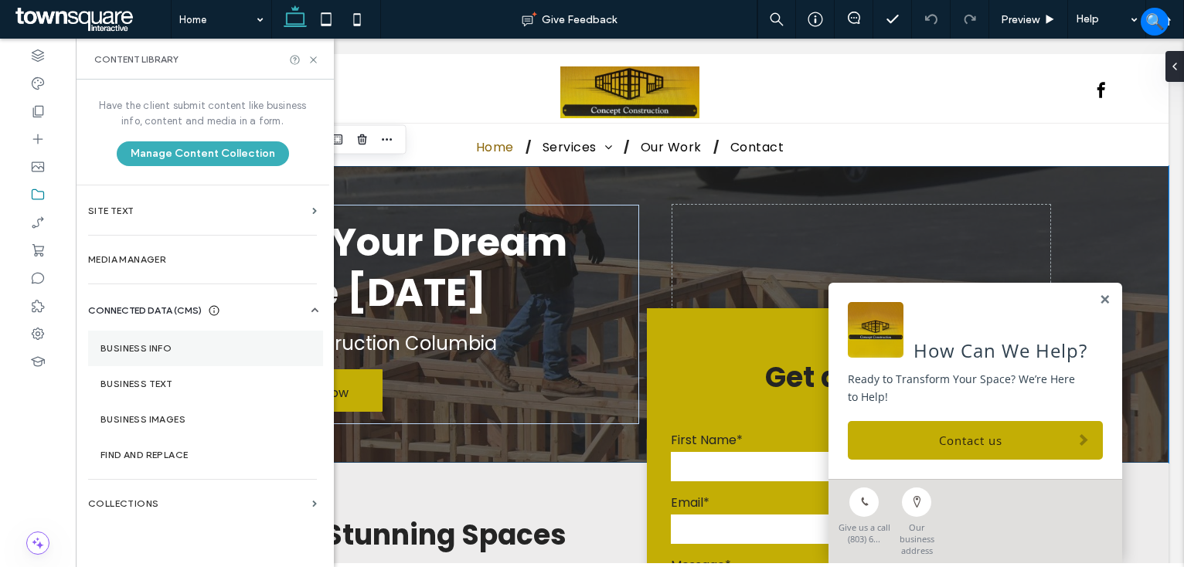
click at [134, 350] on label "Business Info" at bounding box center [205, 348] width 210 height 11
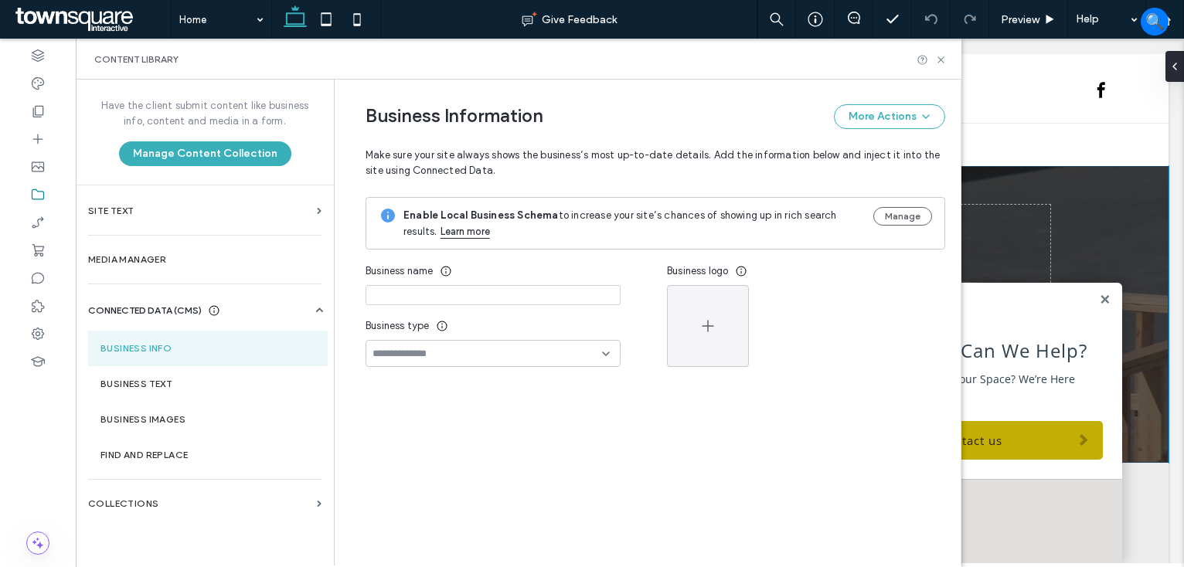
type input "**********"
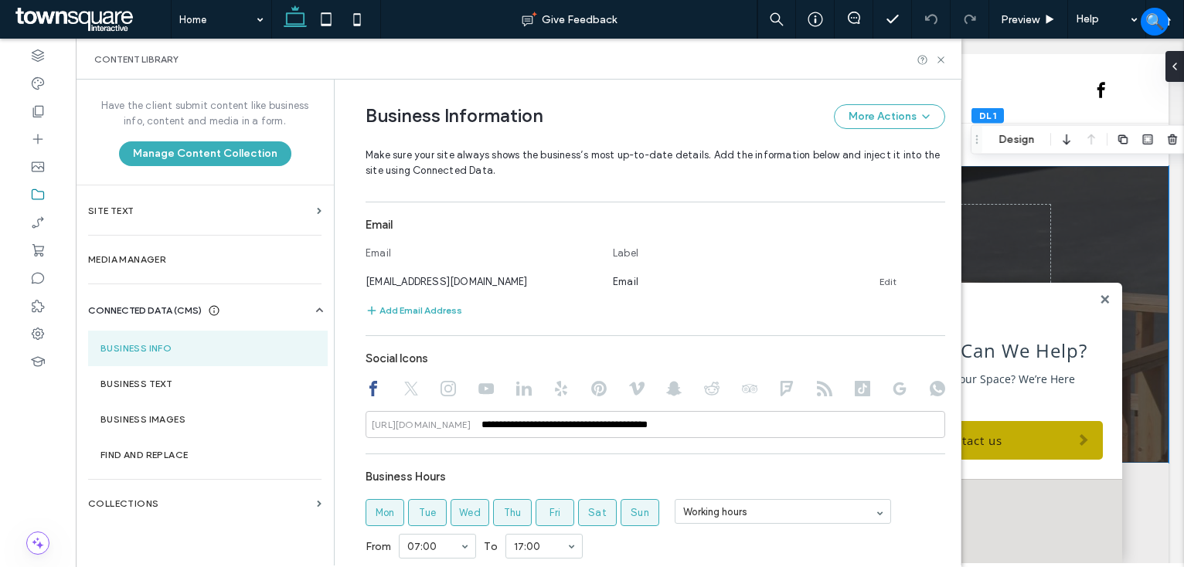
scroll to position [618, 0]
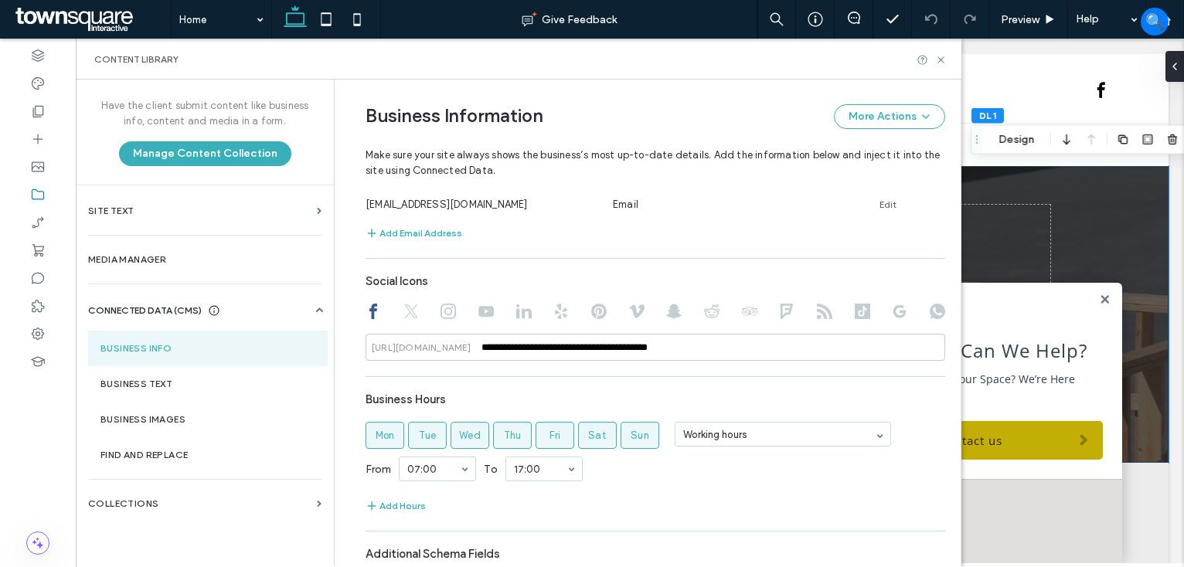
click at [403, 313] on icon at bounding box center [410, 311] width 15 height 15
drag, startPoint x: 439, startPoint y: 311, endPoint x: 471, endPoint y: 310, distance: 31.7
click at [440, 310] on icon at bounding box center [447, 311] width 15 height 15
click at [478, 308] on use at bounding box center [485, 311] width 15 height 11
click at [501, 308] on div at bounding box center [655, 313] width 580 height 19
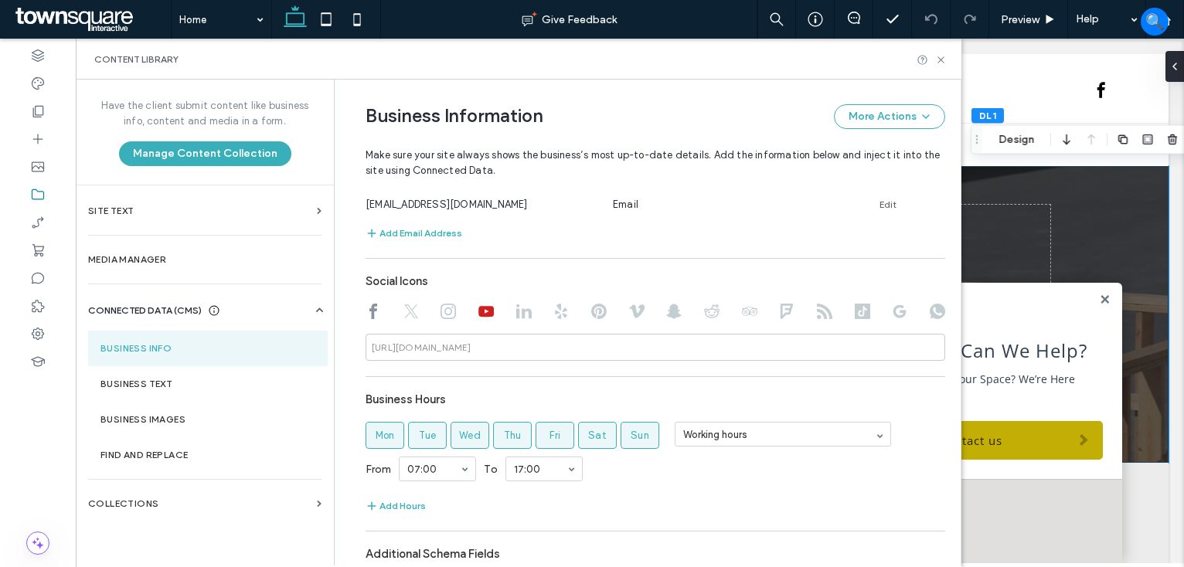
click at [377, 308] on div at bounding box center [655, 313] width 580 height 19
click at [365, 314] on icon at bounding box center [372, 311] width 15 height 15
type input "**********"
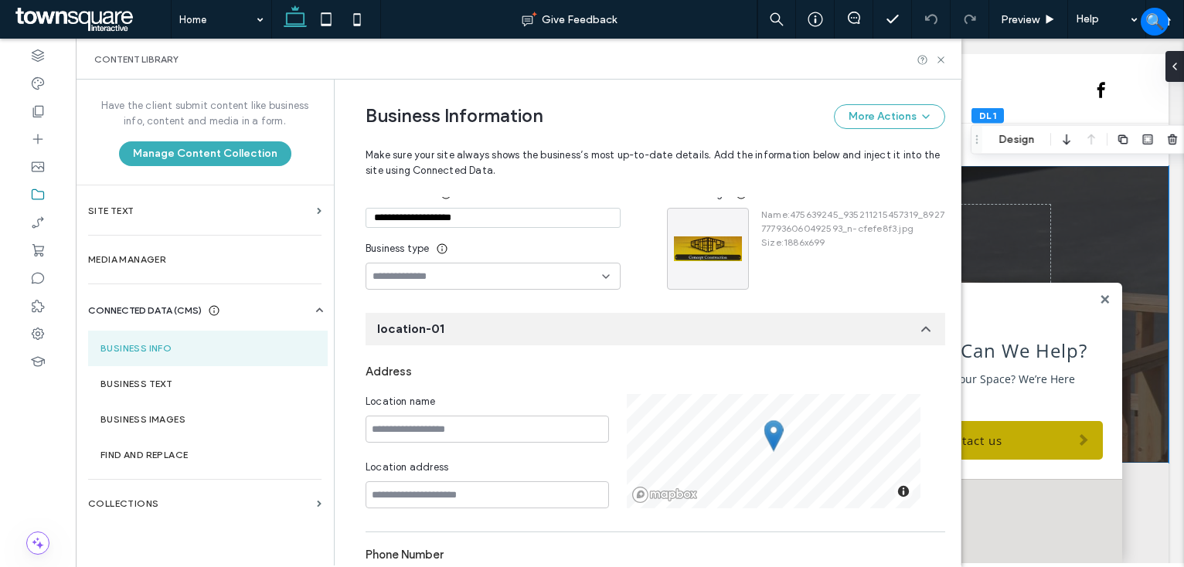
scroll to position [0, 0]
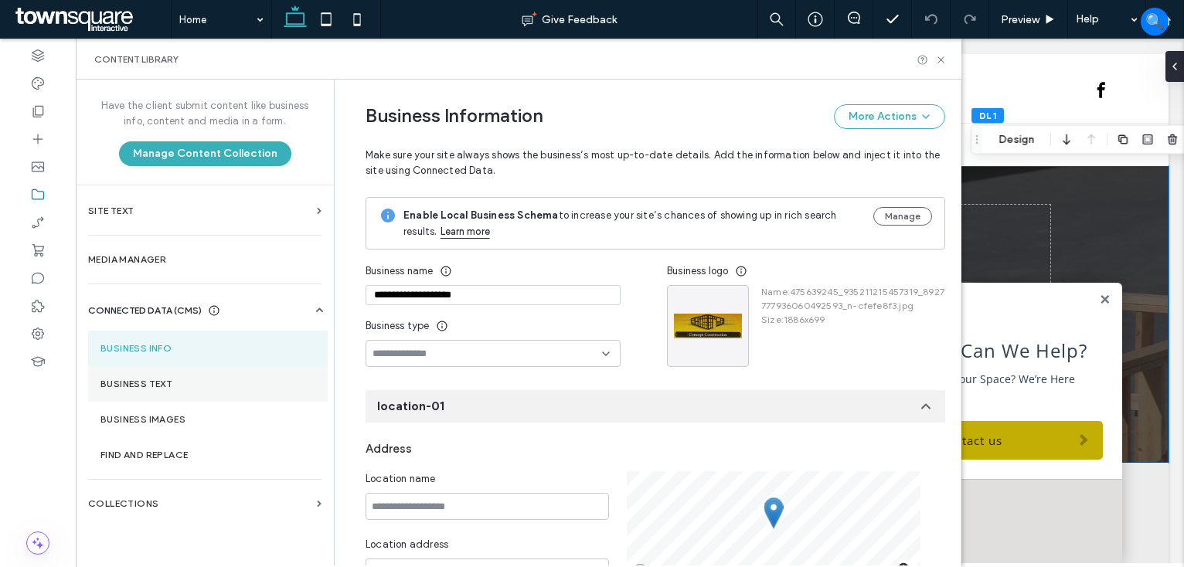
click at [184, 381] on label "Business Text" at bounding box center [207, 384] width 215 height 11
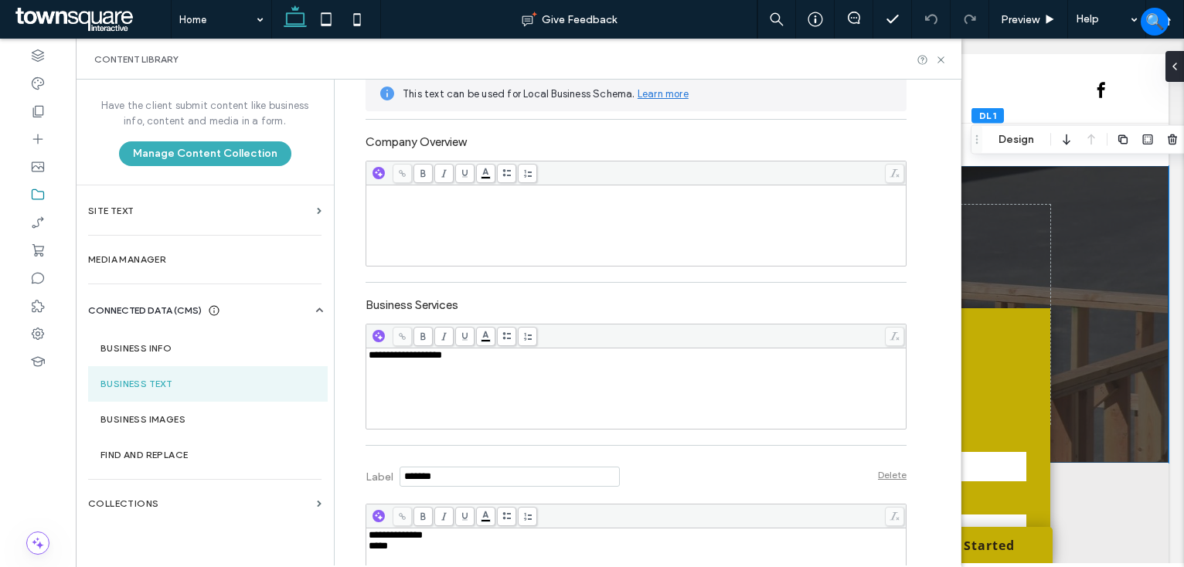
click at [369, 356] on span "**********" at bounding box center [405, 355] width 73 height 10
click at [423, 359] on span "**********" at bounding box center [405, 355] width 73 height 10
drag, startPoint x: 408, startPoint y: 396, endPoint x: 537, endPoint y: 413, distance: 130.2
click at [408, 395] on div "**********" at bounding box center [636, 388] width 535 height 77
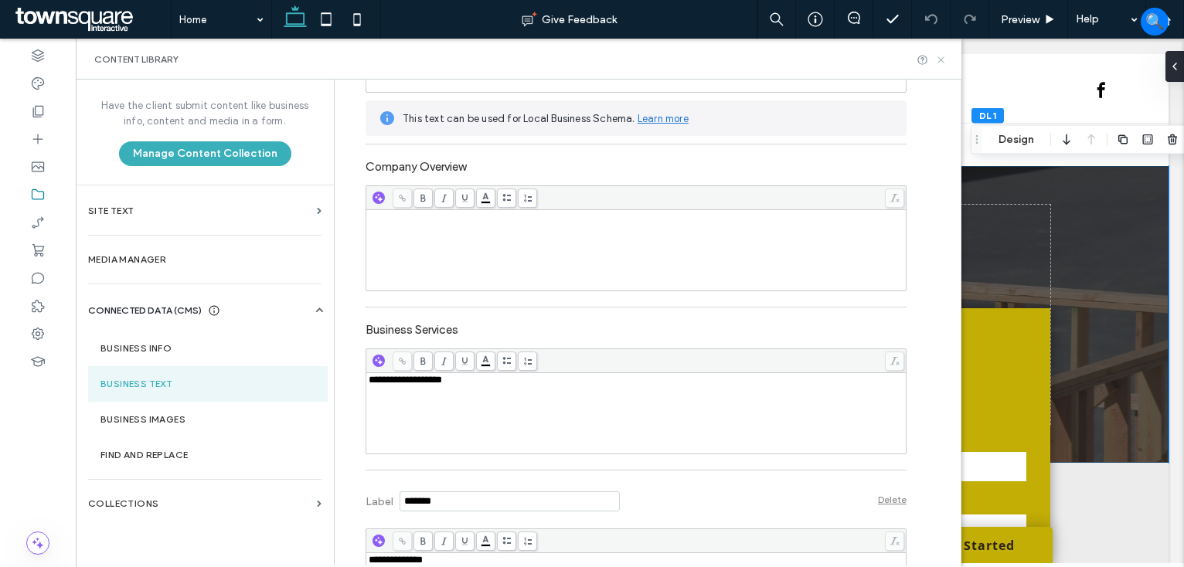
click at [940, 57] on icon at bounding box center [941, 60] width 12 height 12
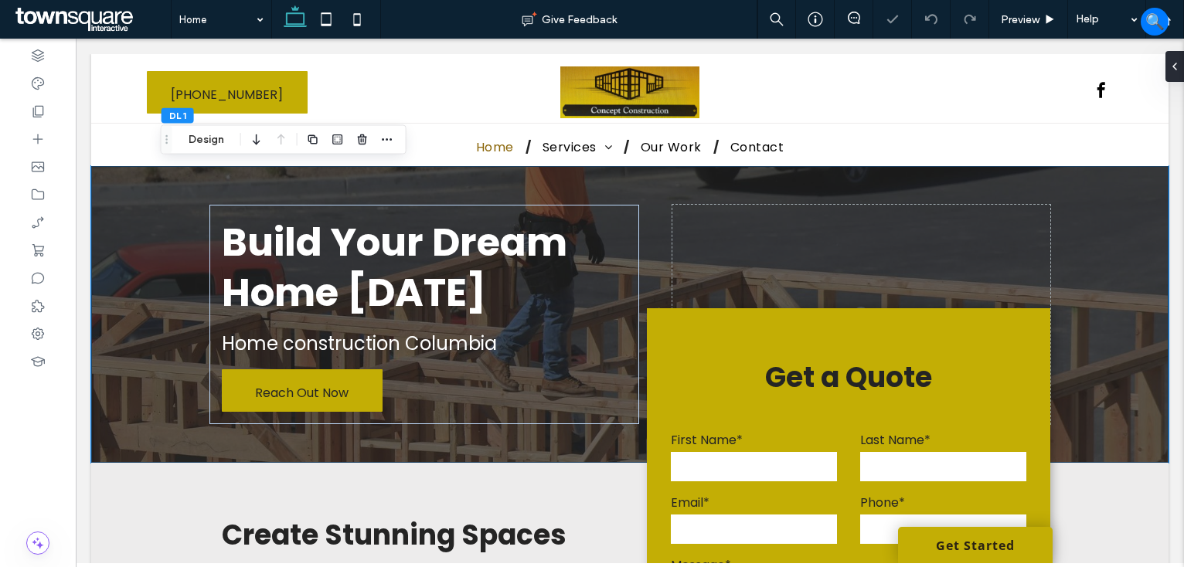
scroll to position [0, 0]
click at [325, 26] on icon at bounding box center [326, 19] width 31 height 31
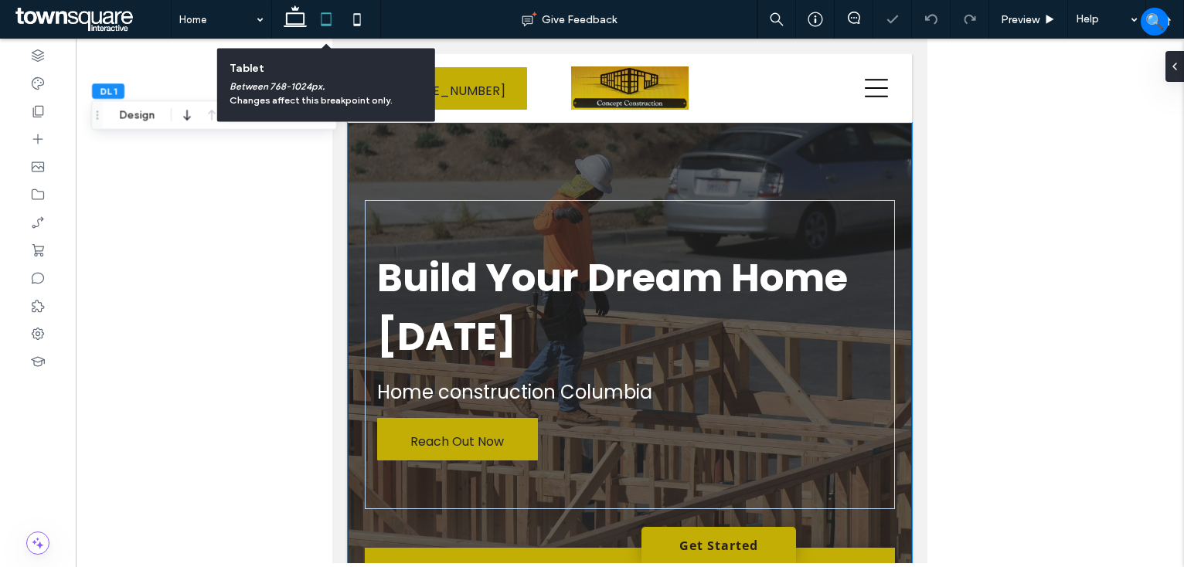
type input "***"
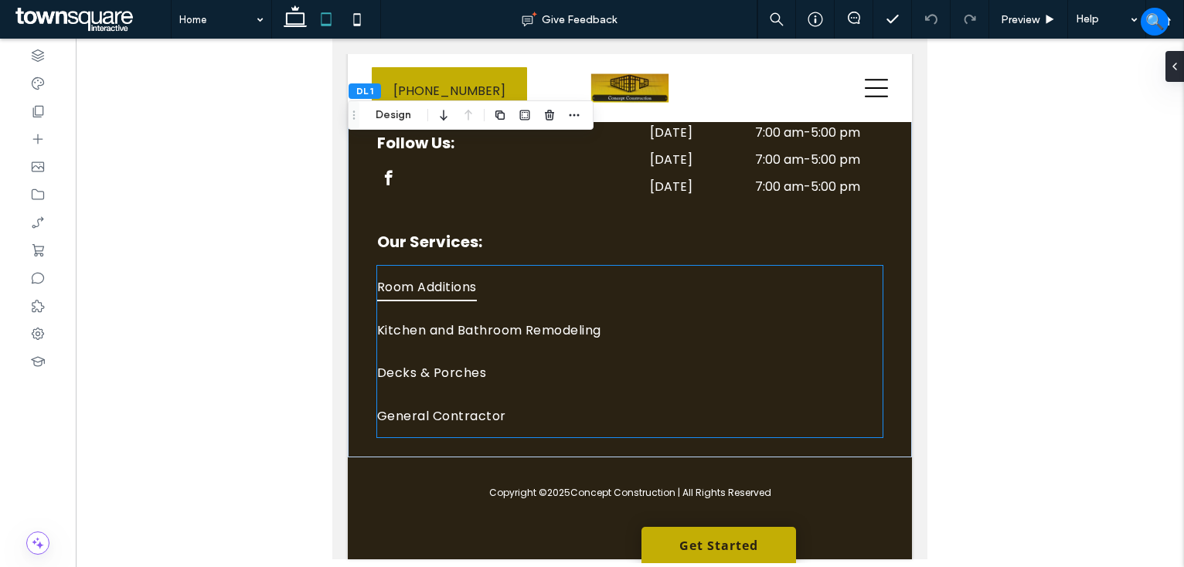
scroll to position [3904, 0]
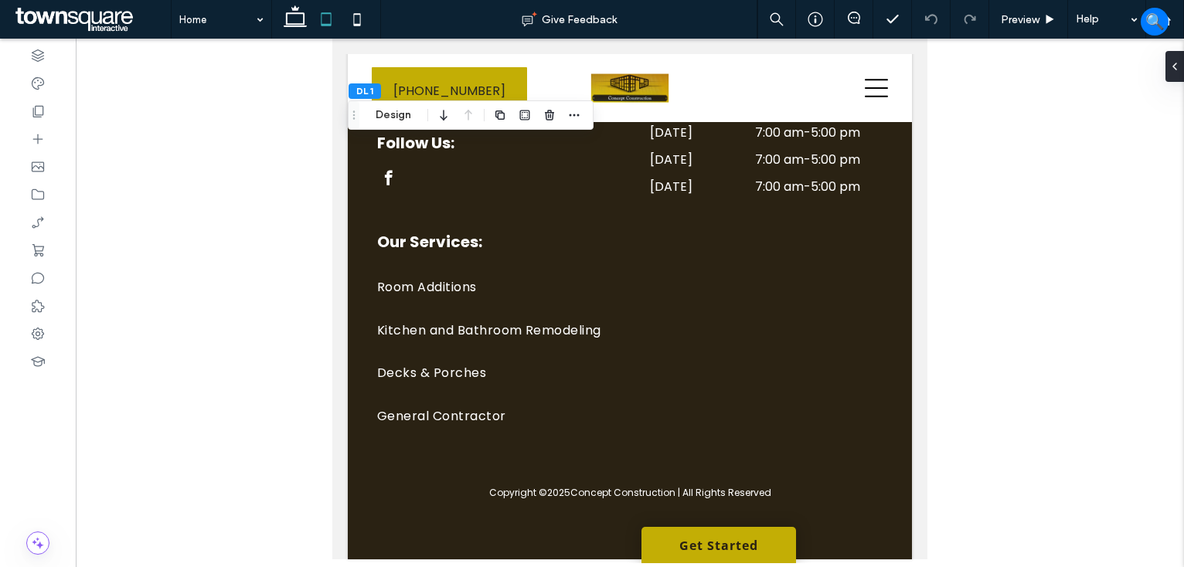
drag, startPoint x: 40, startPoint y: 204, endPoint x: 389, endPoint y: 63, distance: 376.1
click at [354, 19] on icon at bounding box center [357, 19] width 31 height 31
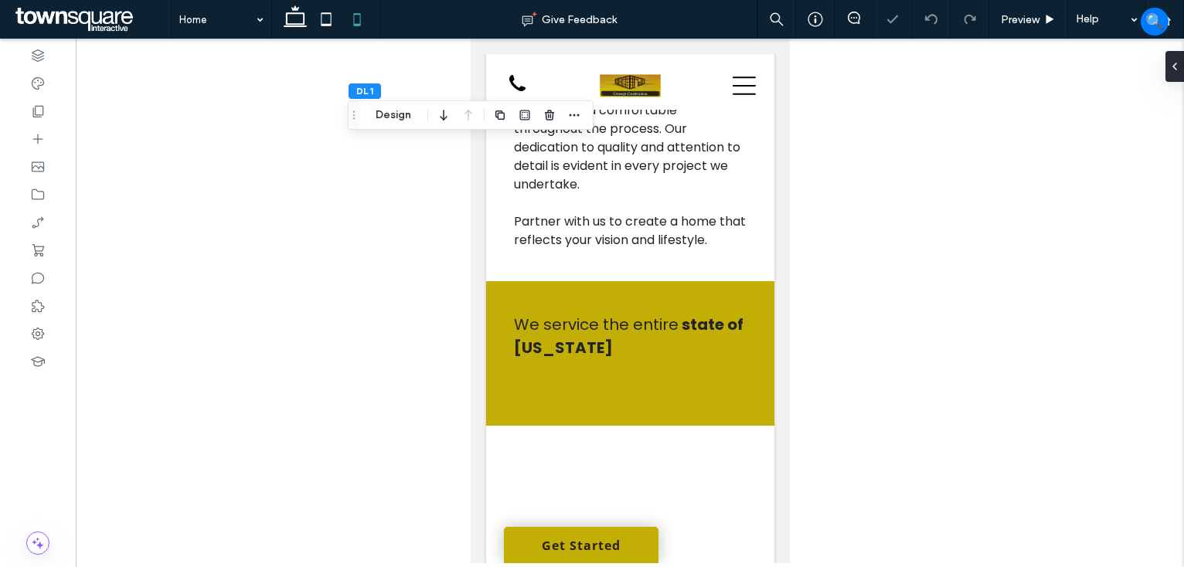
type input "**"
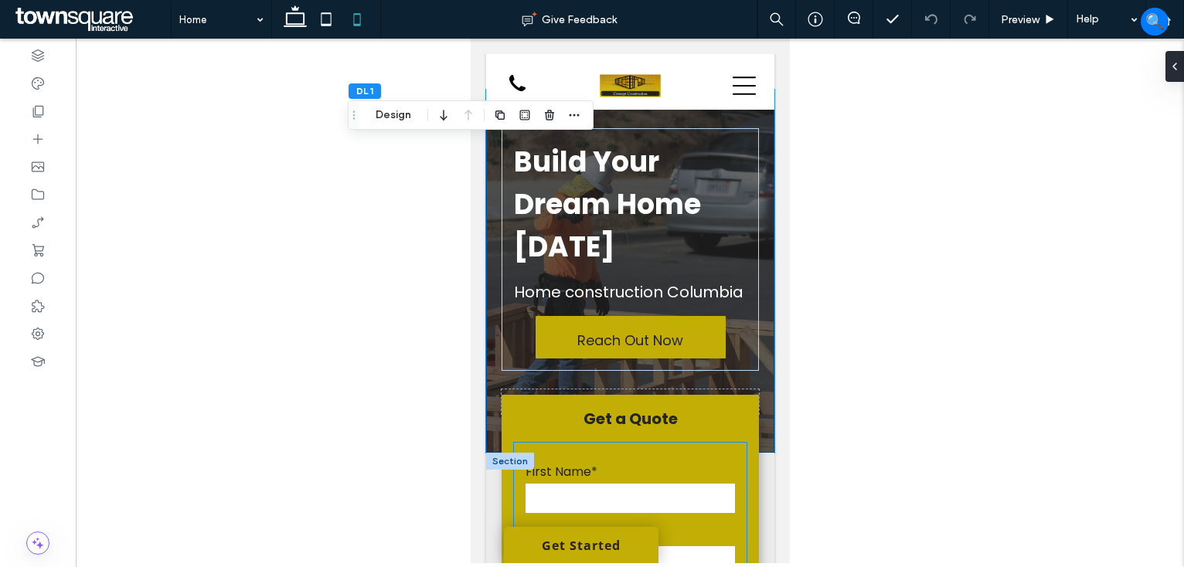
scroll to position [0, 0]
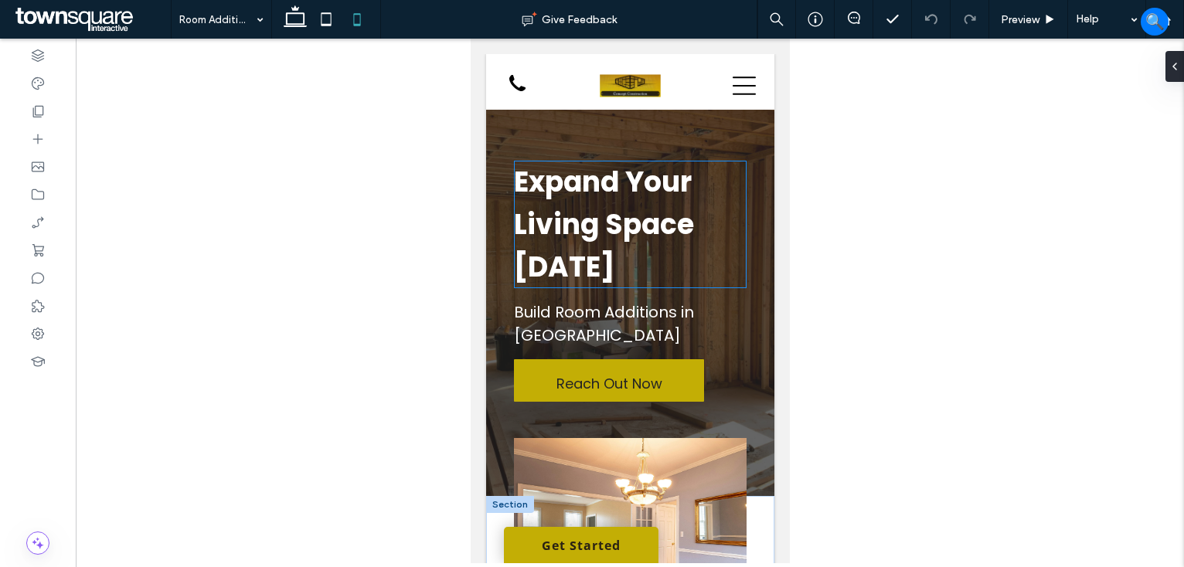
scroll to position [232, 0]
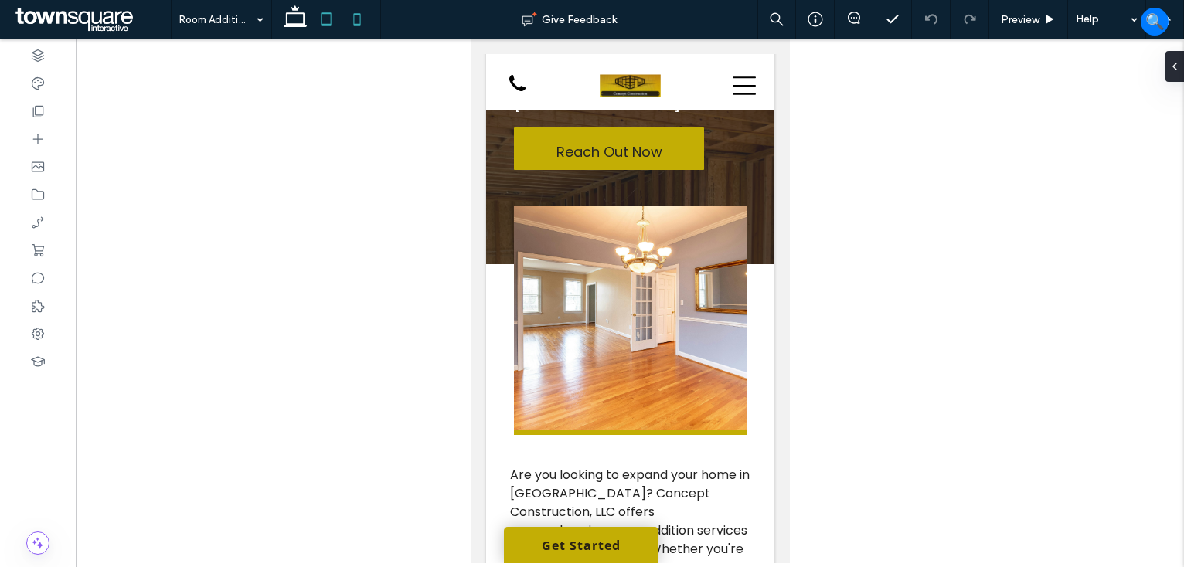
drag, startPoint x: 328, startPoint y: 23, endPoint x: 338, endPoint y: 32, distance: 13.1
click at [328, 22] on icon at bounding box center [326, 19] width 31 height 31
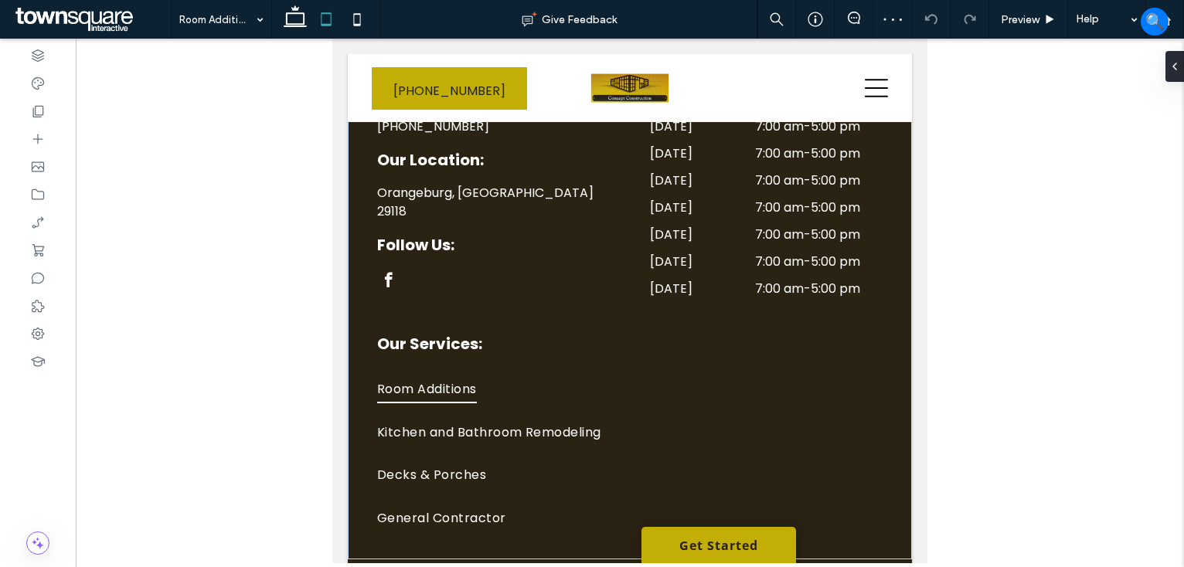
scroll to position [1529, 0]
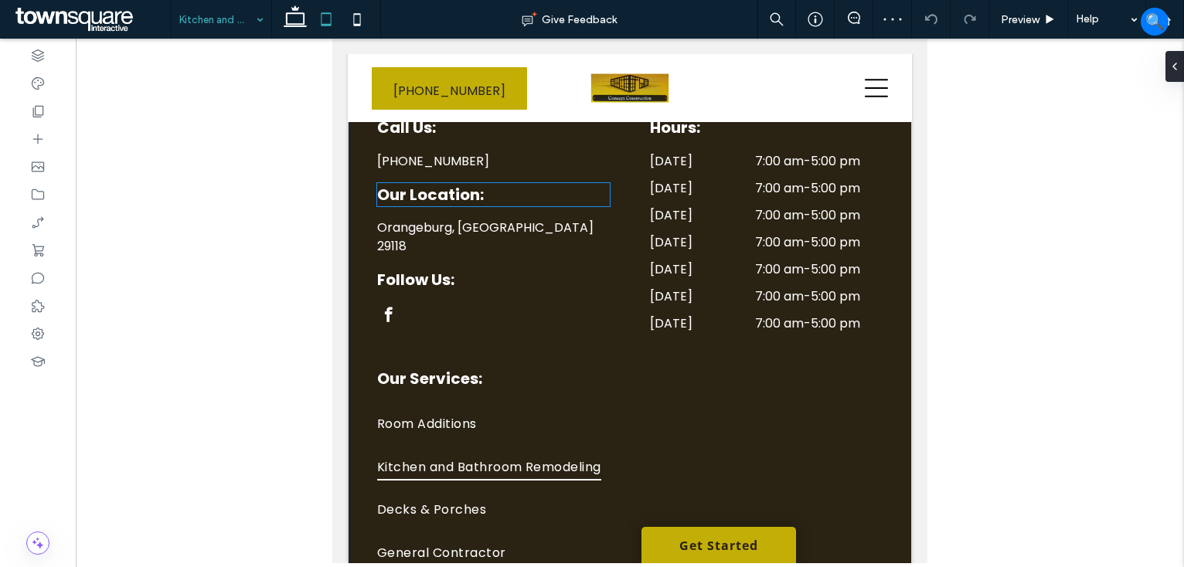
scroll to position [1468, 0]
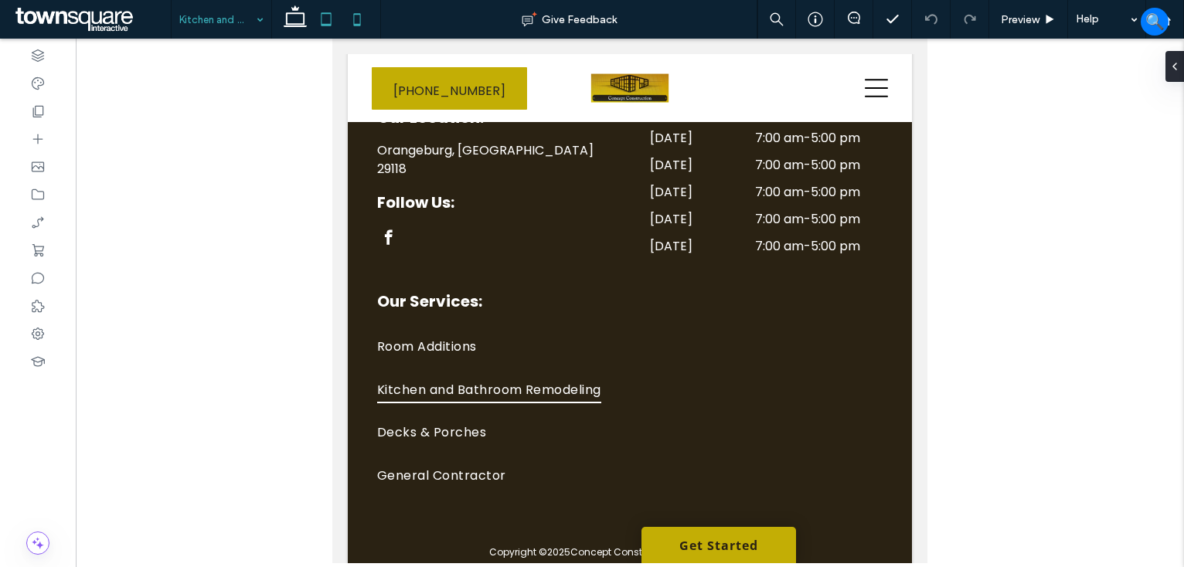
click at [354, 16] on icon at bounding box center [357, 19] width 31 height 31
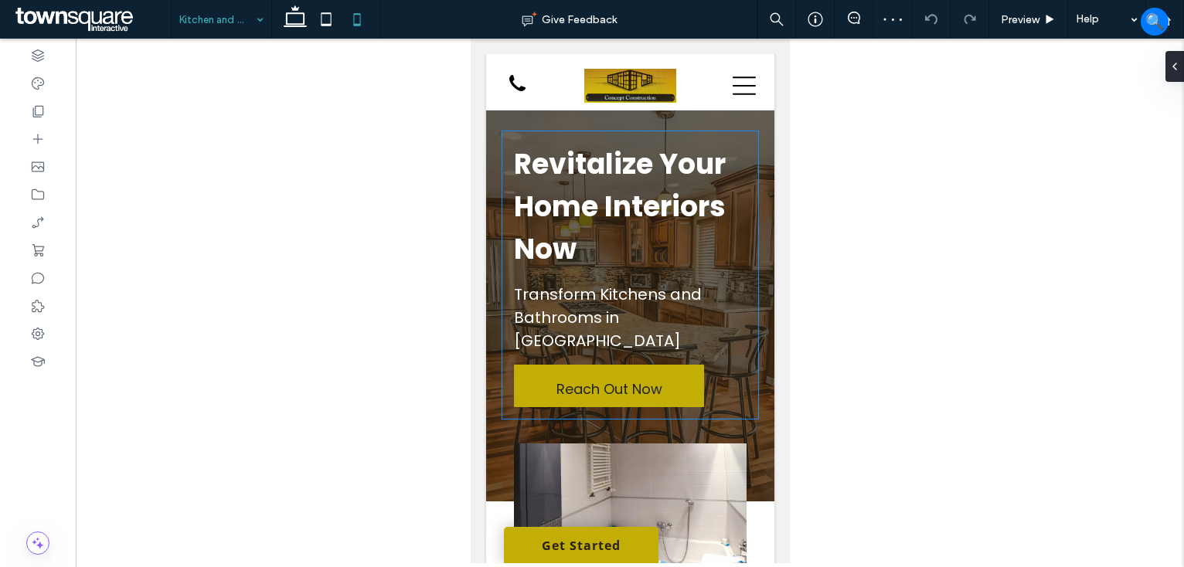
scroll to position [0, 0]
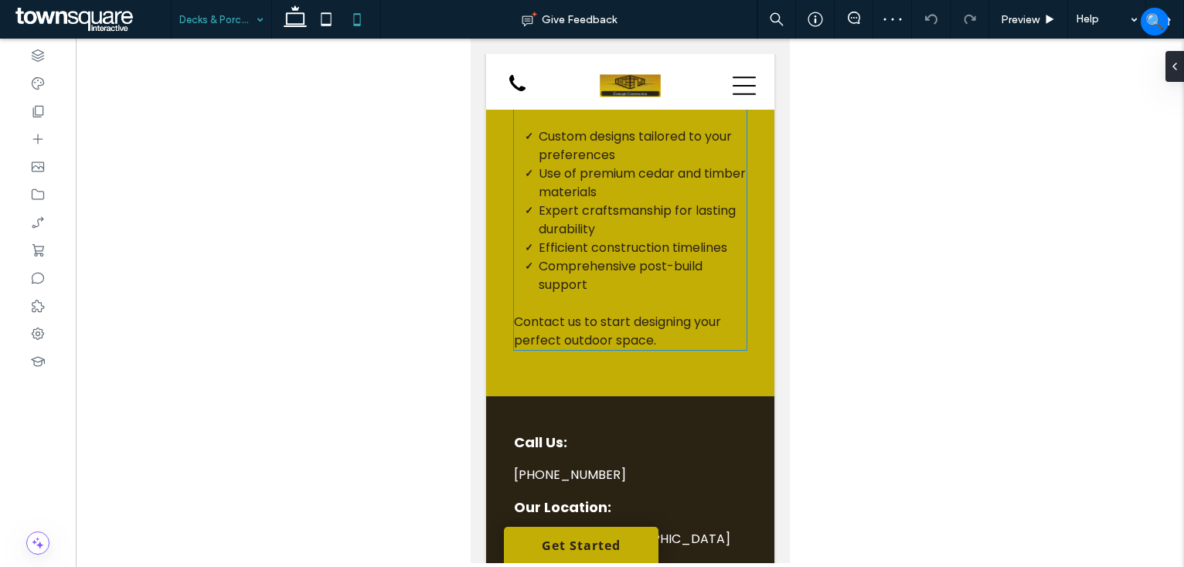
scroll to position [1468, 0]
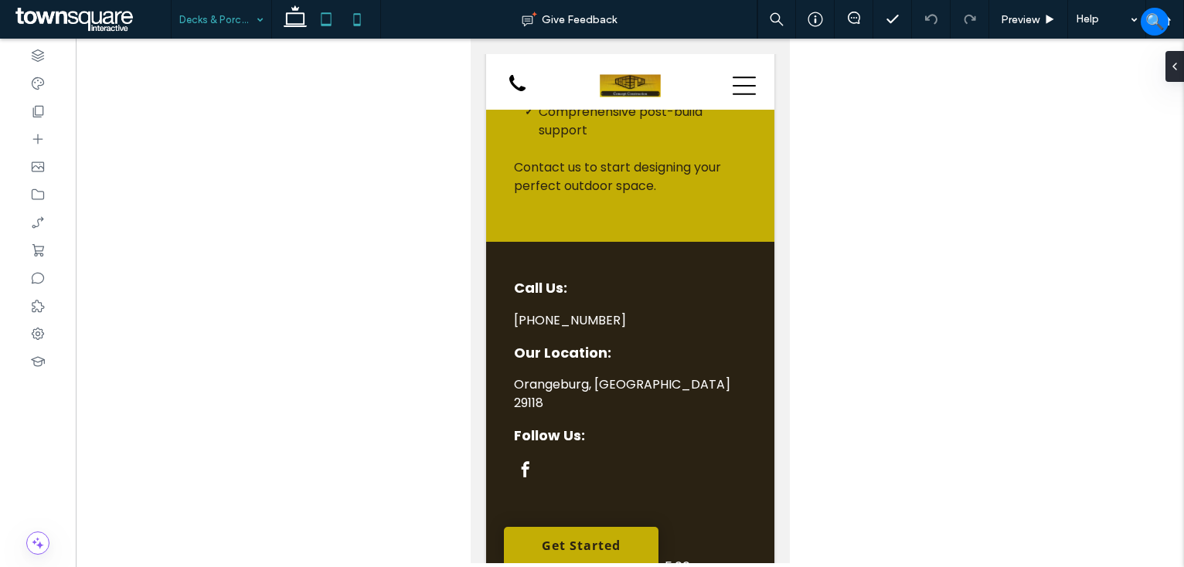
click at [318, 22] on icon at bounding box center [326, 19] width 31 height 31
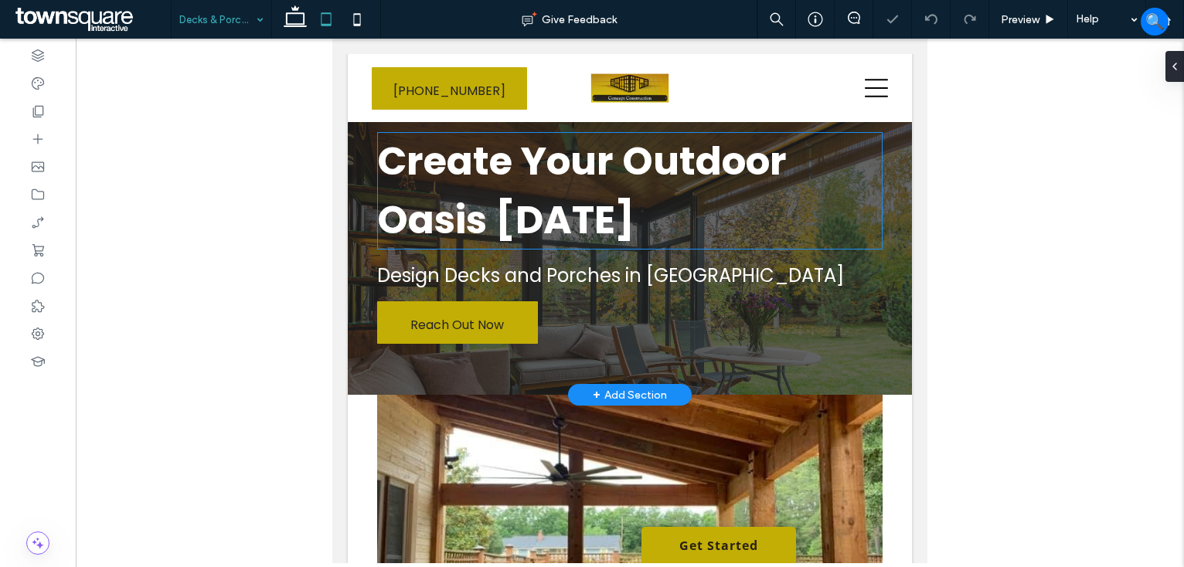
scroll to position [0, 0]
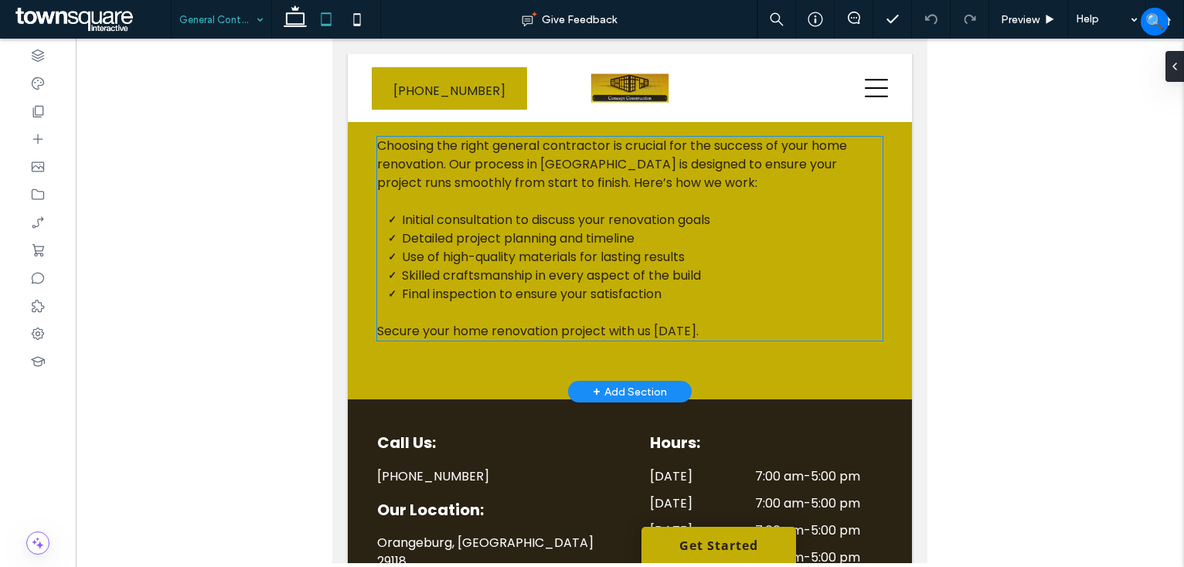
scroll to position [1159, 0]
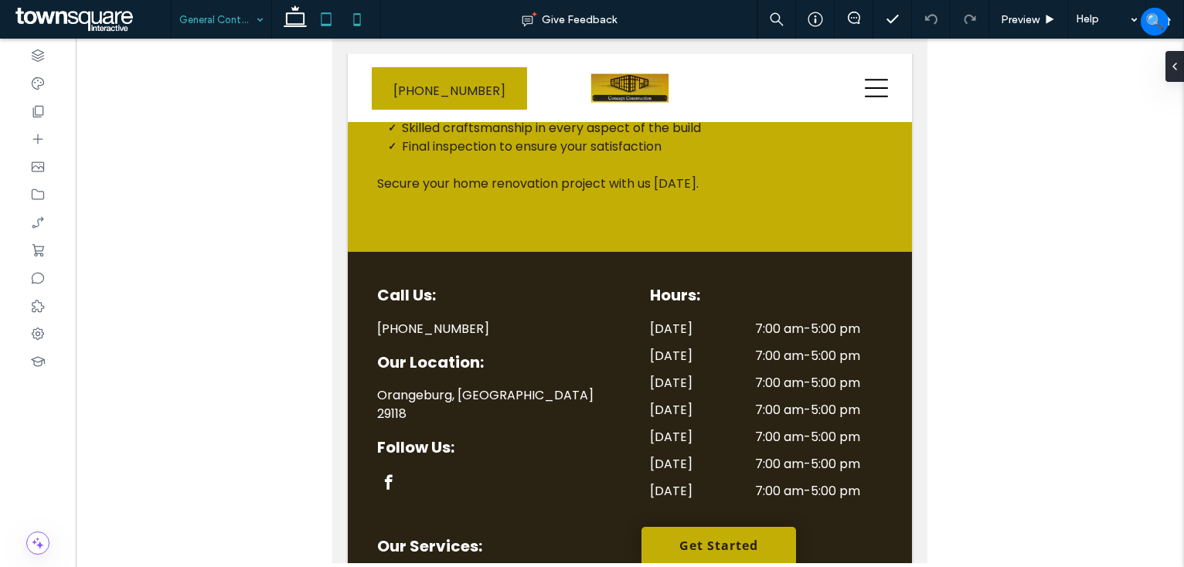
click at [362, 16] on icon at bounding box center [357, 19] width 31 height 31
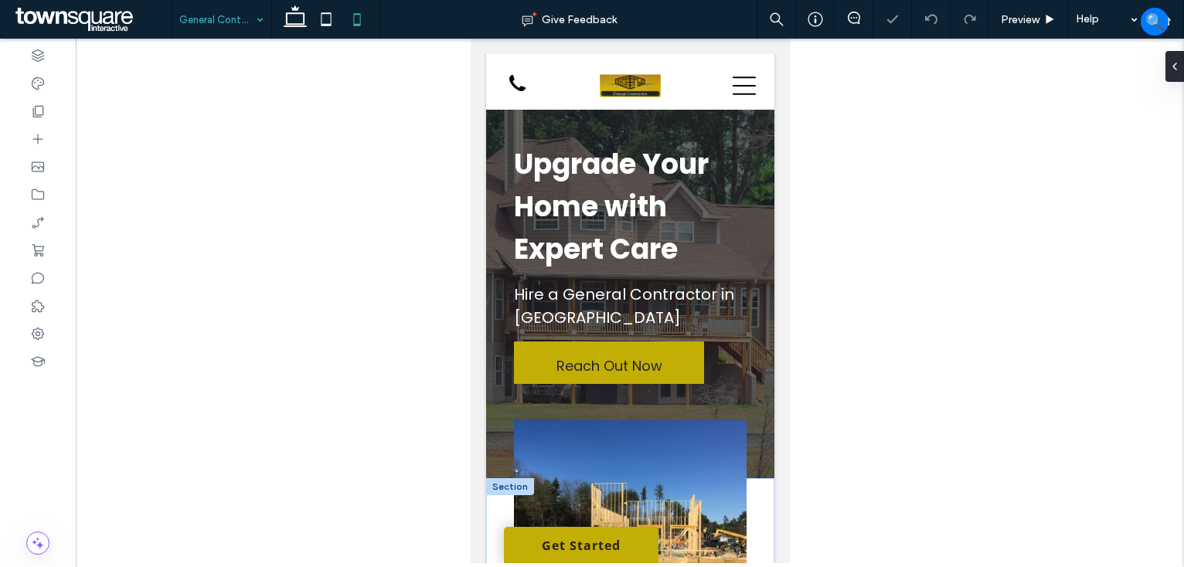
scroll to position [0, 0]
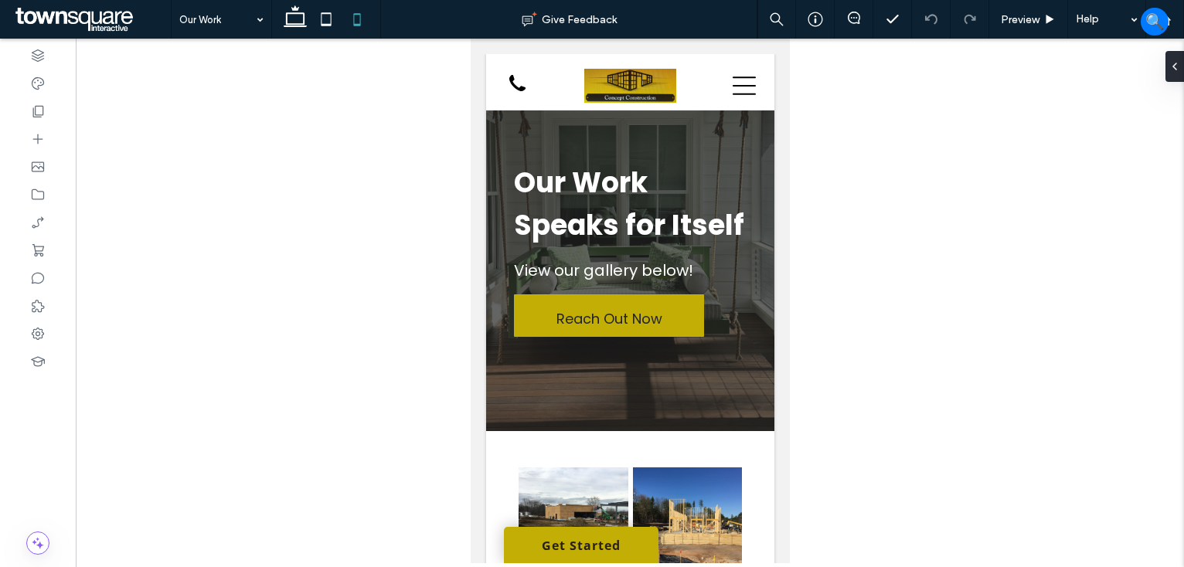
drag, startPoint x: 358, startPoint y: 22, endPoint x: 362, endPoint y: 43, distance: 21.4
click at [357, 25] on icon at bounding box center [357, 19] width 31 height 31
drag, startPoint x: 317, startPoint y: 18, endPoint x: 335, endPoint y: 29, distance: 21.5
click at [318, 18] on icon at bounding box center [326, 19] width 31 height 31
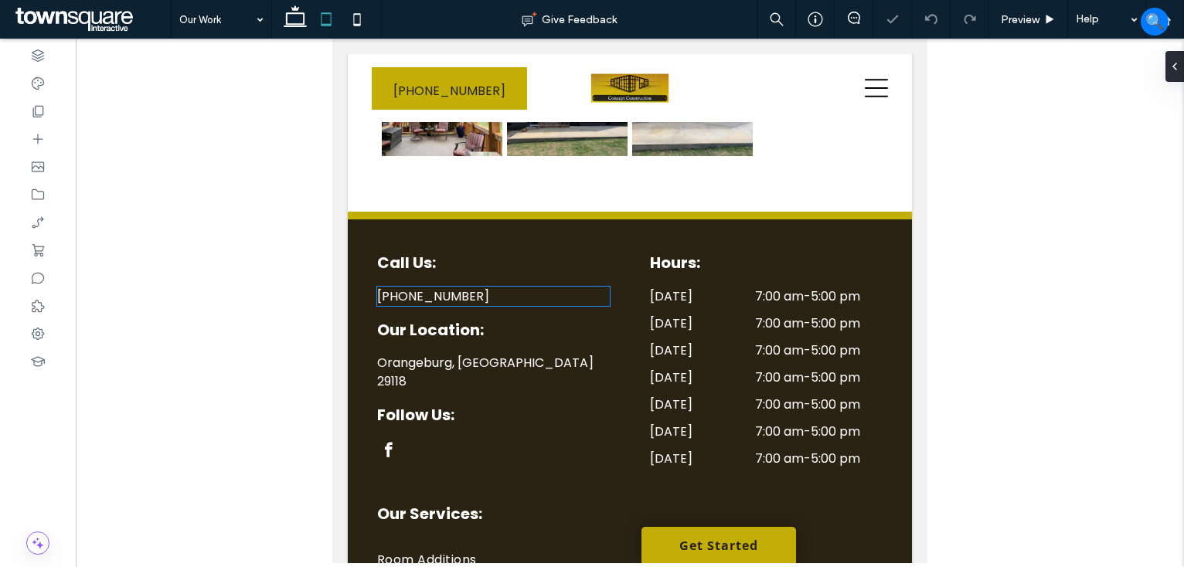
scroll to position [618, 0]
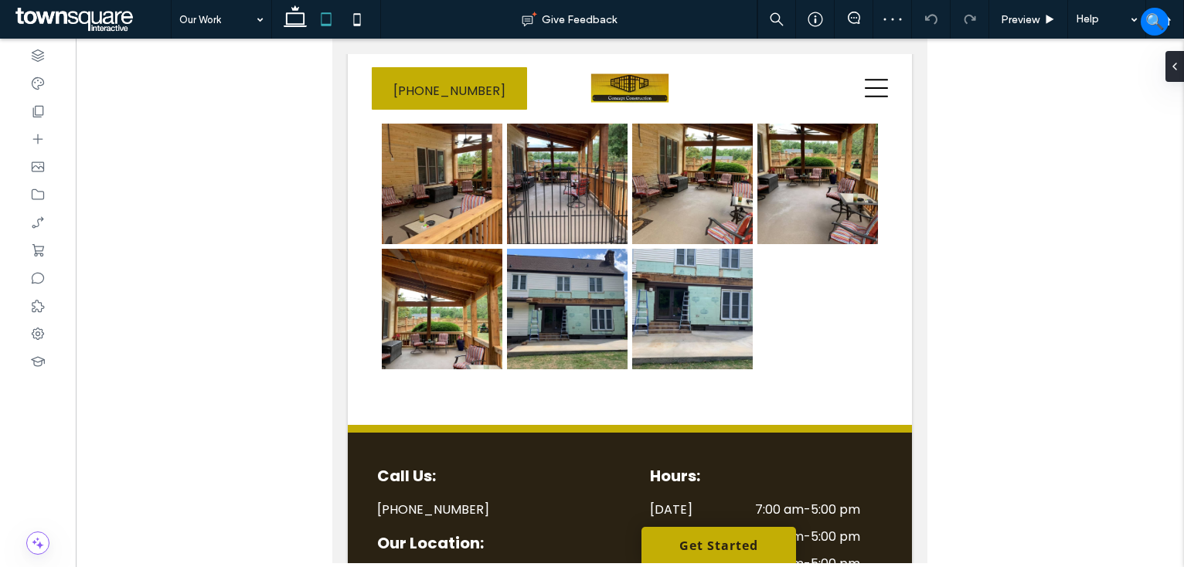
drag, startPoint x: 228, startPoint y: 15, endPoint x: 227, endPoint y: 28, distance: 13.2
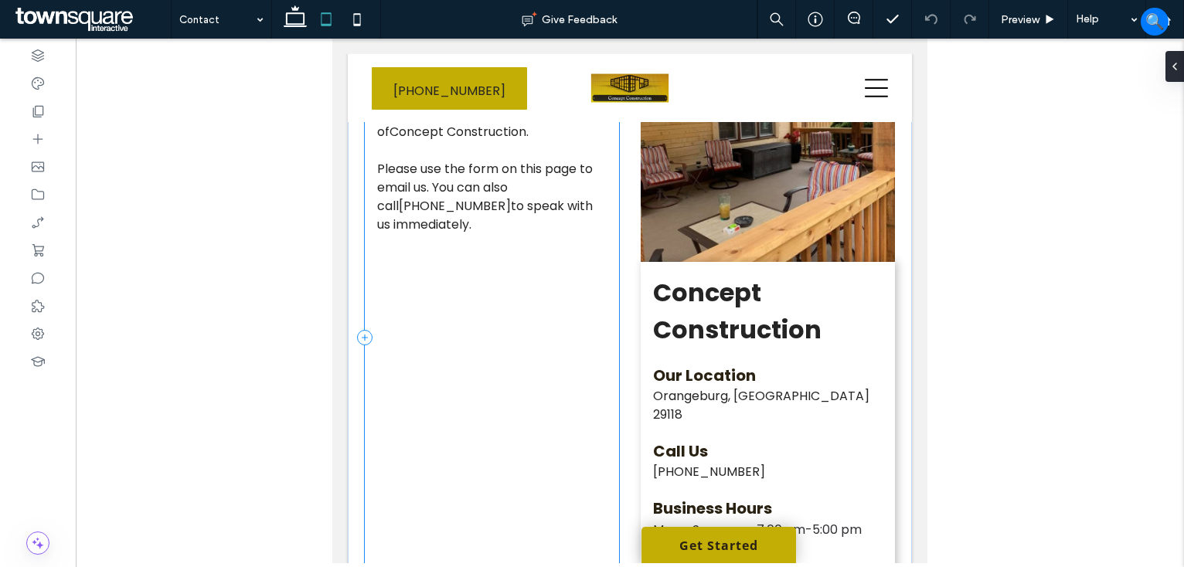
scroll to position [618, 0]
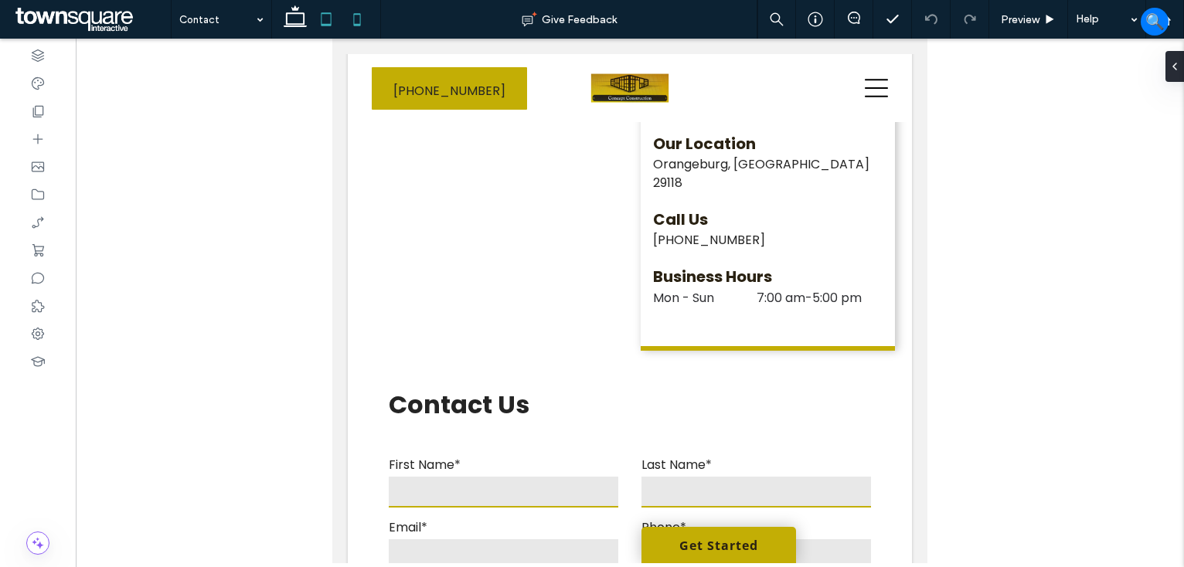
click at [362, 22] on icon at bounding box center [357, 19] width 31 height 31
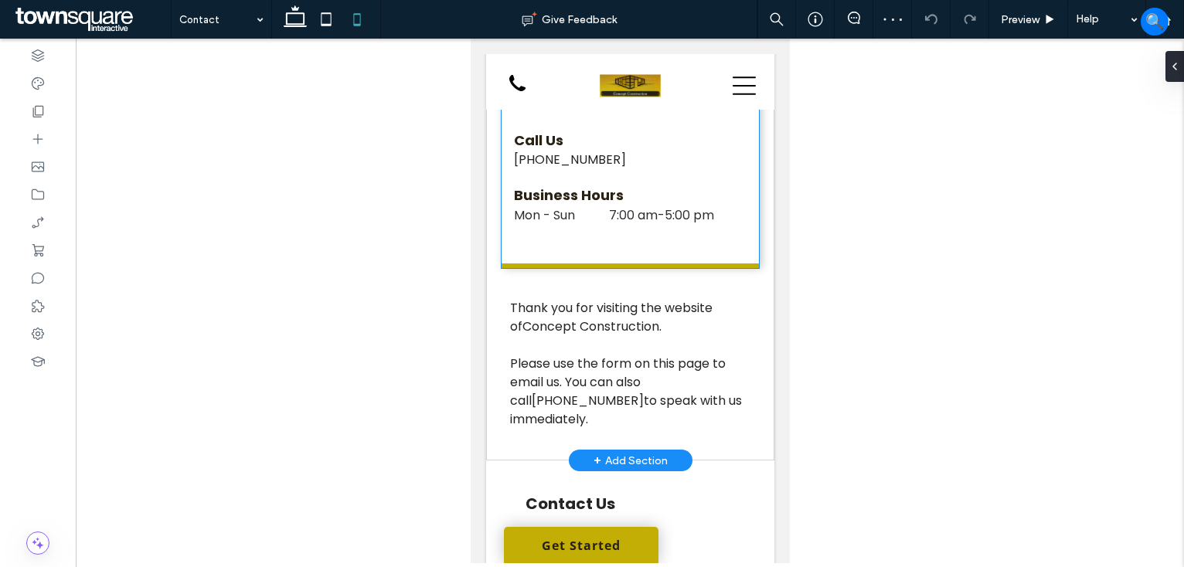
scroll to position [695, 0]
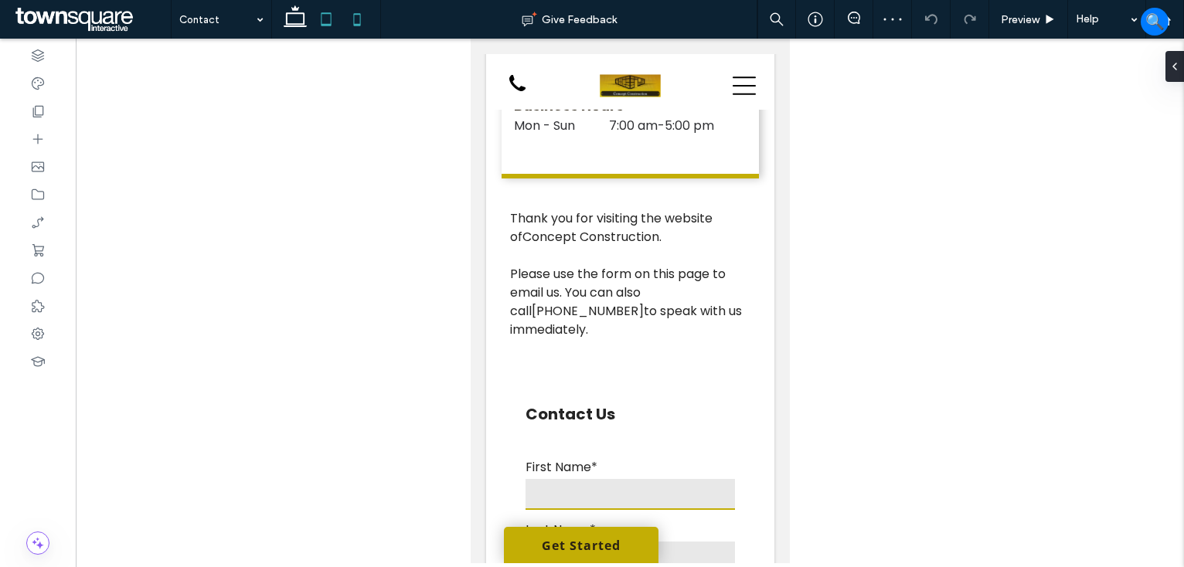
drag, startPoint x: 317, startPoint y: 25, endPoint x: 3, endPoint y: 19, distance: 313.8
click at [317, 25] on icon at bounding box center [326, 19] width 31 height 31
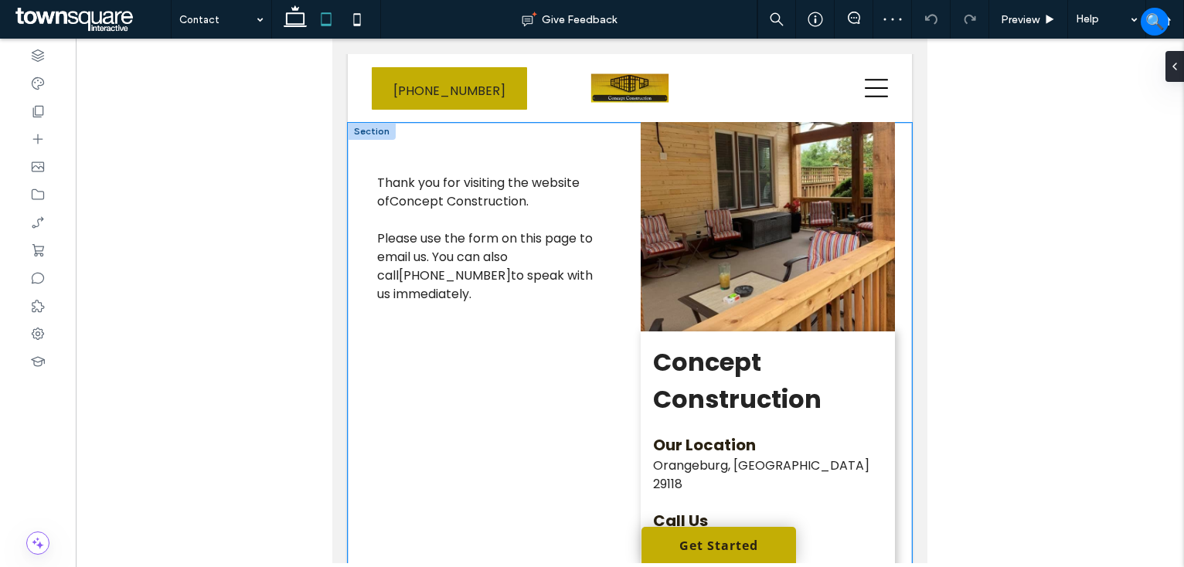
click at [627, 357] on div "Thank you for visiting the website of Concept Construction . Please use the for…" at bounding box center [630, 393] width 564 height 541
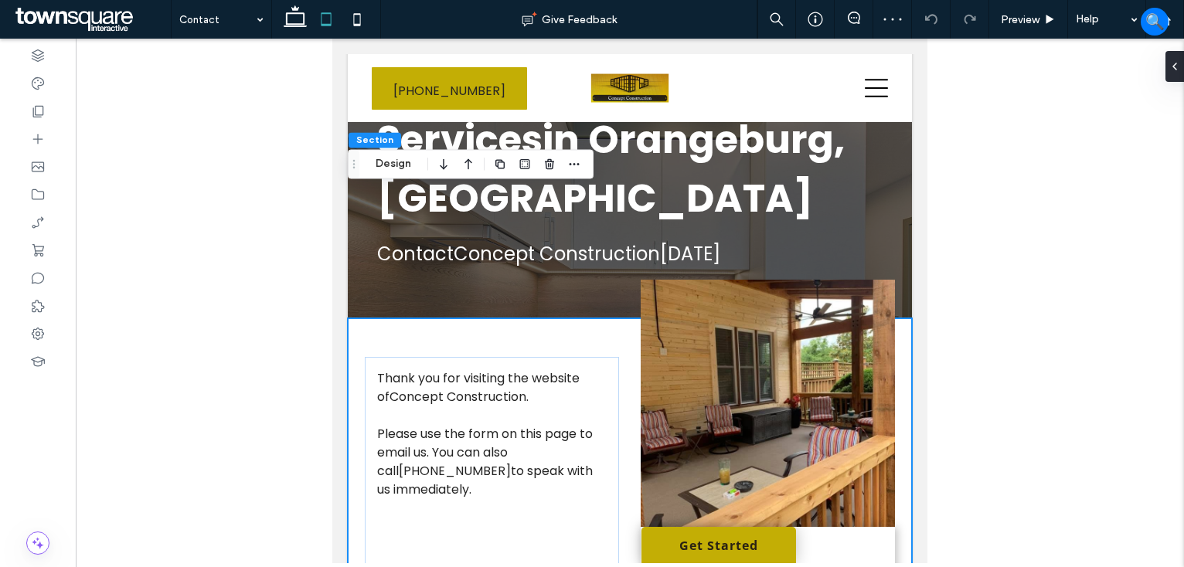
scroll to position [85, 0]
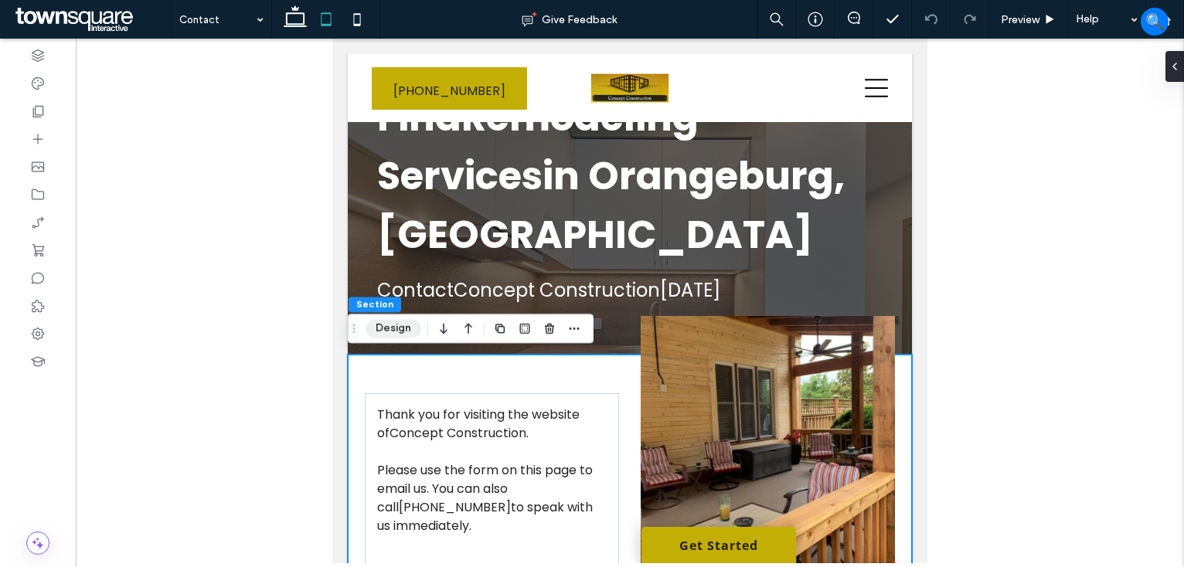
click at [389, 331] on button "Design" at bounding box center [393, 328] width 56 height 19
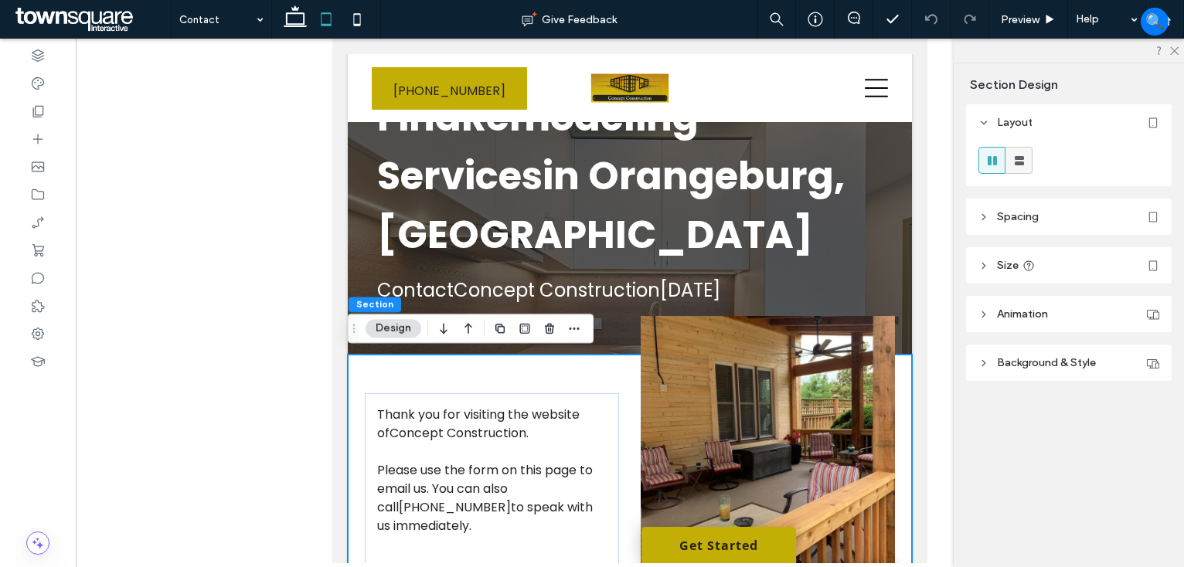
click at [1020, 164] on use at bounding box center [1019, 160] width 9 height 9
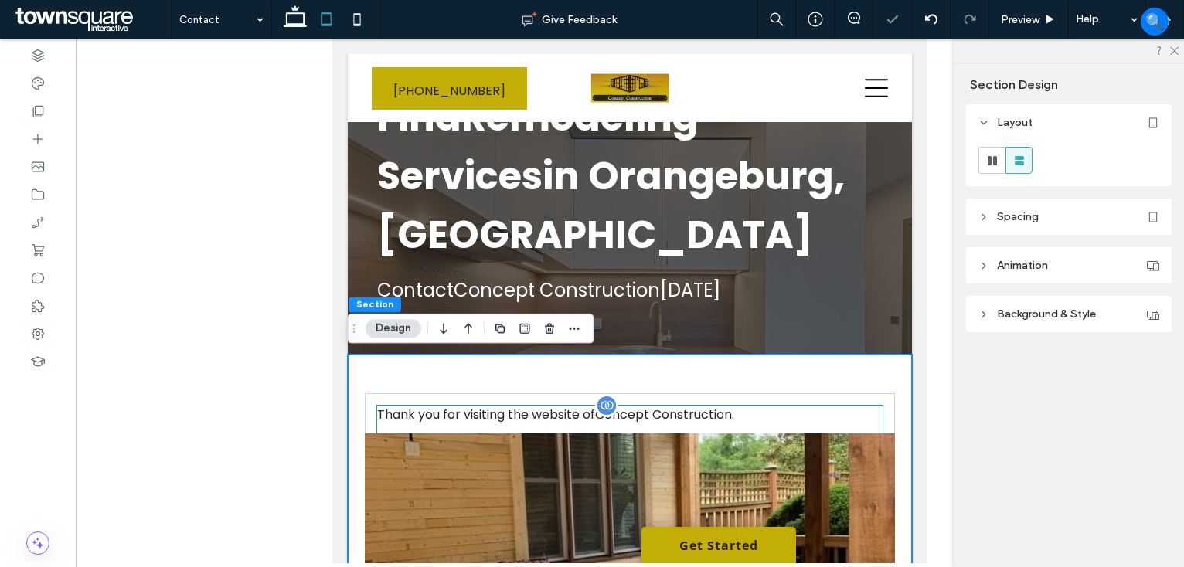
click at [794, 419] on p "Thank you for visiting the website of Concept Construction ." at bounding box center [629, 415] width 505 height 19
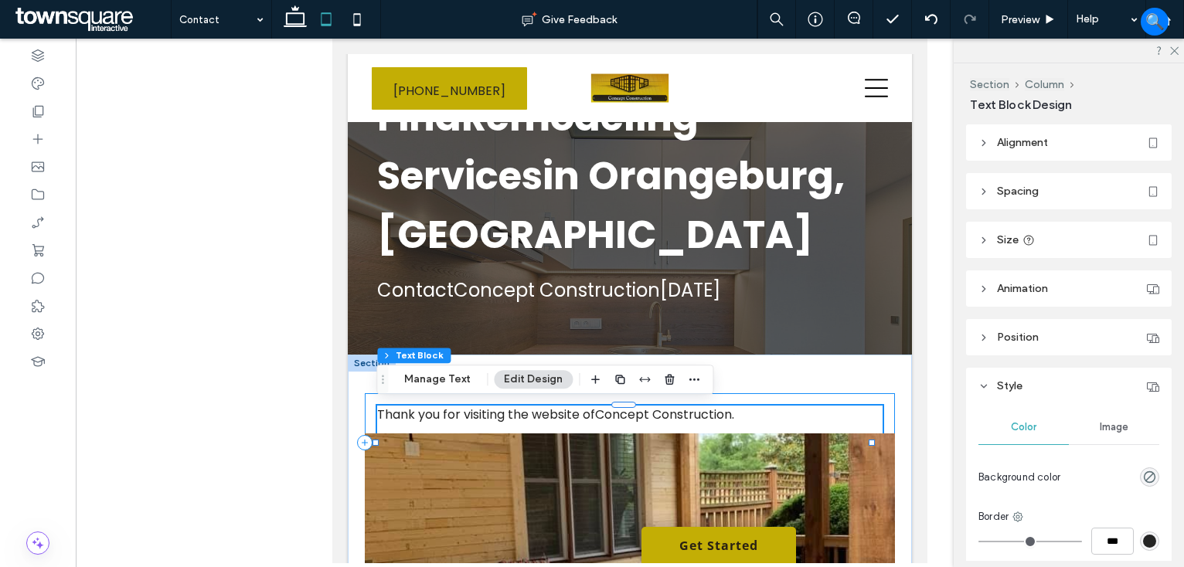
click at [372, 406] on div "Thank you for visiting the website of Concept Construction . Please use the for…" at bounding box center [630, 442] width 530 height 99
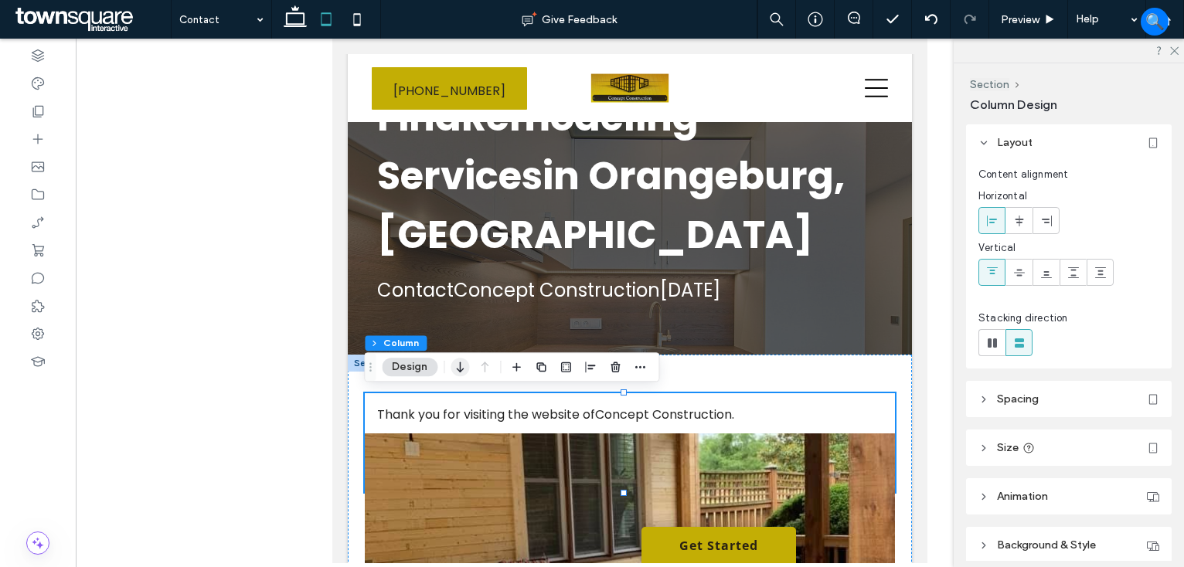
click at [450, 365] on icon "button" at bounding box center [459, 367] width 19 height 28
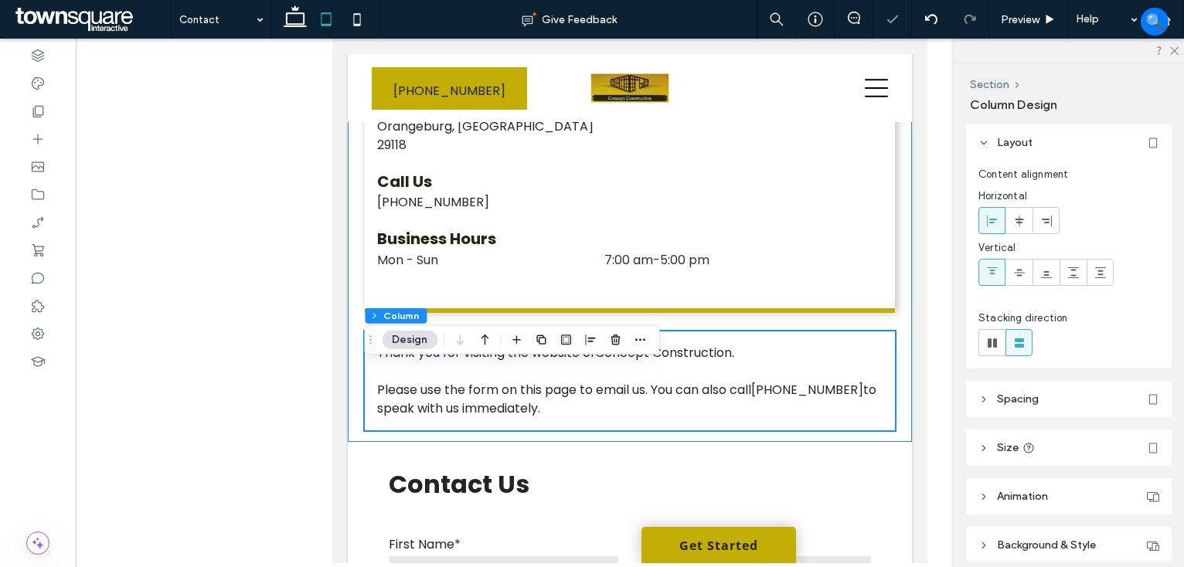
scroll to position [621, 0]
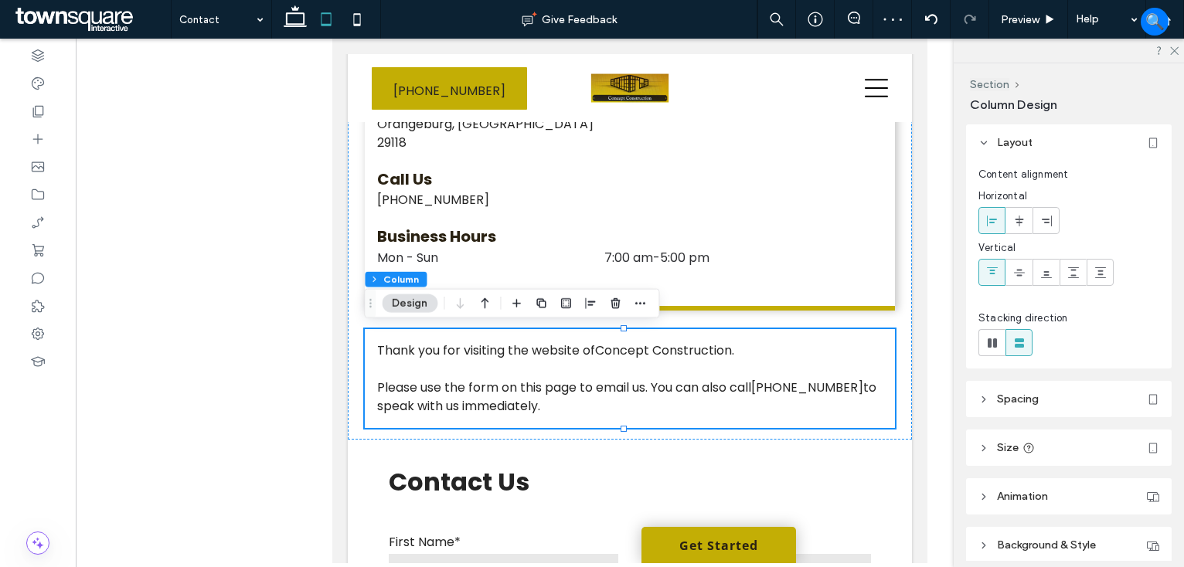
click at [909, 379] on body "**********" at bounding box center [629, 502] width 595 height 2171
click at [884, 344] on div "Thank you for visiting the website of Concept Construction . Please use the for…" at bounding box center [630, 128] width 564 height 621
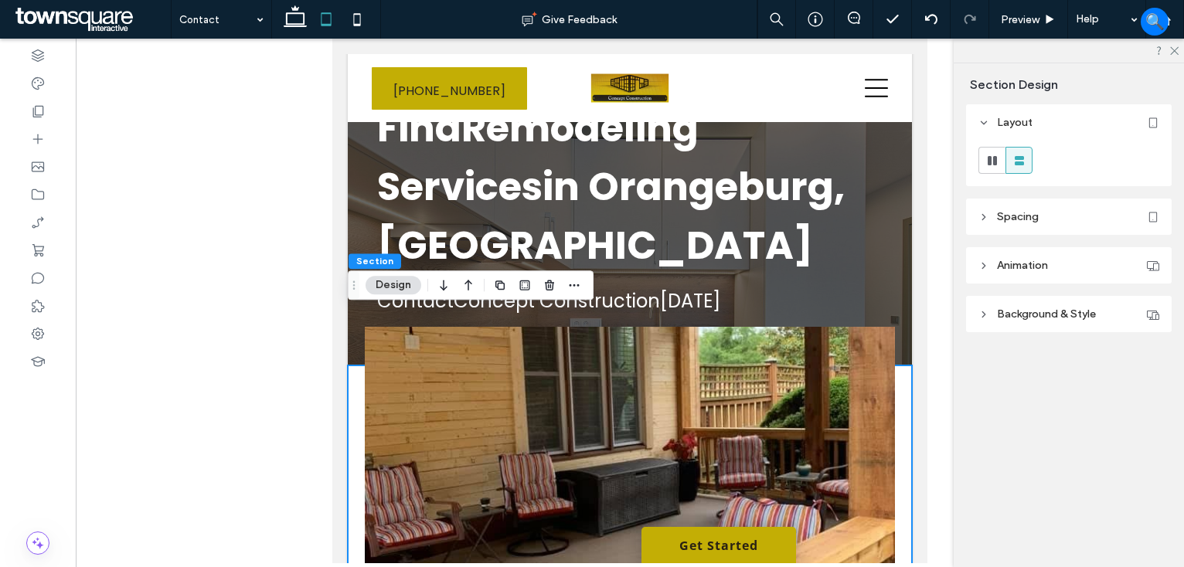
scroll to position [0, 0]
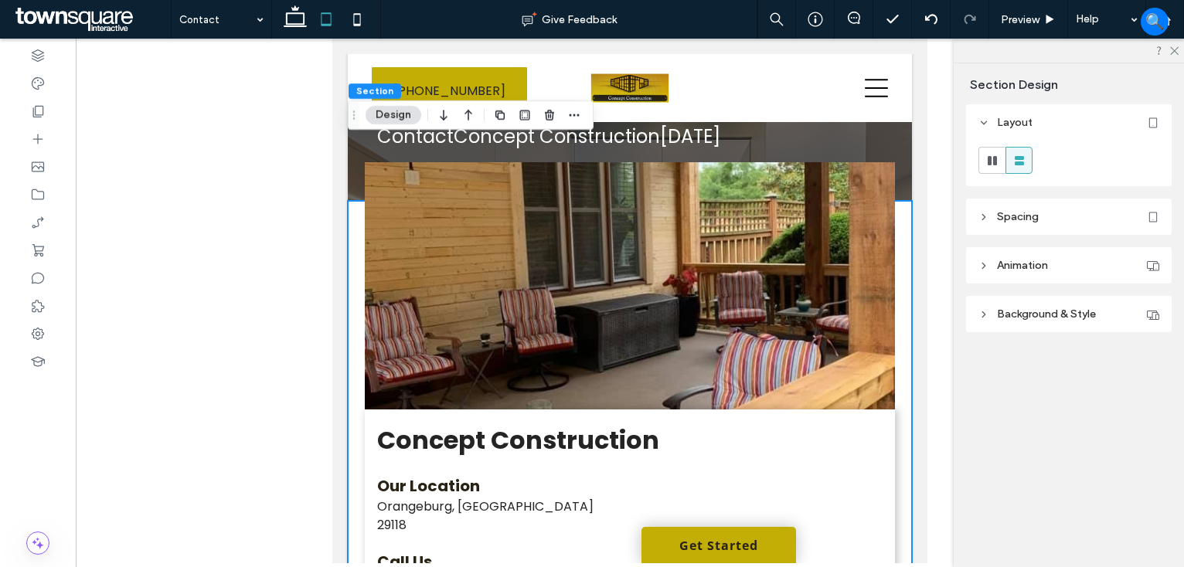
scroll to position [149, 0]
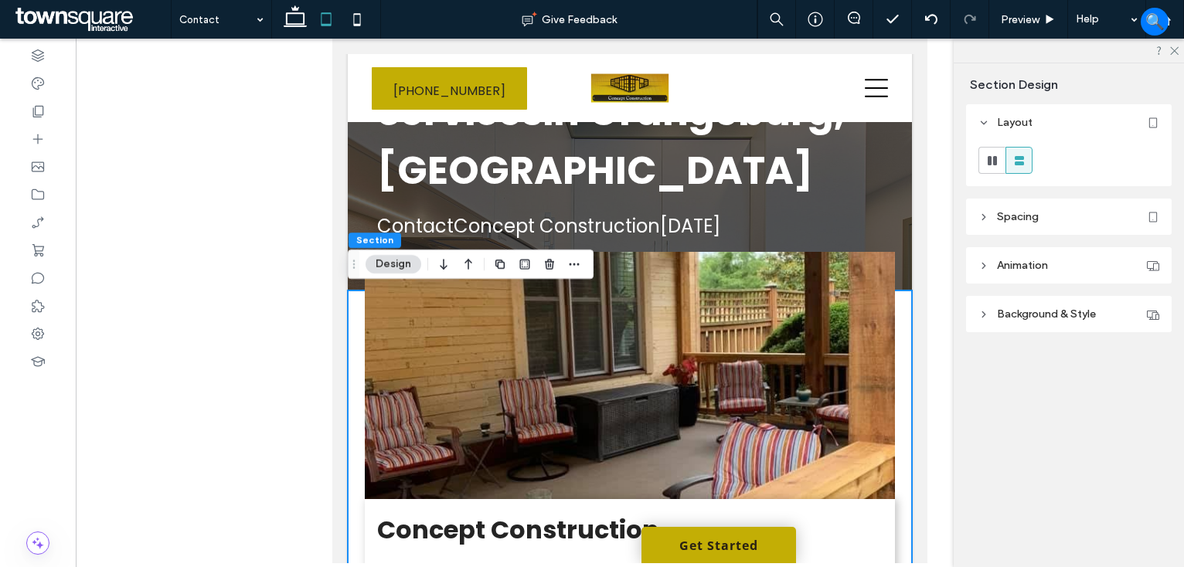
click at [386, 260] on button "Design" at bounding box center [393, 264] width 56 height 19
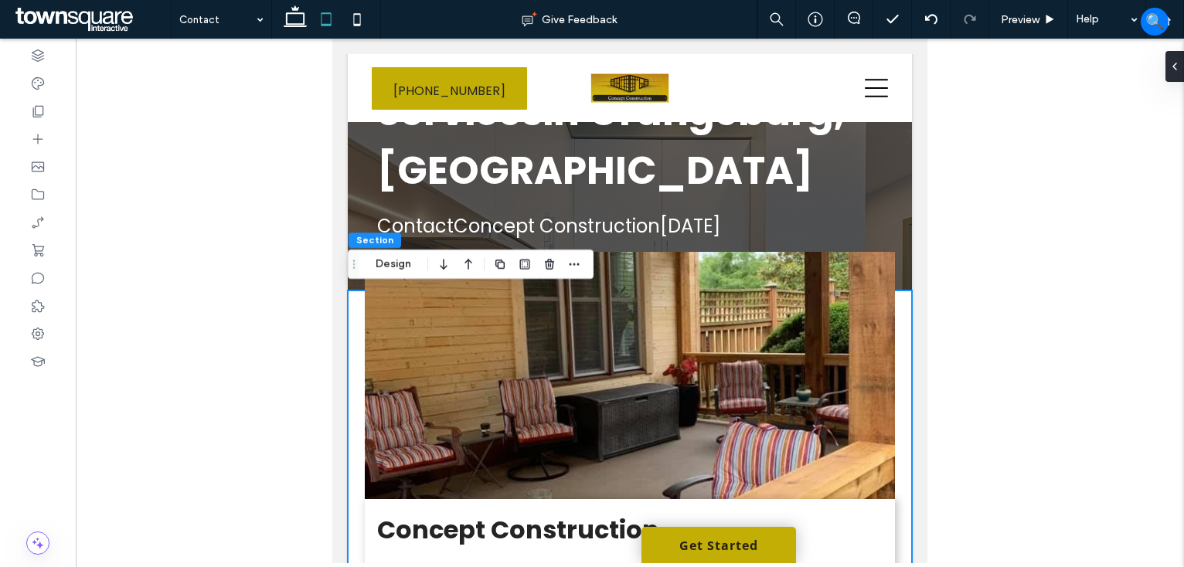
click at [361, 19] on icon at bounding box center [357, 19] width 31 height 31
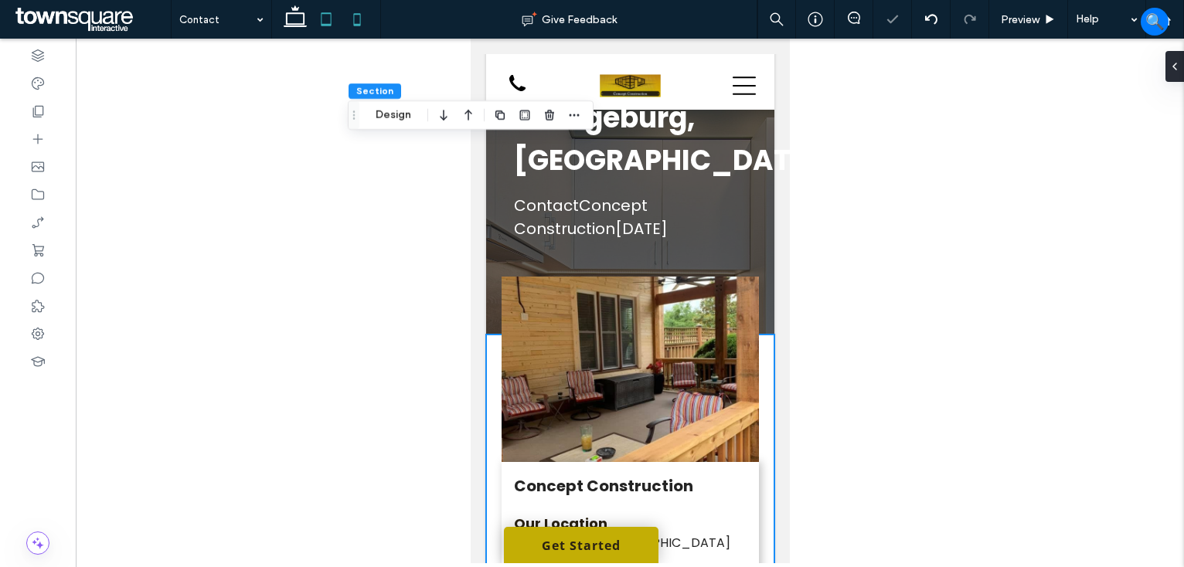
type input "**"
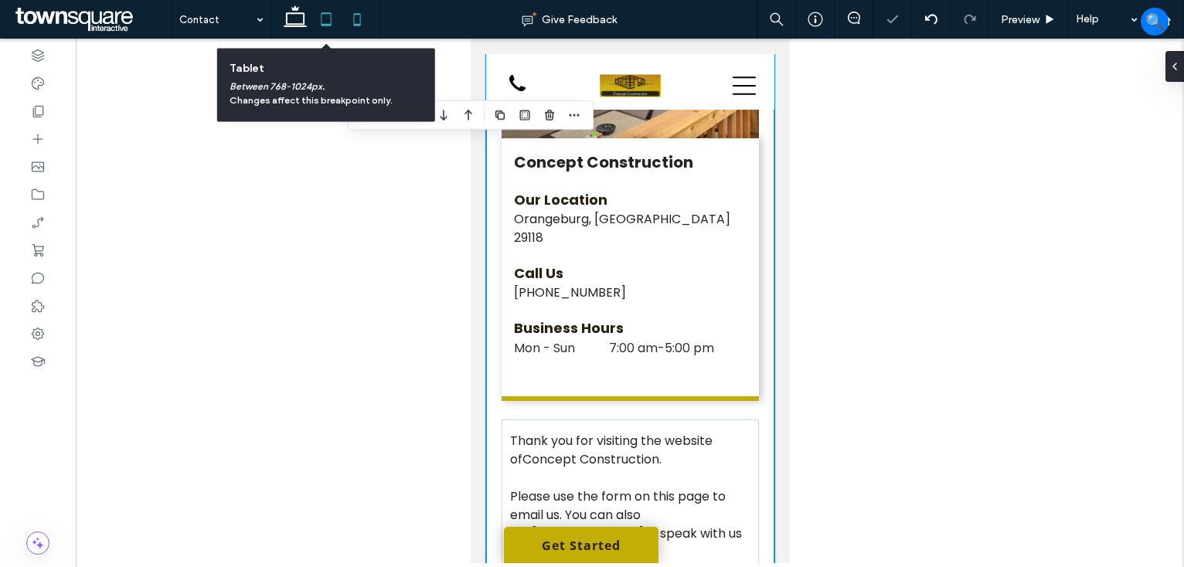
drag, startPoint x: 322, startPoint y: 18, endPoint x: 331, endPoint y: 28, distance: 13.2
click at [323, 17] on icon at bounding box center [326, 19] width 31 height 31
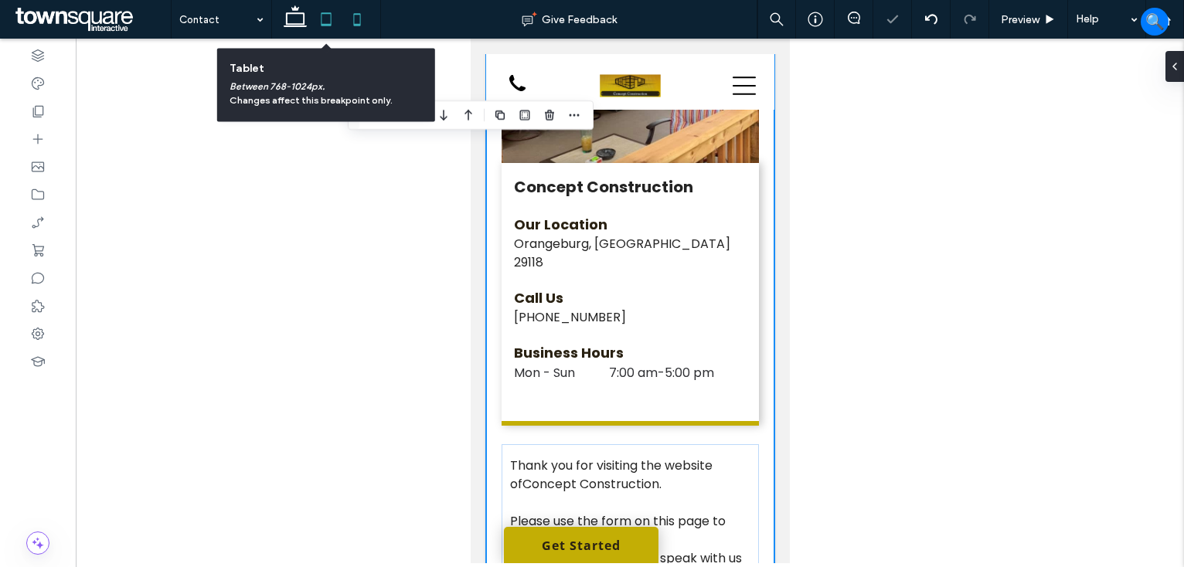
type input "**"
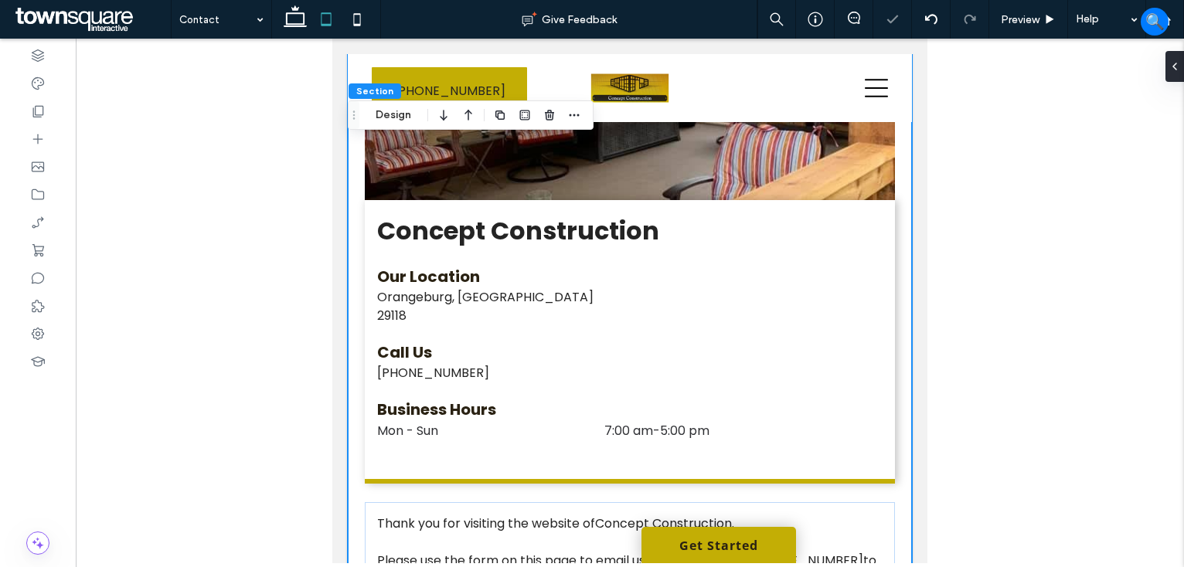
click at [352, 341] on div "Thank you for visiting the website of Concept Construction . Please use the for…" at bounding box center [630, 302] width 564 height 621
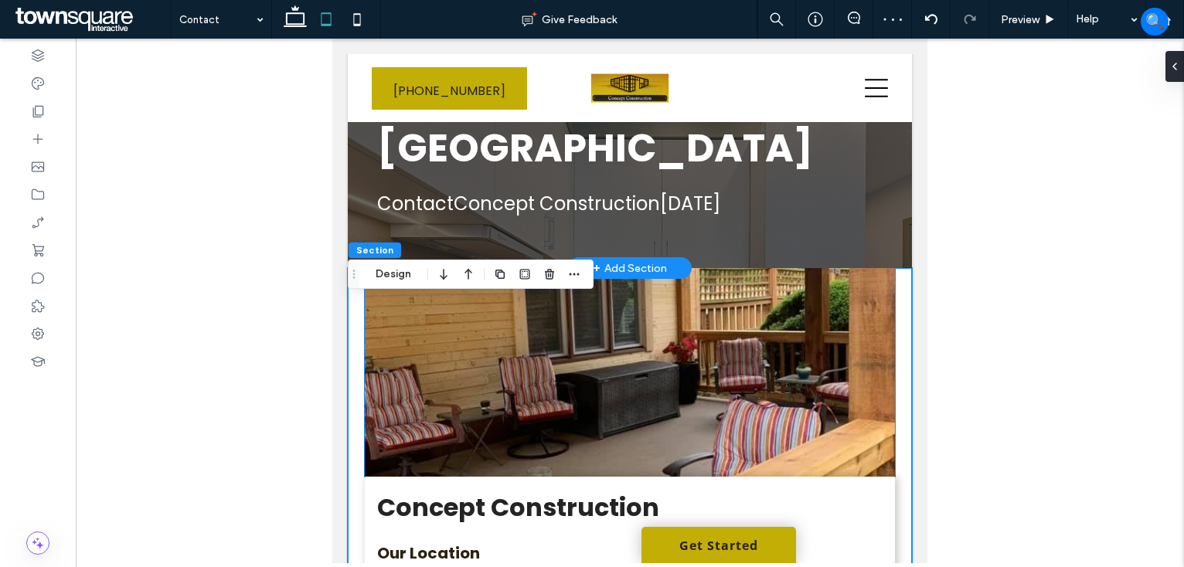
scroll to position [139, 0]
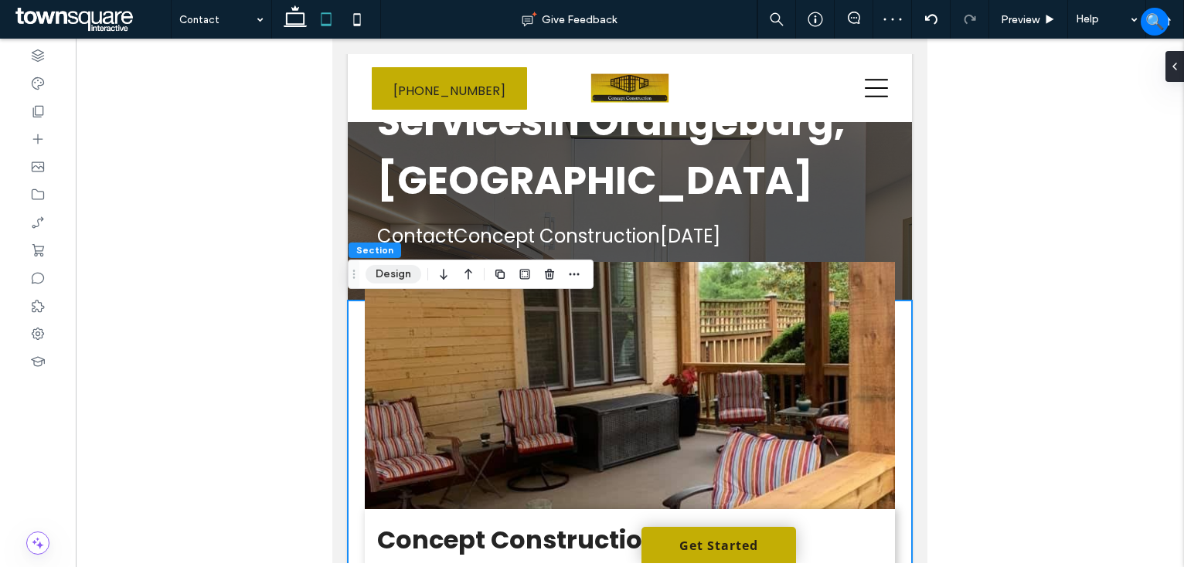
click at [385, 273] on button "Design" at bounding box center [393, 274] width 56 height 19
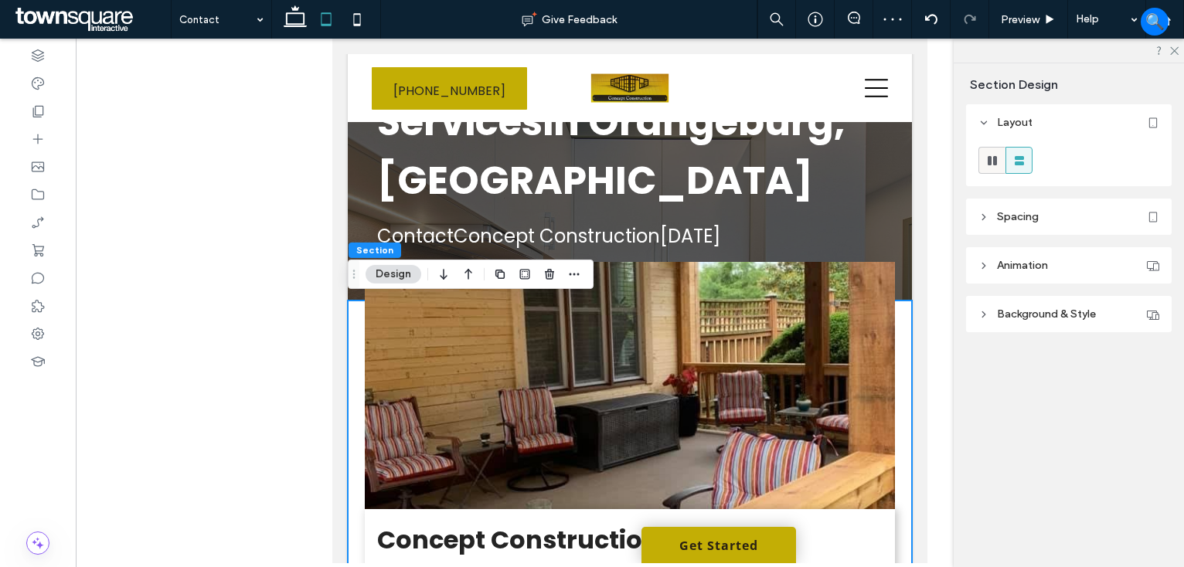
click at [998, 155] on icon at bounding box center [991, 160] width 15 height 15
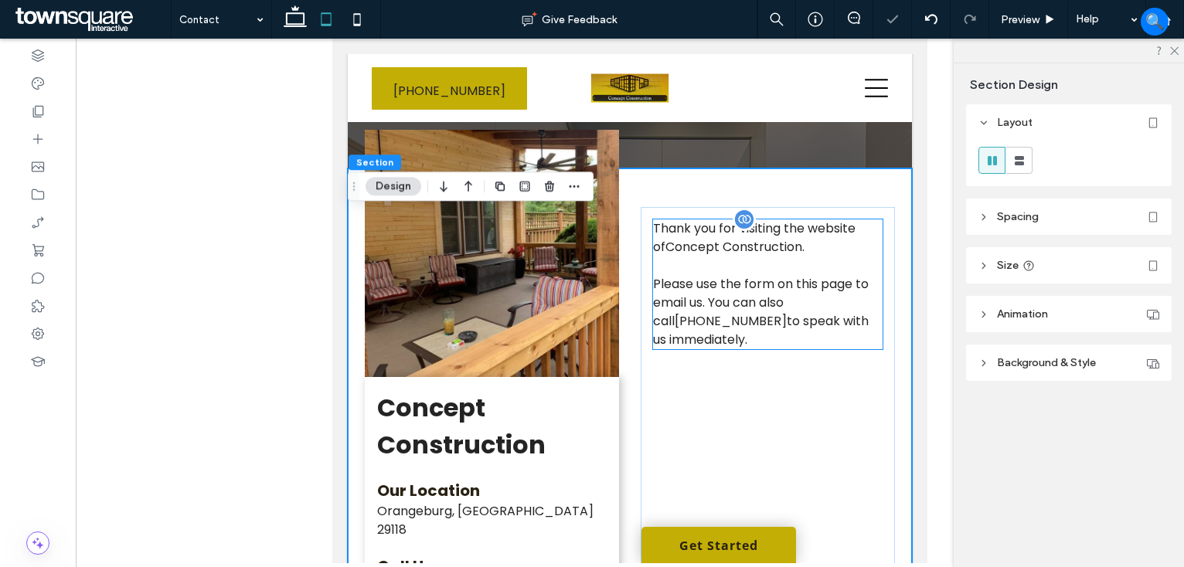
scroll to position [294, 0]
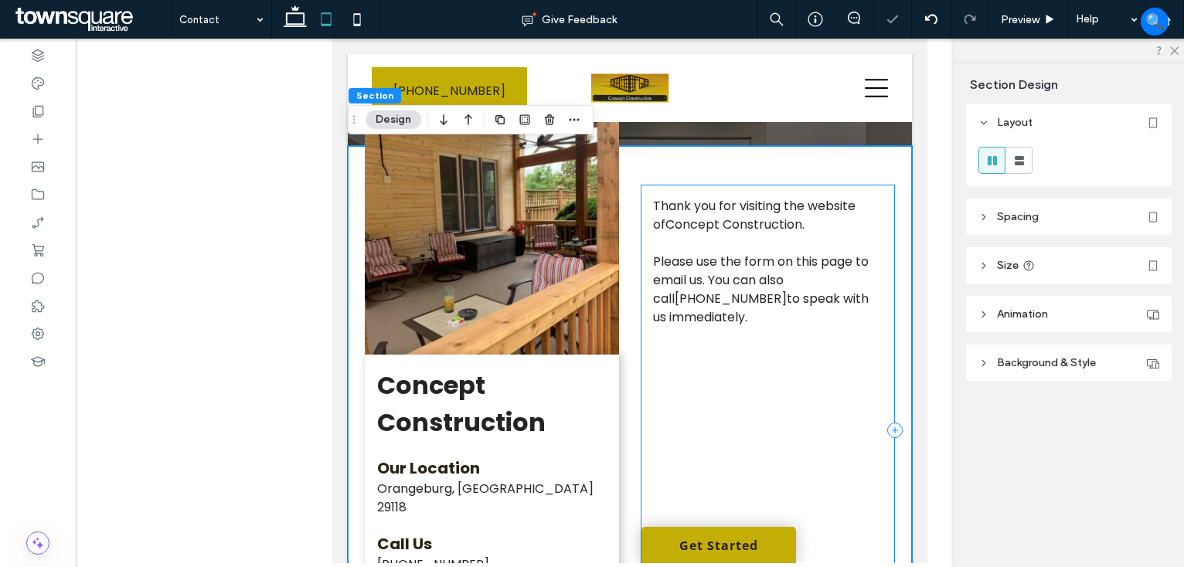
click at [767, 189] on div "Thank you for visiting the website of Concept Construction . Please use the for…" at bounding box center [768, 430] width 254 height 491
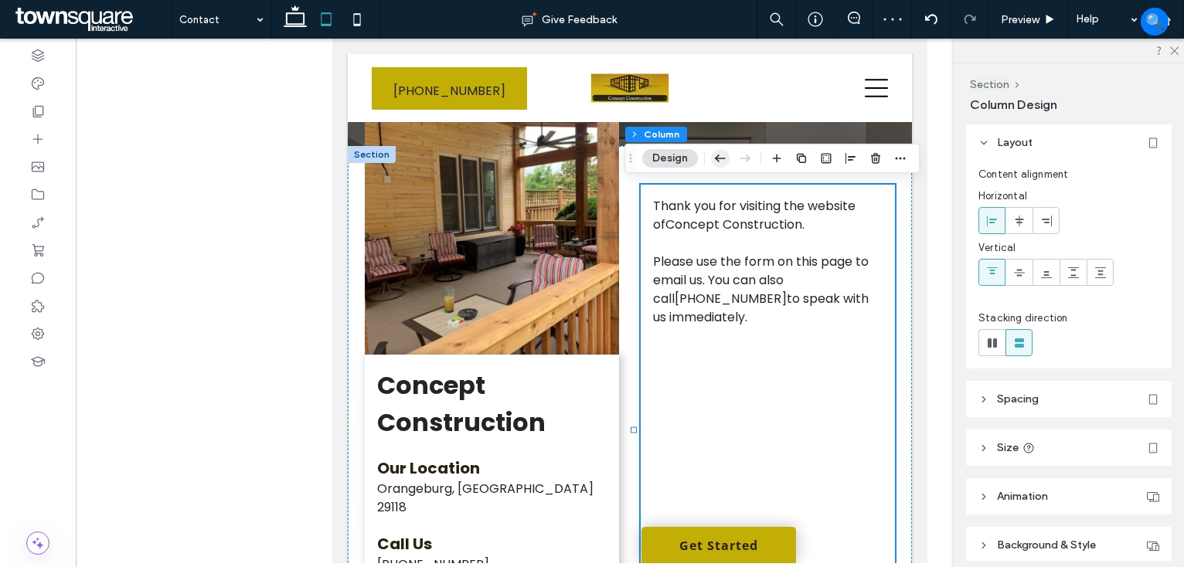
click at [717, 158] on use "button" at bounding box center [720, 158] width 11 height 7
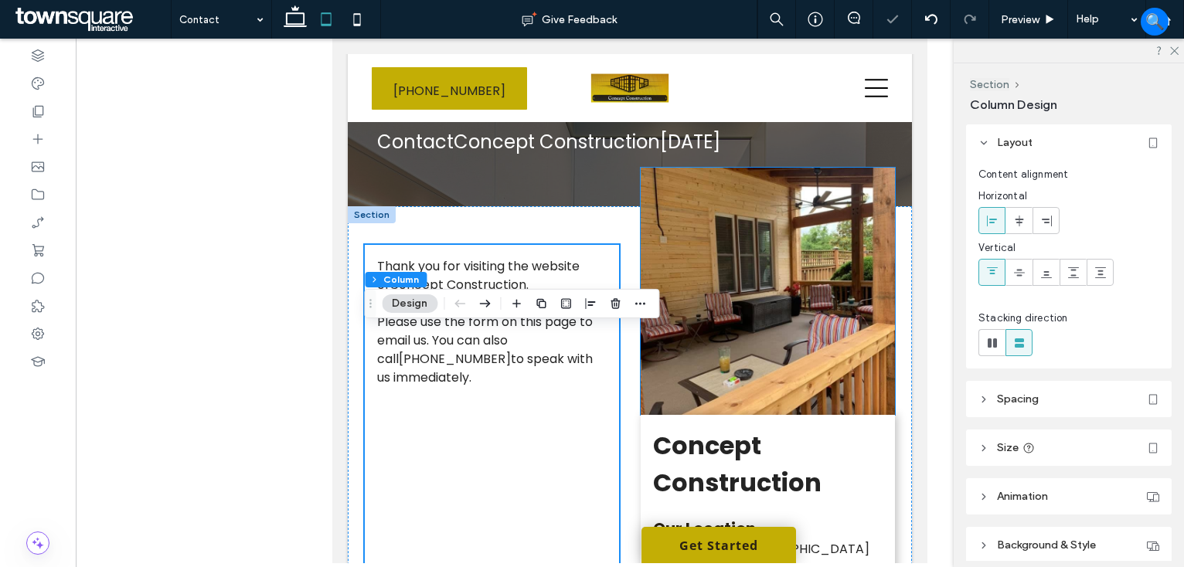
scroll to position [139, 0]
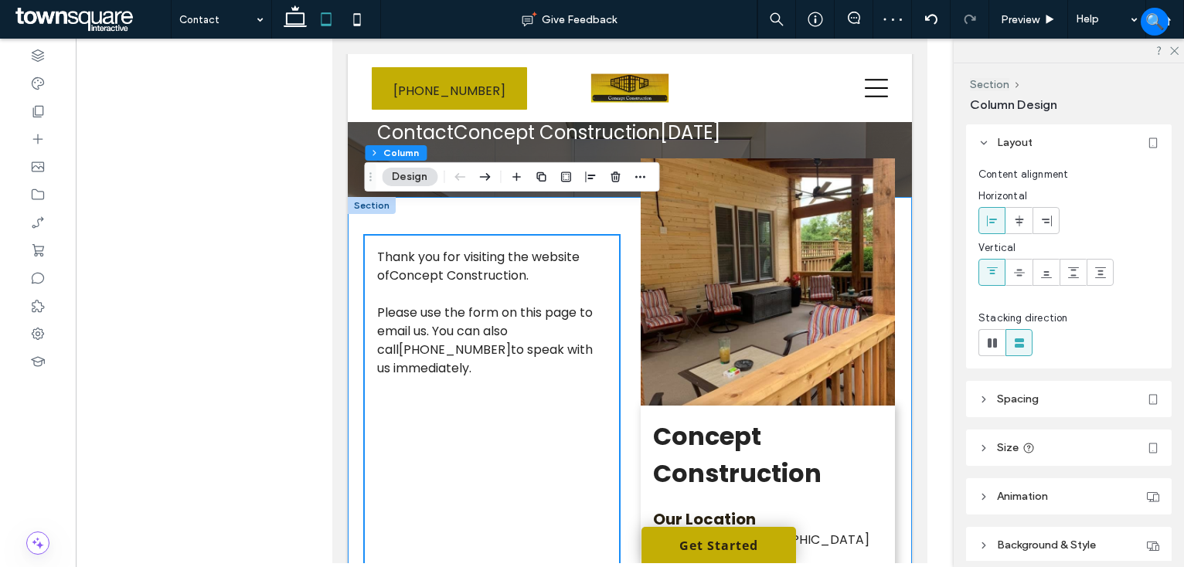
scroll to position [216, 0]
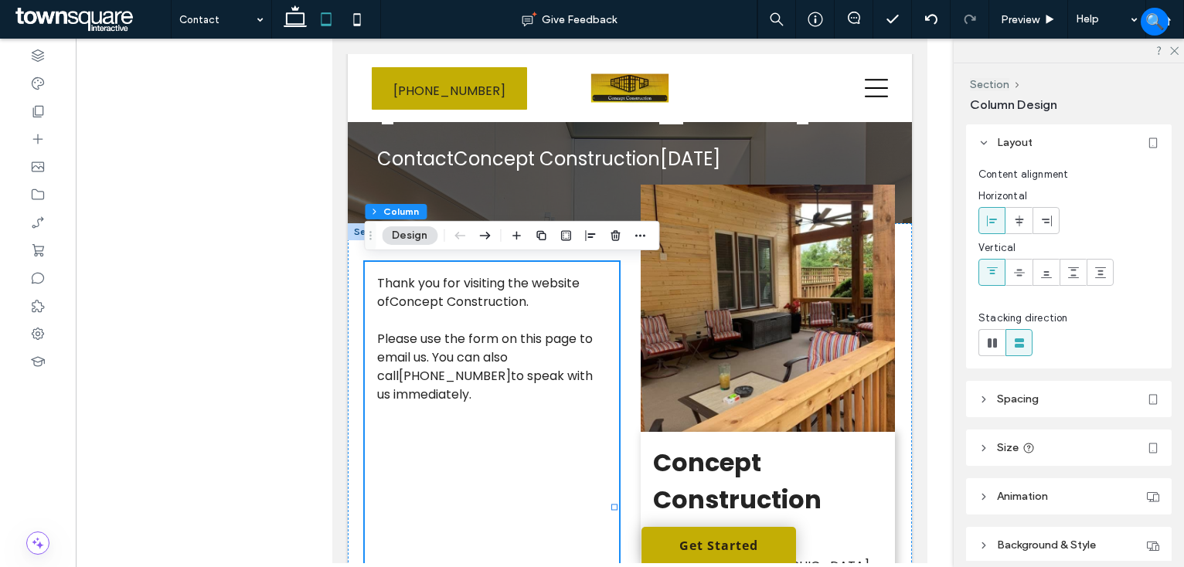
click at [383, 267] on div "Thank you for visiting the website of Concept Construction . Please use the for…" at bounding box center [492, 507] width 254 height 491
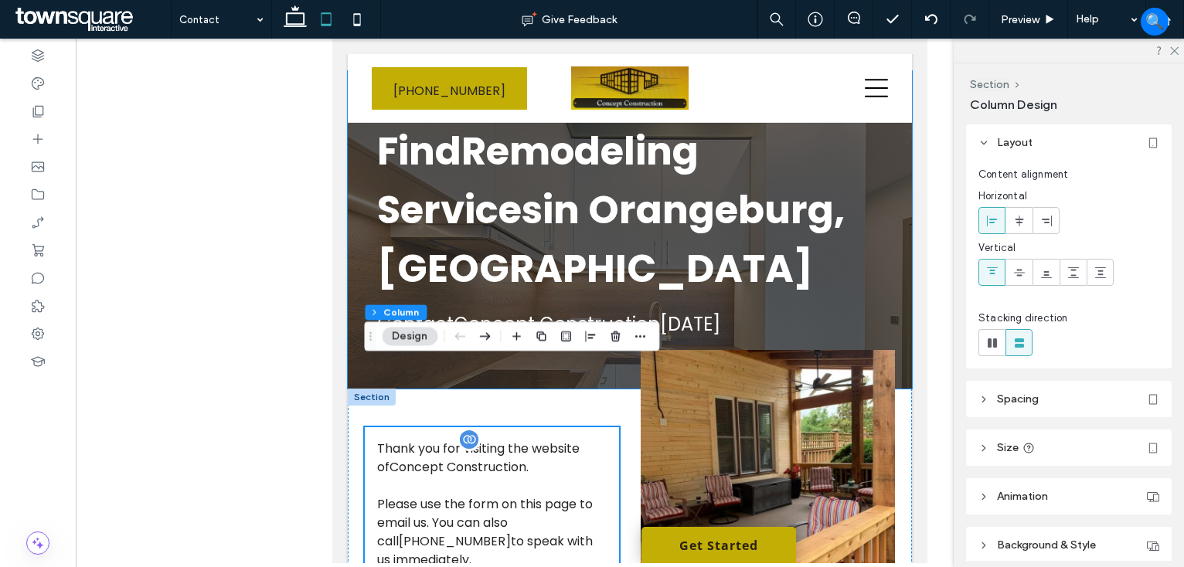
scroll to position [155, 0]
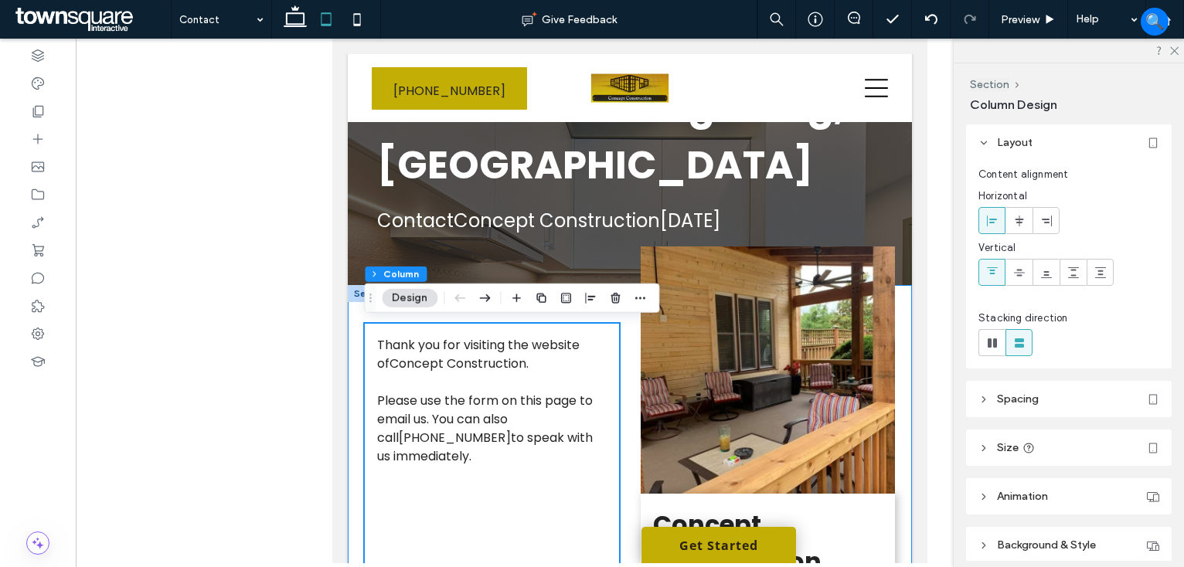
click at [624, 328] on div "Thank you for visiting the website of Concept Construction . Please use the for…" at bounding box center [630, 555] width 564 height 541
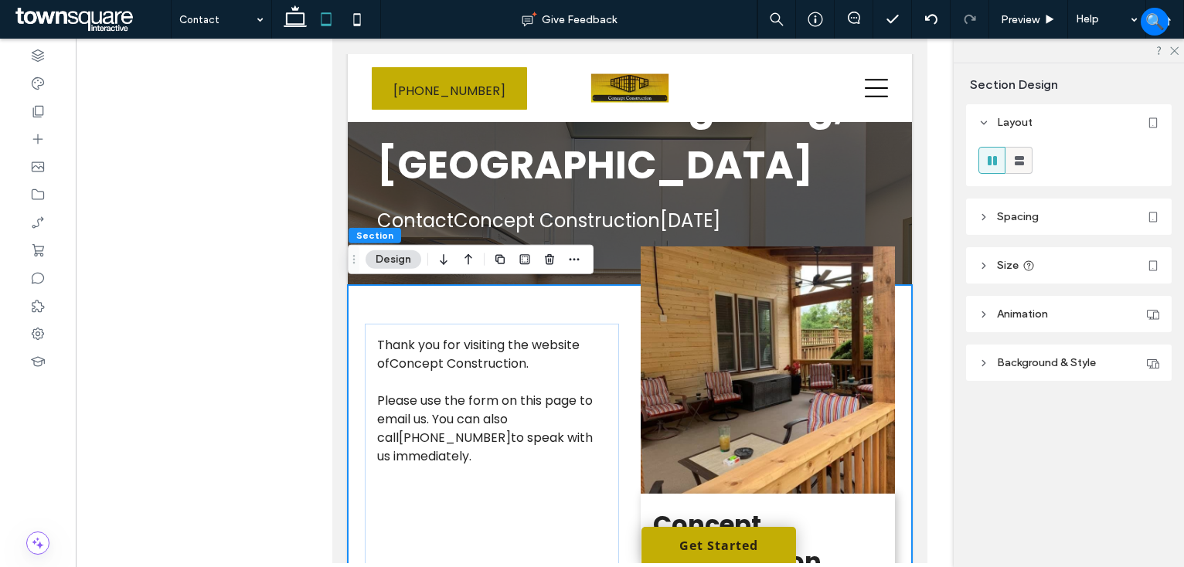
click at [1019, 163] on use at bounding box center [1019, 160] width 9 height 9
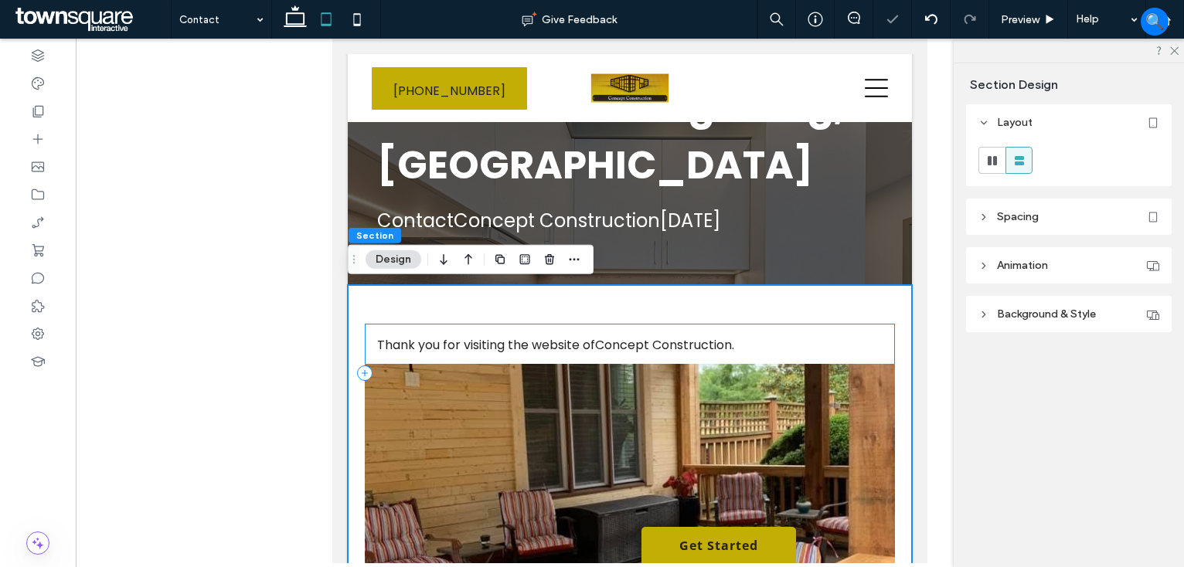
click at [797, 331] on div "Thank you for visiting the website of Concept Construction . Please use the for…" at bounding box center [630, 373] width 530 height 99
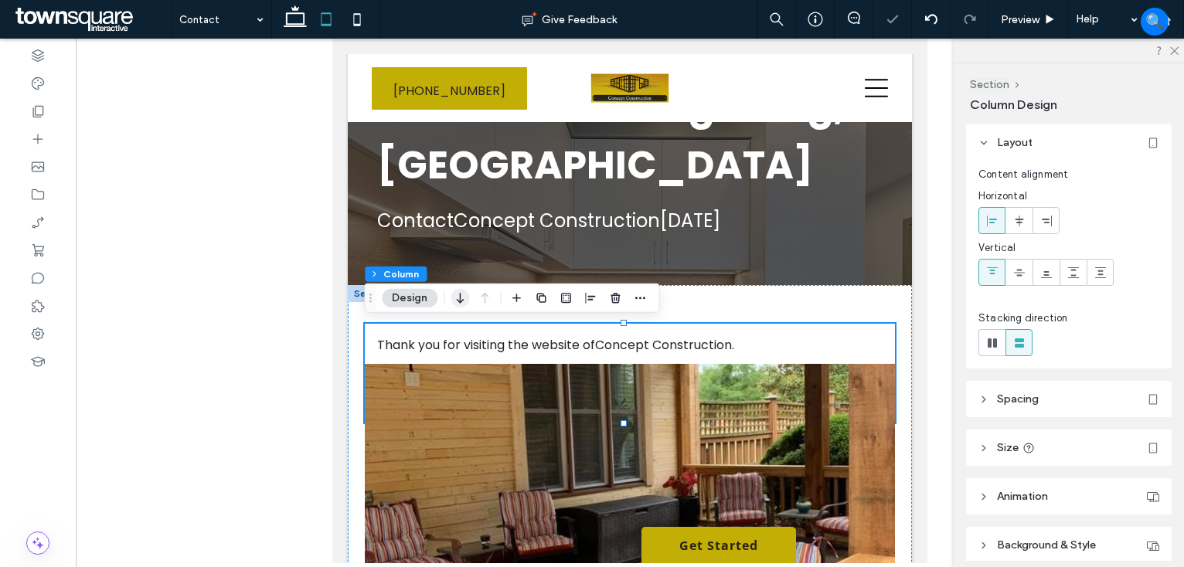
click at [464, 302] on icon "button" at bounding box center [459, 298] width 19 height 28
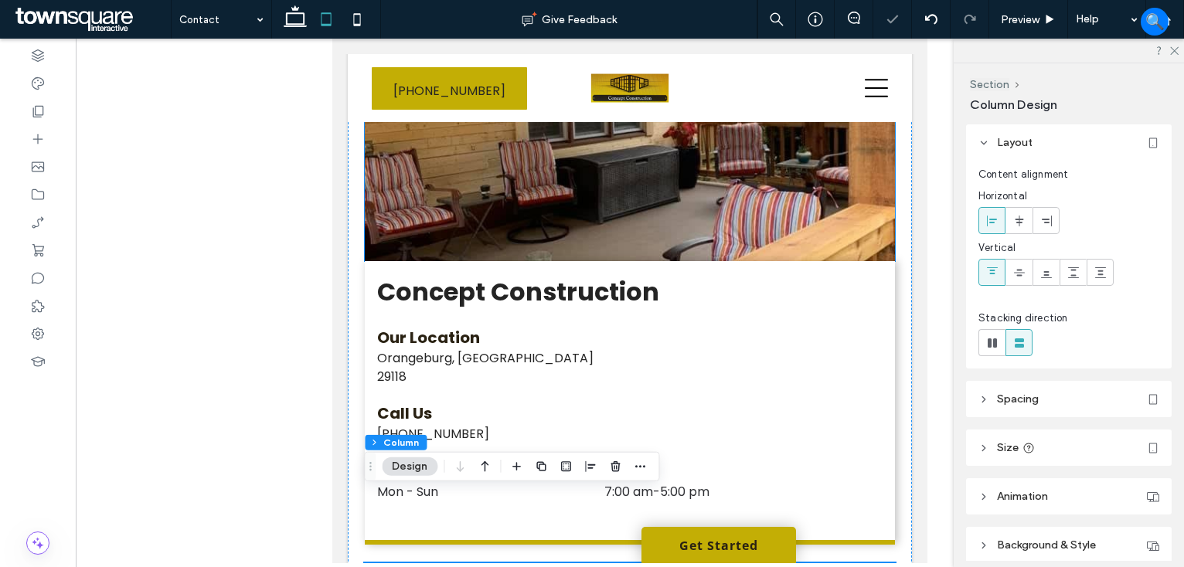
scroll to position [236, 0]
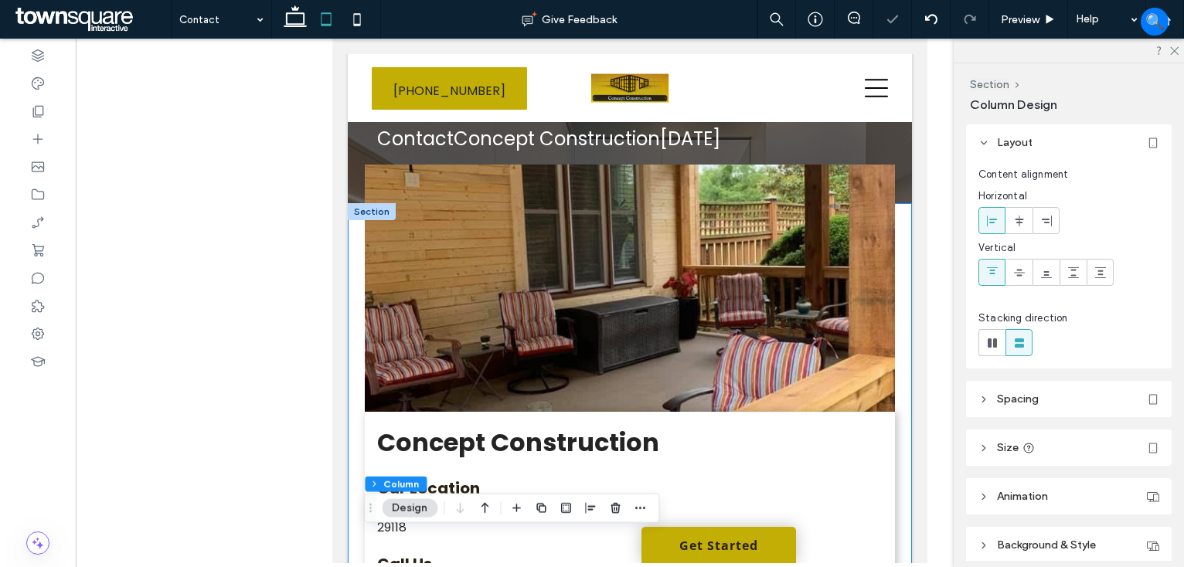
click at [893, 327] on div "Thank you for visiting the website of Concept Construction . Please use the for…" at bounding box center [630, 513] width 564 height 621
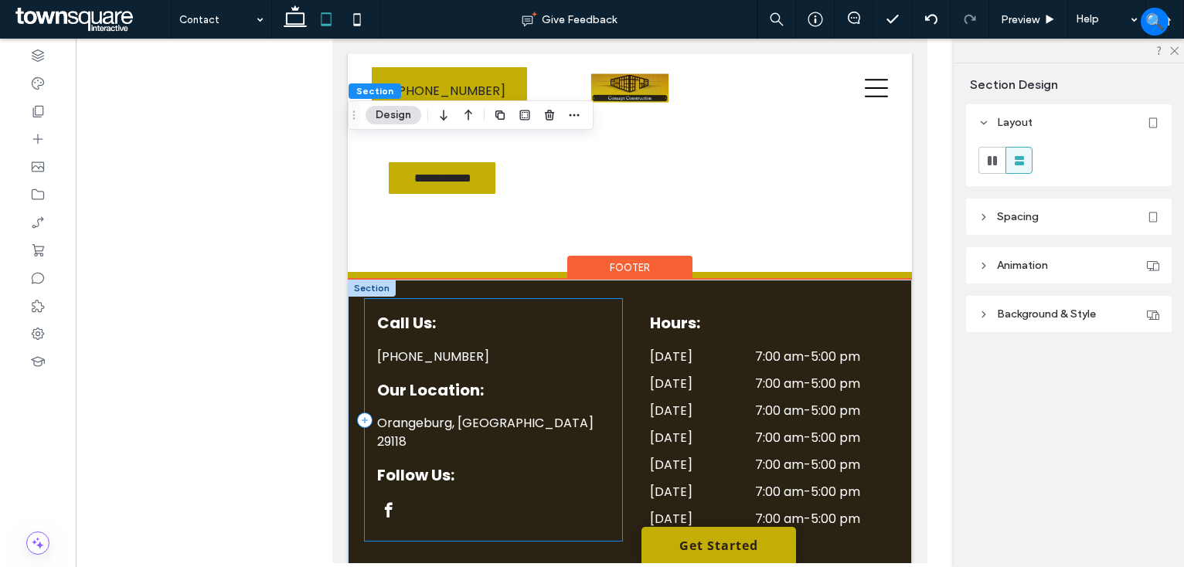
scroll to position [1473, 0]
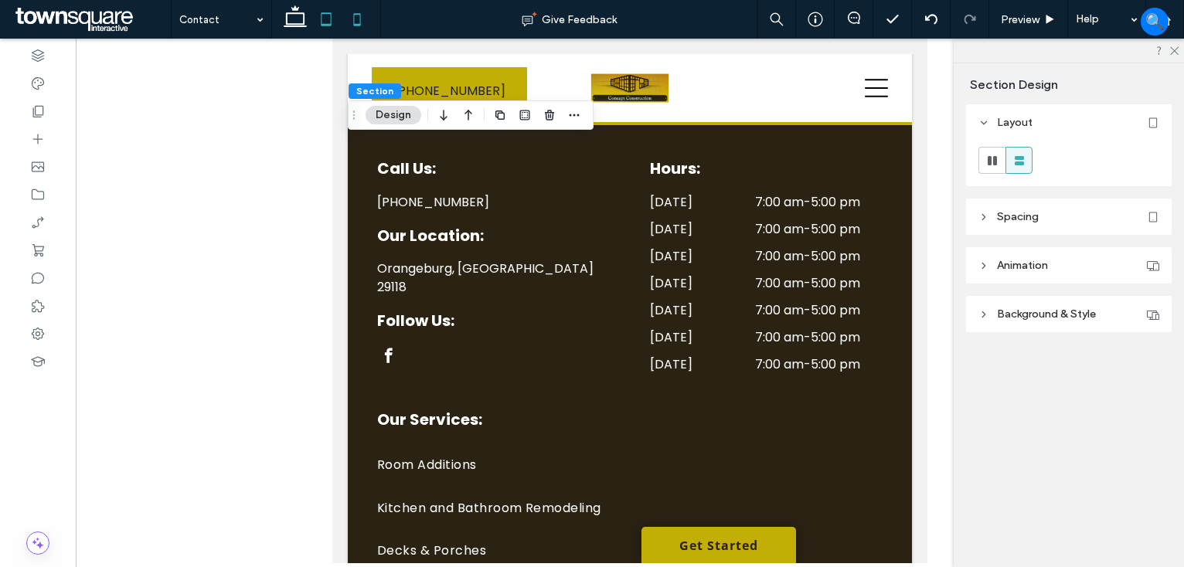
drag, startPoint x: 359, startPoint y: 22, endPoint x: 131, endPoint y: 260, distance: 329.0
click at [359, 22] on icon at bounding box center [357, 19] width 31 height 31
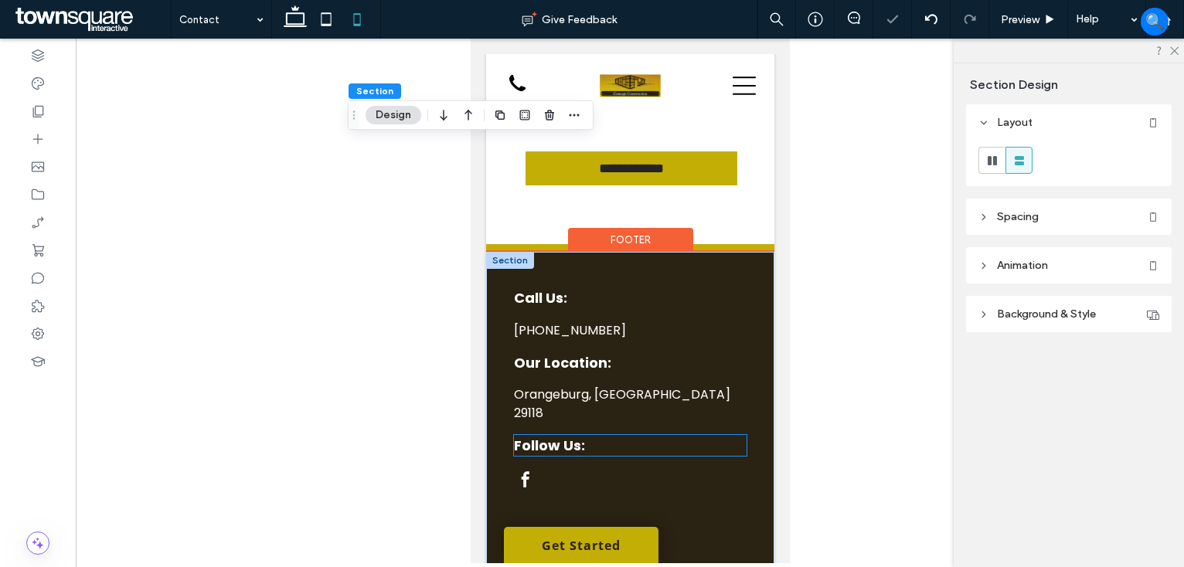
type input "**"
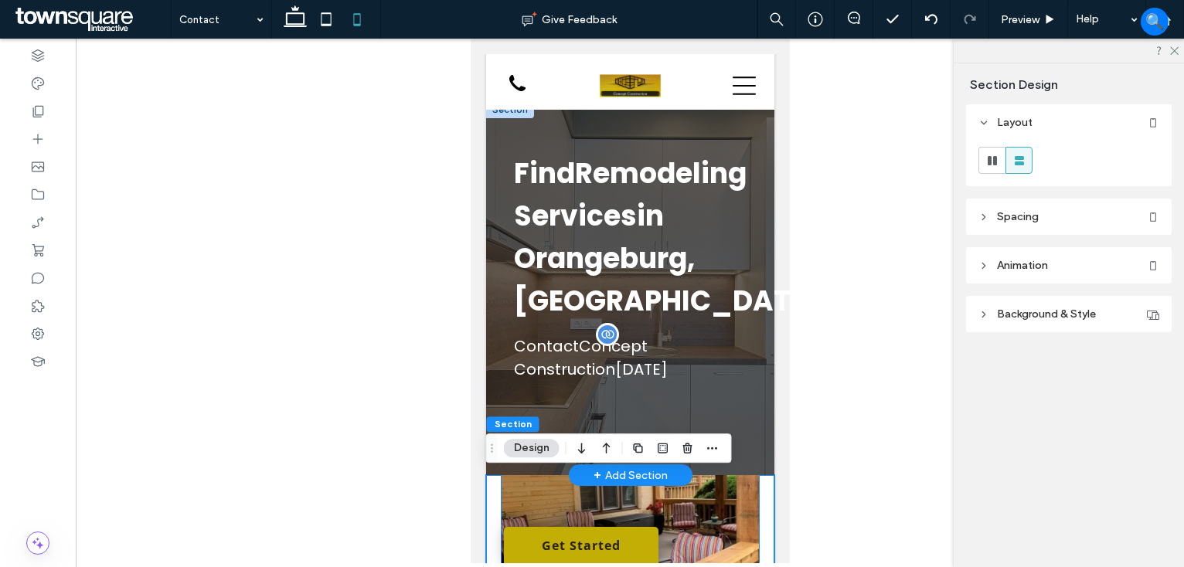
scroll to position [0, 0]
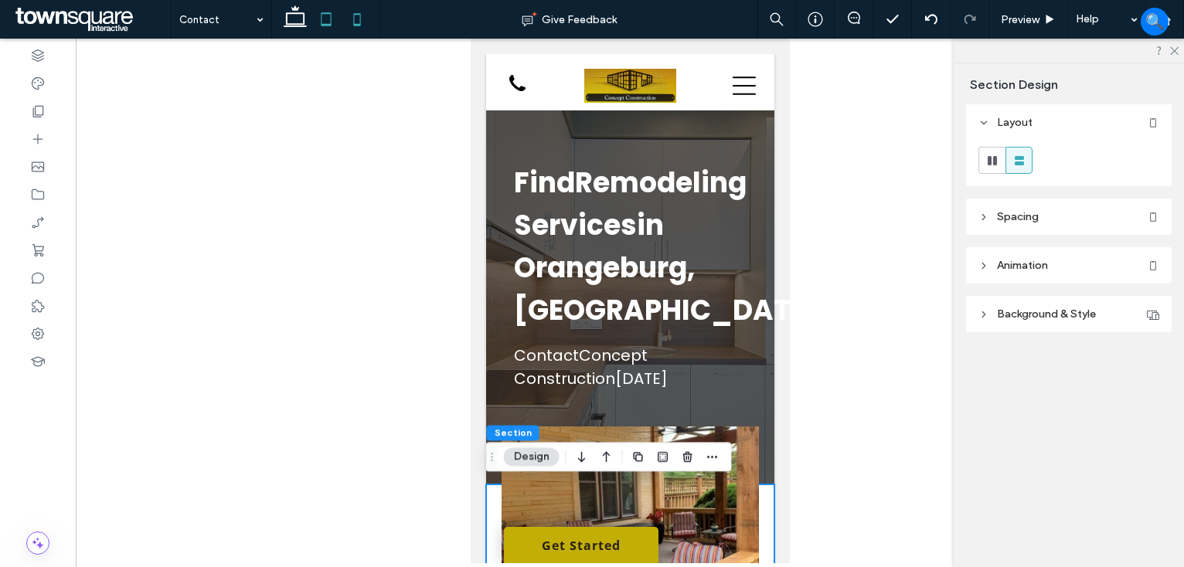
click at [318, 14] on icon at bounding box center [326, 19] width 31 height 31
type input "**"
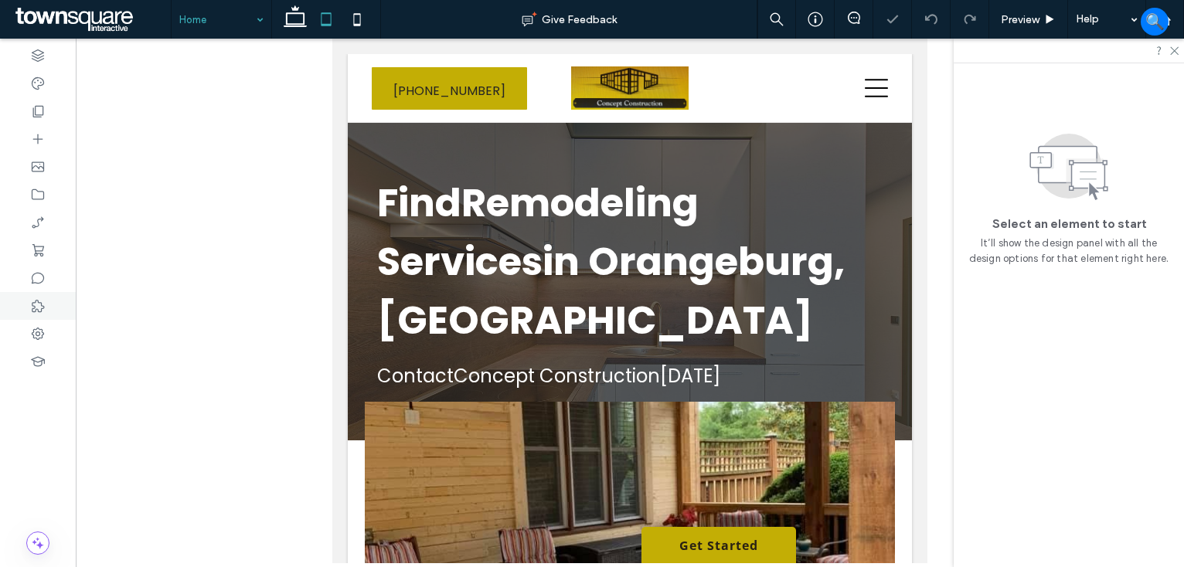
click at [36, 311] on icon at bounding box center [37, 305] width 15 height 15
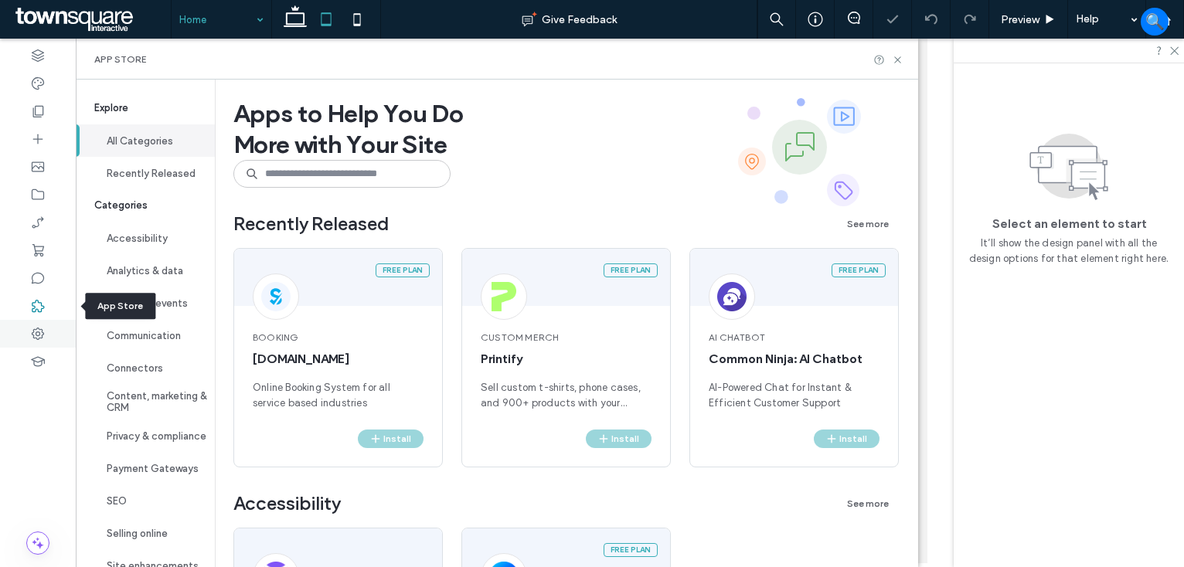
click at [36, 331] on icon at bounding box center [37, 333] width 15 height 15
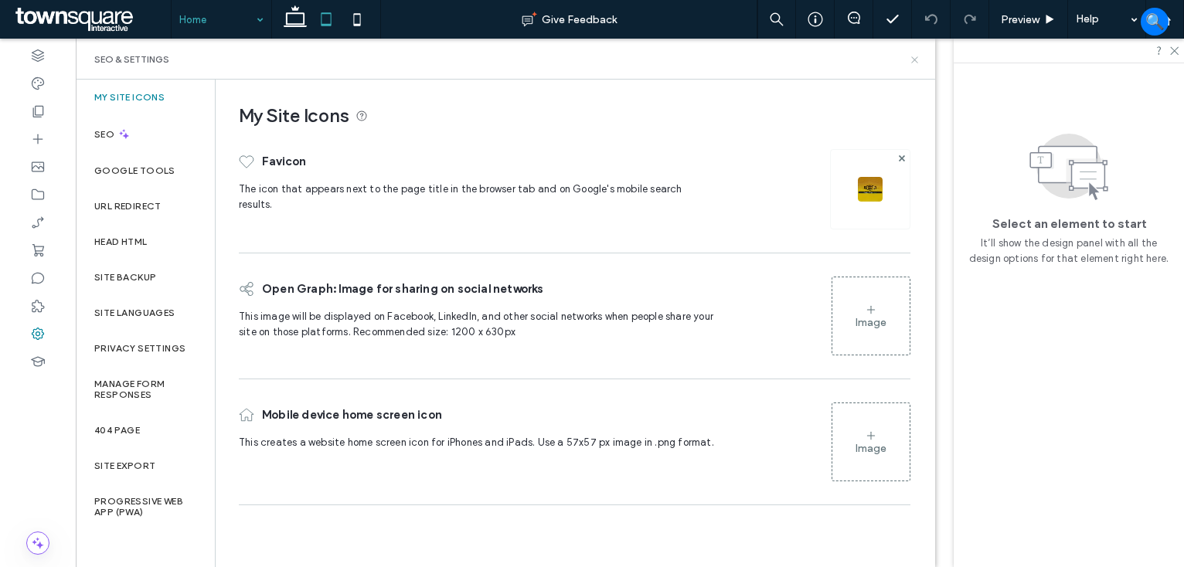
drag, startPoint x: 913, startPoint y: 56, endPoint x: 564, endPoint y: 53, distance: 348.5
click at [913, 56] on icon at bounding box center [915, 60] width 12 height 12
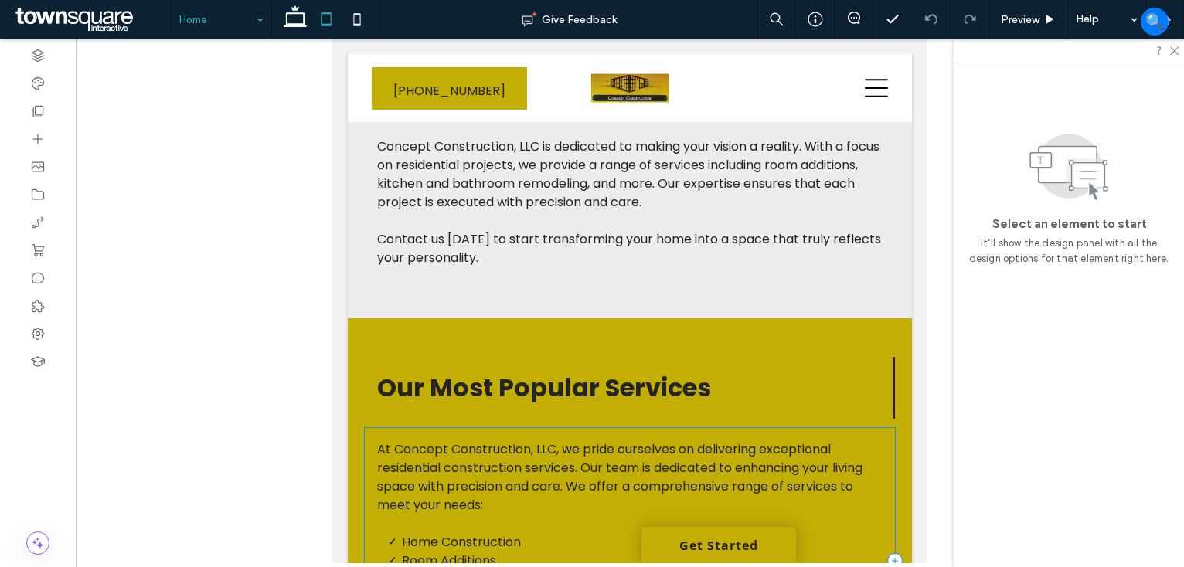
scroll to position [1236, 0]
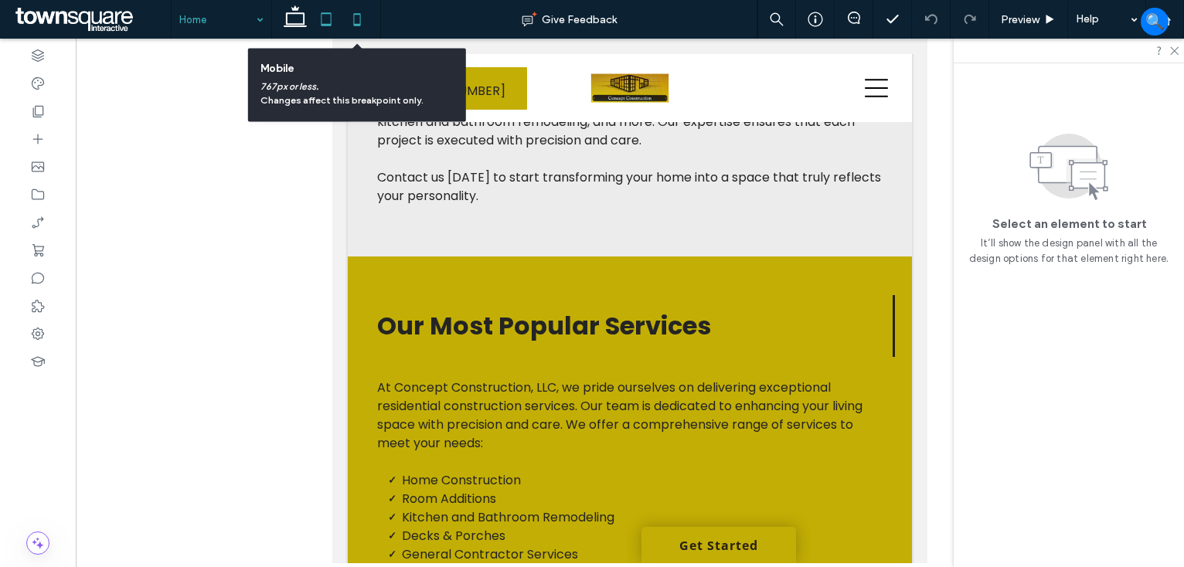
click at [359, 15] on icon at bounding box center [357, 19] width 31 height 31
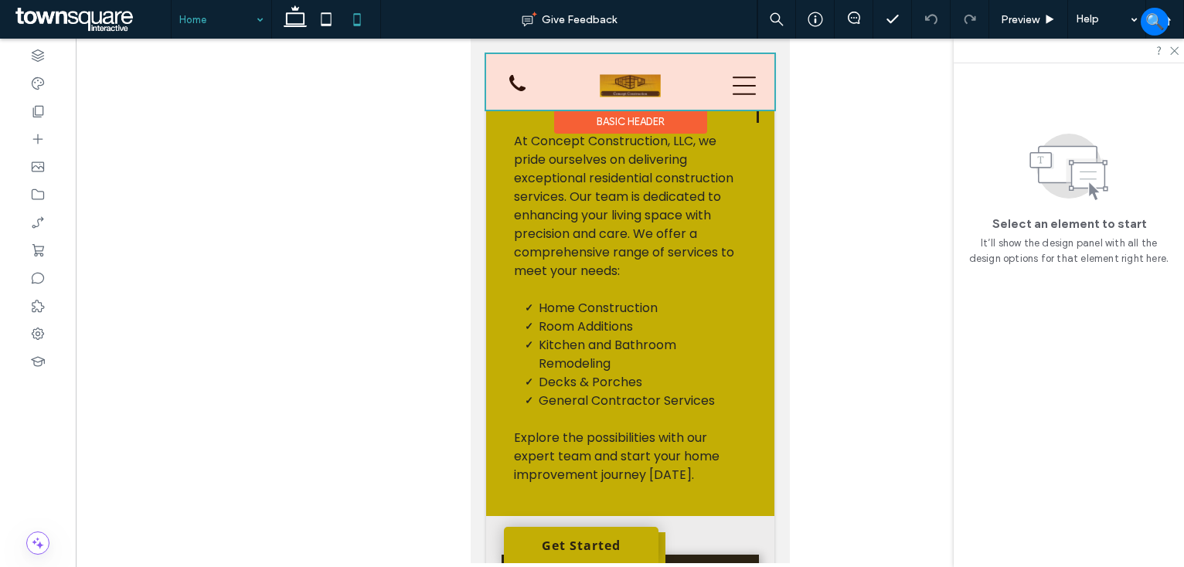
click at [733, 81] on div at bounding box center [629, 82] width 288 height 56
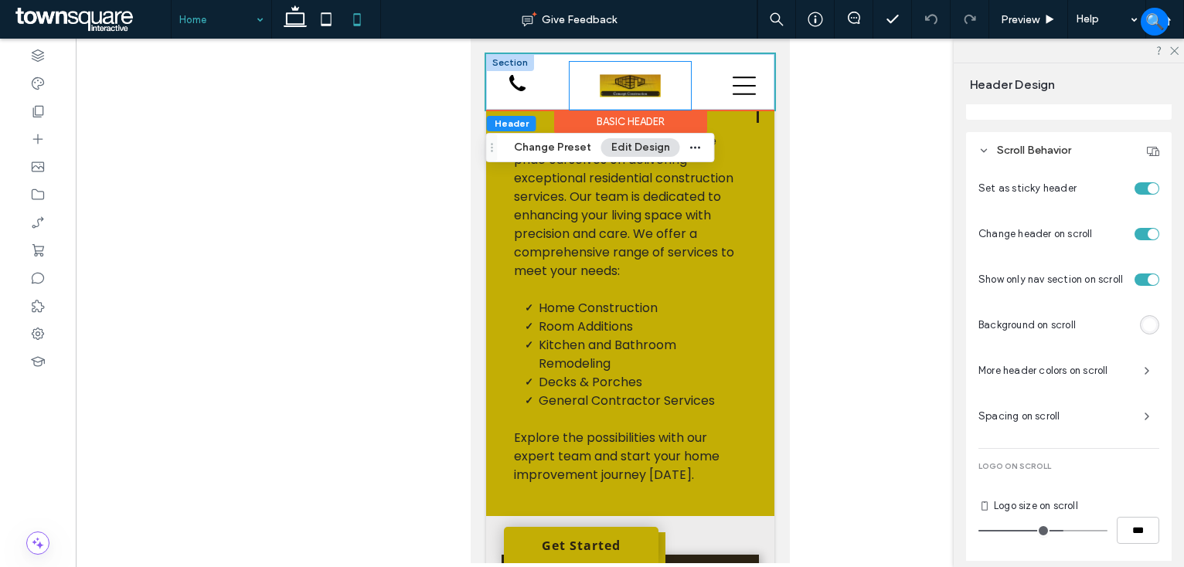
scroll to position [660, 0]
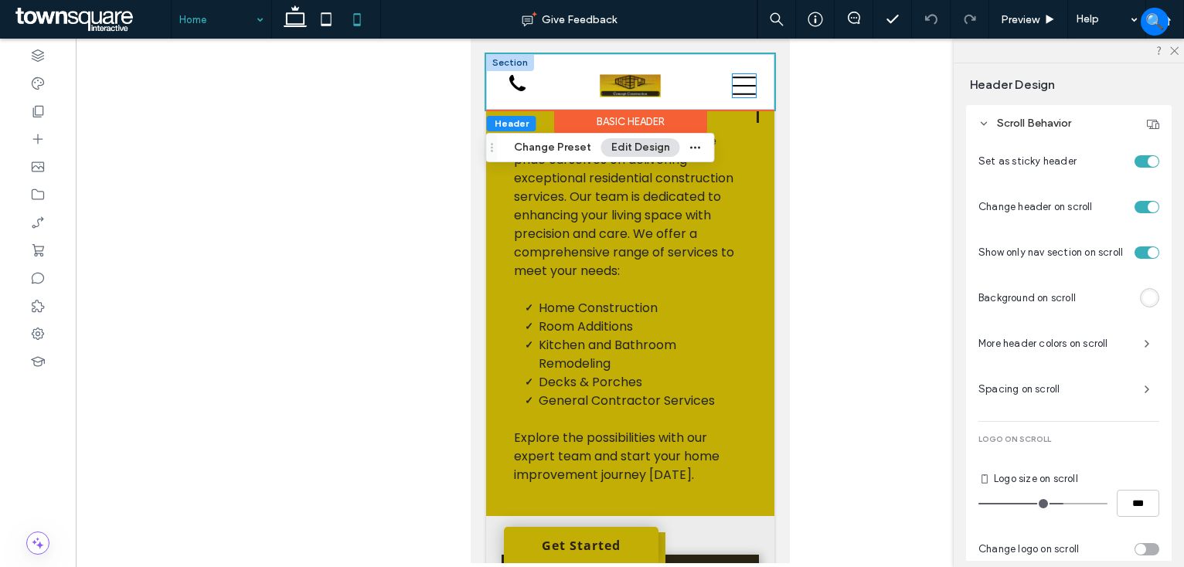
click at [732, 82] on icon at bounding box center [743, 85] width 23 height 23
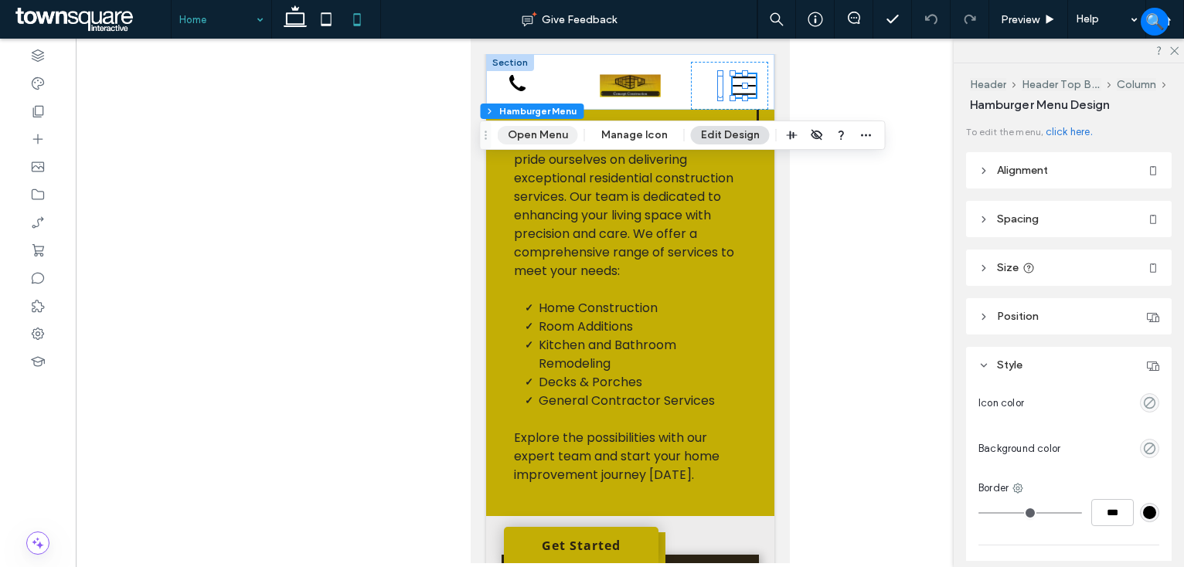
click at [539, 140] on button "Open Menu" at bounding box center [538, 135] width 80 height 19
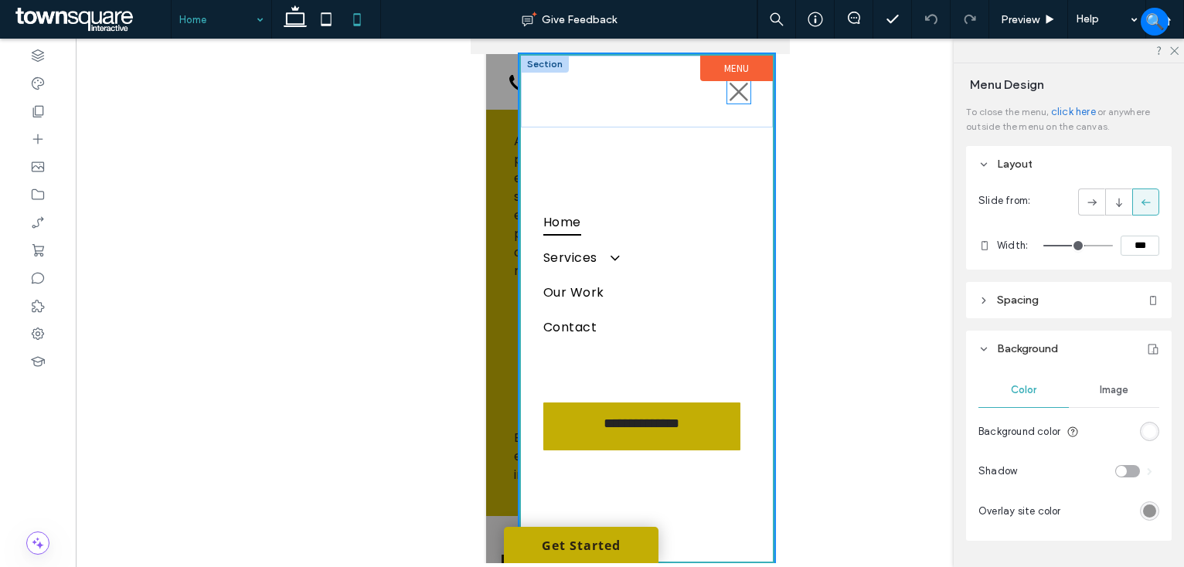
click at [729, 88] on icon at bounding box center [738, 92] width 19 height 19
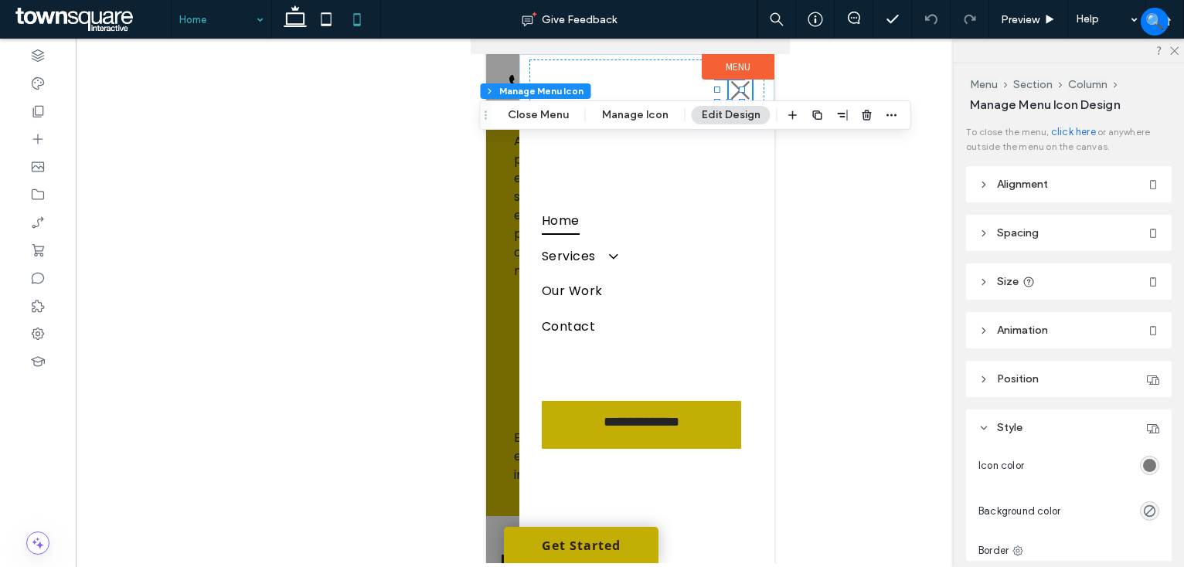
drag, startPoint x: 536, startPoint y: 113, endPoint x: 247, endPoint y: 211, distance: 305.2
click at [535, 113] on button "Close Menu" at bounding box center [538, 115] width 81 height 19
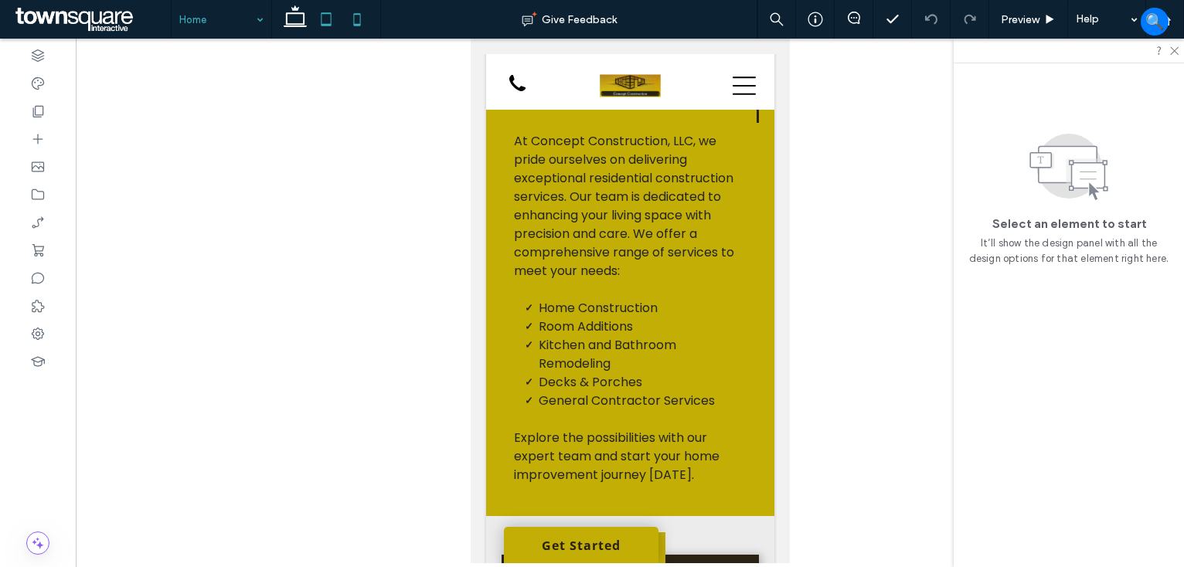
click at [322, 25] on icon at bounding box center [326, 19] width 31 height 31
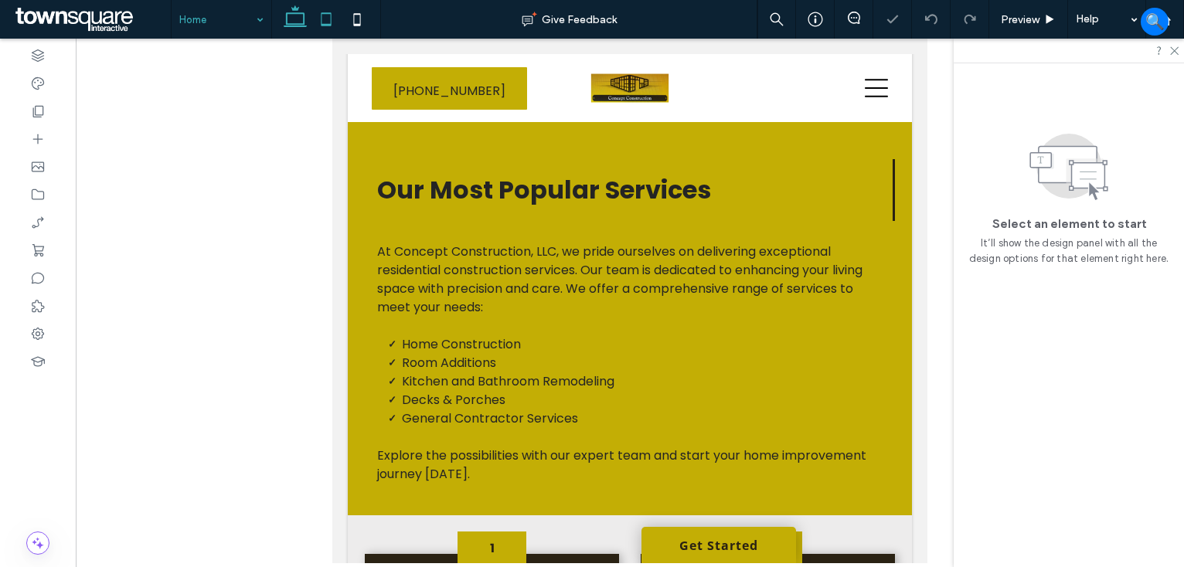
click at [288, 14] on icon at bounding box center [295, 19] width 31 height 31
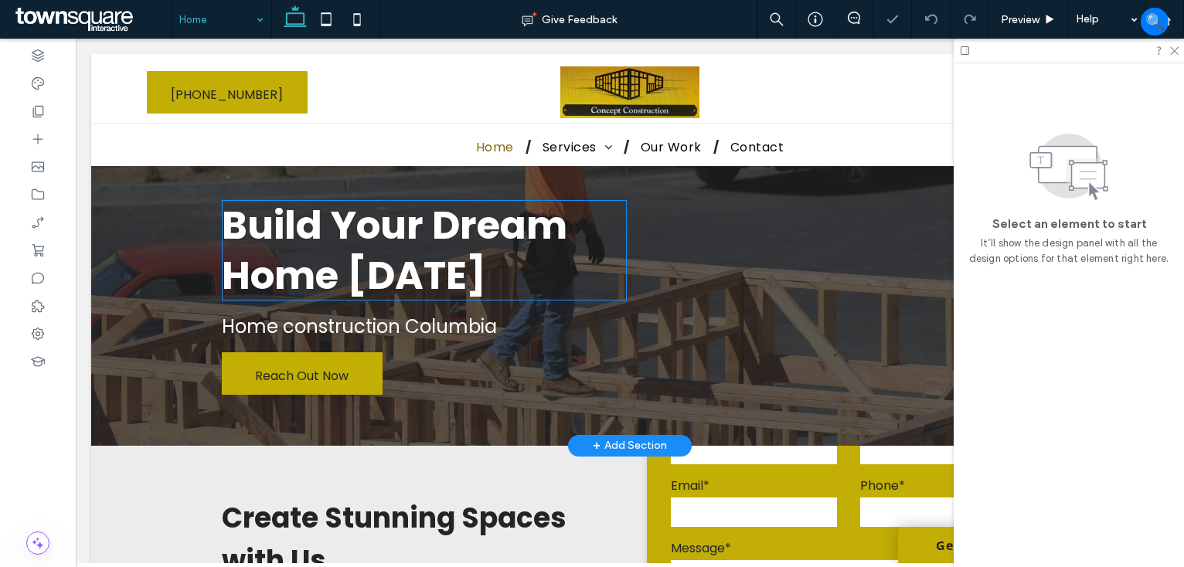
scroll to position [0, 0]
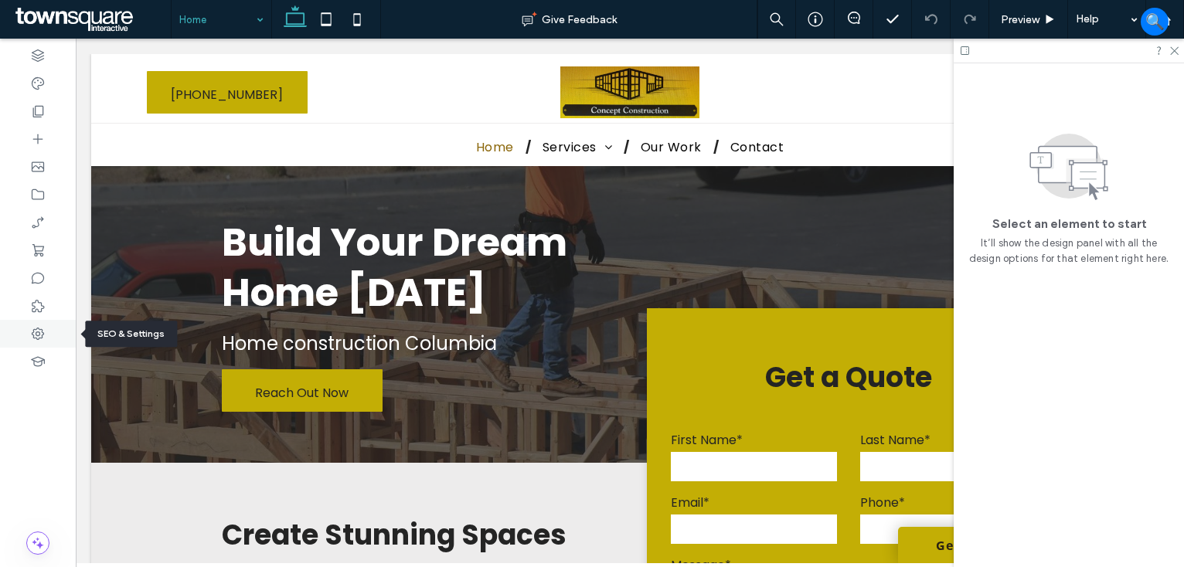
click at [40, 329] on use at bounding box center [38, 334] width 12 height 12
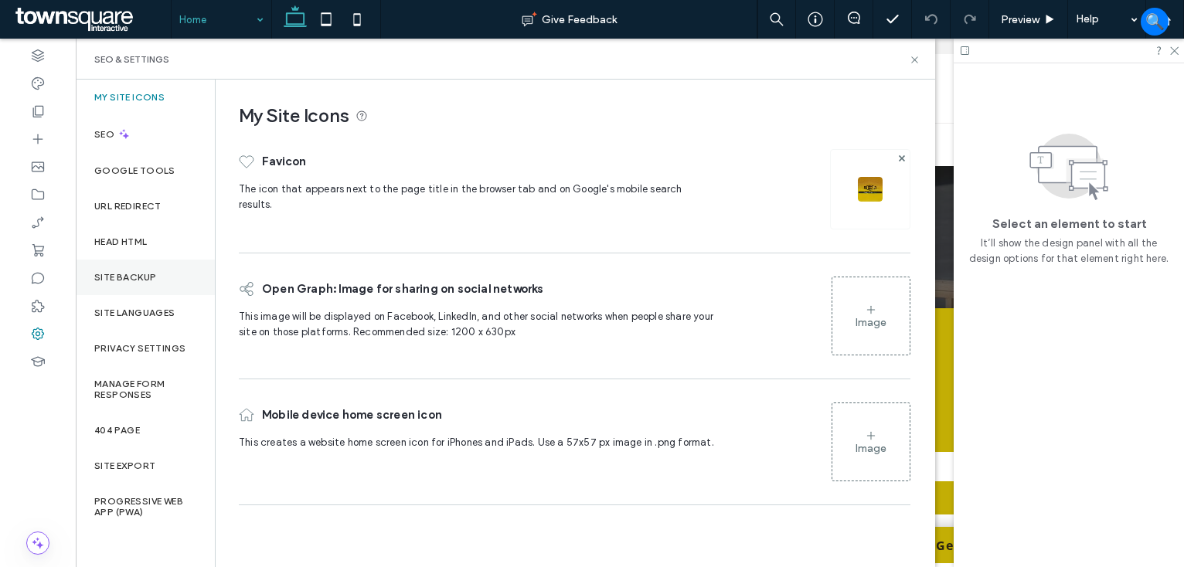
click at [141, 264] on div "Site Backup" at bounding box center [145, 278] width 139 height 36
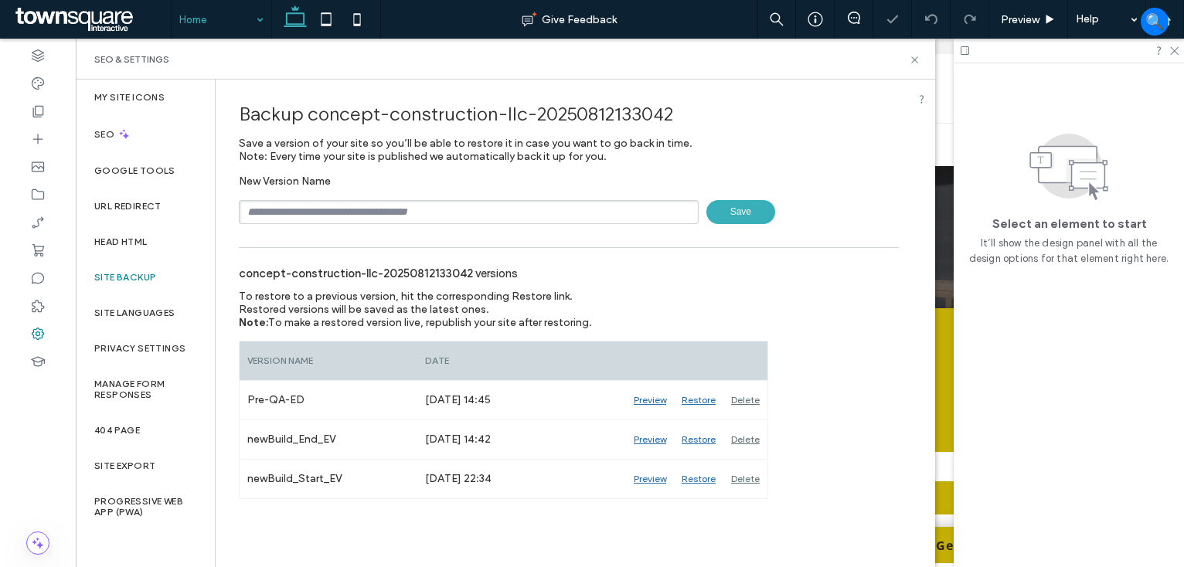
click at [403, 207] on input "text" at bounding box center [469, 212] width 460 height 24
type input "**********"
click at [751, 206] on span "Save" at bounding box center [740, 212] width 69 height 24
click at [485, 214] on input "text" at bounding box center [469, 212] width 460 height 24
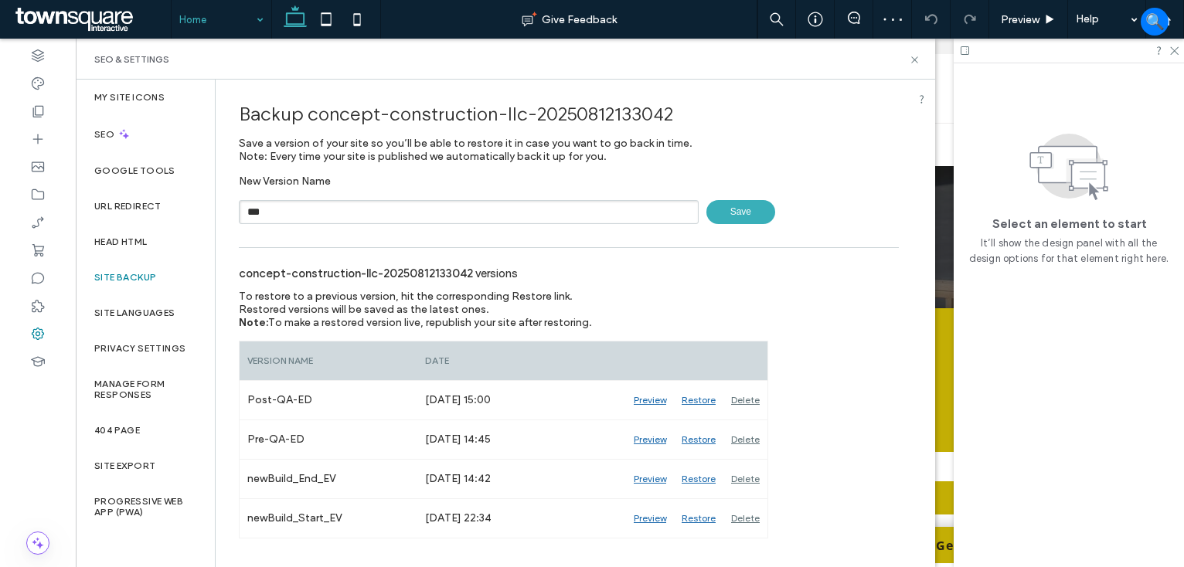
type input "**********"
click at [739, 205] on span "Save" at bounding box center [740, 212] width 69 height 24
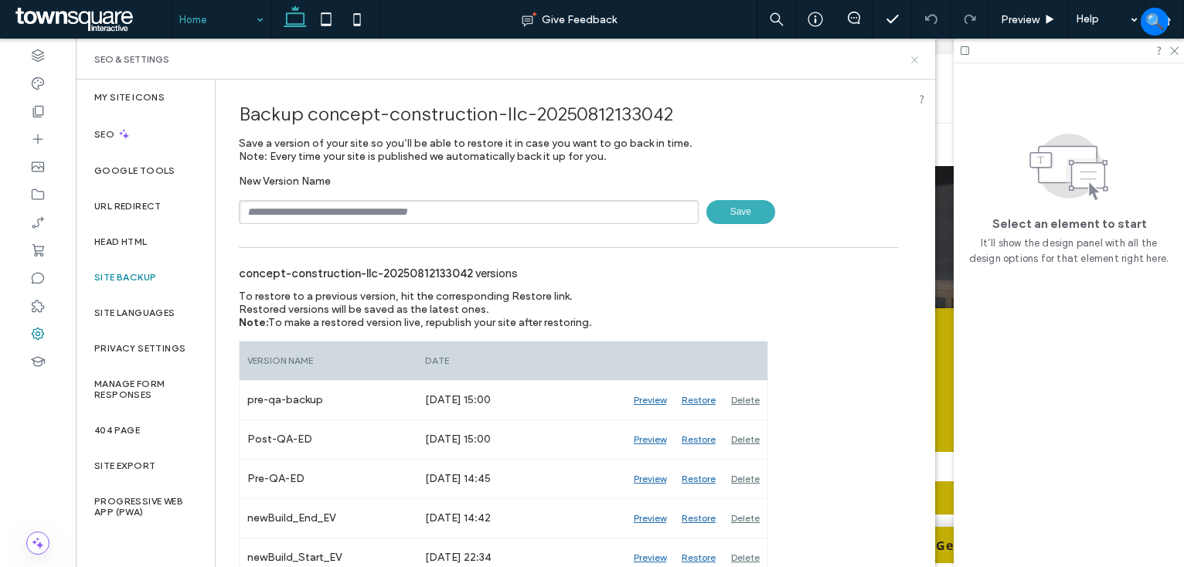
click at [915, 54] on icon at bounding box center [915, 60] width 12 height 12
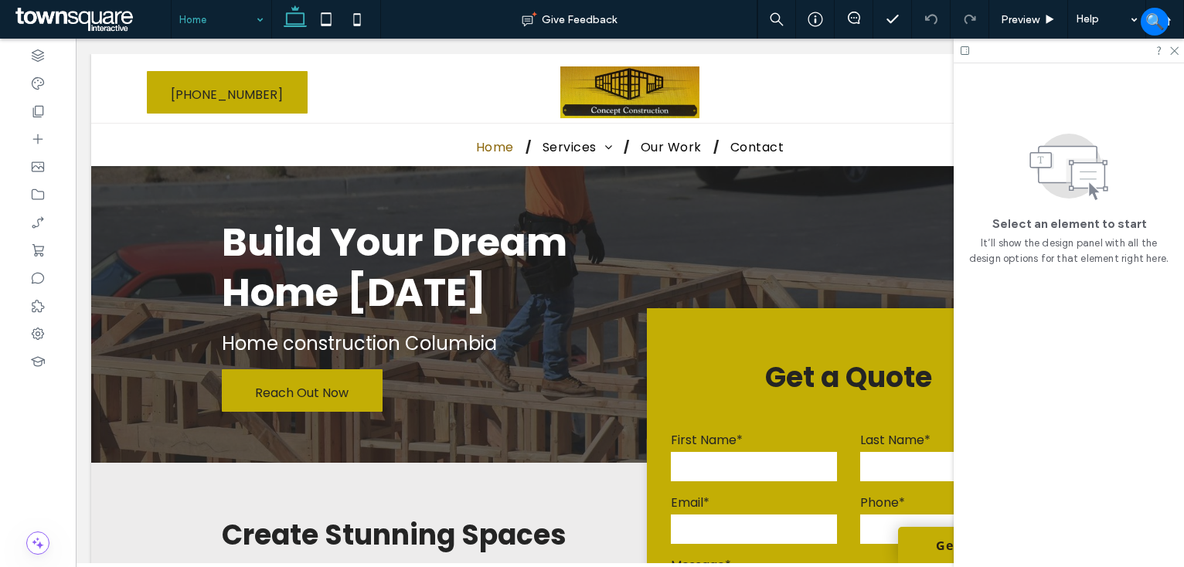
click at [1173, 48] on icon at bounding box center [1173, 50] width 10 height 10
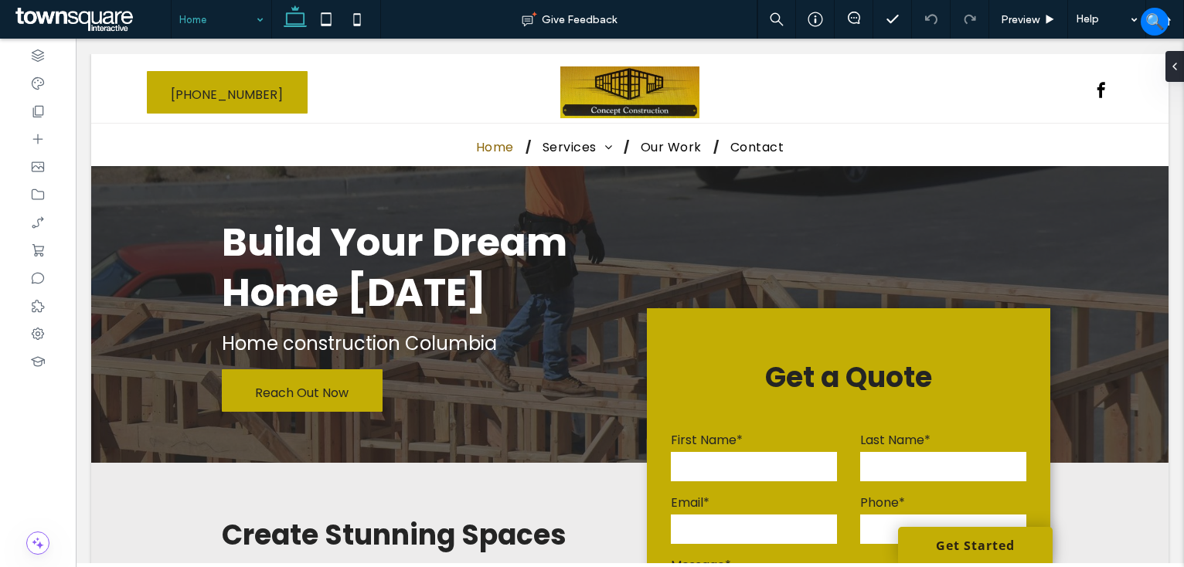
click at [70, 15] on span at bounding box center [91, 19] width 159 height 31
